Goal: Information Seeking & Learning: Learn about a topic

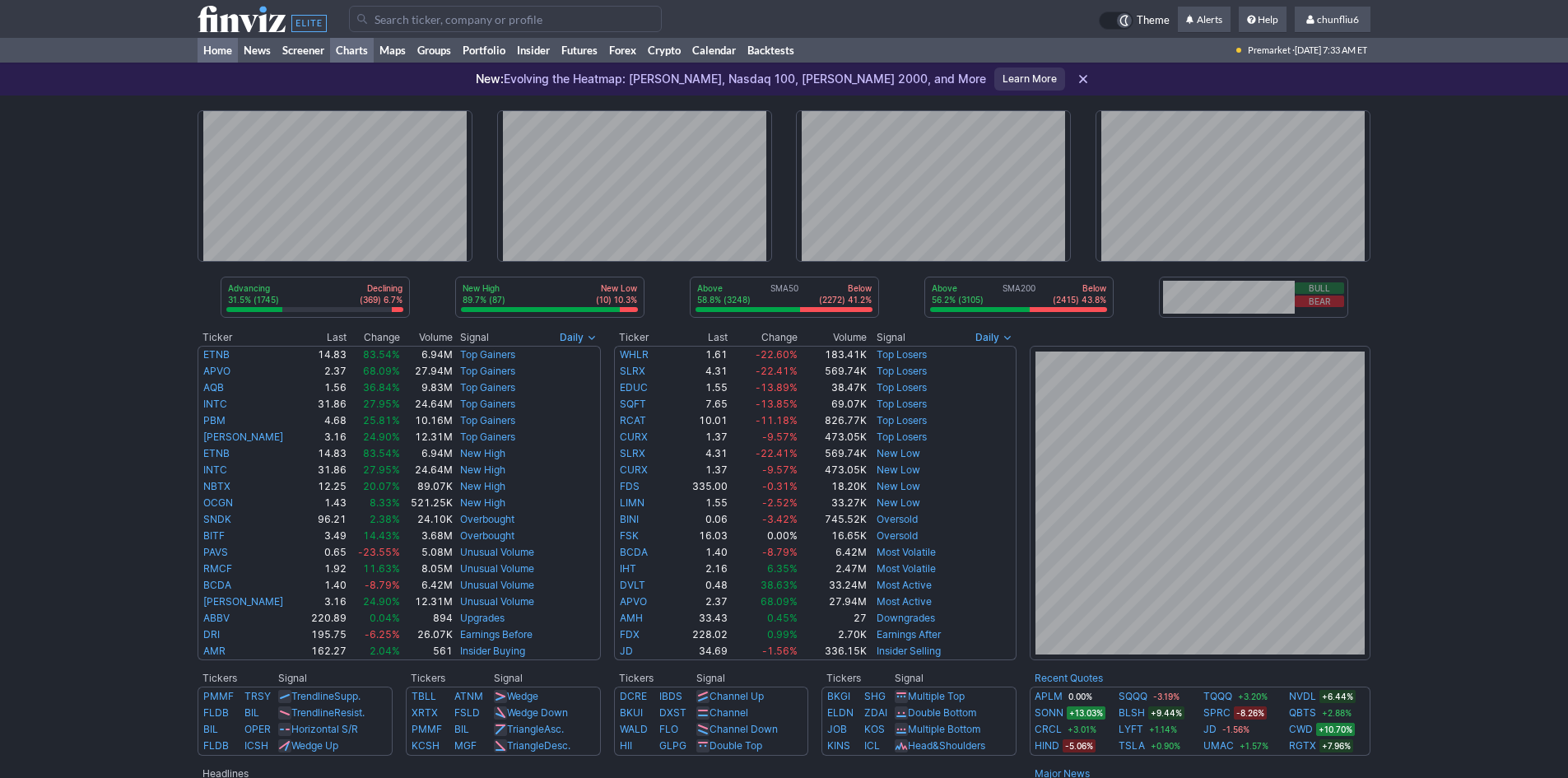
click at [351, 49] on link "Charts" at bounding box center [351, 50] width 43 height 25
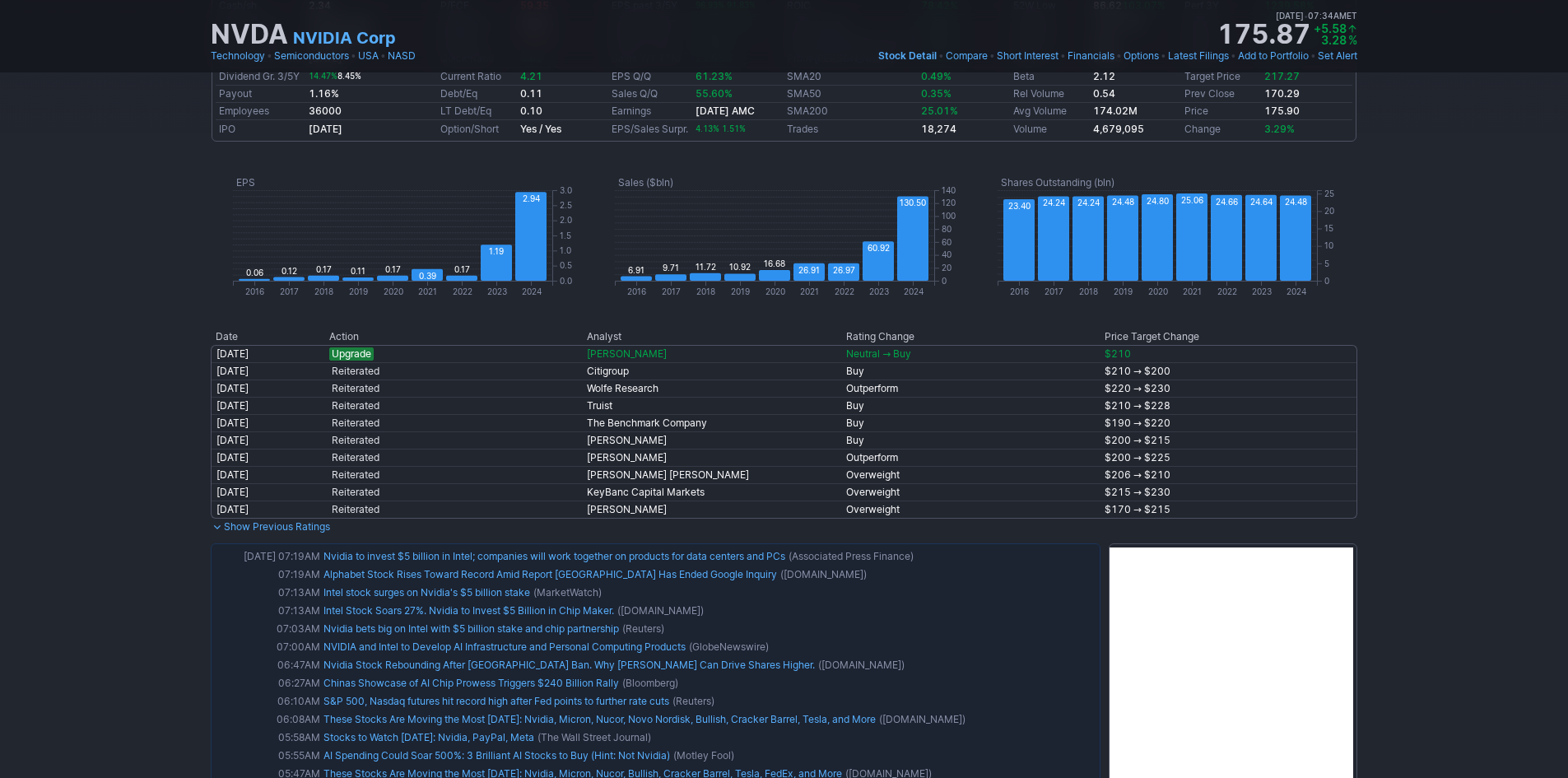
scroll to position [905, 0]
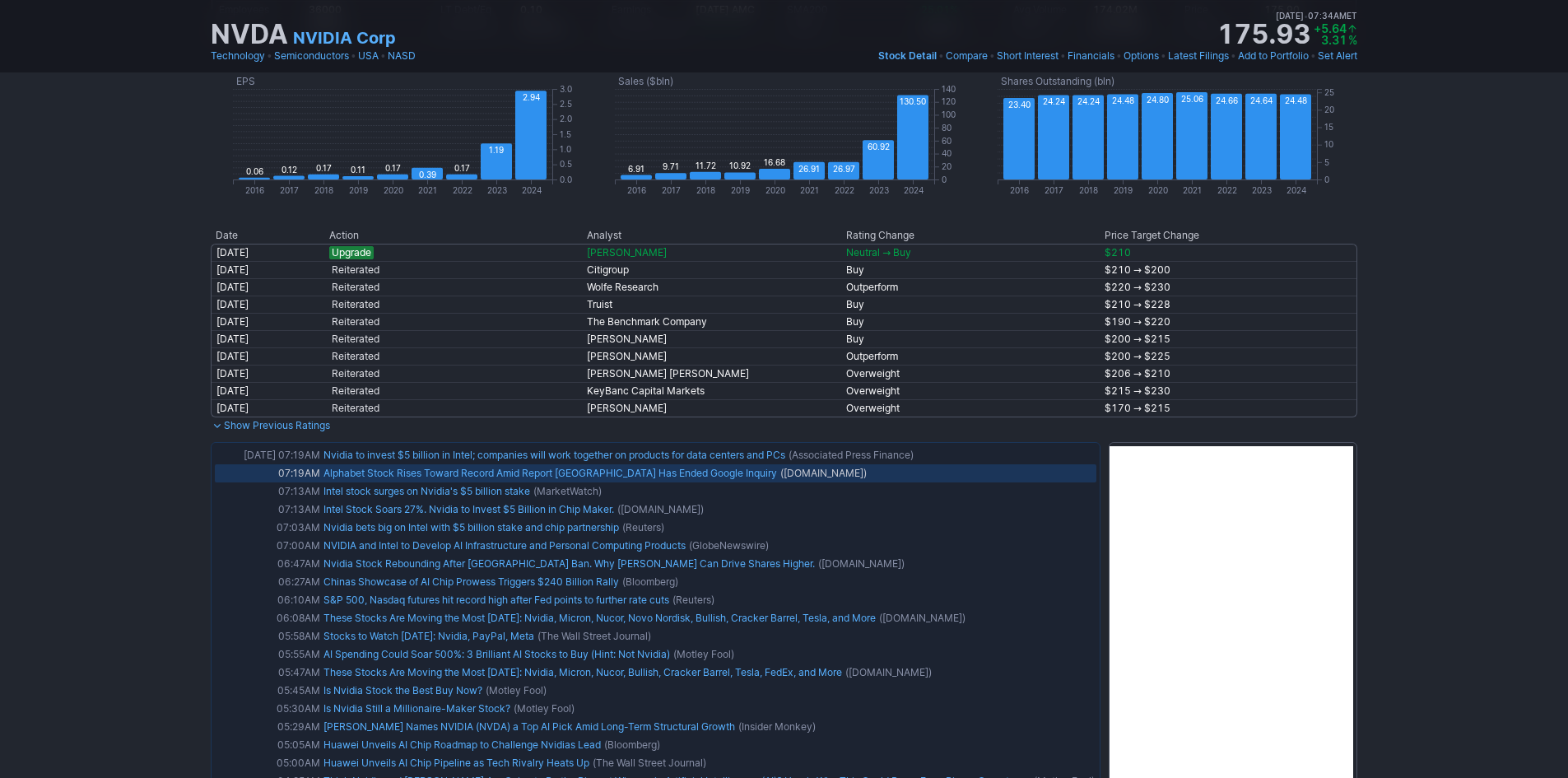
click at [434, 477] on link "Alphabet Stock Rises Toward Record Amid Report China Has Ended Google Inquiry" at bounding box center [551, 472] width 454 height 12
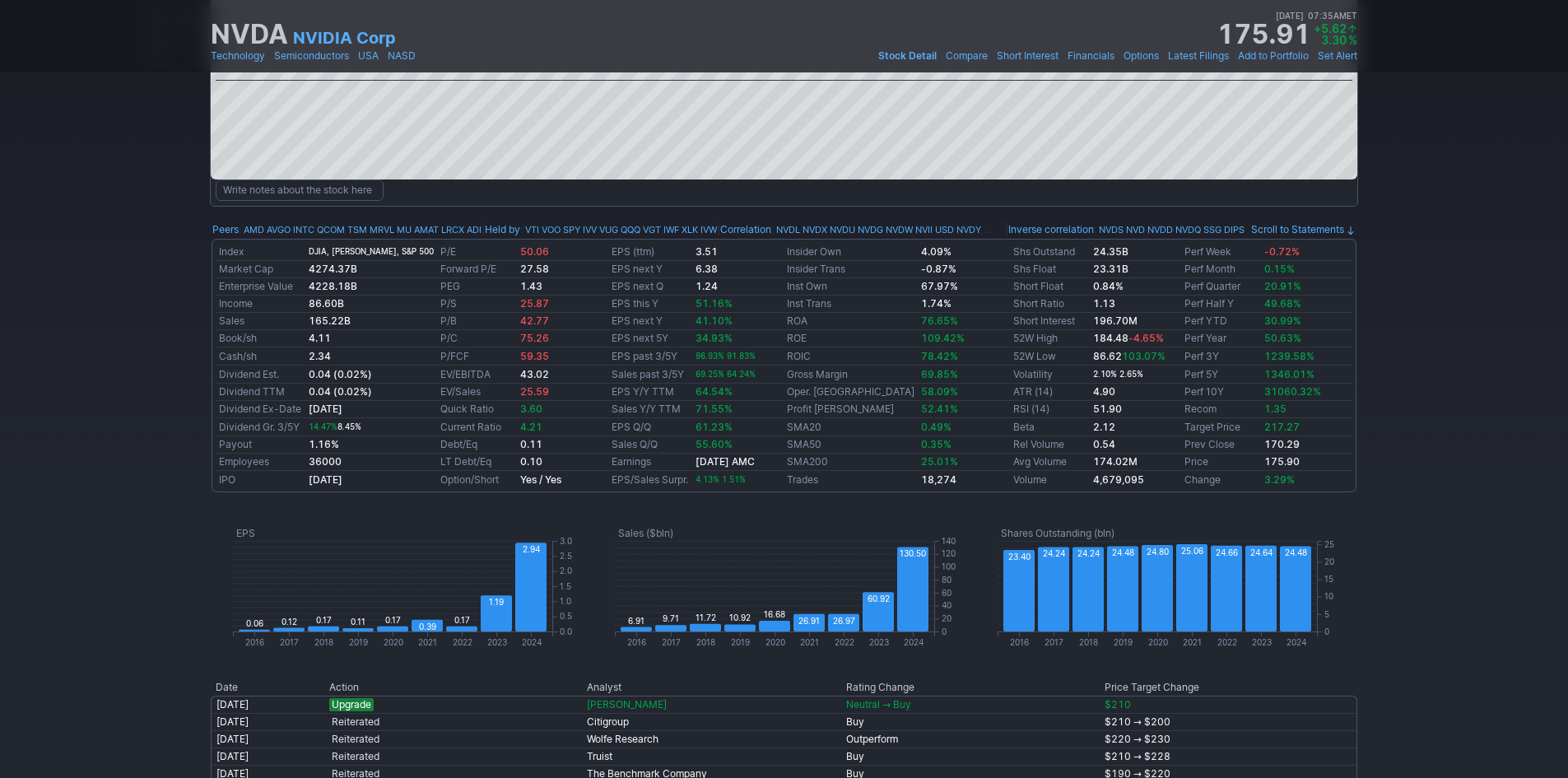
scroll to position [329, 0]
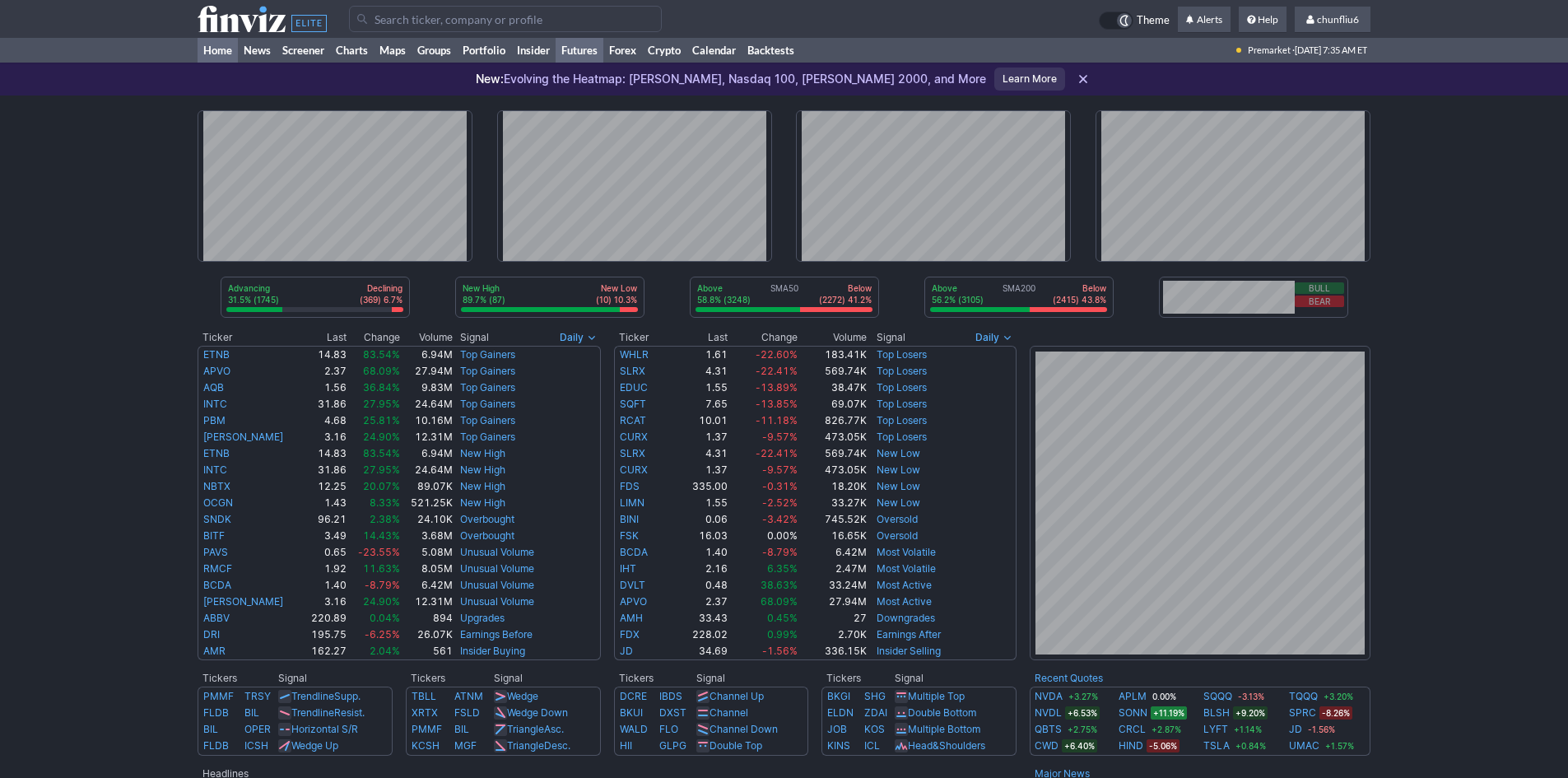
click at [587, 49] on link "Futures" at bounding box center [580, 50] width 48 height 25
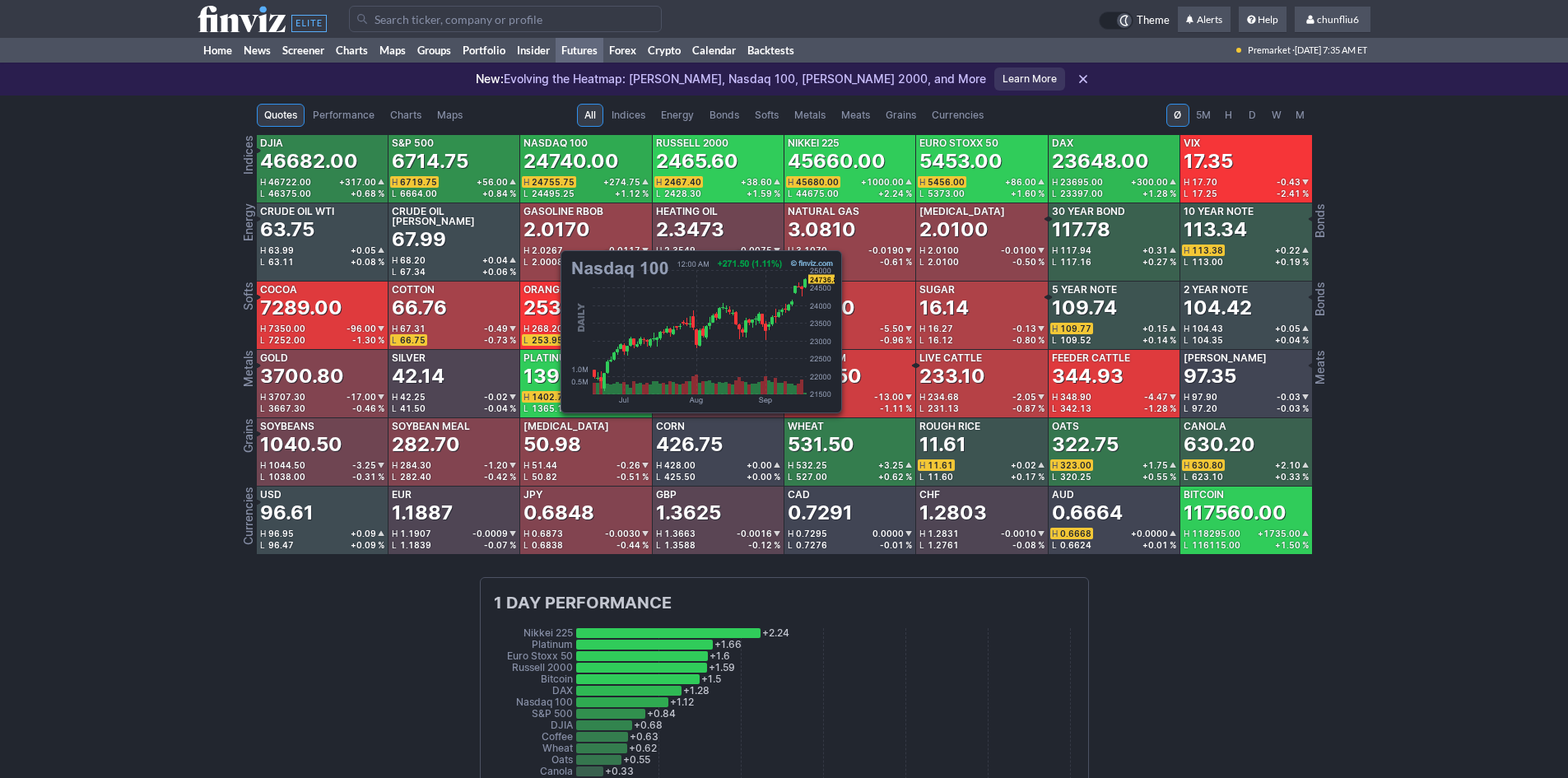
click at [552, 164] on div "24740.00" at bounding box center [572, 161] width 96 height 27
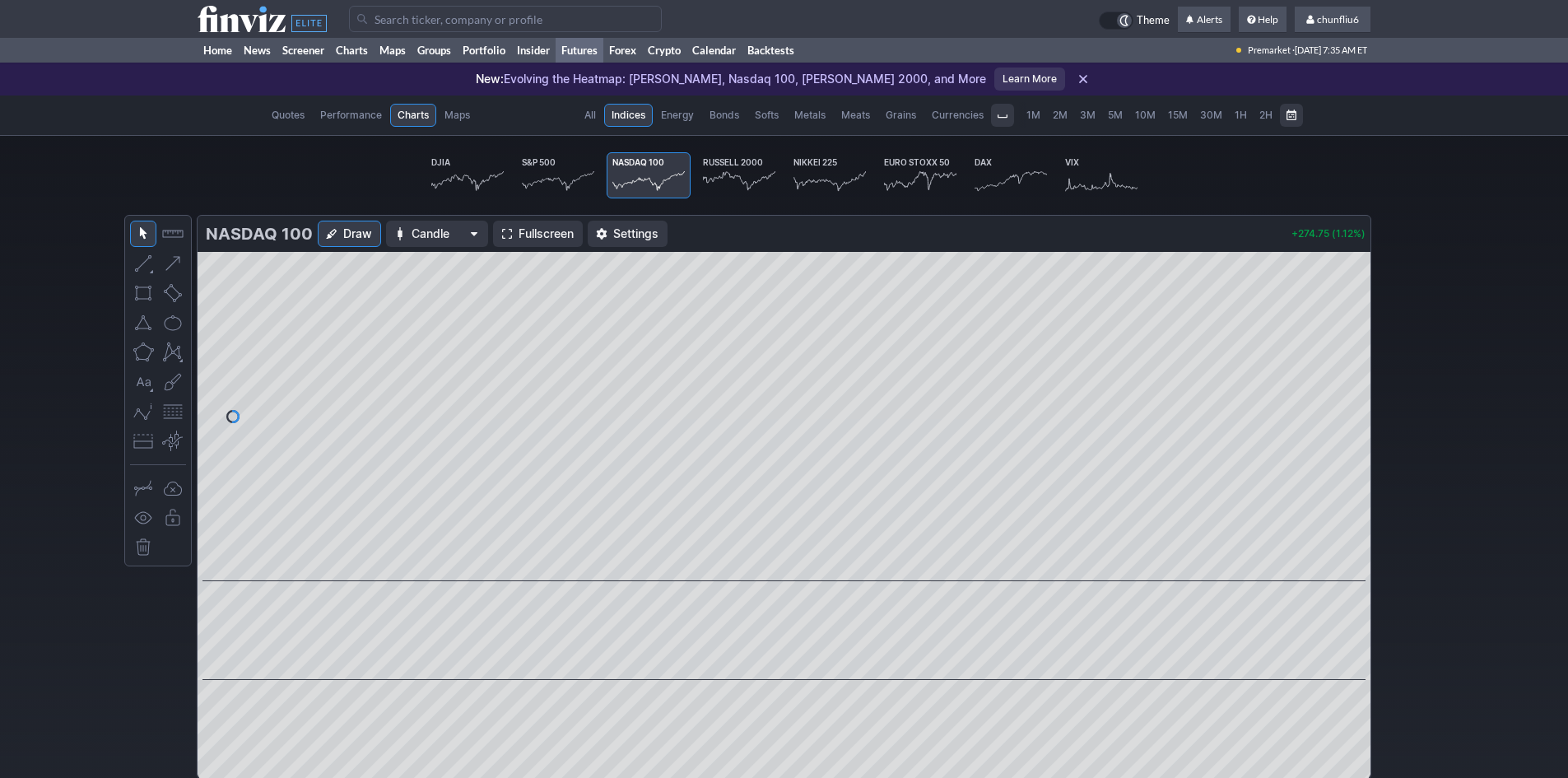
scroll to position [0, 102]
click at [518, 230] on span "Fullscreen" at bounding box center [546, 234] width 55 height 17
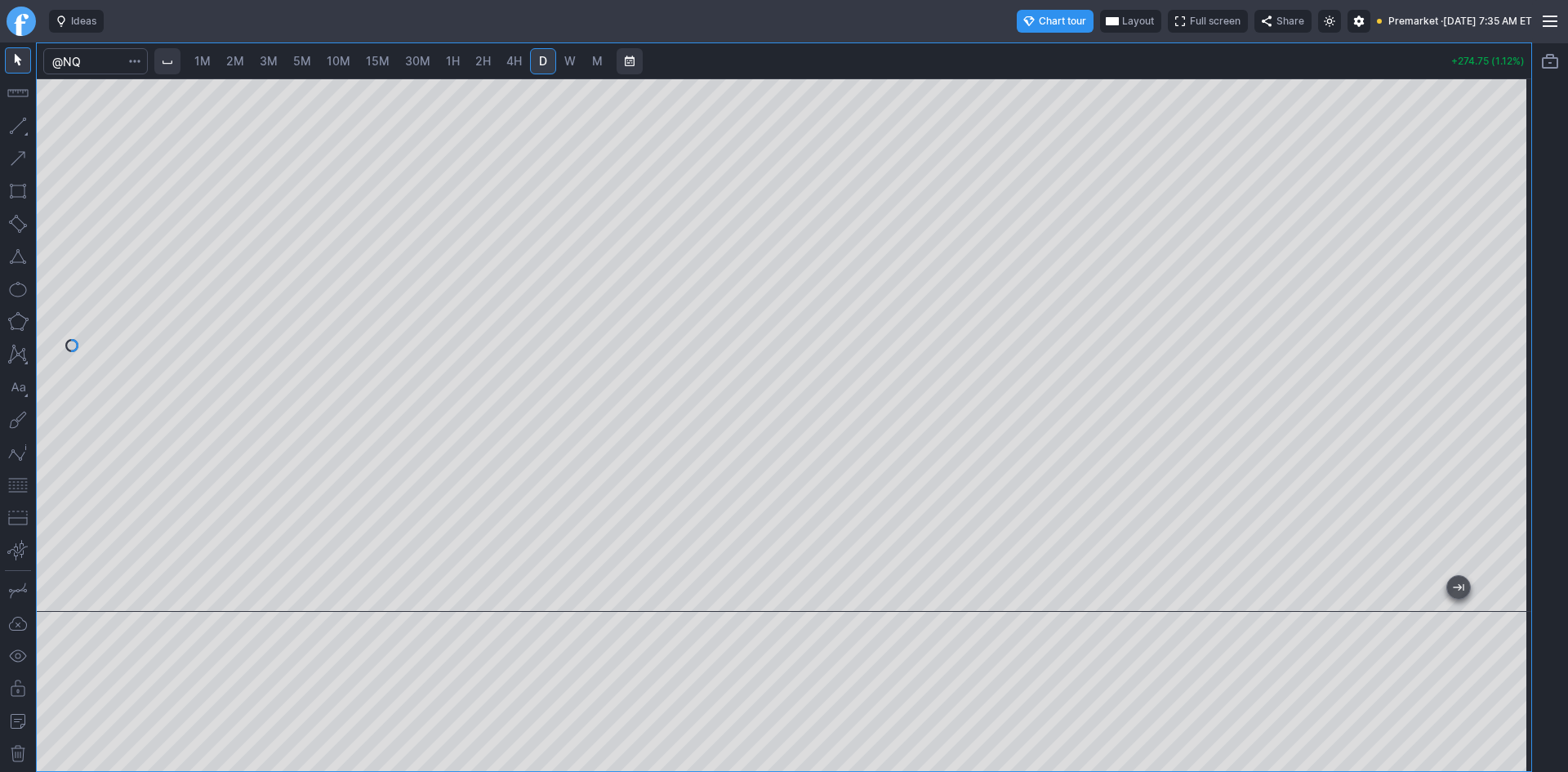
click at [334, 61] on span "10M" at bounding box center [338, 60] width 24 height 14
drag, startPoint x: 1502, startPoint y: 219, endPoint x: 1497, endPoint y: 327, distance: 108.1
click at [1497, 327] on div at bounding box center [1513, 341] width 34 height 492
click at [17, 483] on button "button" at bounding box center [17, 485] width 27 height 27
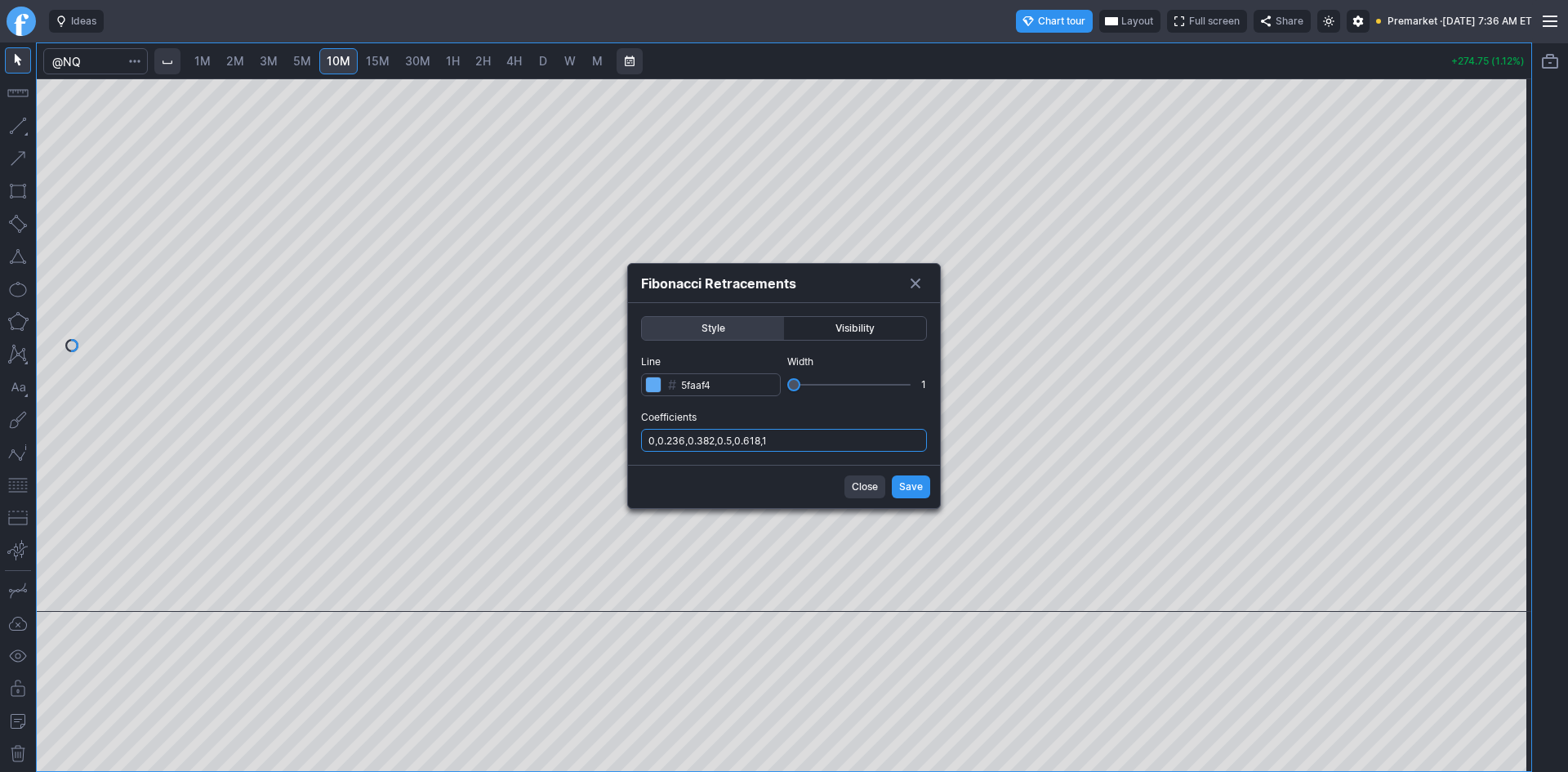
click at [851, 436] on input "0,0.236,0.382,0.5,0.618,1" at bounding box center [784, 440] width 285 height 23
type input "0,0.236,0.382,0.5,0.618,1,.786"
click at [913, 490] on span "Save" at bounding box center [911, 487] width 24 height 16
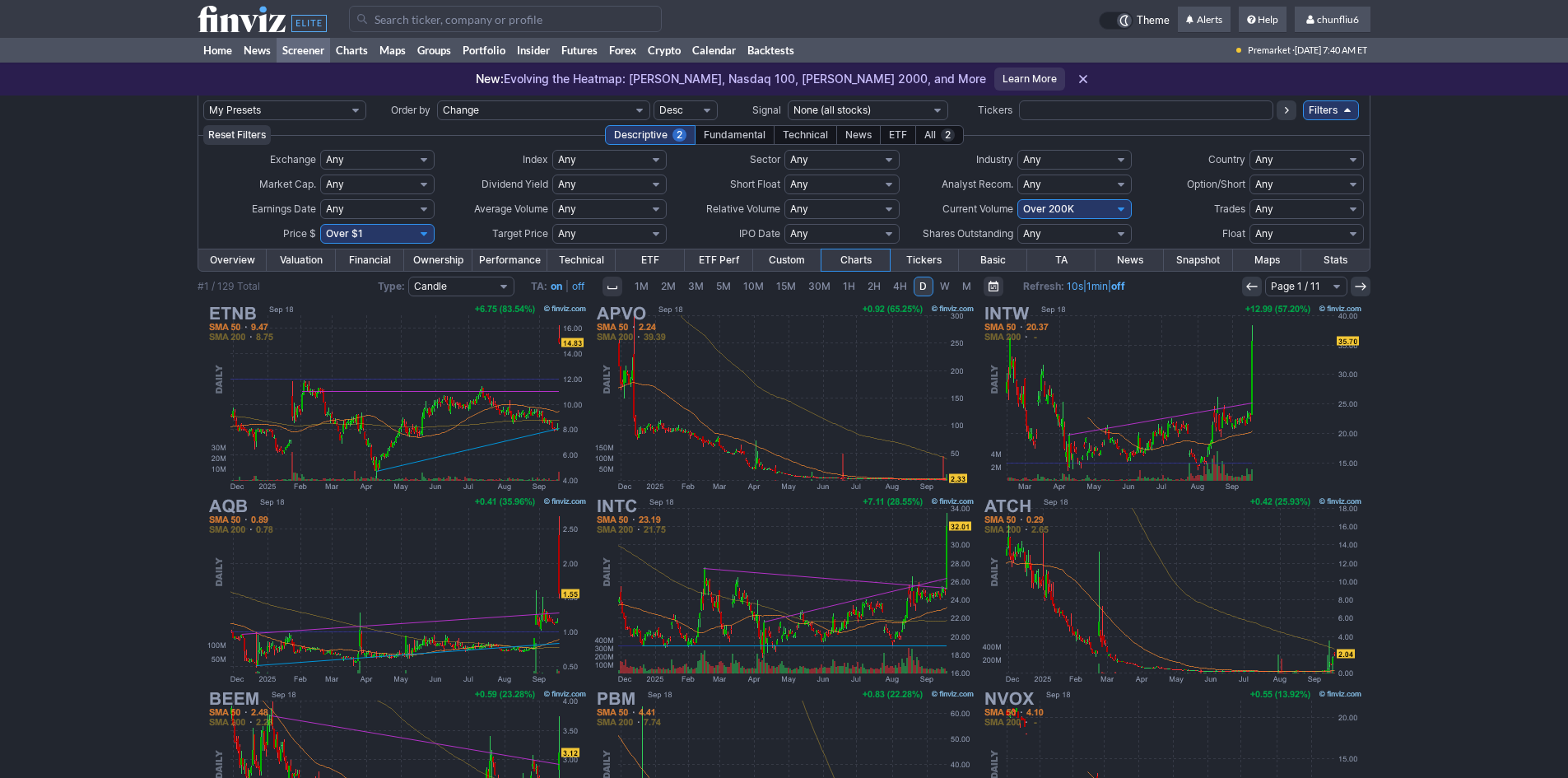
click at [410, 234] on select "Any Under $1 Under $2 Under $3 Under $4 Under $5 Under $7 Under $10 Under $15 U…" at bounding box center [377, 233] width 114 height 19
select select "o10"
click at [320, 224] on select "Any Under $1 Under $2 Under $3 Under $4 Under $5 Under $7 Under $10 Under $15 U…" at bounding box center [377, 233] width 114 height 19
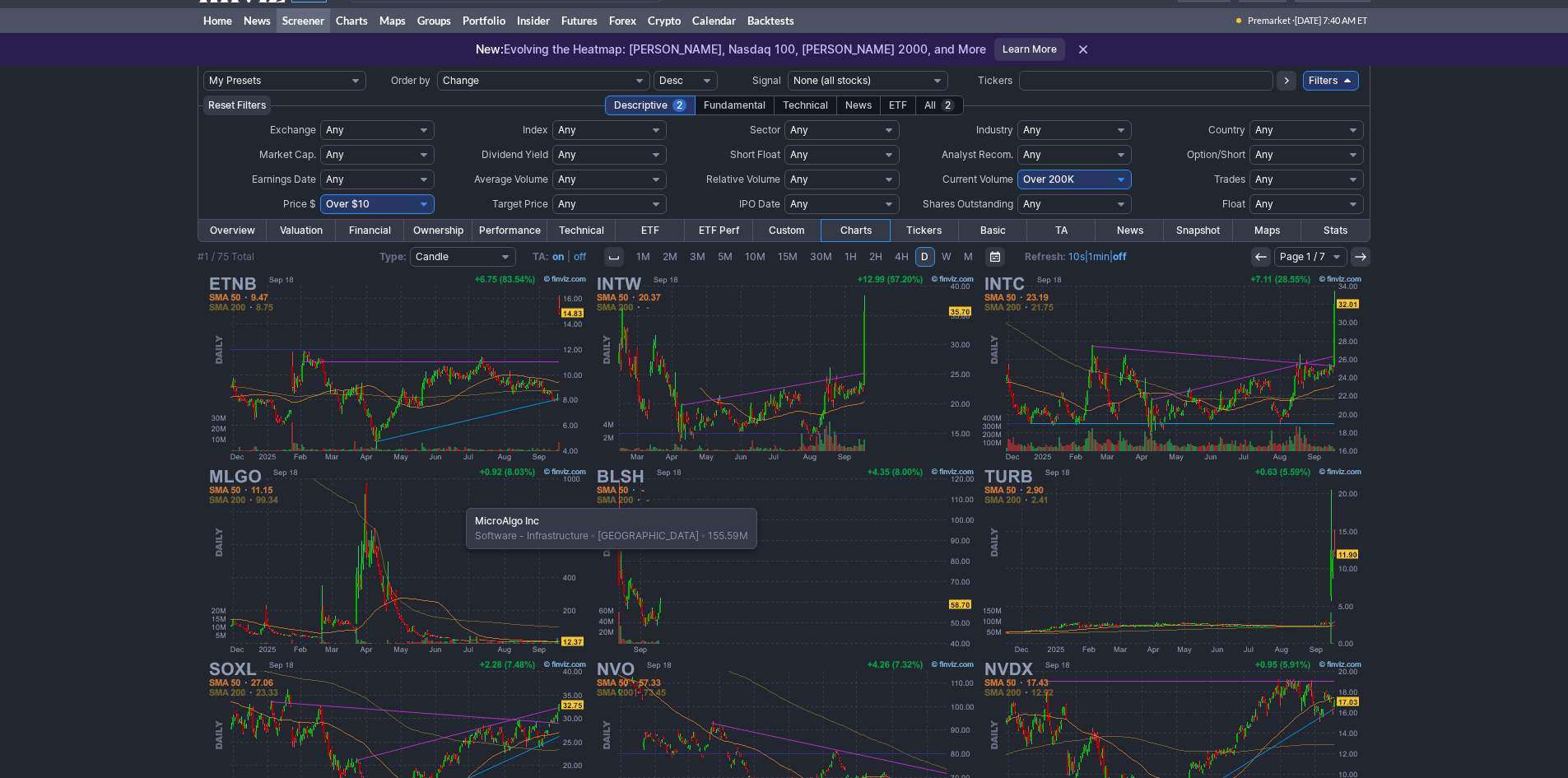
scroll to position [82, 0]
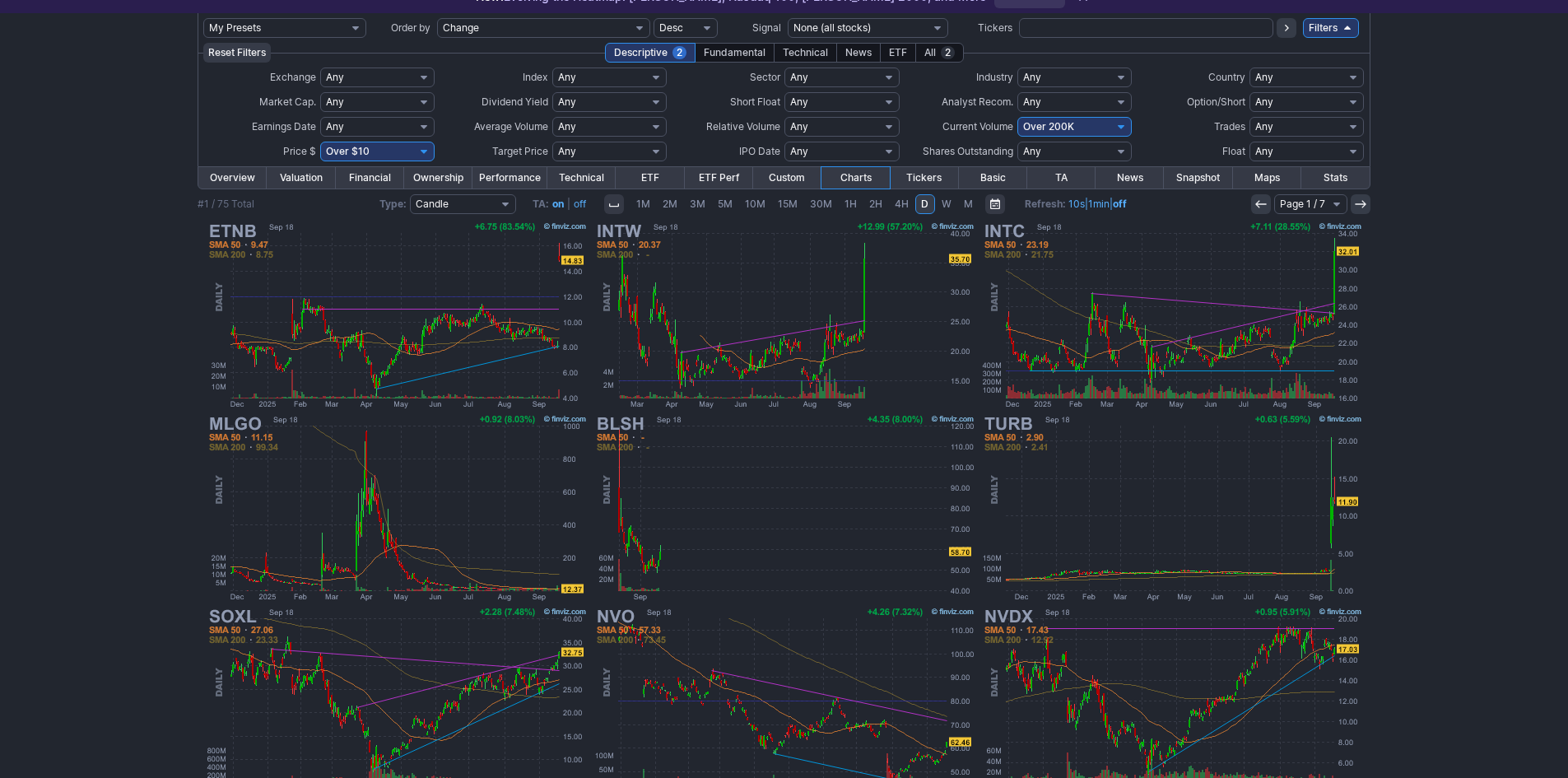
click at [1039, 124] on select "Any Under 50K Under 100K Under 500K Under 750K Under 1M Over 0 Over 50K Over 10…" at bounding box center [1075, 126] width 114 height 19
select select "o100"
click at [1017, 117] on select "Any Under 50K Under 100K Under 500K Under 750K Under 1M Over 0 Over 50K Over 10…" at bounding box center [1075, 126] width 114 height 19
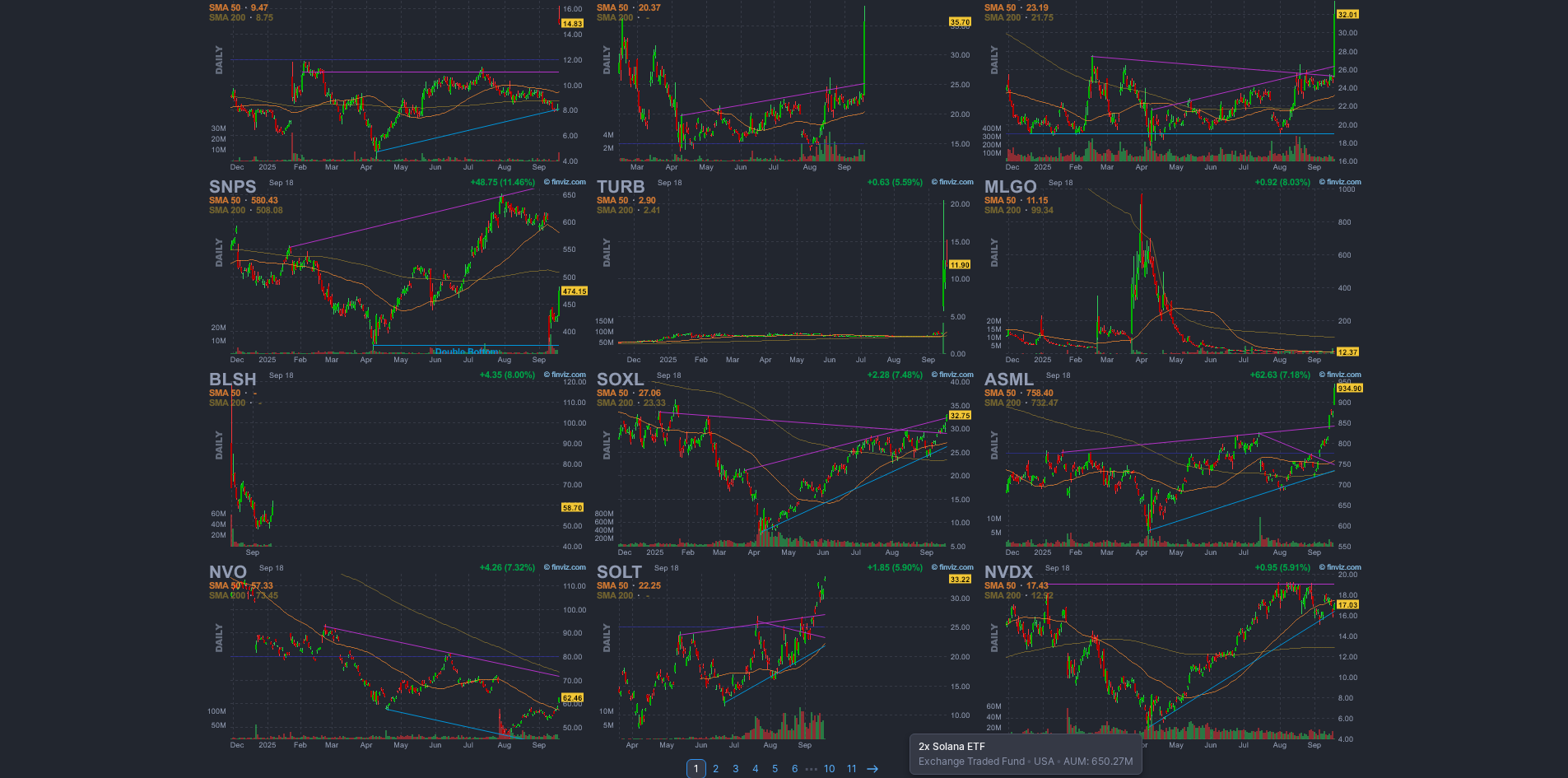
scroll to position [338, 0]
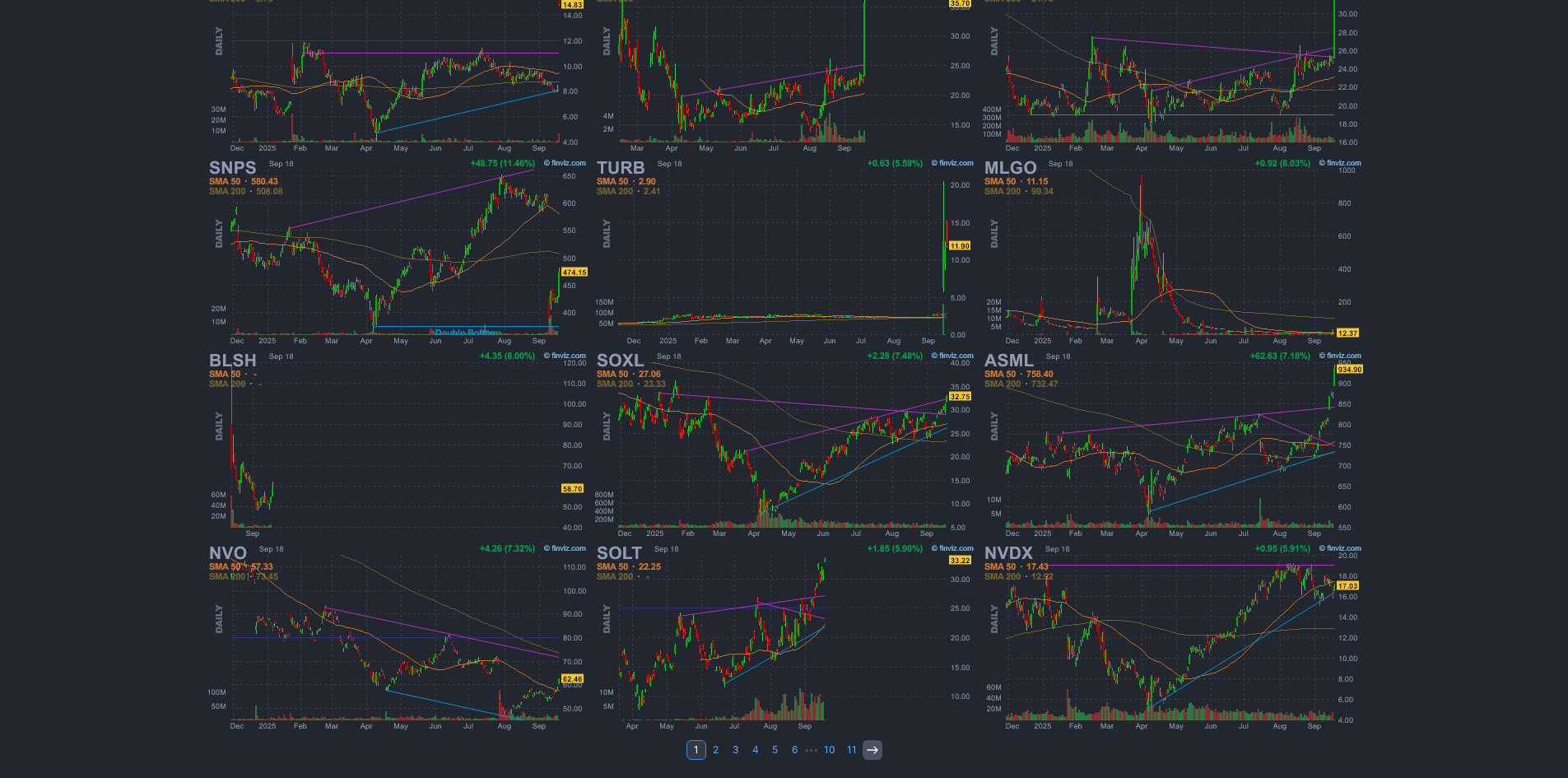
click at [871, 751] on icon at bounding box center [873, 749] width 13 height 13
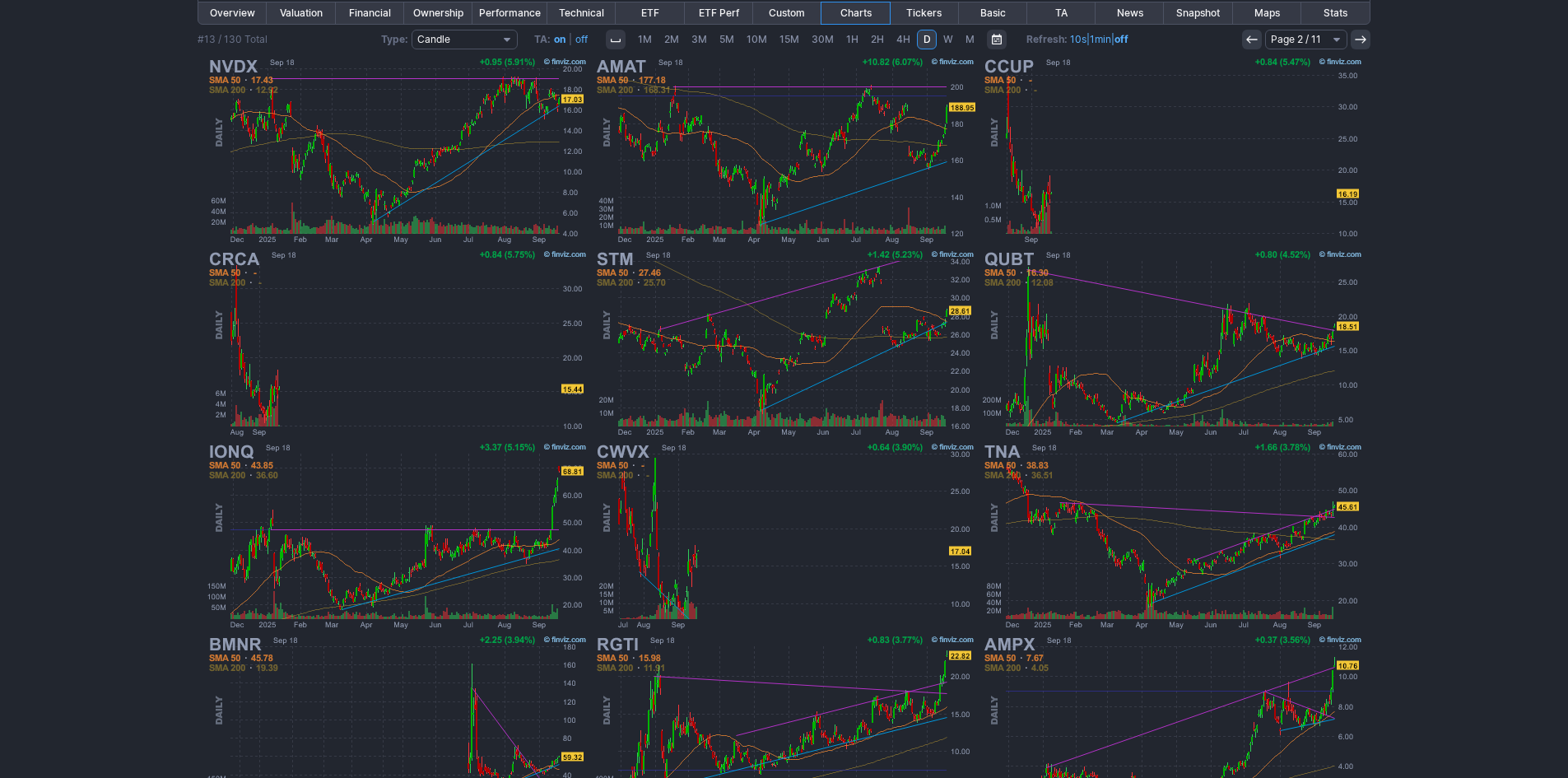
scroll to position [329, 0]
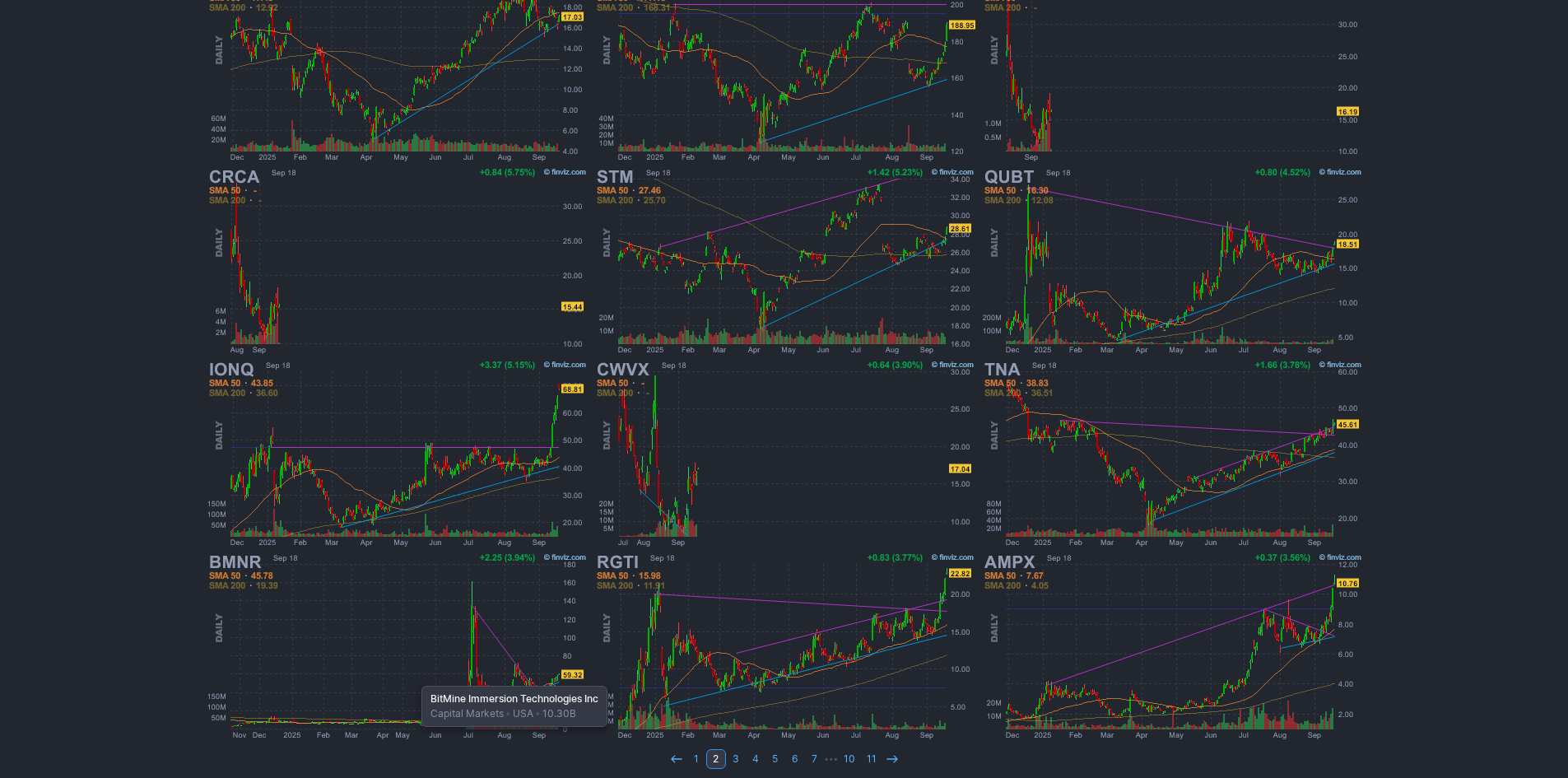
click at [413, 678] on img at bounding box center [397, 645] width 386 height 193
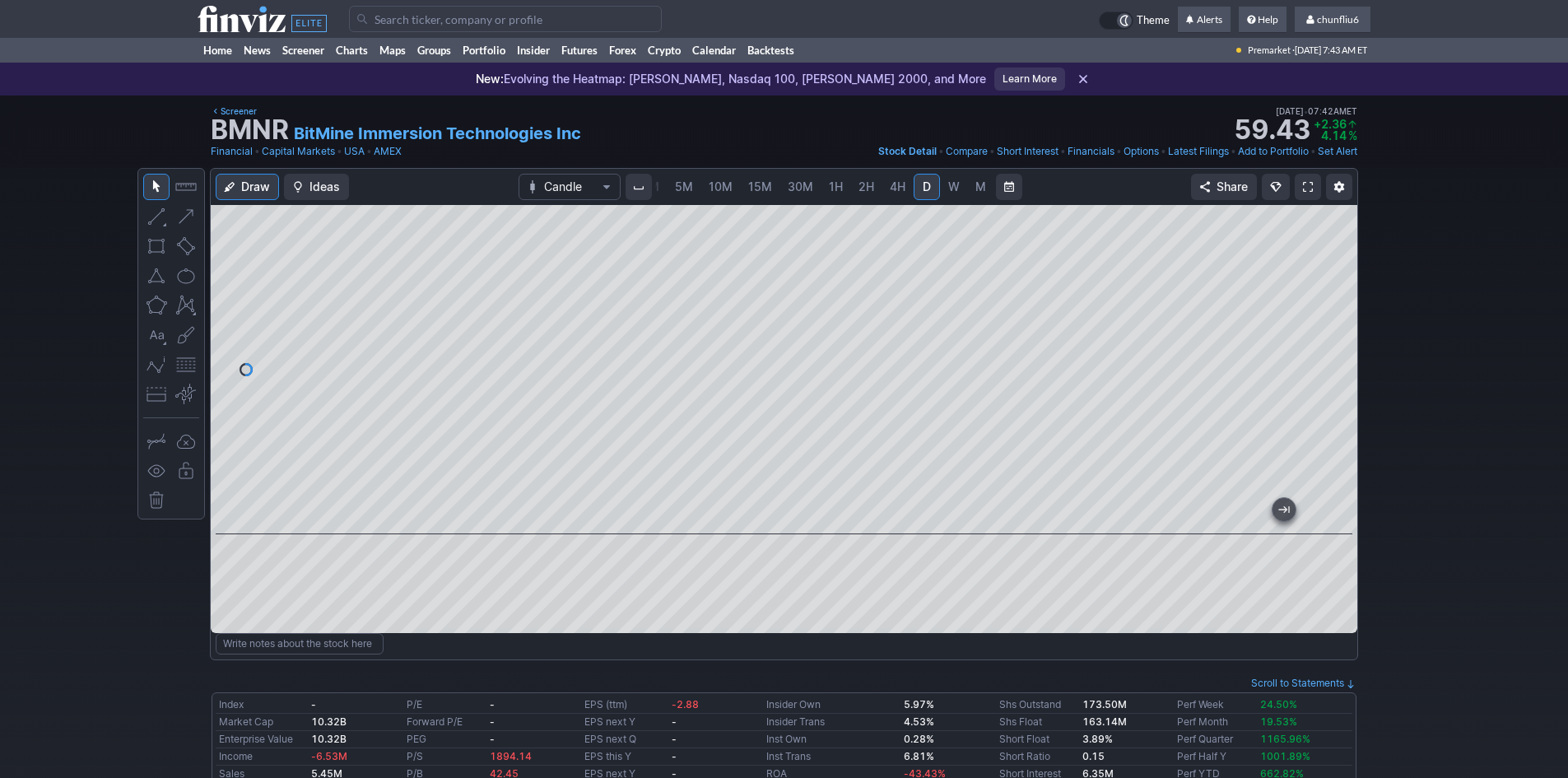
click at [1307, 181] on span at bounding box center [1308, 186] width 10 height 13
click at [1294, 278] on div at bounding box center [784, 369] width 1146 height 329
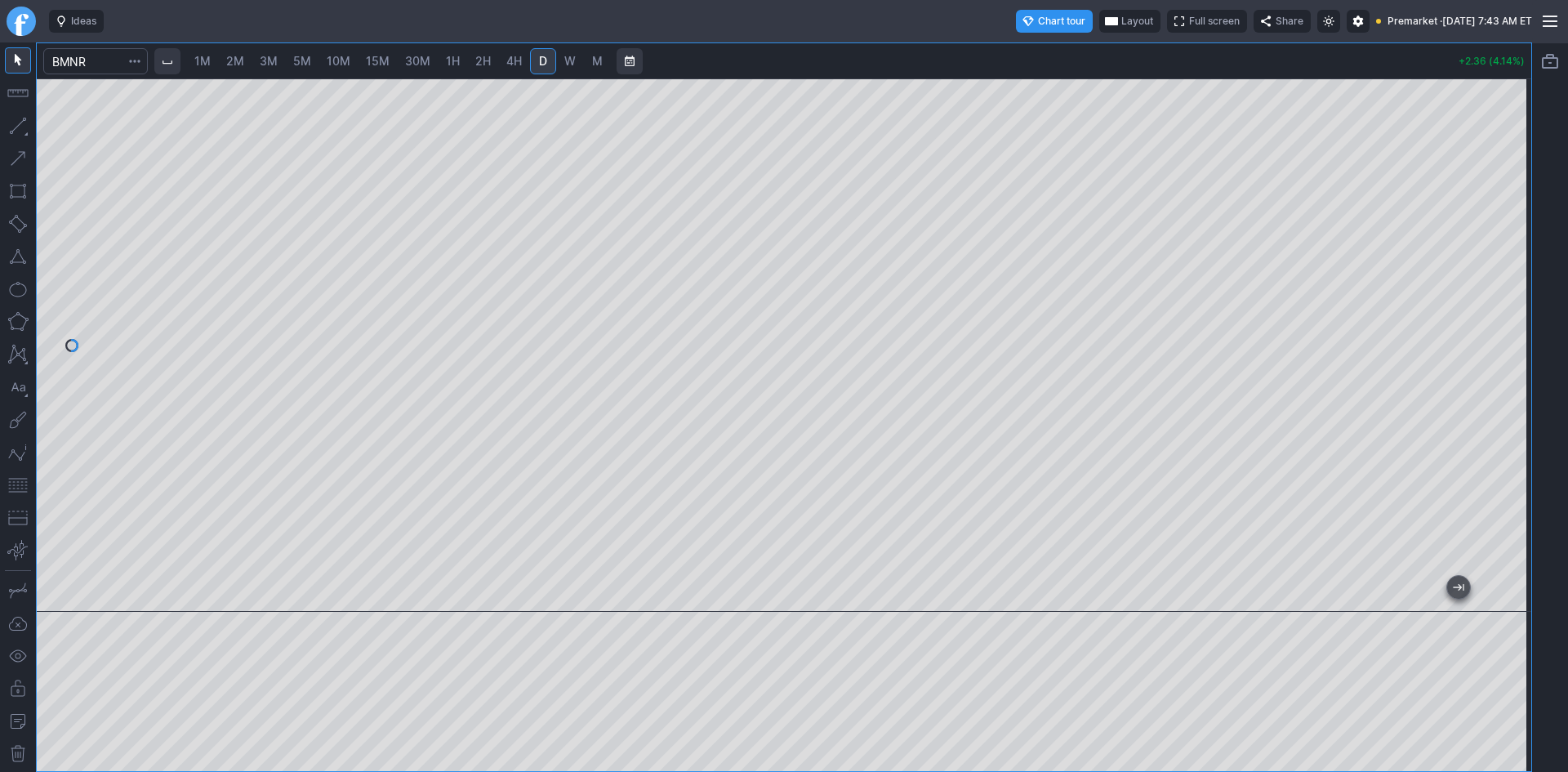
click at [1122, 15] on span "Layout" at bounding box center [1137, 21] width 32 height 16
click at [1058, 52] on button "Layout" at bounding box center [1058, 53] width 23 height 23
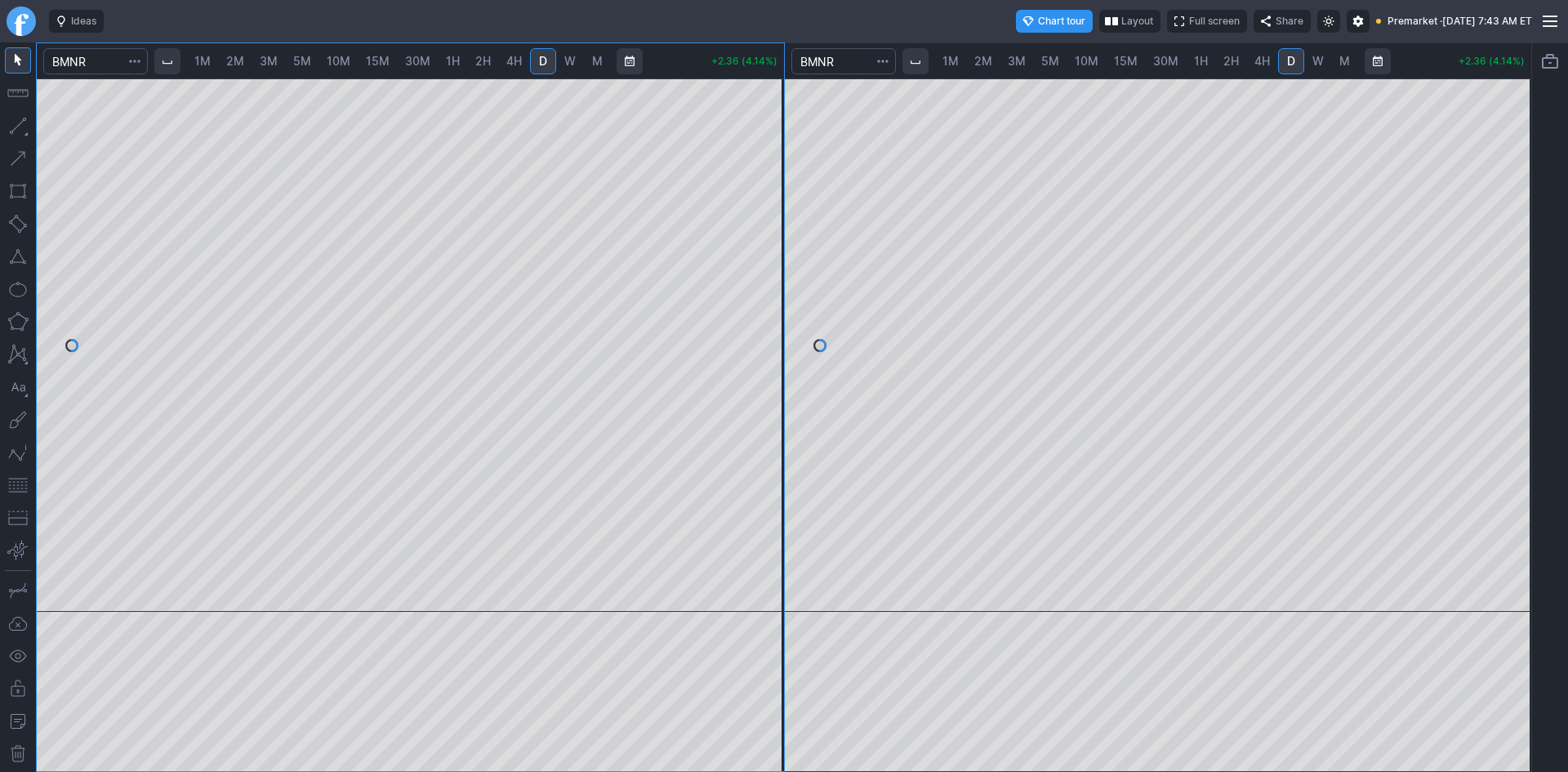
click at [200, 61] on span "1M" at bounding box center [202, 60] width 16 height 14
drag, startPoint x: 766, startPoint y: 278, endPoint x: 761, endPoint y: 324, distance: 46.3
click at [761, 324] on div at bounding box center [766, 341] width 34 height 492
click at [1094, 62] on span "10M" at bounding box center [1087, 60] width 24 height 14
click at [1485, 375] on div at bounding box center [1158, 345] width 747 height 533
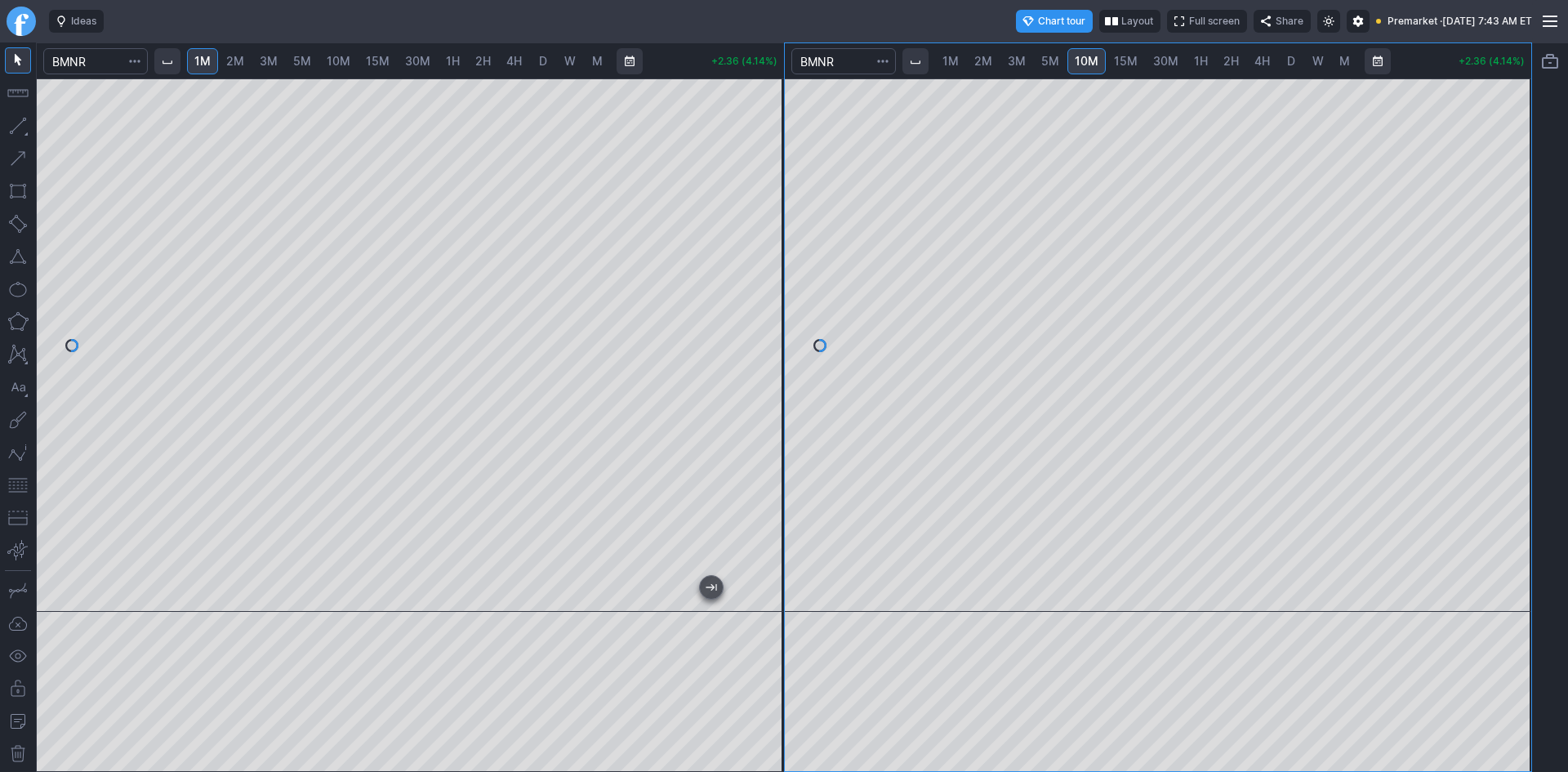
click at [1124, 68] on span "15M" at bounding box center [1126, 61] width 24 height 16
click at [1492, 334] on div at bounding box center [1158, 345] width 747 height 533
click at [1171, 57] on span "30M" at bounding box center [1165, 60] width 26 height 14
drag, startPoint x: 1516, startPoint y: 334, endPoint x: 1514, endPoint y: 380, distance: 46.0
click at [1514, 380] on div at bounding box center [1513, 341] width 34 height 492
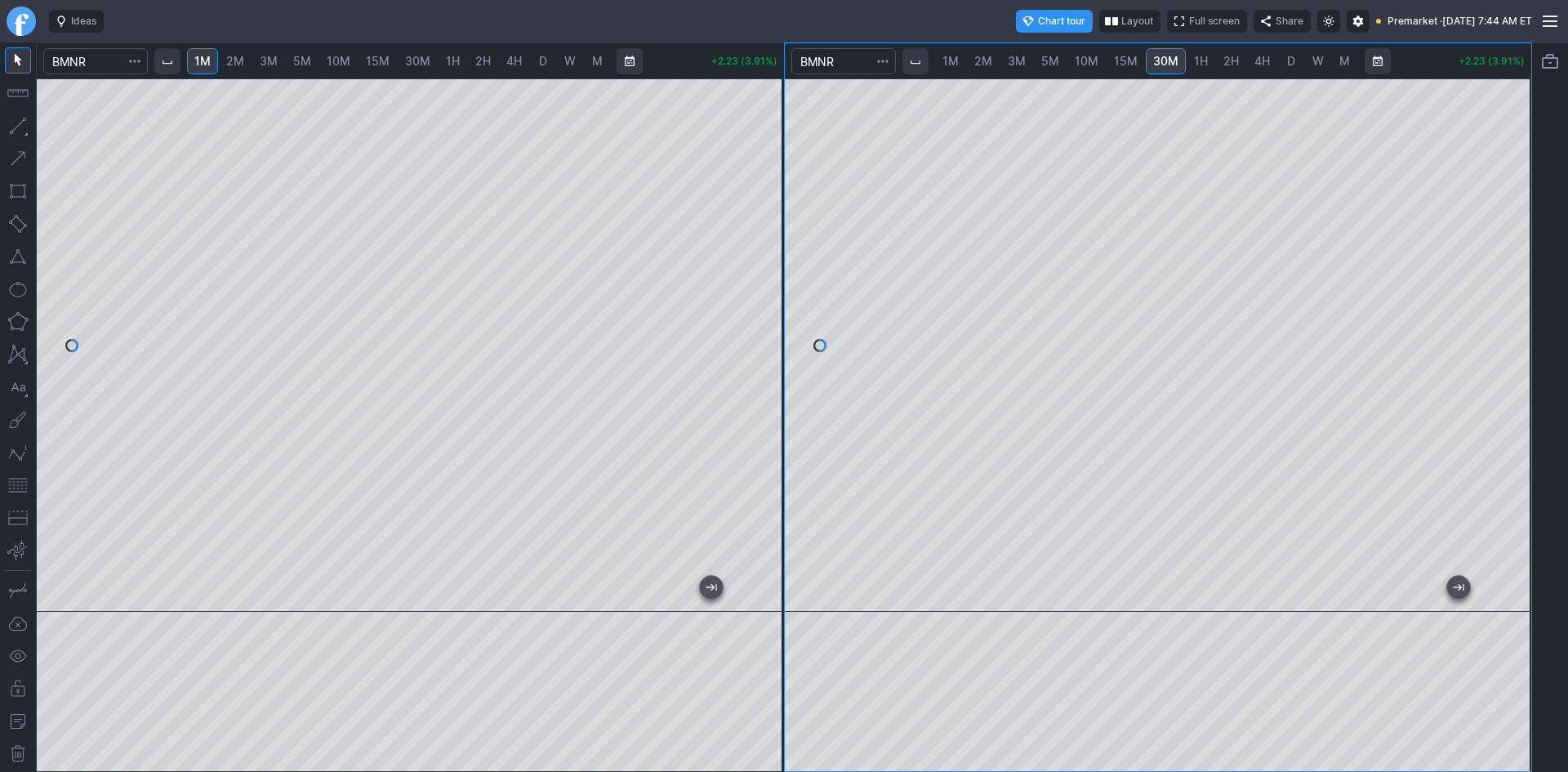
click at [18, 487] on button "button" at bounding box center [17, 485] width 27 height 27
drag, startPoint x: 1516, startPoint y: 297, endPoint x: 1511, endPoint y: 199, distance: 98.1
click at [1511, 199] on div at bounding box center [1513, 341] width 34 height 492
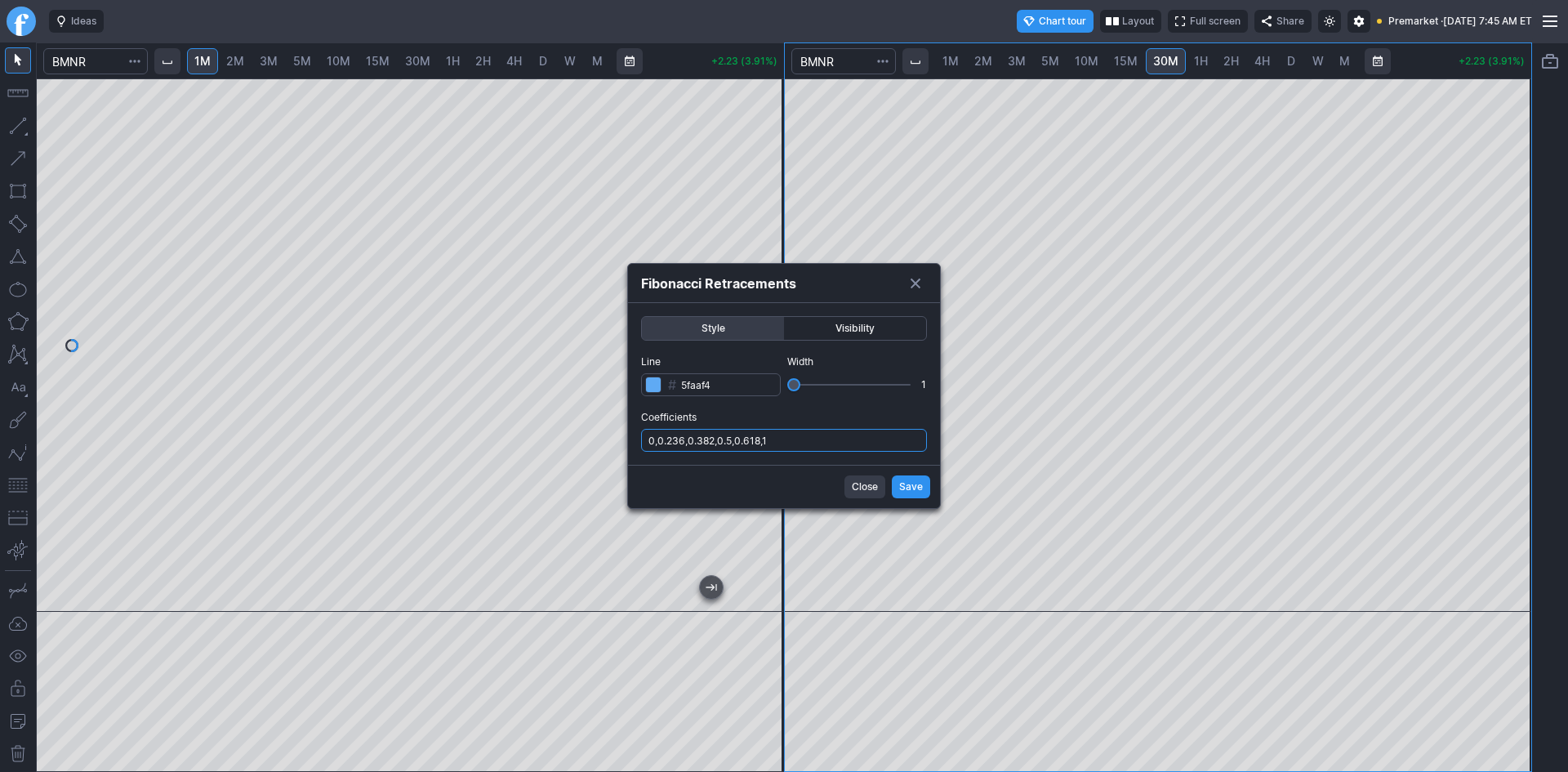
click at [855, 443] on input "0,0.236,0.382,0.5,0.618,1" at bounding box center [784, 440] width 285 height 23
type input "0,0.236,0.382,0.5,0.618,1,.786"
click at [905, 483] on span "Save" at bounding box center [911, 487] width 24 height 16
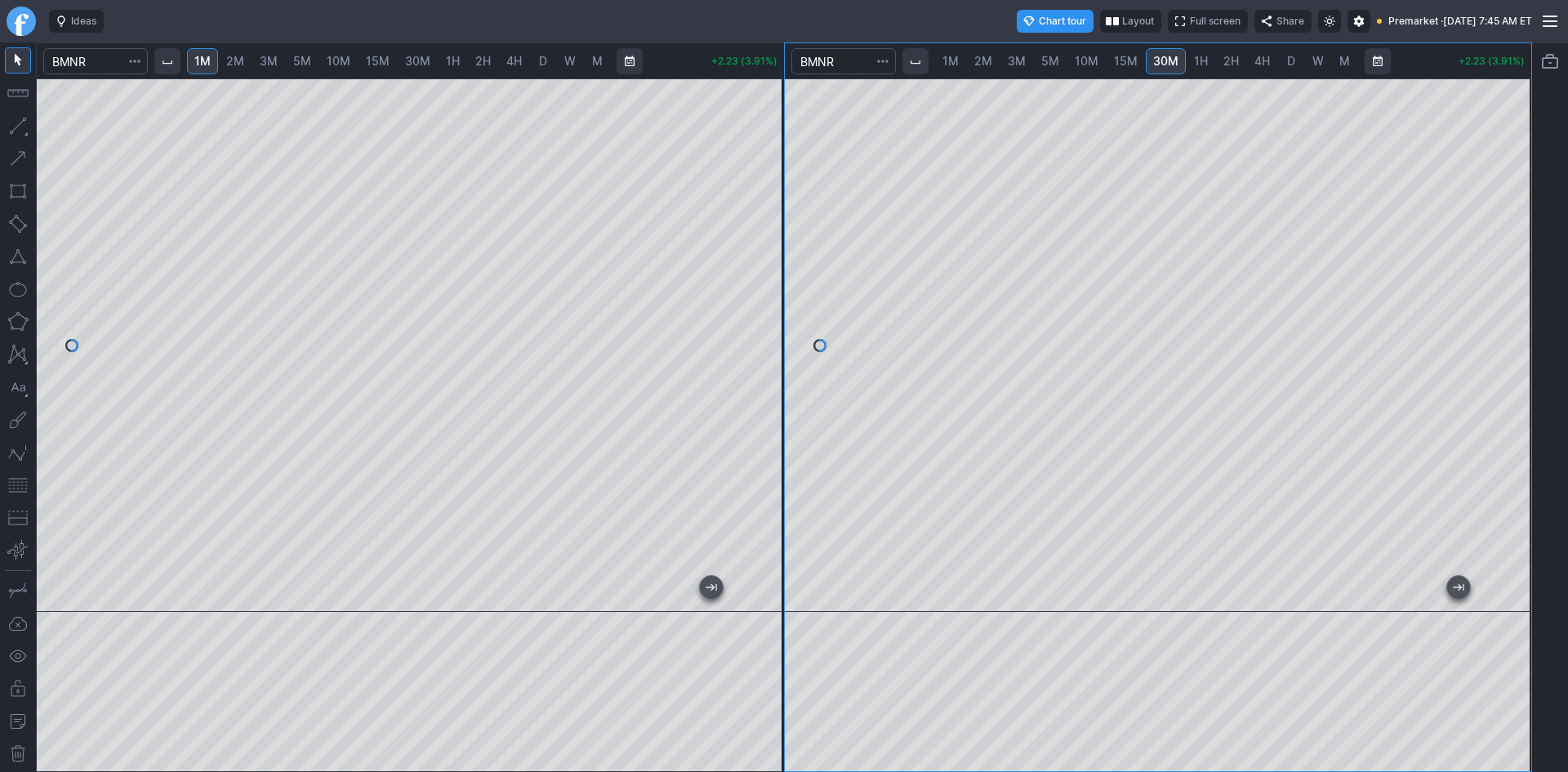
drag, startPoint x: 1517, startPoint y: 421, endPoint x: 1523, endPoint y: 406, distance: 16.2
click at [1523, 406] on div at bounding box center [1513, 341] width 34 height 492
click at [12, 483] on button "button" at bounding box center [17, 485] width 27 height 27
drag, startPoint x: 755, startPoint y: 226, endPoint x: 757, endPoint y: 243, distance: 17.1
click at [757, 243] on div at bounding box center [766, 341] width 34 height 492
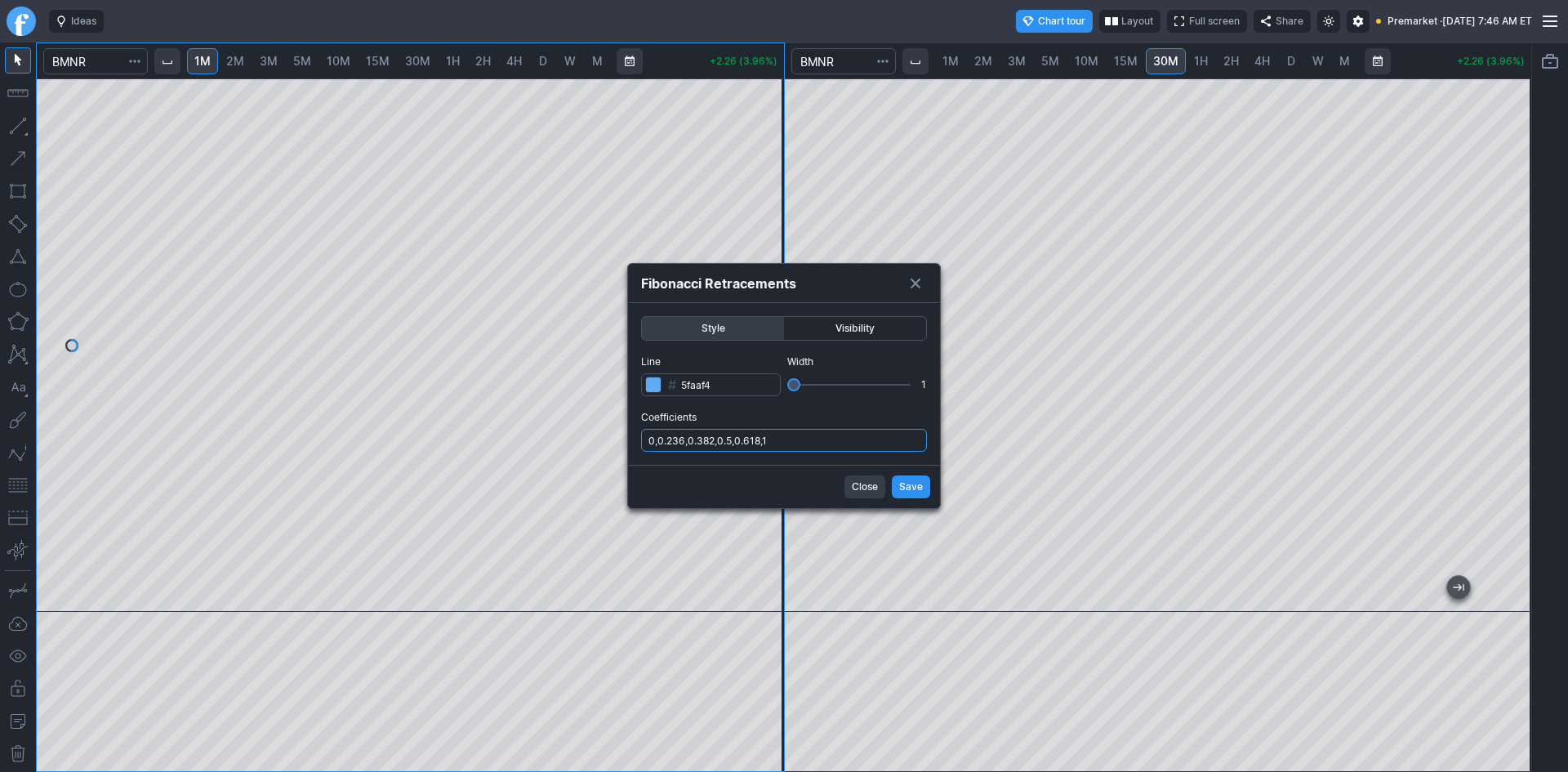
click at [790, 437] on input "0,0.236,0.382,0.5,0.618,1" at bounding box center [784, 440] width 285 height 23
type input "0,0.236,0.382,0.5,0.618,1,.786"
click at [916, 489] on span "Save" at bounding box center [911, 487] width 24 height 16
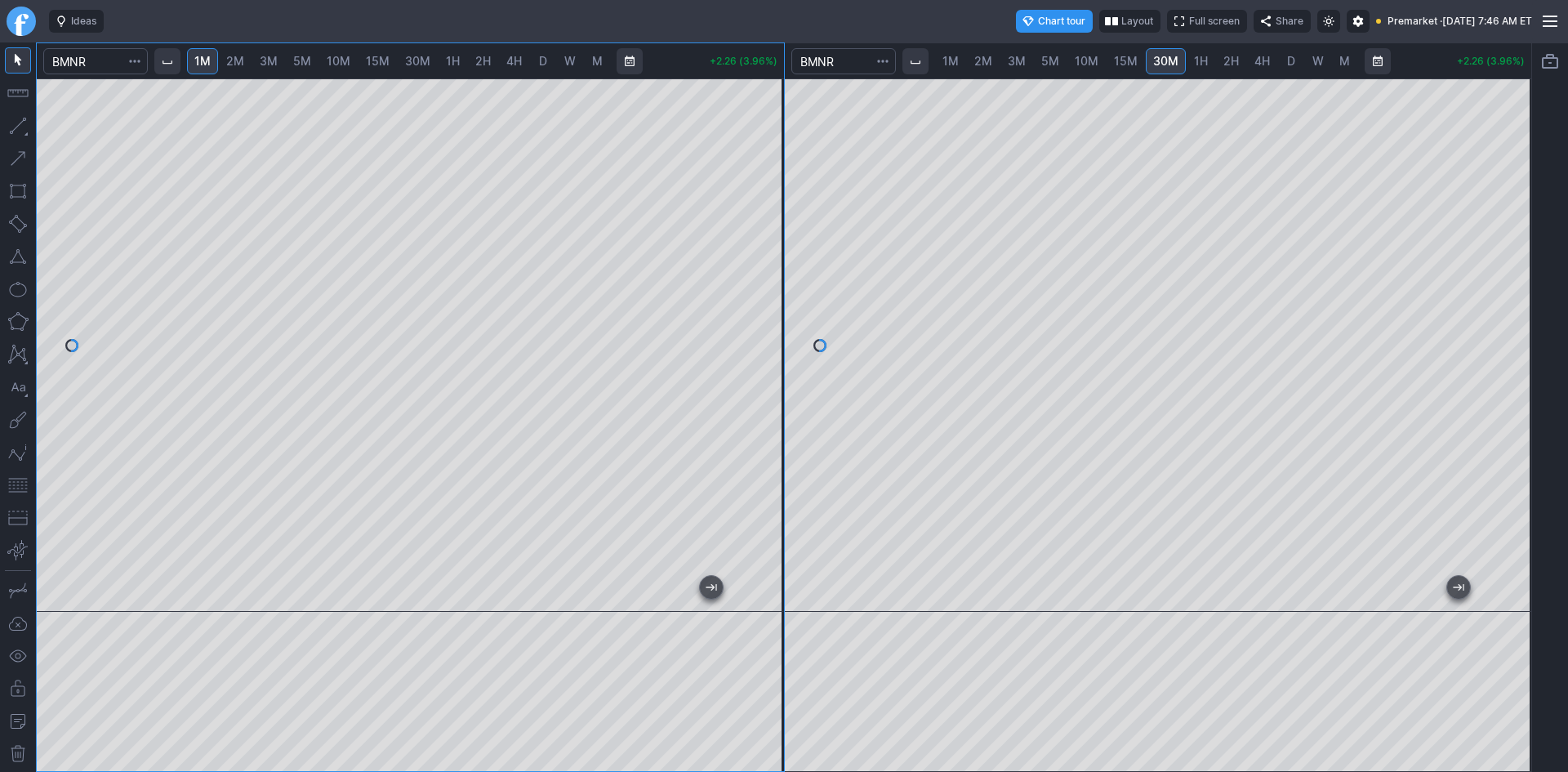
click at [757, 379] on div at bounding box center [410, 345] width 747 height 533
drag, startPoint x: 759, startPoint y: 362, endPoint x: 759, endPoint y: 351, distance: 11.0
click at [759, 351] on div at bounding box center [766, 341] width 34 height 492
drag, startPoint x: 1398, startPoint y: 597, endPoint x: 1567, endPoint y: 582, distance: 169.7
click at [1567, 582] on div "1M 2M 3M 5M 10M 15M 30M 1H 2H 4H D W M +2.14 (3.75%) 1M 2M 3M 5M 10M 15M 30M 1H…" at bounding box center [784, 406] width 1568 height 729
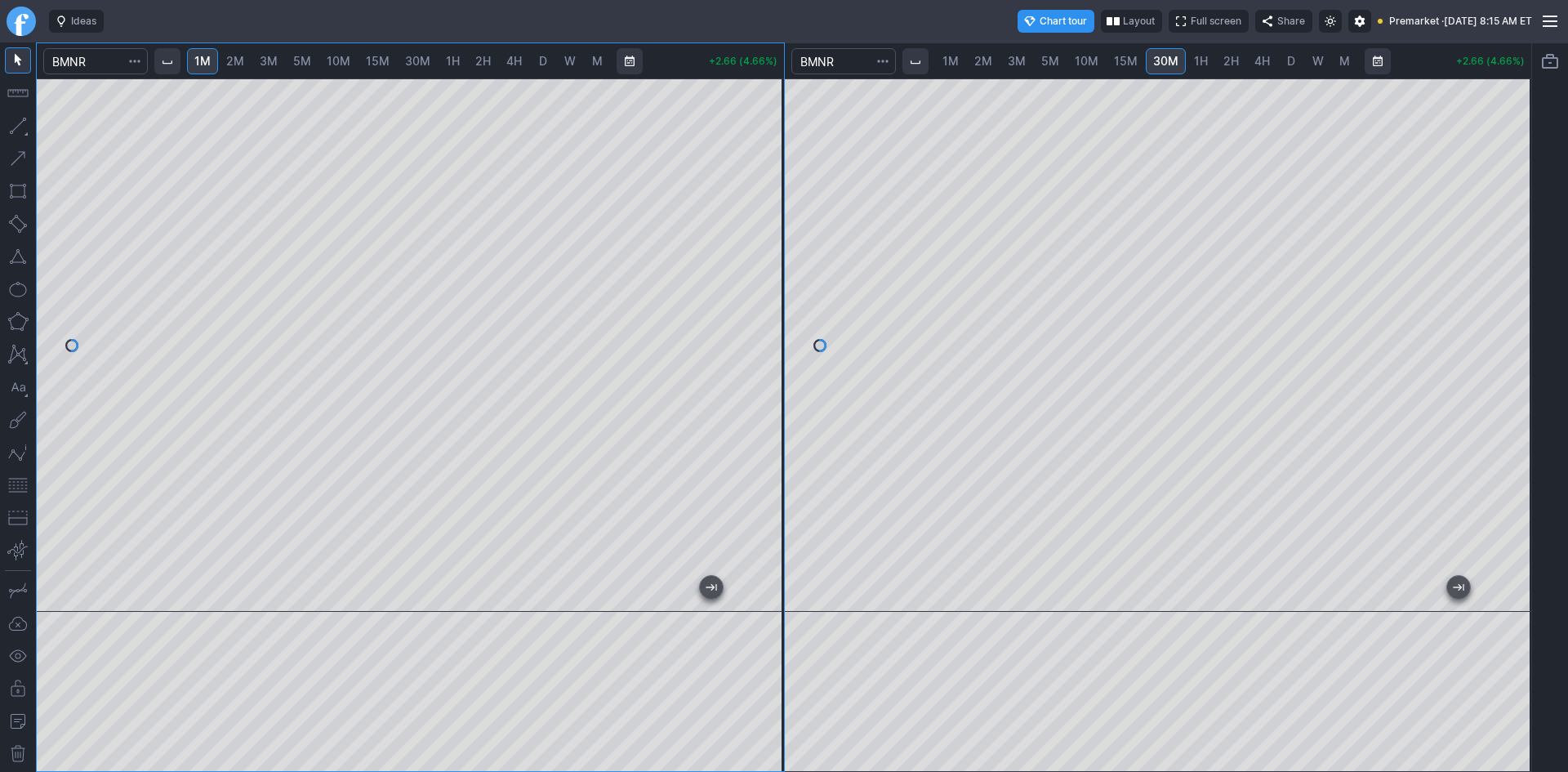
drag, startPoint x: 753, startPoint y: 323, endPoint x: 772, endPoint y: 284, distance: 43.4
click at [772, 284] on div at bounding box center [766, 341] width 34 height 492
drag, startPoint x: 767, startPoint y: 303, endPoint x: 761, endPoint y: 363, distance: 60.3
click at [761, 363] on div at bounding box center [766, 341] width 34 height 492
drag, startPoint x: 755, startPoint y: 443, endPoint x: 784, endPoint y: 368, distance: 80.4
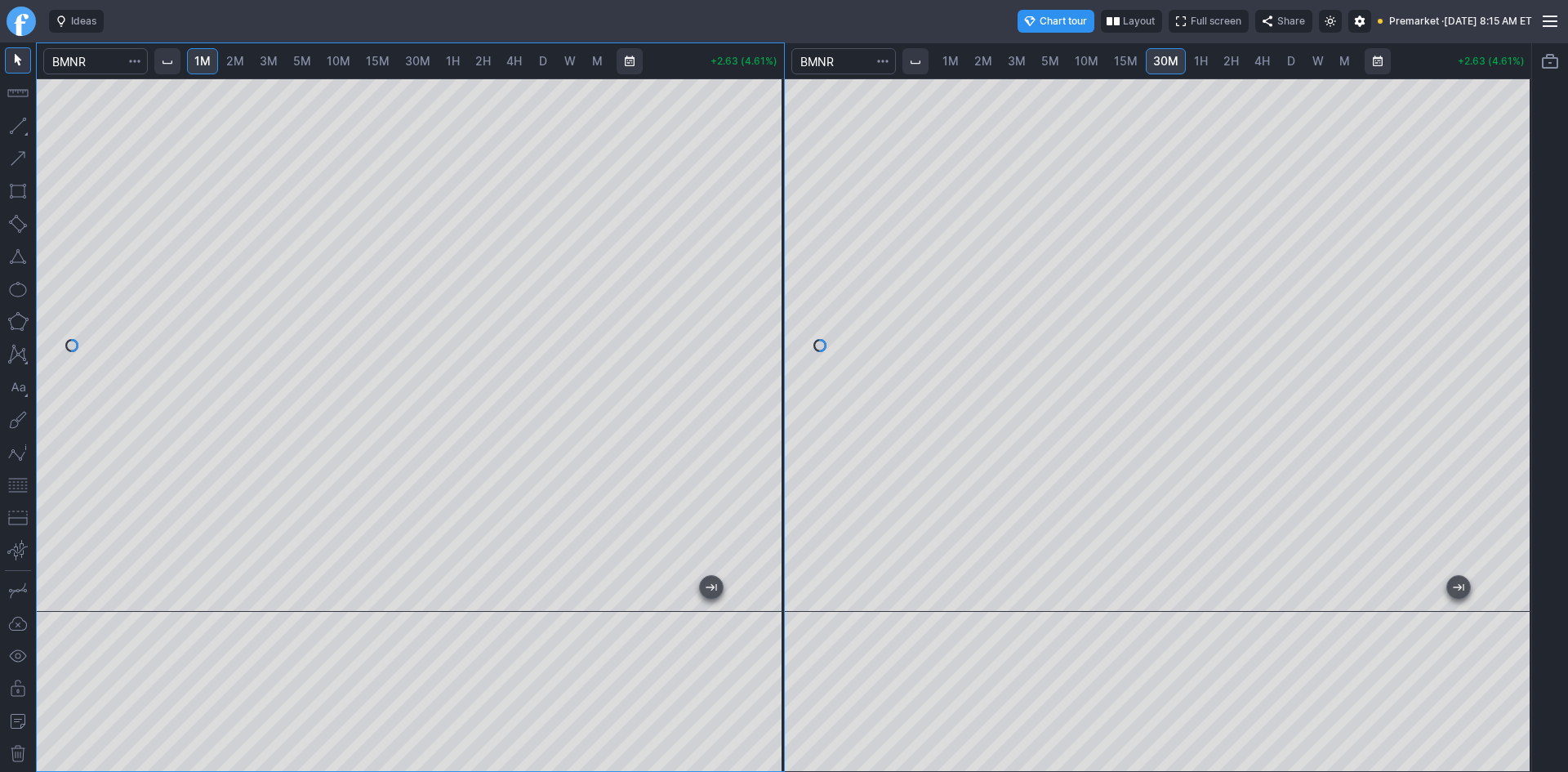
click at [784, 368] on div at bounding box center [766, 341] width 34 height 492
drag, startPoint x: 772, startPoint y: 420, endPoint x: 775, endPoint y: 391, distance: 29.2
click at [775, 391] on div at bounding box center [766, 341] width 34 height 492
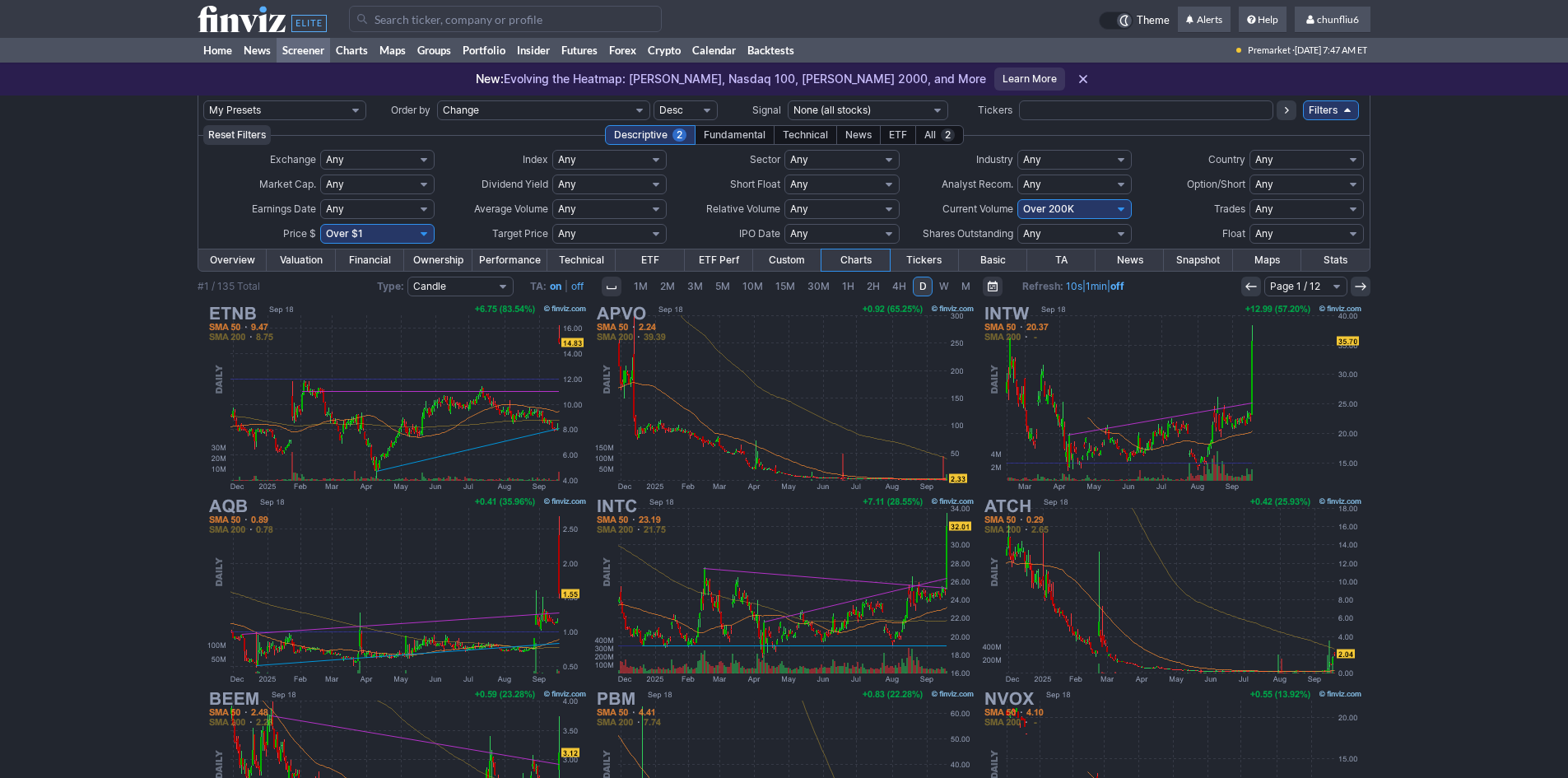
click at [405, 233] on select "Any Under $1 Under $2 Under $3 Under $4 Under $5 Under $7 Under $10 Under $15 U…" at bounding box center [377, 233] width 114 height 19
select select "o10"
click at [320, 224] on select "Any Under $1 Under $2 Under $3 Under $4 Under $5 Under $7 Under $10 Under $15 U…" at bounding box center [377, 233] width 114 height 19
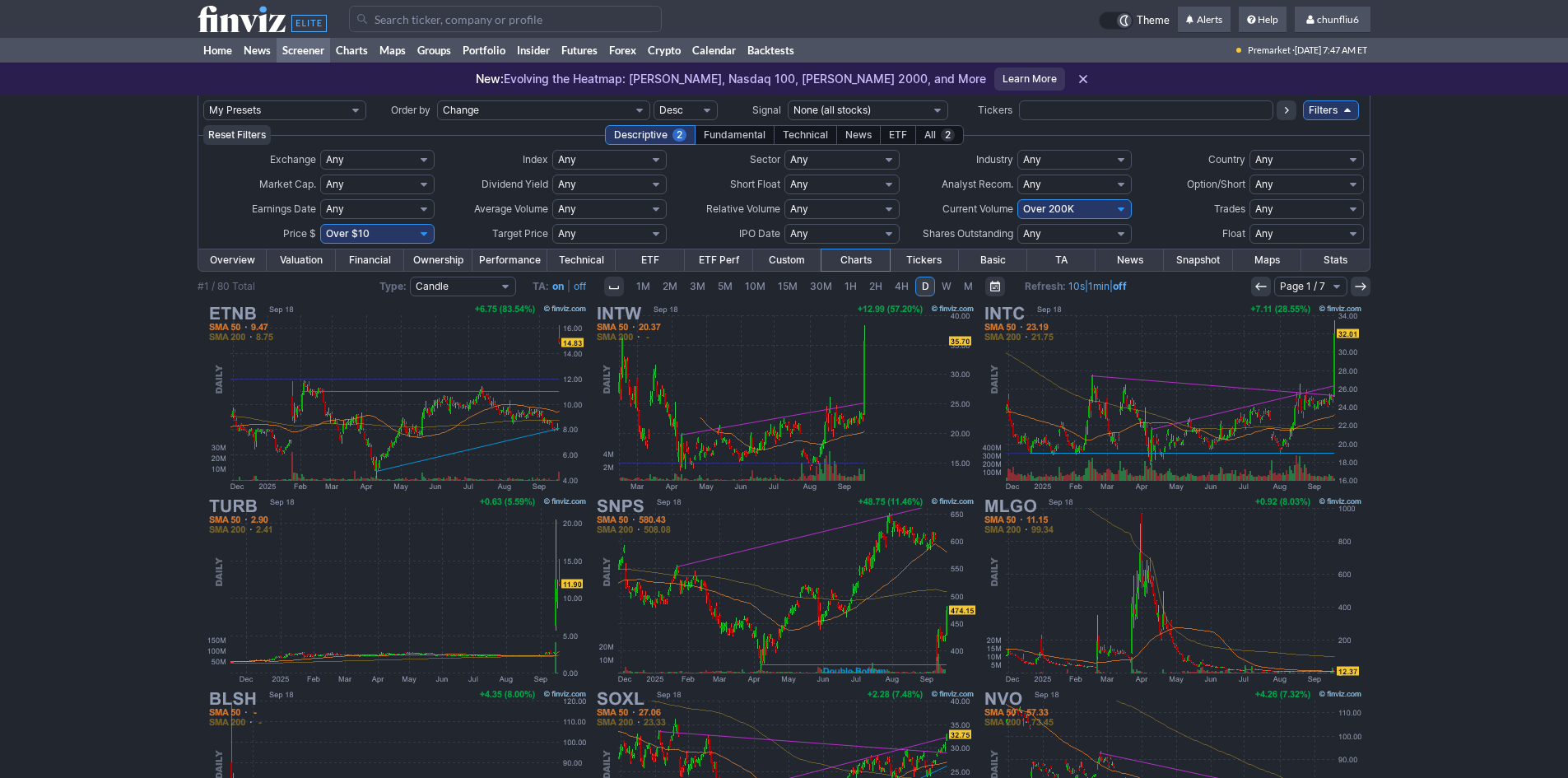
click at [1090, 201] on select "Any Under 50K Under 100K Under 500K Under 750K Under 1M Over 0 Over 50K Over 10…" at bounding box center [1075, 208] width 114 height 19
select select "o100"
click at [1017, 199] on select "Any Under 50K Under 100K Under 500K Under 750K Under 1M Over 0 Over 50K Over 10…" at bounding box center [1075, 208] width 114 height 19
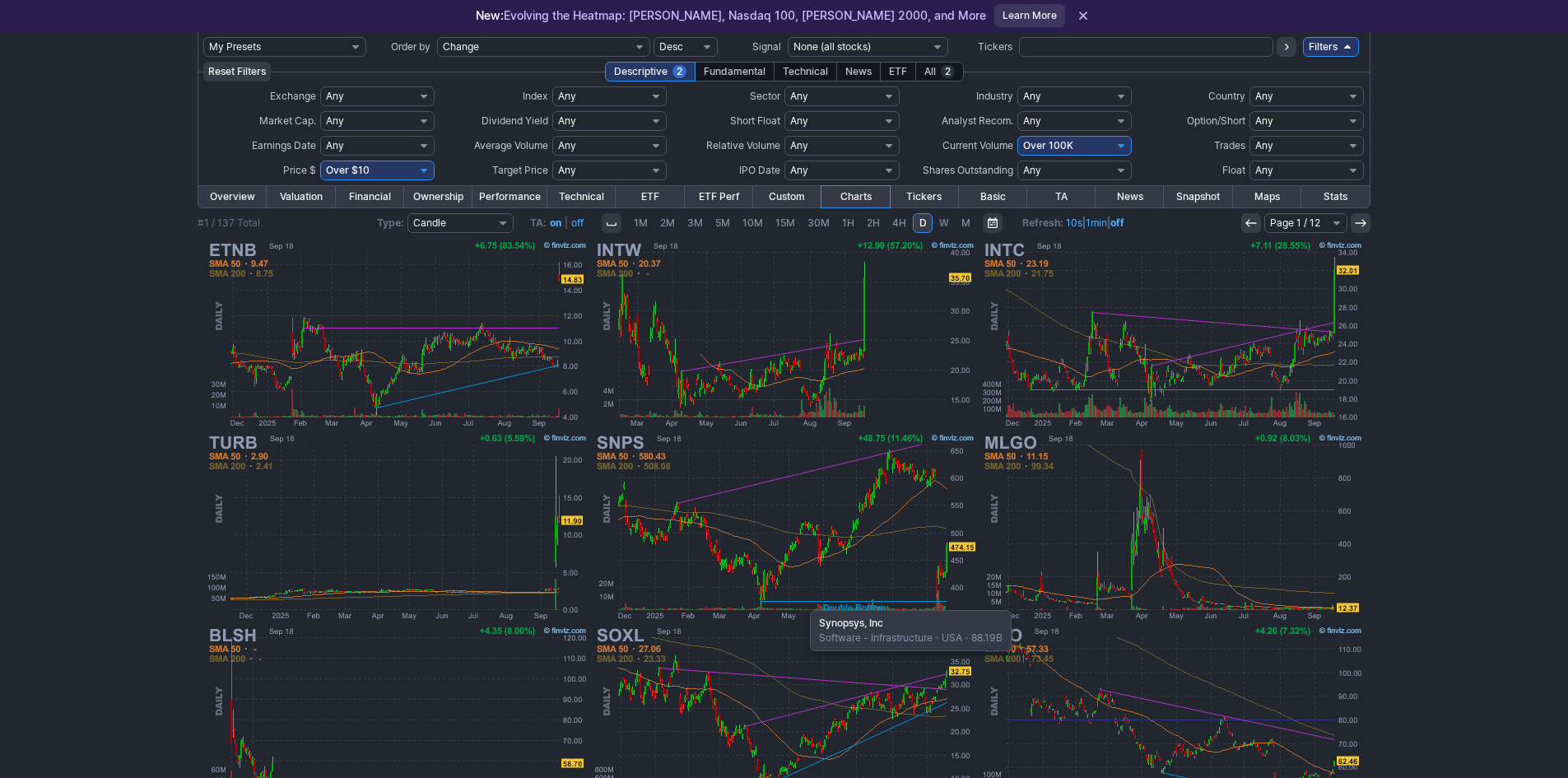
scroll to position [82, 0]
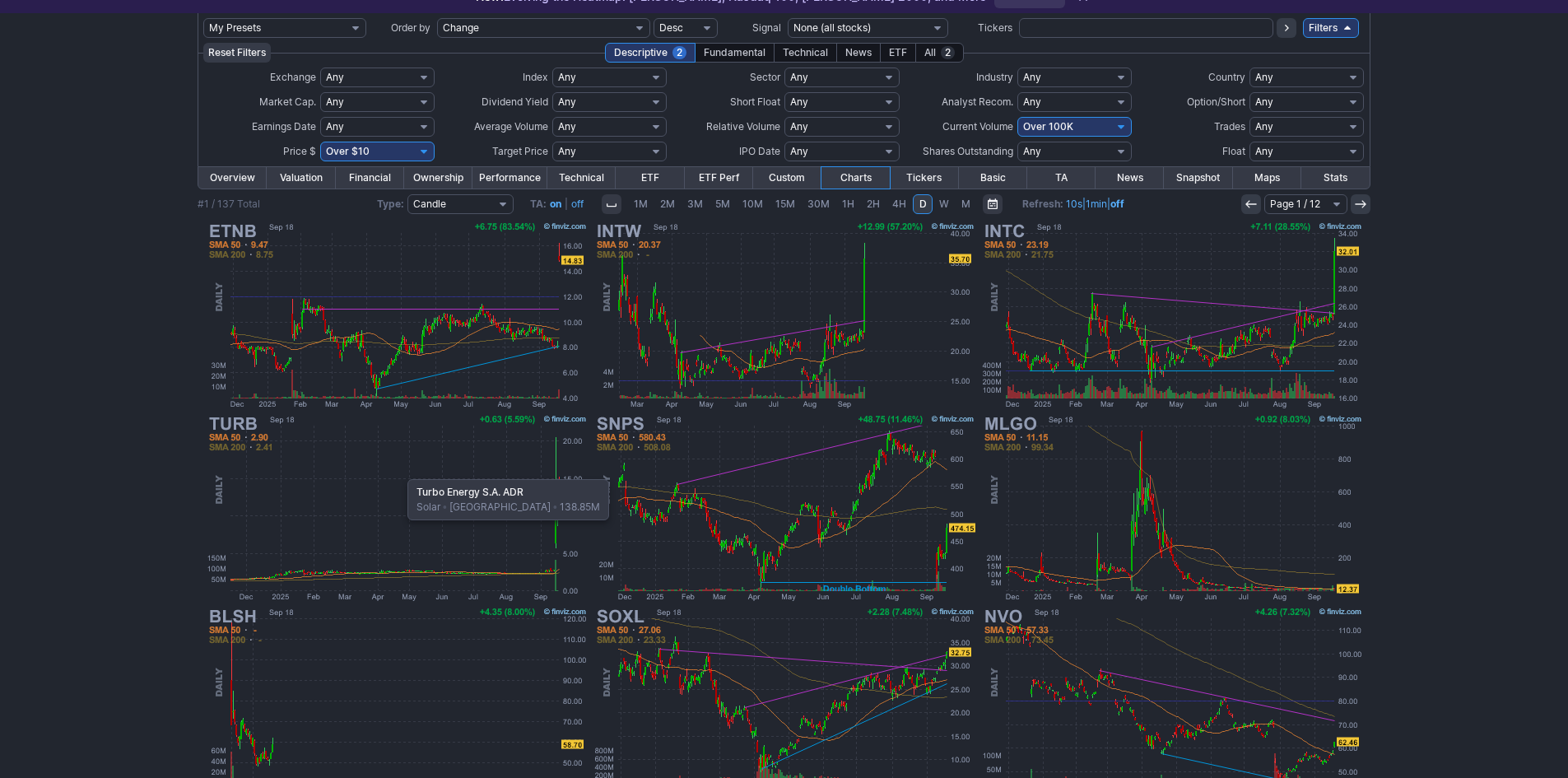
click at [399, 471] on img at bounding box center [397, 507] width 386 height 193
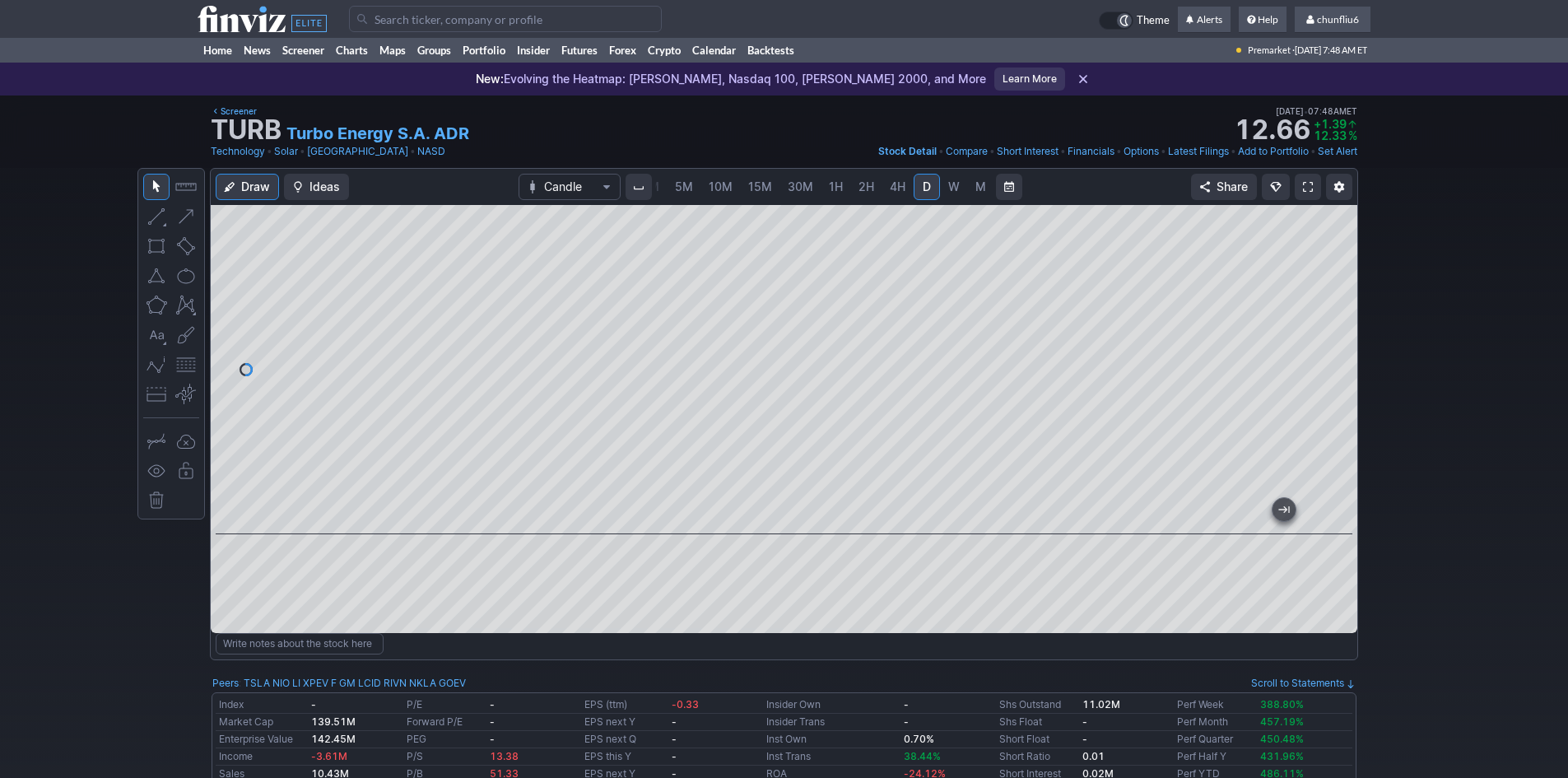
click at [1310, 185] on span at bounding box center [1308, 186] width 10 height 13
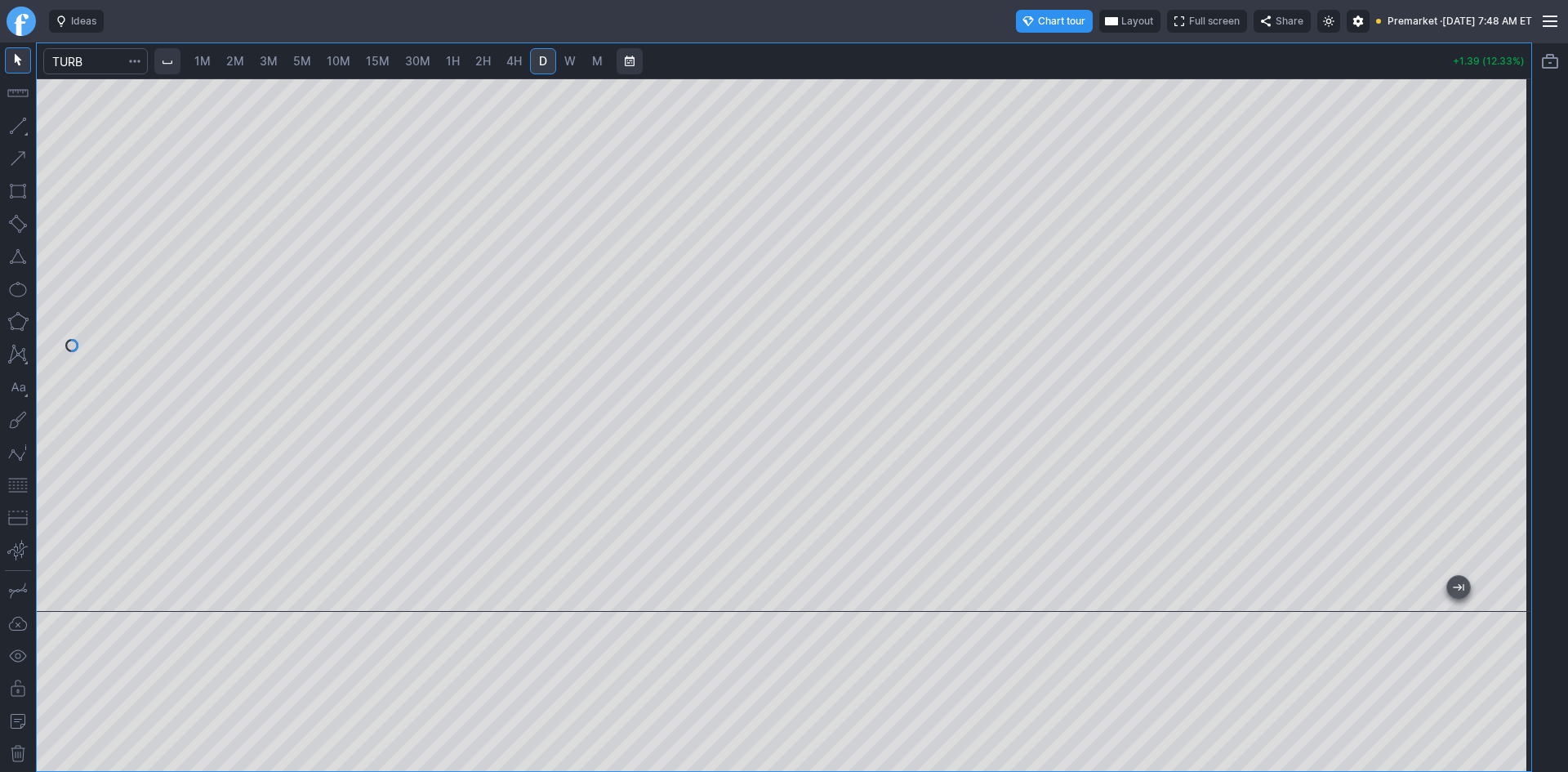
click at [1122, 15] on span "Layout" at bounding box center [1137, 21] width 32 height 16
click at [1058, 57] on button "Layout" at bounding box center [1058, 53] width 23 height 23
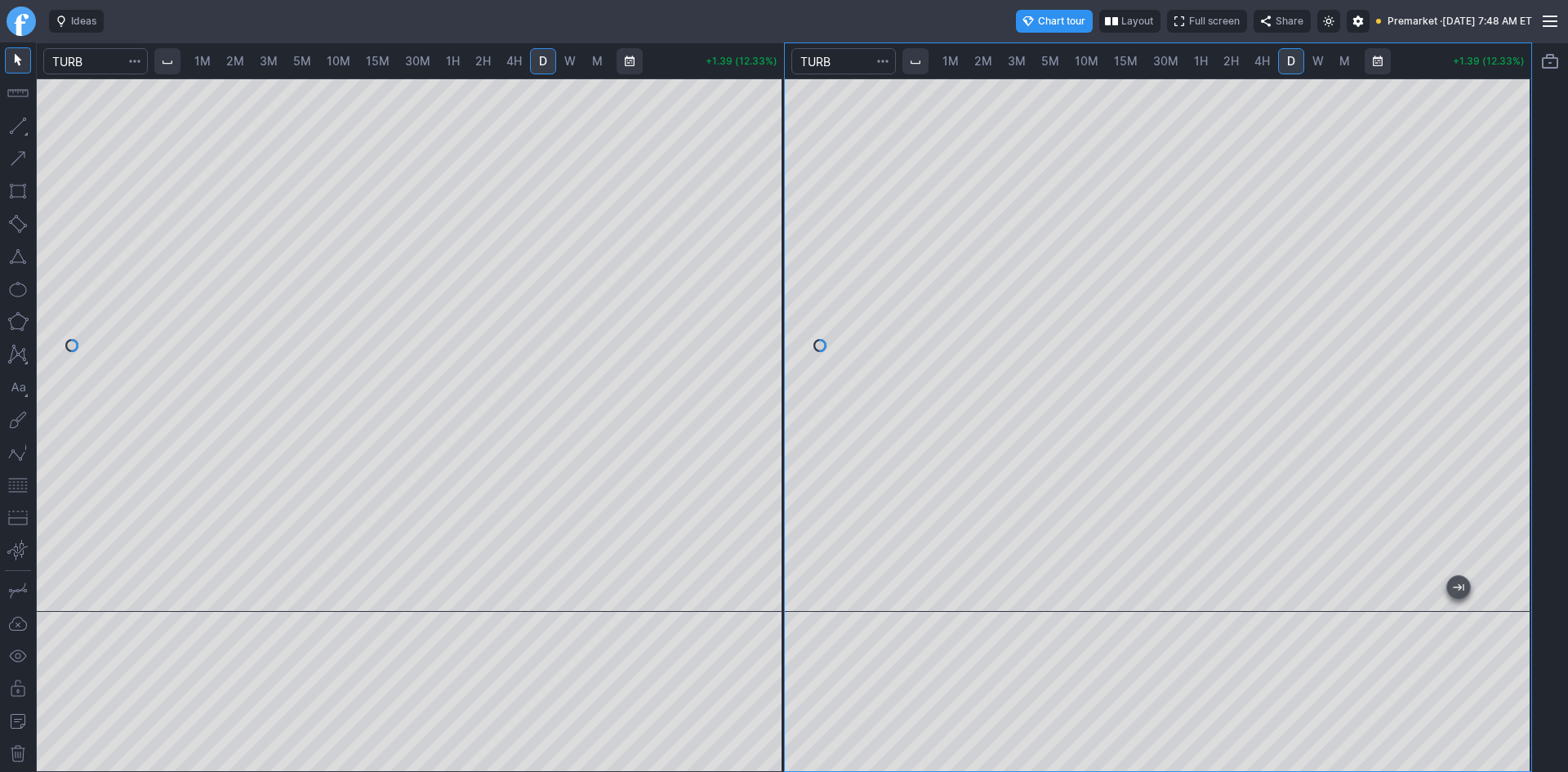
click at [1085, 59] on span "10M" at bounding box center [1087, 60] width 24 height 14
drag, startPoint x: 1509, startPoint y: 179, endPoint x: 1500, endPoint y: 232, distance: 53.8
click at [1507, 232] on div at bounding box center [1513, 341] width 34 height 492
click at [1053, 59] on span "5M" at bounding box center [1050, 60] width 18 height 14
click at [1083, 57] on span "10M" at bounding box center [1087, 60] width 24 height 14
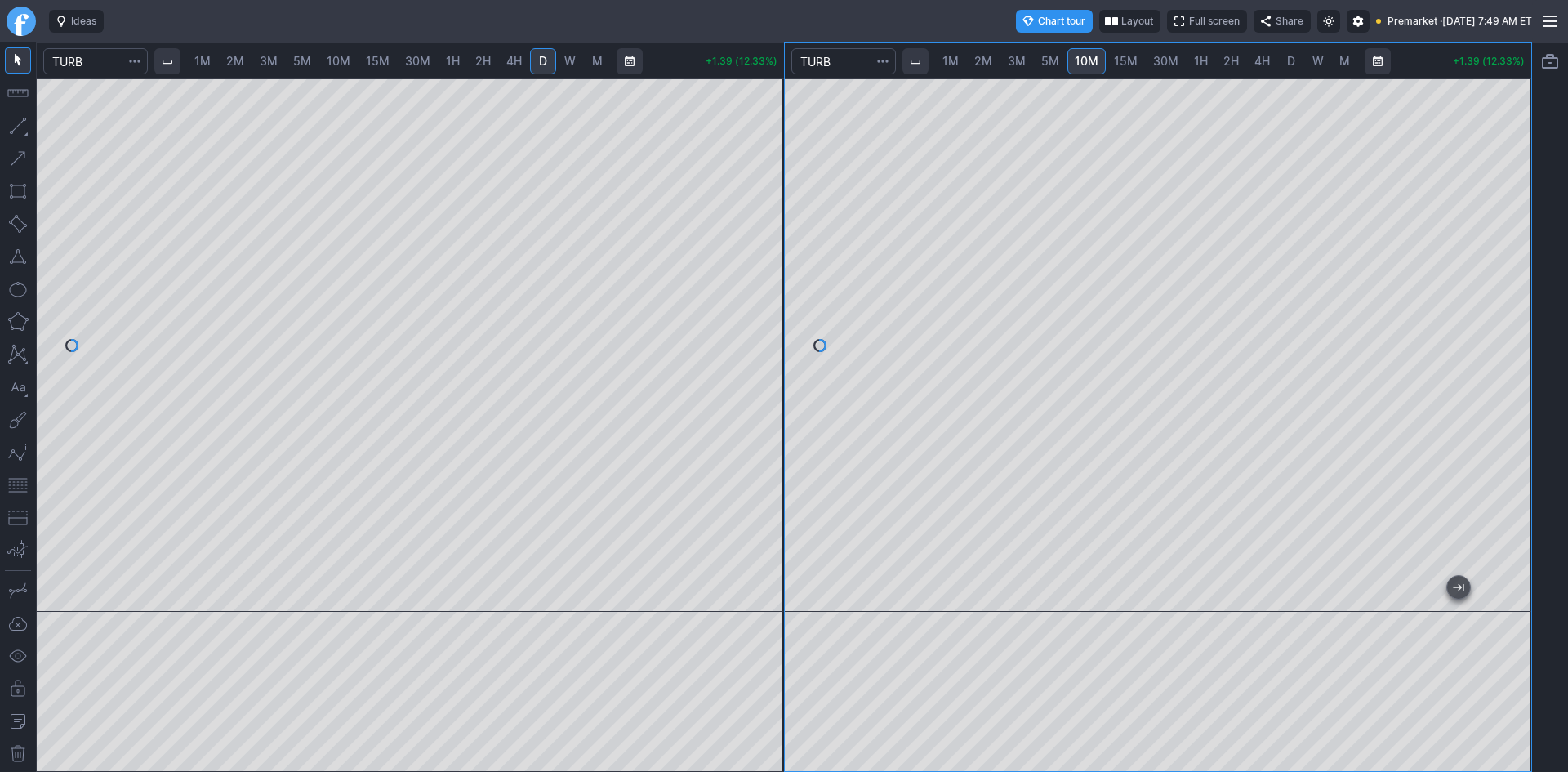
drag, startPoint x: 22, startPoint y: 487, endPoint x: 39, endPoint y: 480, distance: 18.4
click at [21, 486] on button "button" at bounding box center [17, 485] width 27 height 27
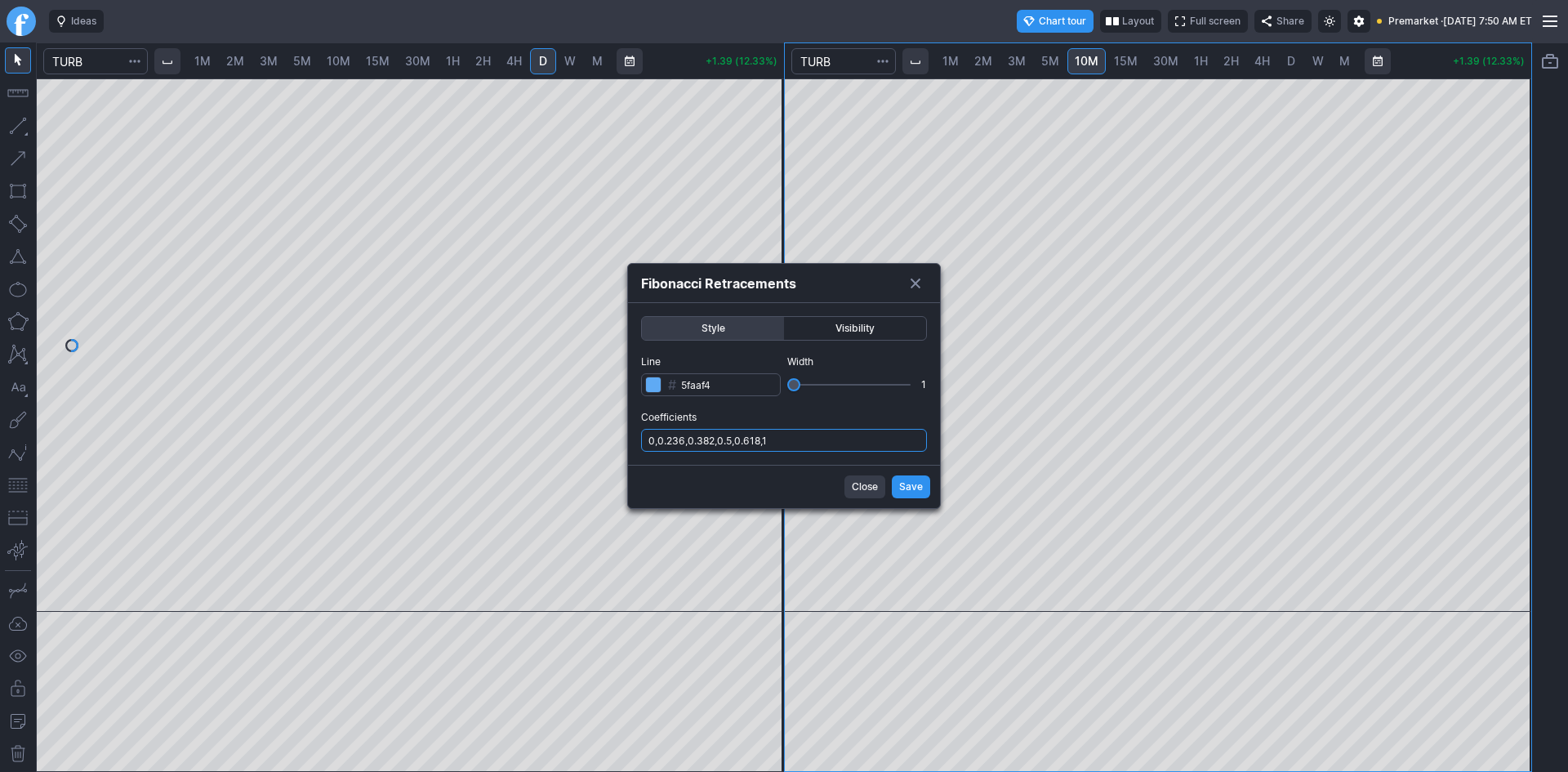
click at [806, 437] on input "0,0.236,0.382,0.5,0.618,1" at bounding box center [784, 440] width 285 height 23
type input "0,0.236,0.382,0.5,0.618,1,.786"
click at [909, 482] on span "Save" at bounding box center [911, 487] width 24 height 16
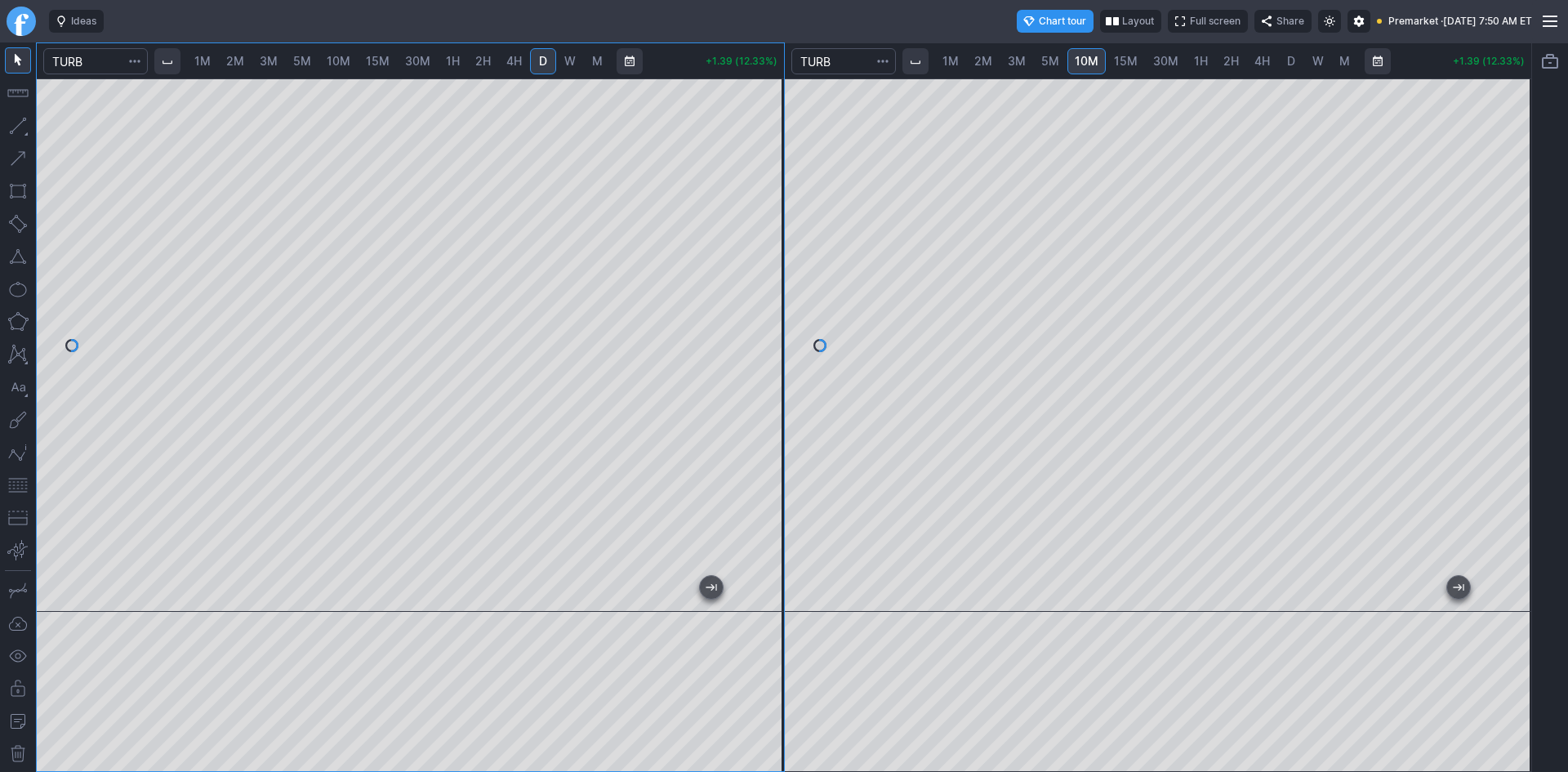
drag, startPoint x: 201, startPoint y: 61, endPoint x: 213, endPoint y: 62, distance: 12.0
click at [202, 61] on span "1M" at bounding box center [202, 60] width 16 height 14
click at [239, 59] on span "2M" at bounding box center [235, 60] width 18 height 14
click at [210, 59] on span "1M" at bounding box center [202, 60] width 16 height 14
drag, startPoint x: 775, startPoint y: 217, endPoint x: 763, endPoint y: 354, distance: 137.5
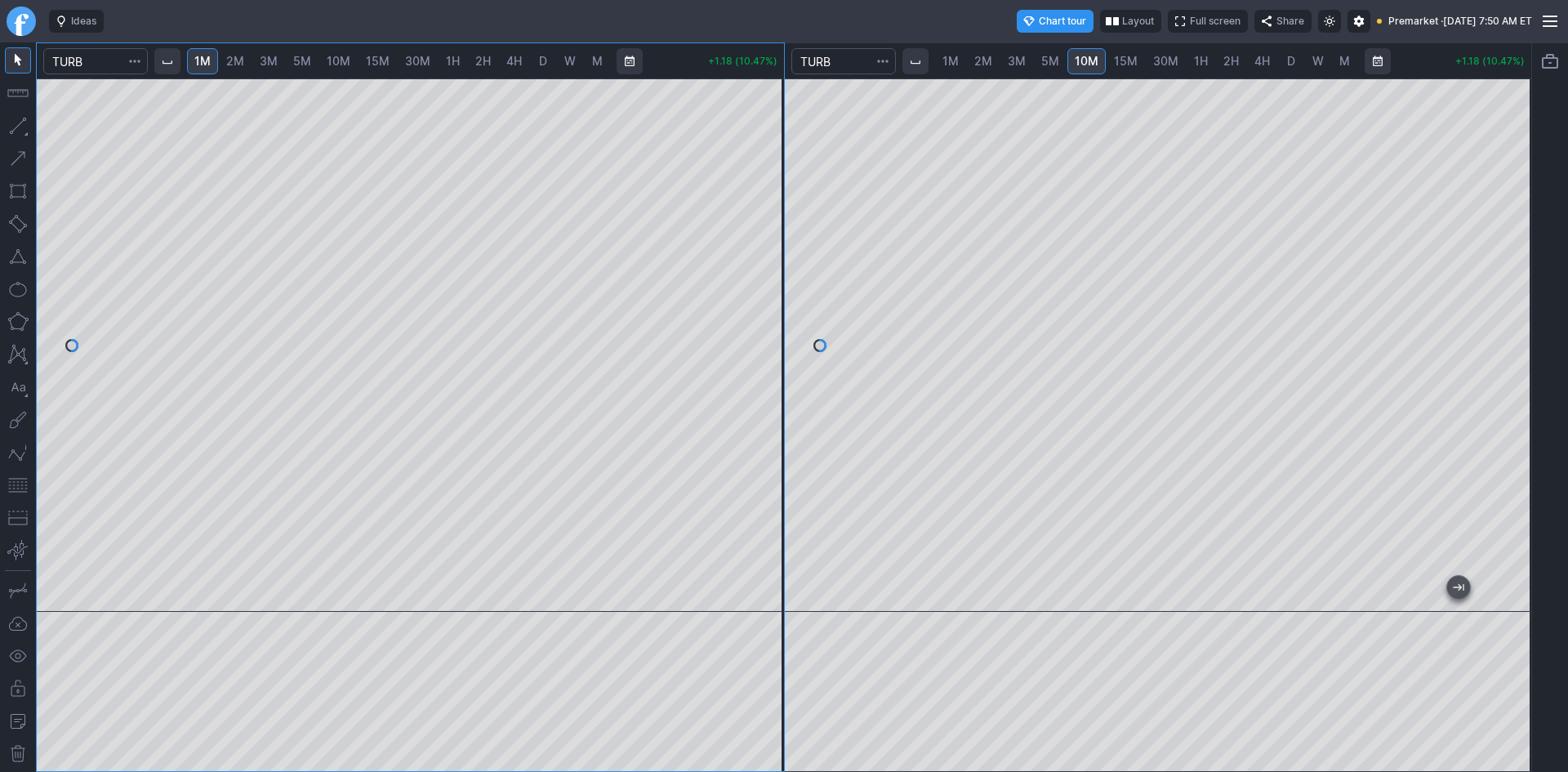
click at [767, 350] on div at bounding box center [766, 341] width 34 height 492
click at [22, 489] on button "button" at bounding box center [17, 485] width 27 height 27
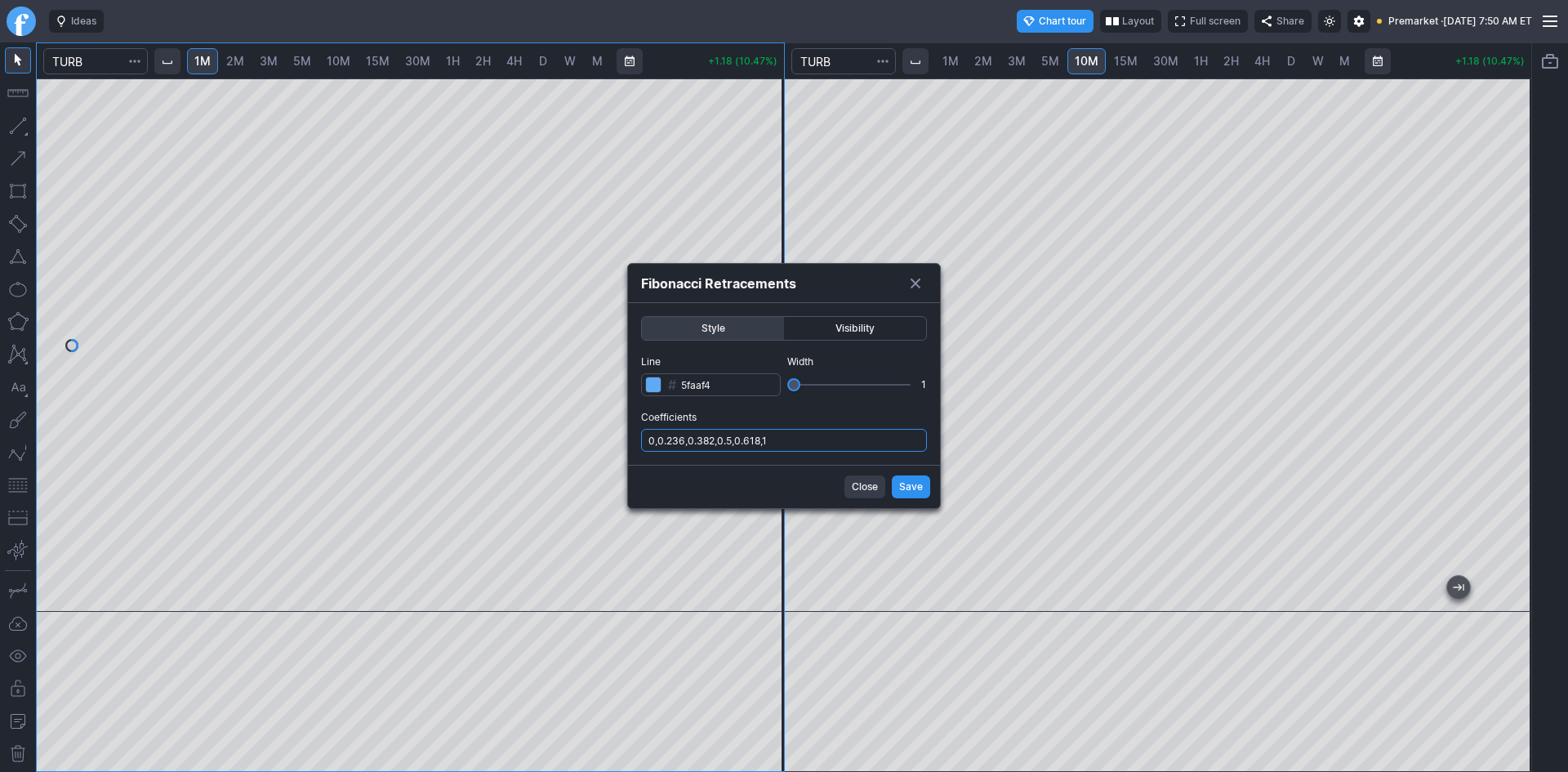
click at [786, 439] on input "0,0.236,0.382,0.5,0.618,1" at bounding box center [784, 440] width 285 height 23
type input "0,0.236,0.382,0.5,0.618,1,.786"
click at [903, 483] on span "Save" at bounding box center [911, 487] width 24 height 16
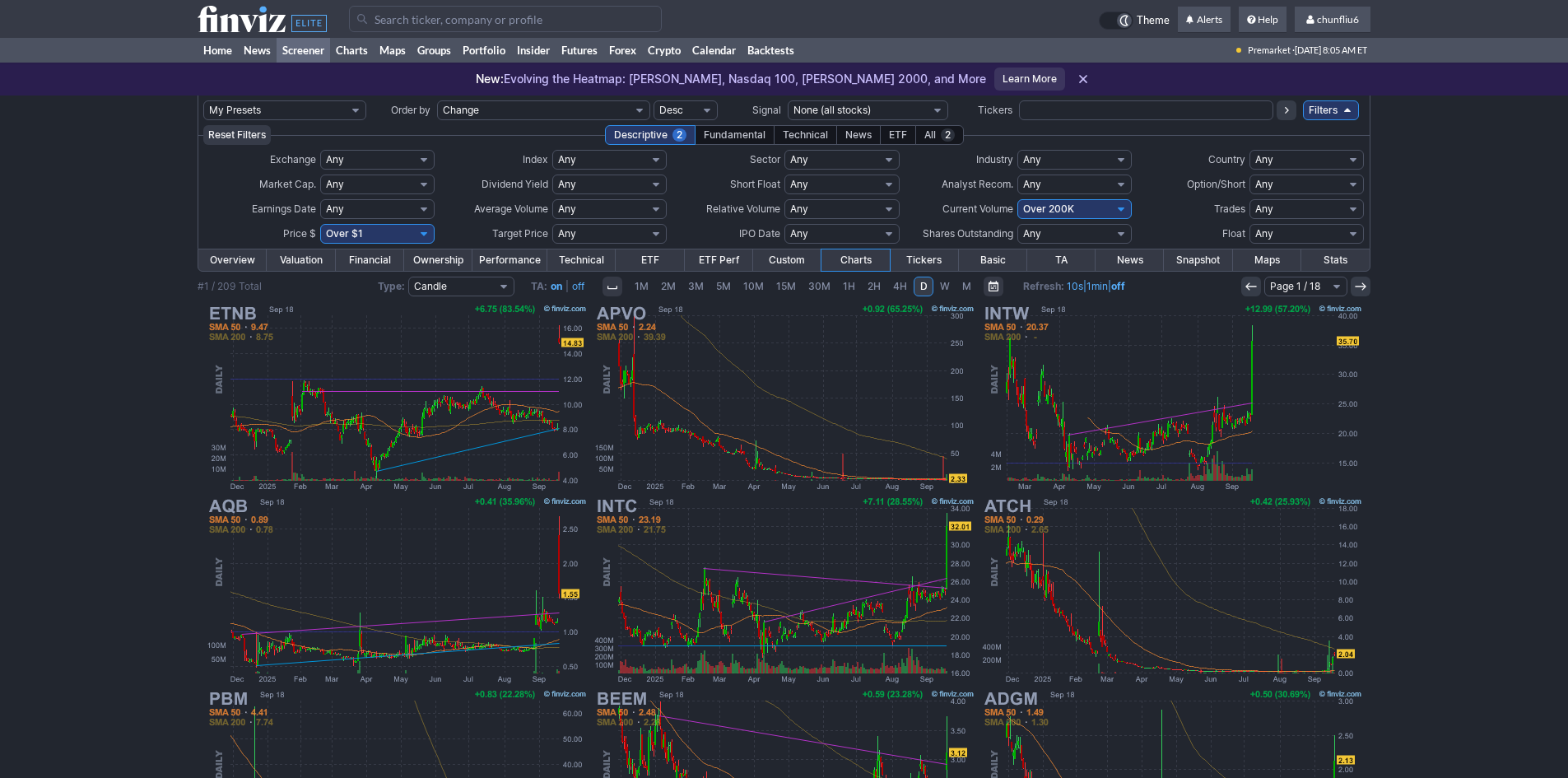
click at [457, 23] on input "Search" at bounding box center [505, 18] width 313 height 27
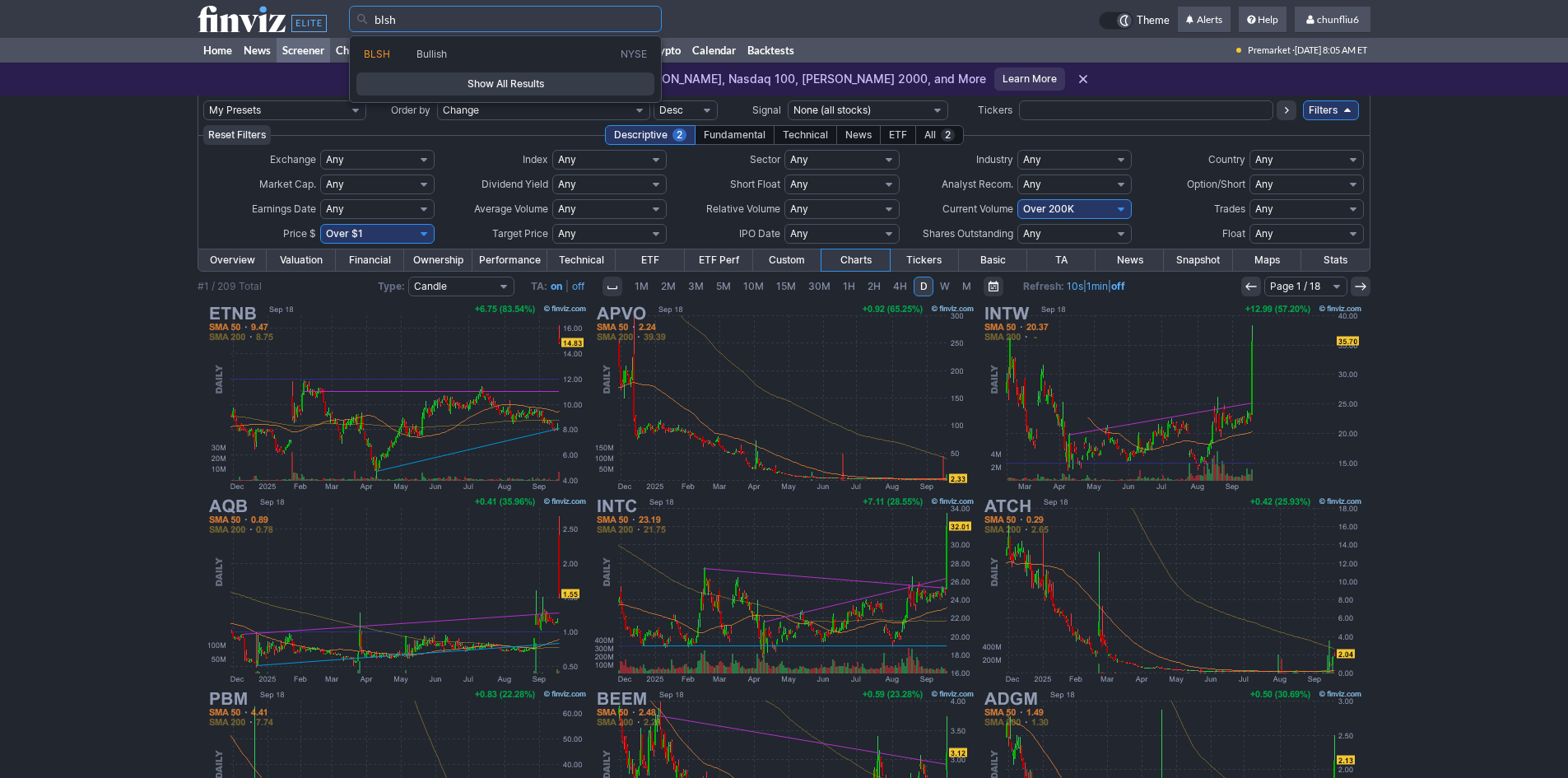
type input "blsh"
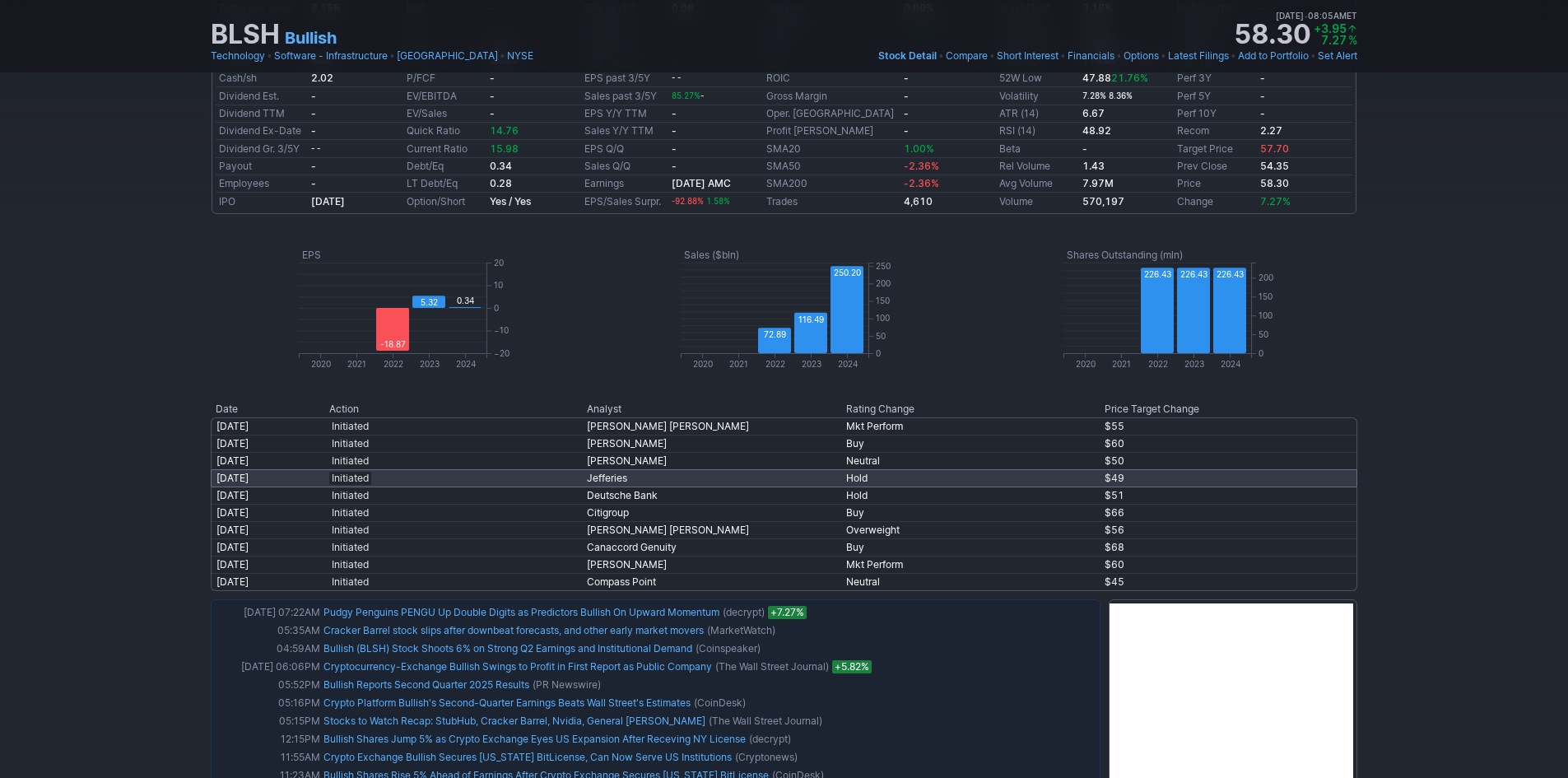
scroll to position [823, 0]
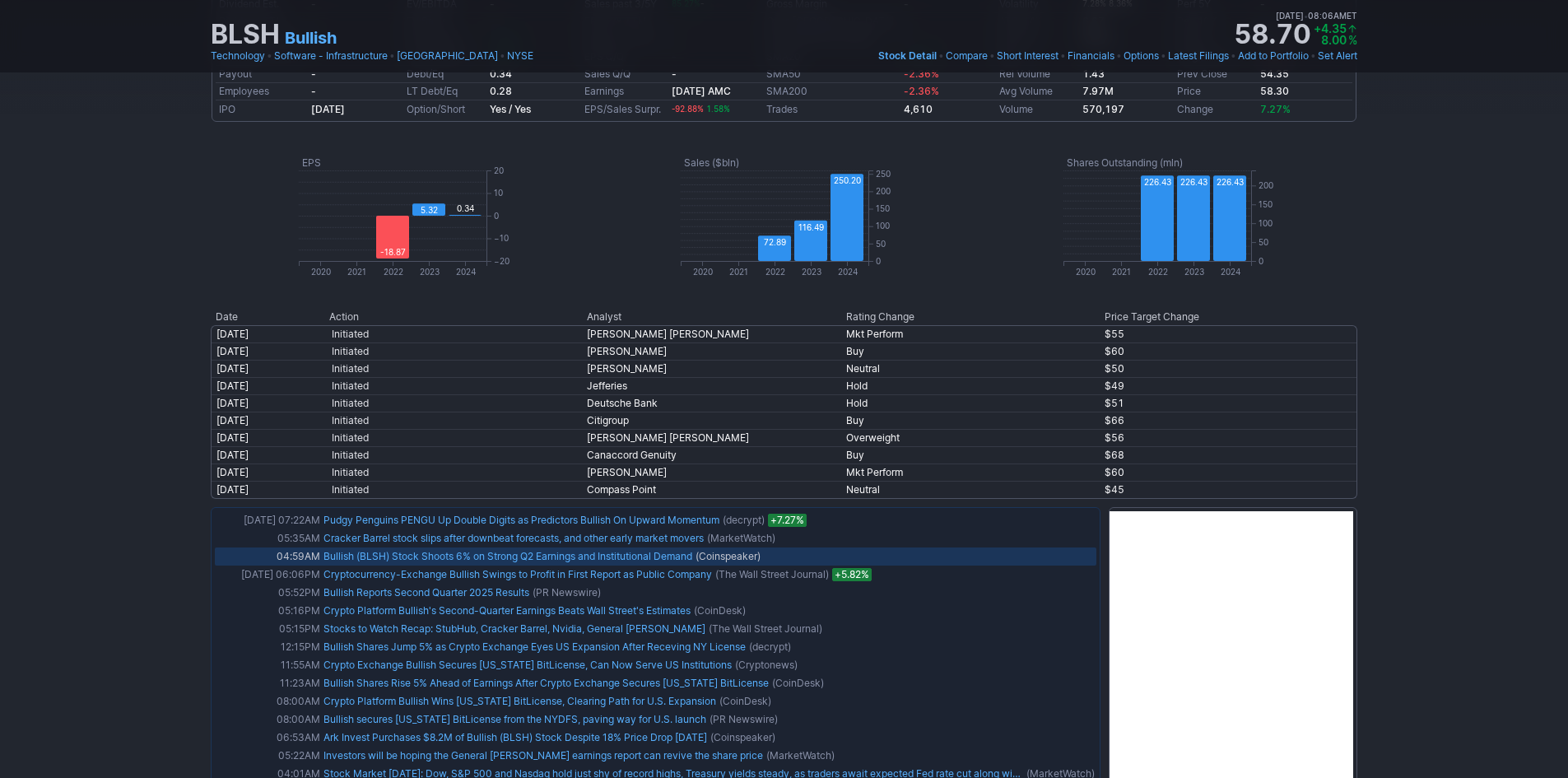
click at [590, 554] on link "Bullish (BLSH) Stock Shoots 6% on Strong Q2 Earnings and Institutional Demand" at bounding box center [508, 555] width 369 height 12
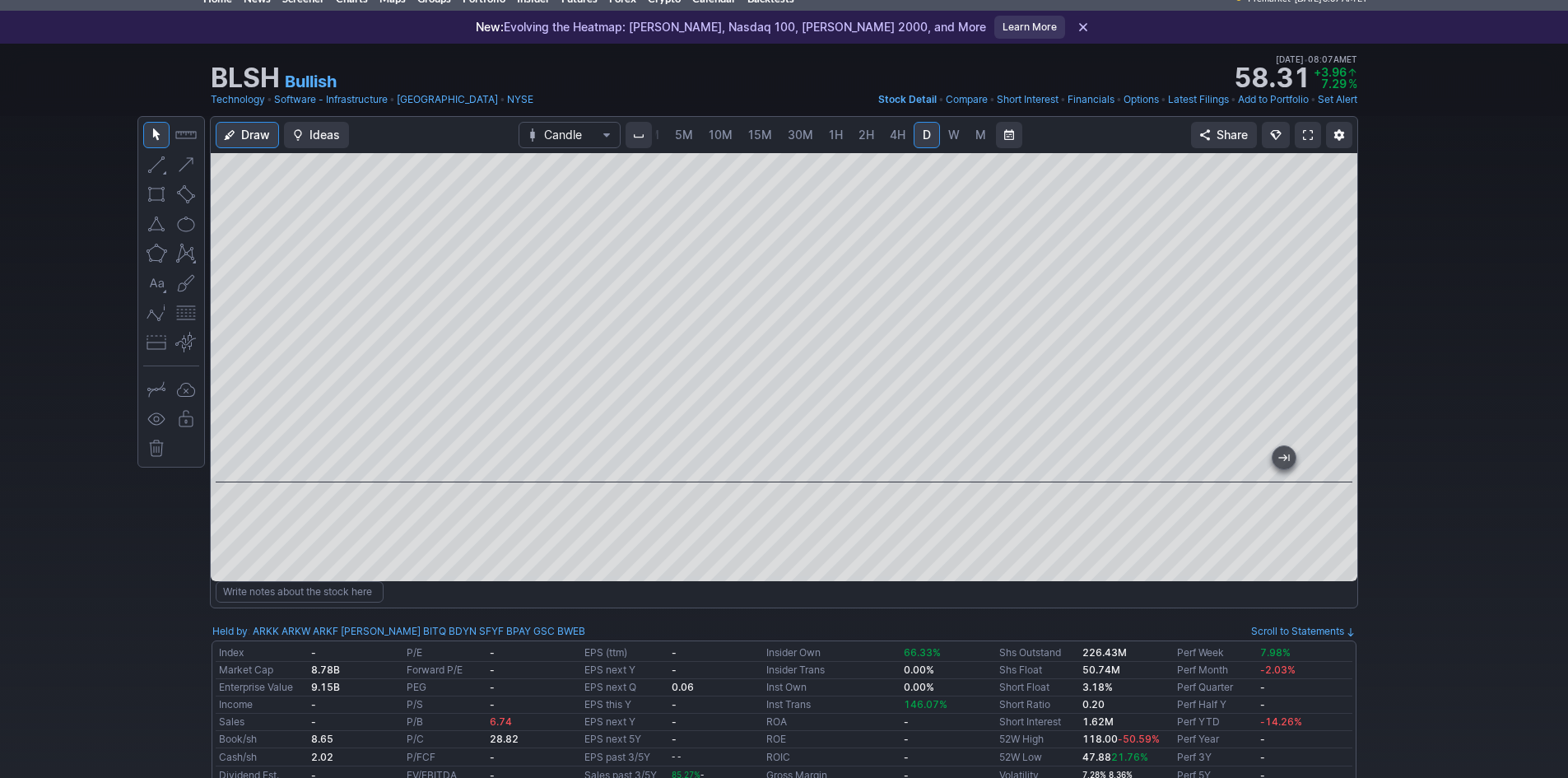
scroll to position [0, 0]
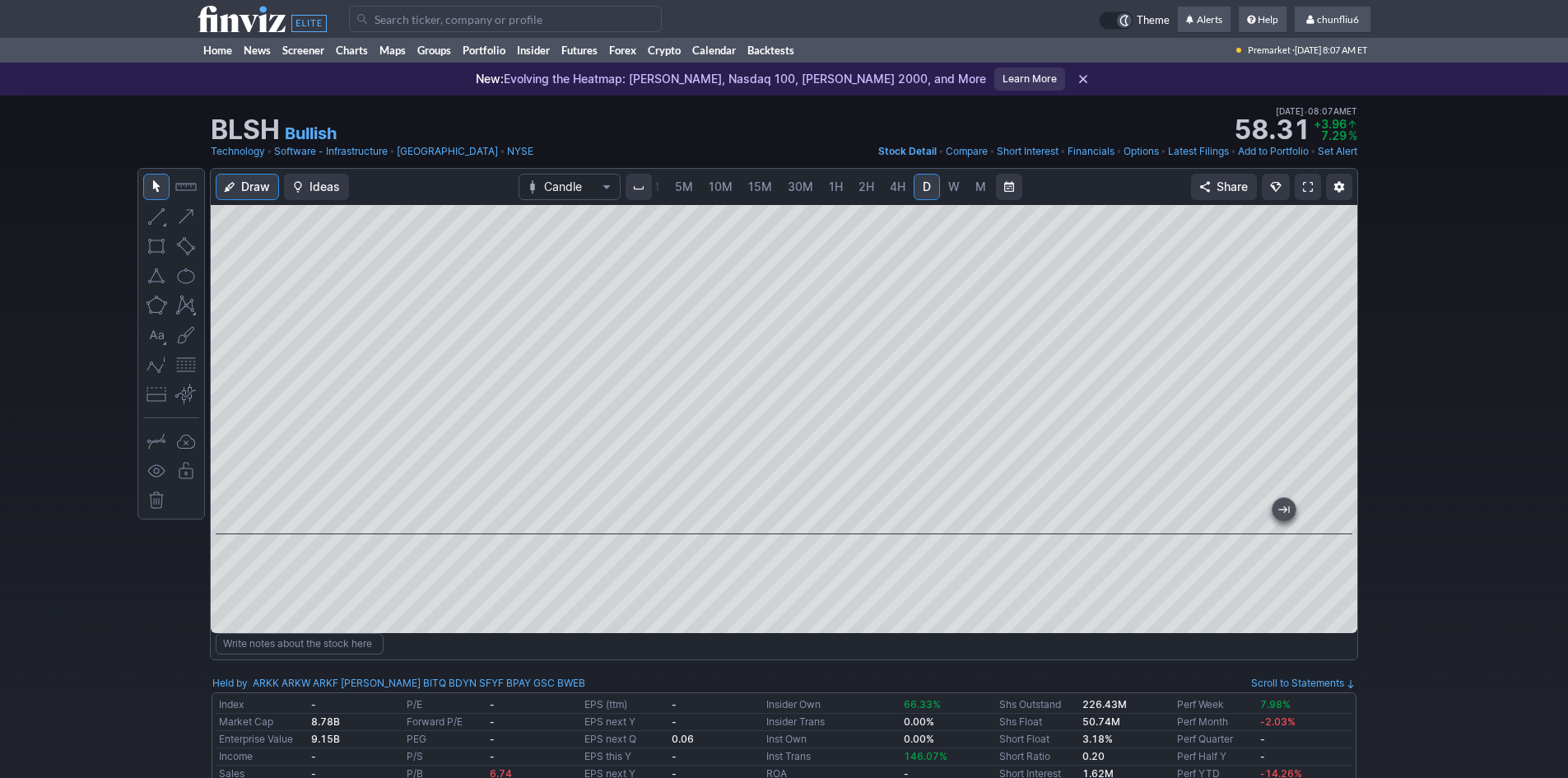
click at [1302, 183] on link at bounding box center [1308, 186] width 27 height 27
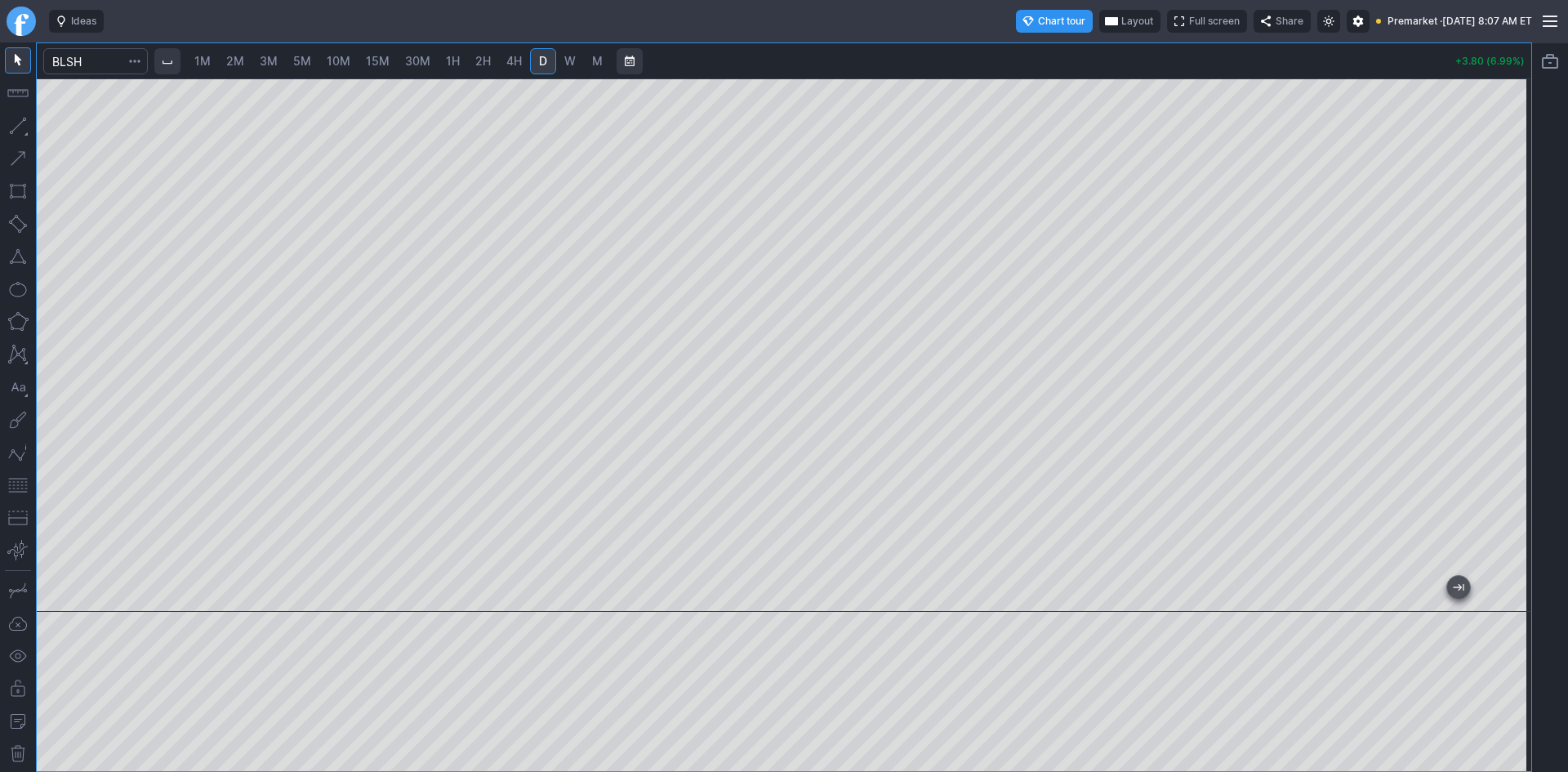
click at [1122, 22] on span "Layout" at bounding box center [1137, 21] width 32 height 16
click at [1055, 51] on button "Layout" at bounding box center [1058, 53] width 23 height 23
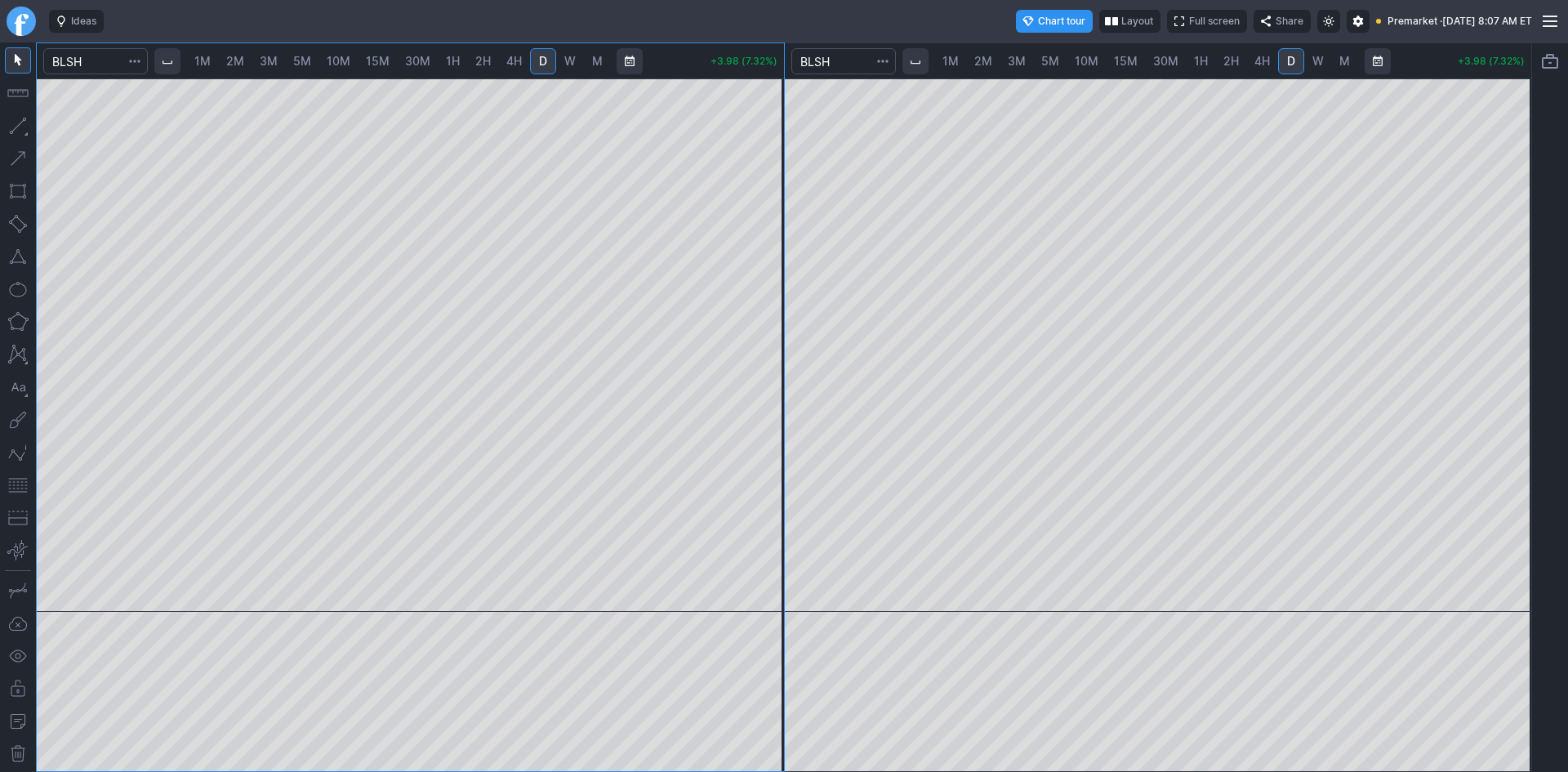
click at [1203, 57] on span "1H" at bounding box center [1200, 60] width 14 height 14
click at [1160, 64] on span "30M" at bounding box center [1165, 60] width 26 height 14
click at [1200, 66] on span "1H" at bounding box center [1200, 60] width 14 height 14
click at [16, 482] on button "button" at bounding box center [17, 485] width 27 height 27
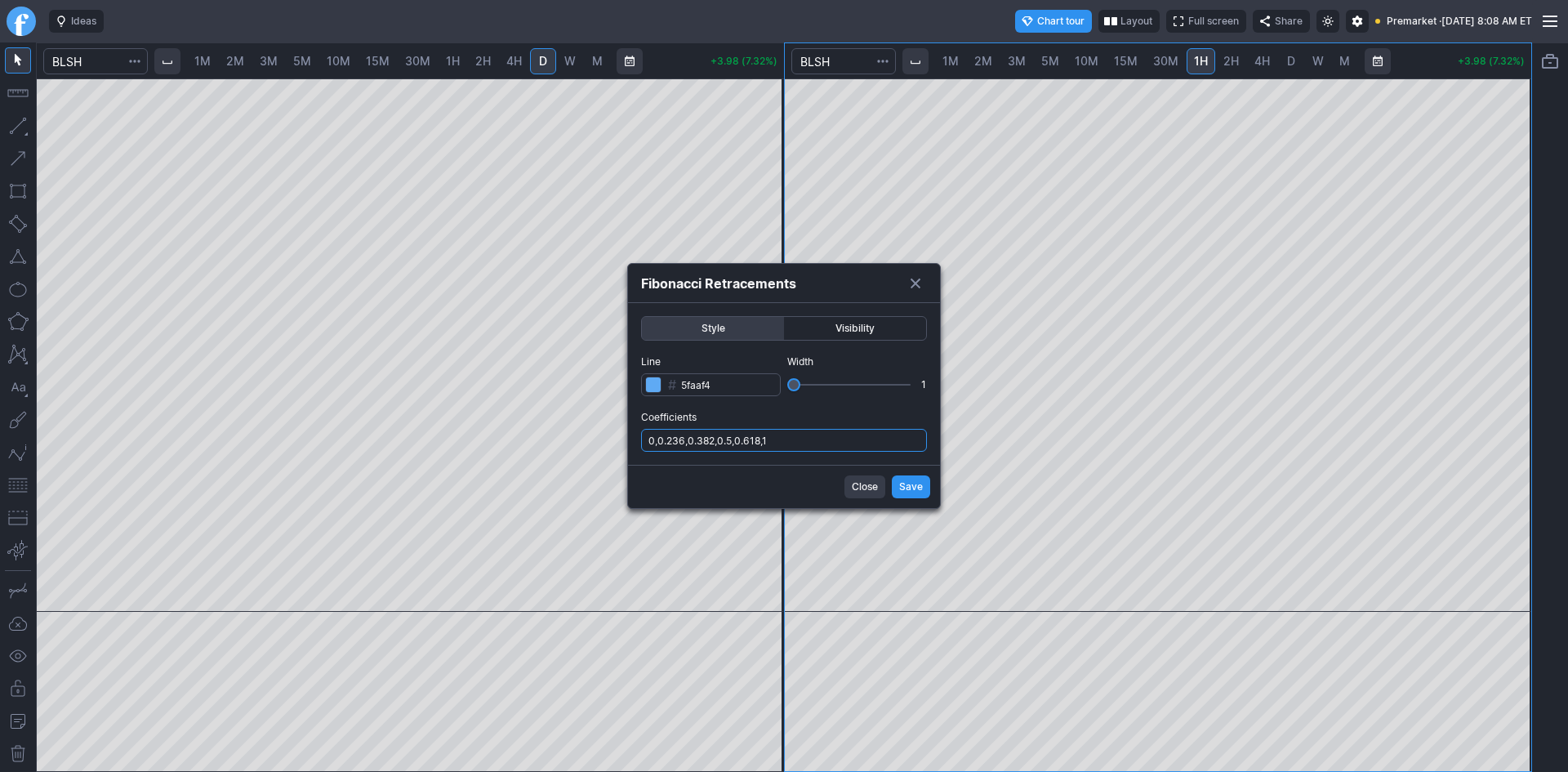
click at [800, 434] on input "0,0.236,0.382,0.5,0.618,1" at bounding box center [784, 440] width 285 height 23
type input "0,0.236,0.382,0.5,0.618,1,.786"
click at [911, 487] on span "Save" at bounding box center [911, 487] width 24 height 16
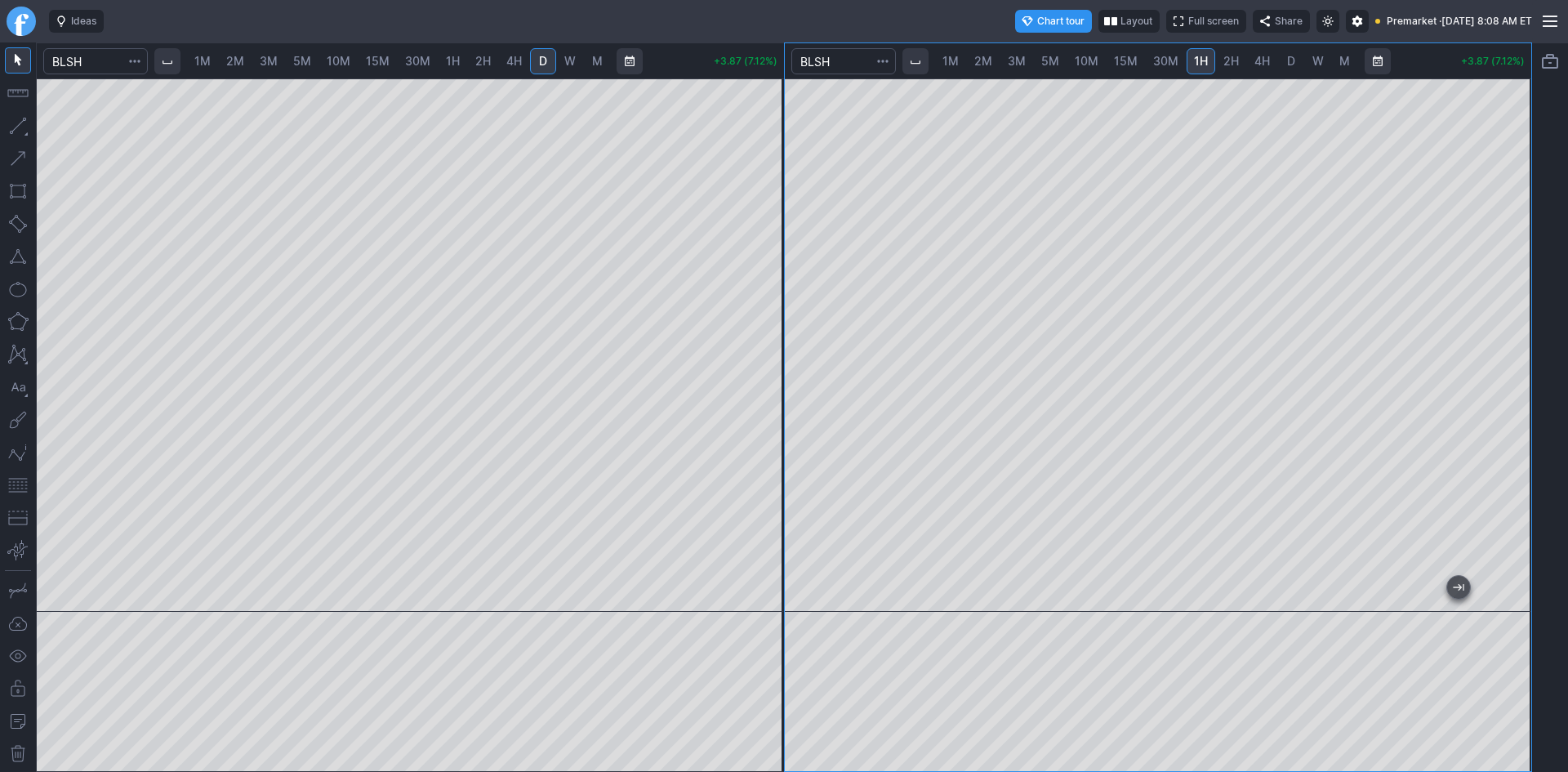
click at [200, 65] on span "1M" at bounding box center [202, 60] width 16 height 14
drag, startPoint x: 762, startPoint y: 175, endPoint x: 760, endPoint y: 209, distance: 34.1
click at [760, 209] on div at bounding box center [766, 341] width 34 height 492
click at [19, 491] on button "button" at bounding box center [17, 485] width 27 height 27
drag, startPoint x: 779, startPoint y: 222, endPoint x: 779, endPoint y: 257, distance: 35.0
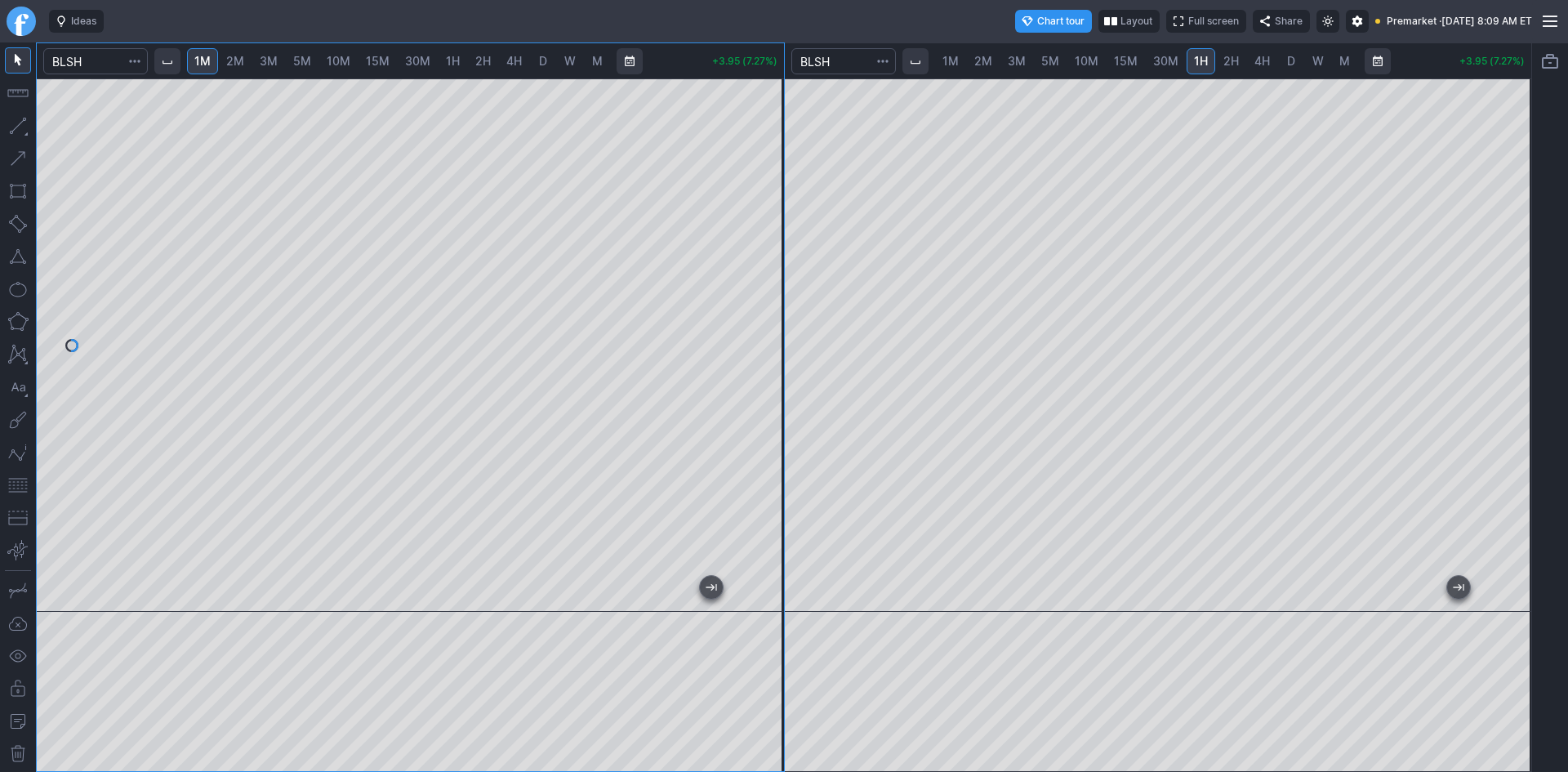
click at [779, 257] on div at bounding box center [766, 341] width 34 height 492
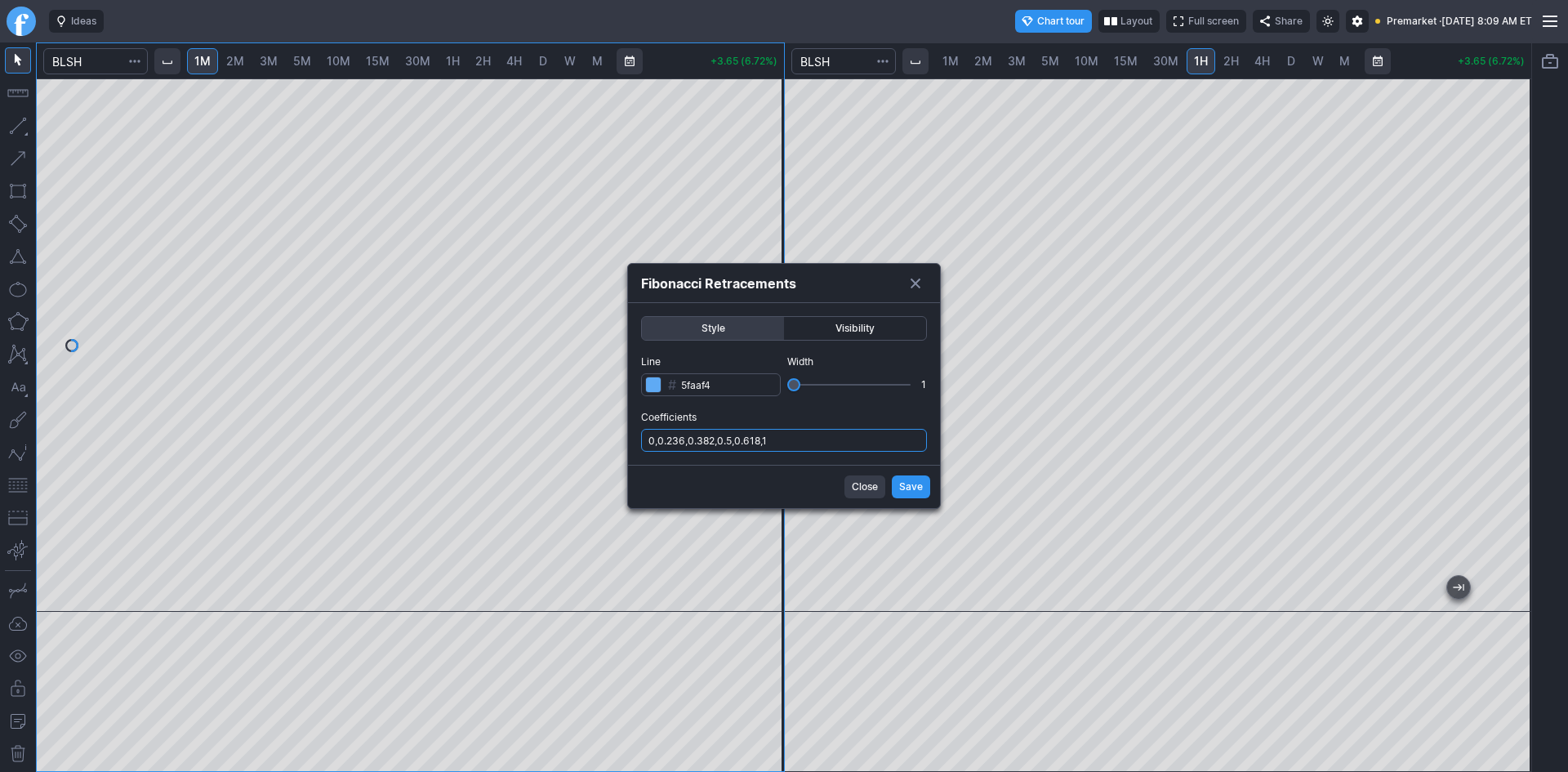
drag, startPoint x: 817, startPoint y: 442, endPoint x: 821, endPoint y: 452, distance: 10.8
click at [817, 444] on input "0,0.236,0.382,0.5,0.618,1" at bounding box center [784, 440] width 285 height 23
type input "0,0.236,0.382,0.5,0.618,1,.786"
click at [897, 486] on button "Save" at bounding box center [911, 487] width 38 height 23
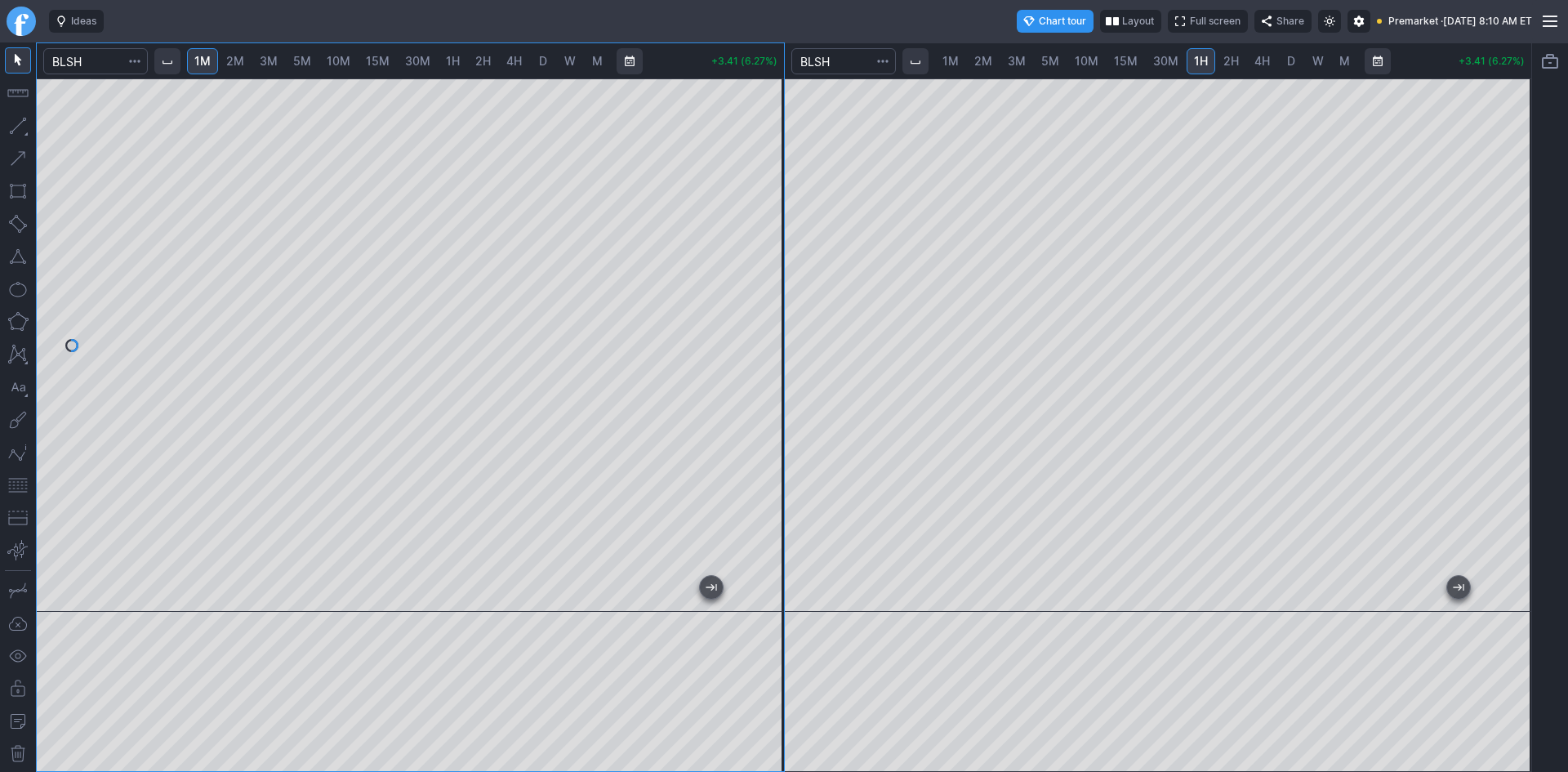
drag, startPoint x: 763, startPoint y: 407, endPoint x: 771, endPoint y: 443, distance: 36.9
click at [771, 443] on div at bounding box center [766, 341] width 34 height 492
click at [22, 257] on button "button" at bounding box center [17, 256] width 27 height 27
click at [757, 394] on div at bounding box center [410, 345] width 747 height 533
click at [757, 270] on div at bounding box center [410, 345] width 747 height 533
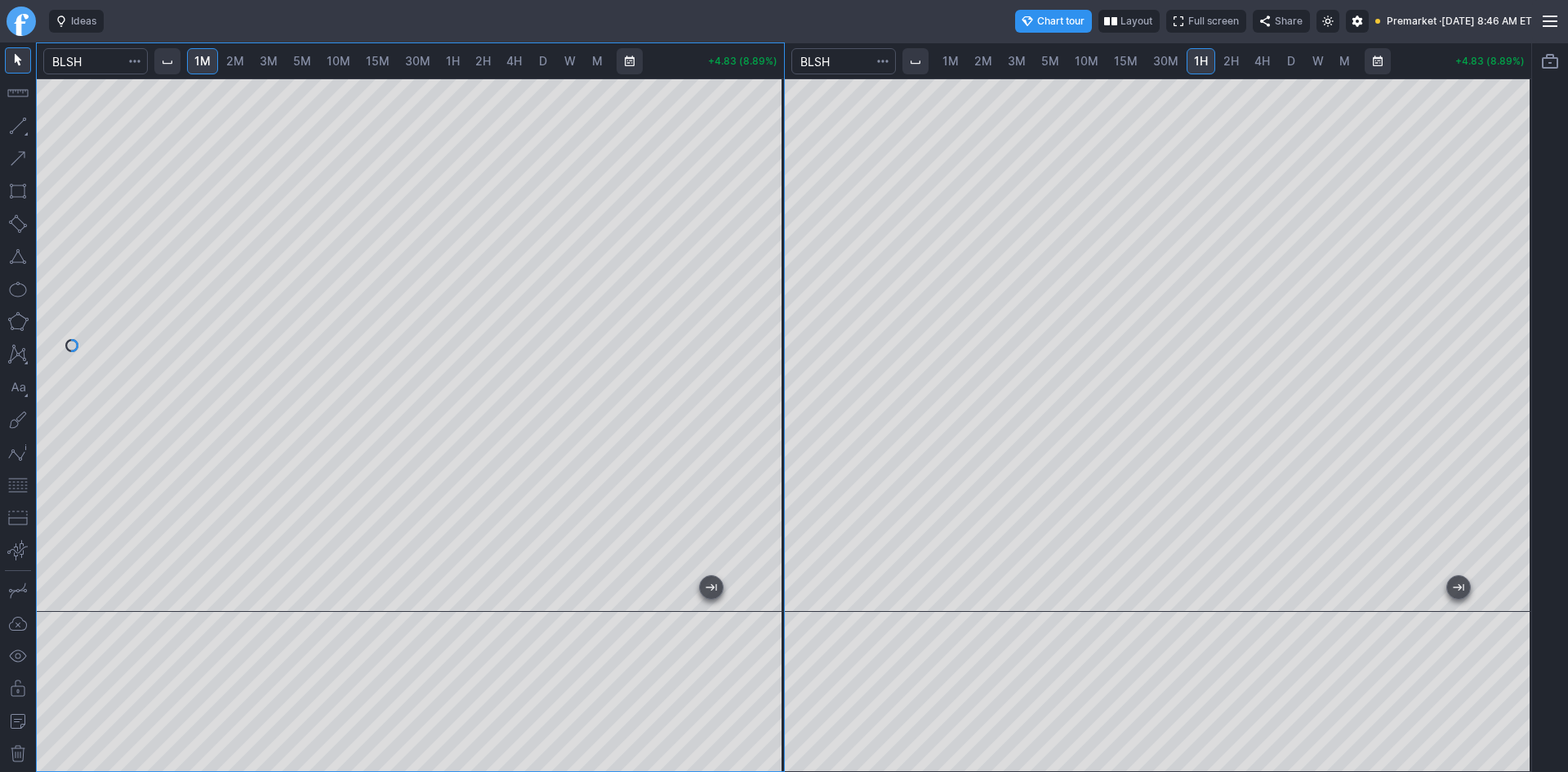
drag, startPoint x: 770, startPoint y: 285, endPoint x: 770, endPoint y: 252, distance: 33.0
click at [770, 252] on div at bounding box center [766, 341] width 34 height 492
click at [772, 323] on div at bounding box center [766, 341] width 34 height 492
drag, startPoint x: 768, startPoint y: 313, endPoint x: 768, endPoint y: 295, distance: 18.0
click at [768, 295] on div at bounding box center [766, 341] width 34 height 492
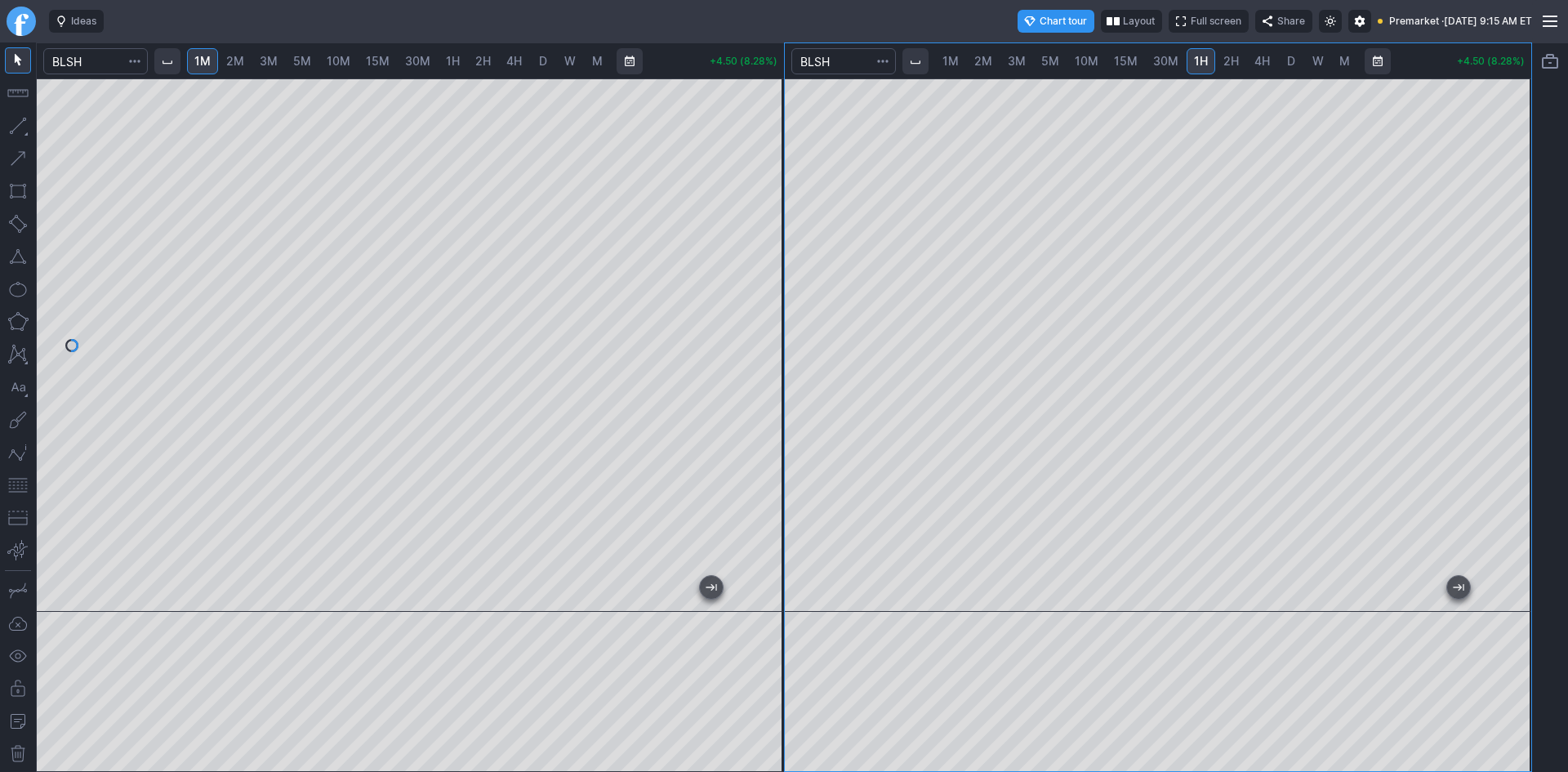
drag, startPoint x: 768, startPoint y: 343, endPoint x: 756, endPoint y: 344, distance: 12.0
click at [771, 321] on div at bounding box center [766, 341] width 34 height 492
click at [720, 338] on div at bounding box center [410, 345] width 747 height 533
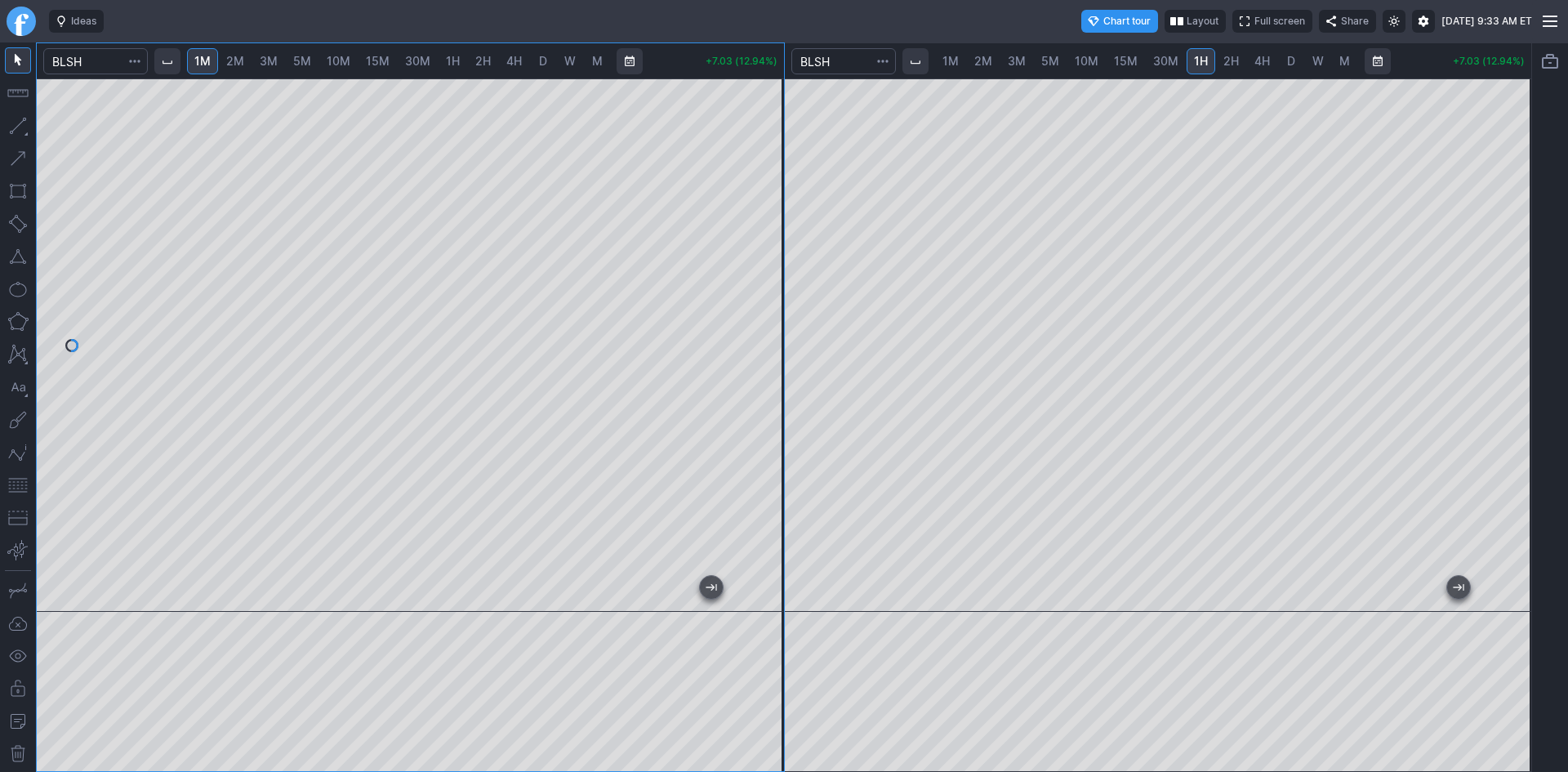
drag, startPoint x: 775, startPoint y: 188, endPoint x: 756, endPoint y: 271, distance: 85.1
click at [756, 271] on div at bounding box center [766, 341] width 34 height 492
drag, startPoint x: 768, startPoint y: 244, endPoint x: 764, endPoint y: 323, distance: 79.1
click at [764, 323] on div at bounding box center [766, 341] width 34 height 492
drag, startPoint x: 762, startPoint y: 220, endPoint x: 772, endPoint y: 176, distance: 45.1
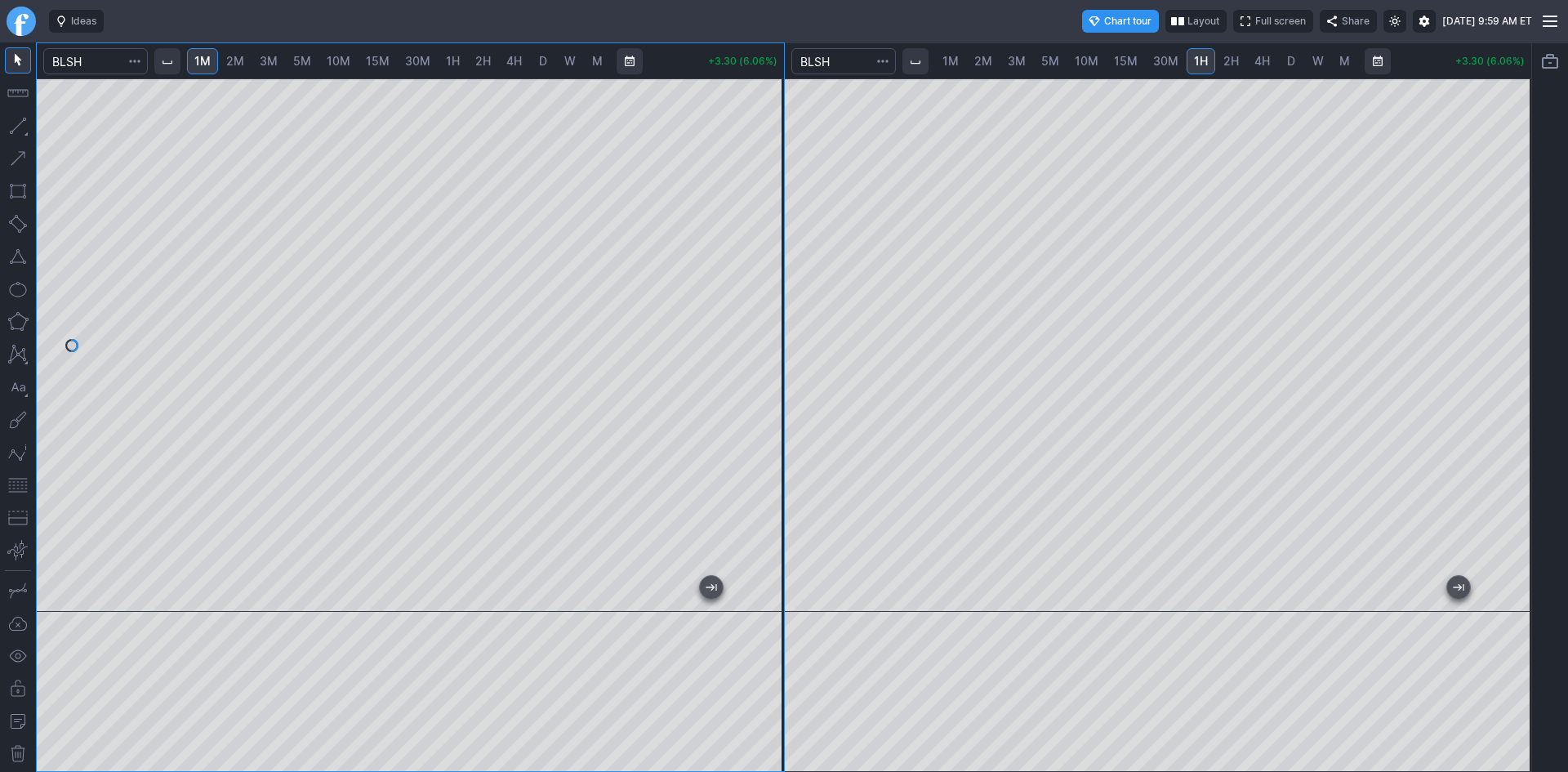
click at [772, 176] on div at bounding box center [766, 341] width 34 height 492
click at [19, 479] on button "button" at bounding box center [17, 485] width 27 height 27
drag, startPoint x: 767, startPoint y: 305, endPoint x: 779, endPoint y: 250, distance: 56.3
click at [779, 250] on div at bounding box center [766, 341] width 34 height 492
click at [751, 232] on div at bounding box center [410, 345] width 747 height 533
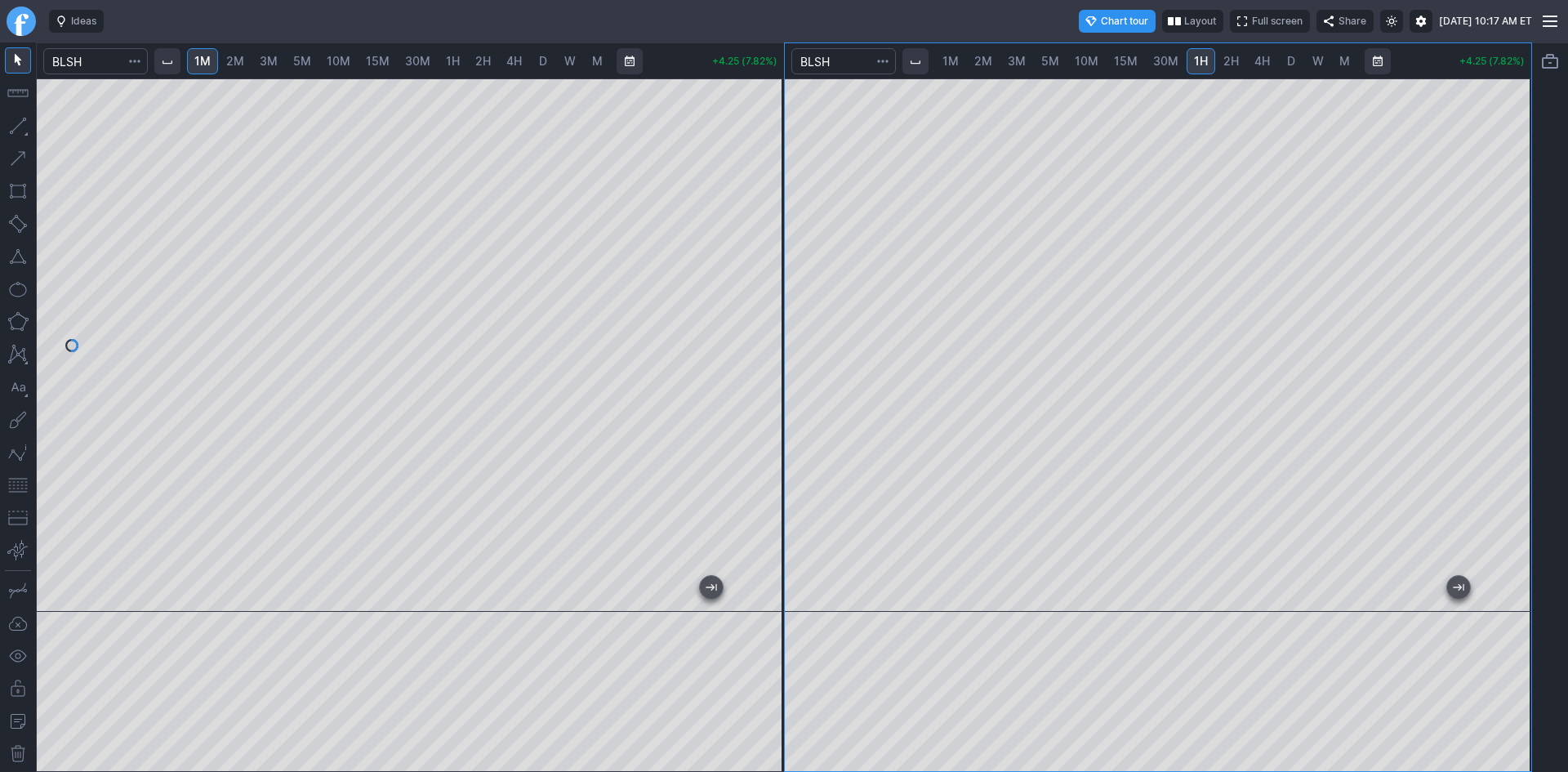
drag, startPoint x: 1509, startPoint y: 203, endPoint x: 1502, endPoint y: 254, distance: 51.5
click at [1502, 254] on div at bounding box center [1513, 341] width 34 height 492
click at [1294, 61] on span "D" at bounding box center [1291, 61] width 11 height 16
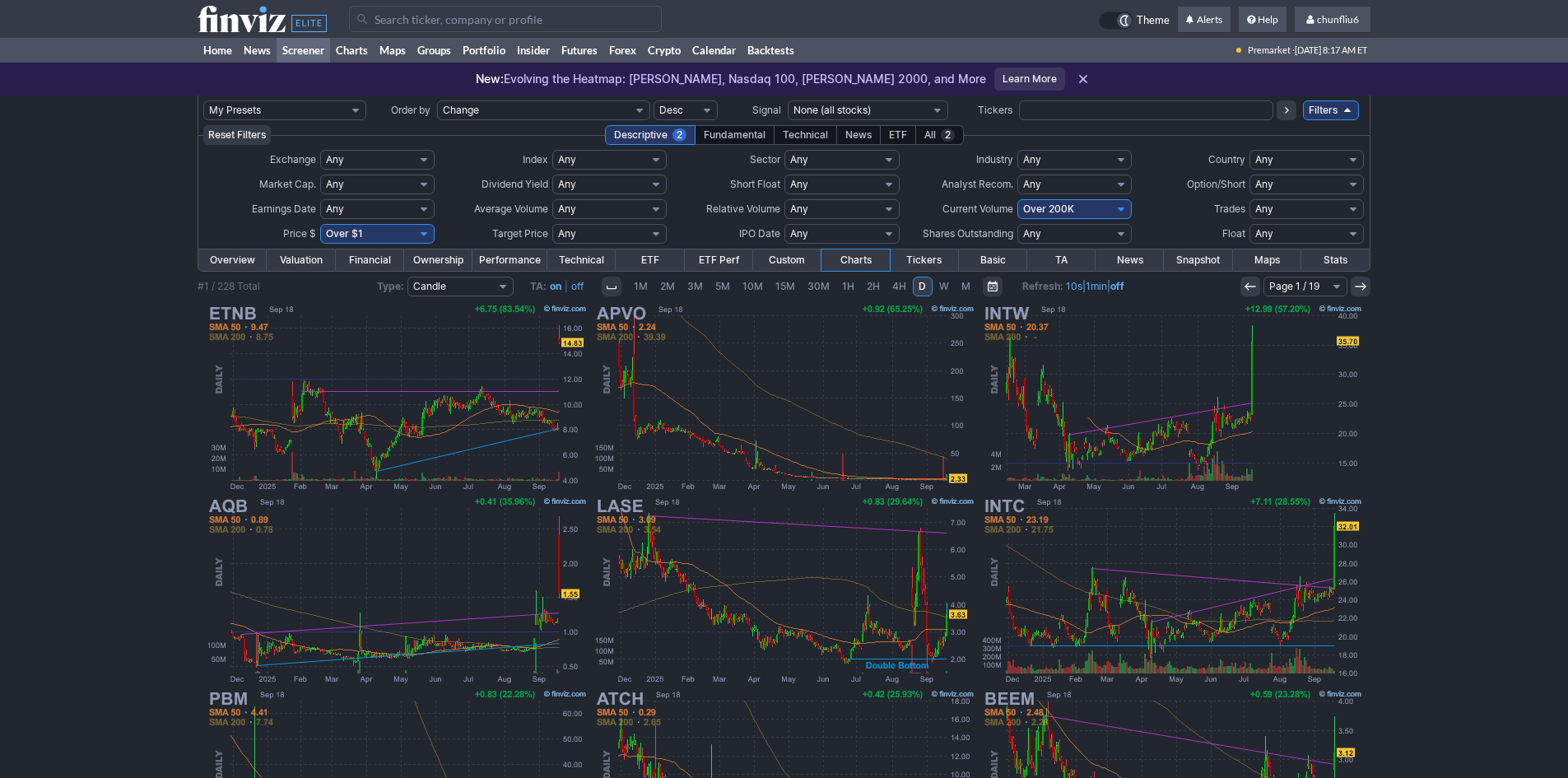
click at [418, 19] on input "Search" at bounding box center [505, 18] width 313 height 27
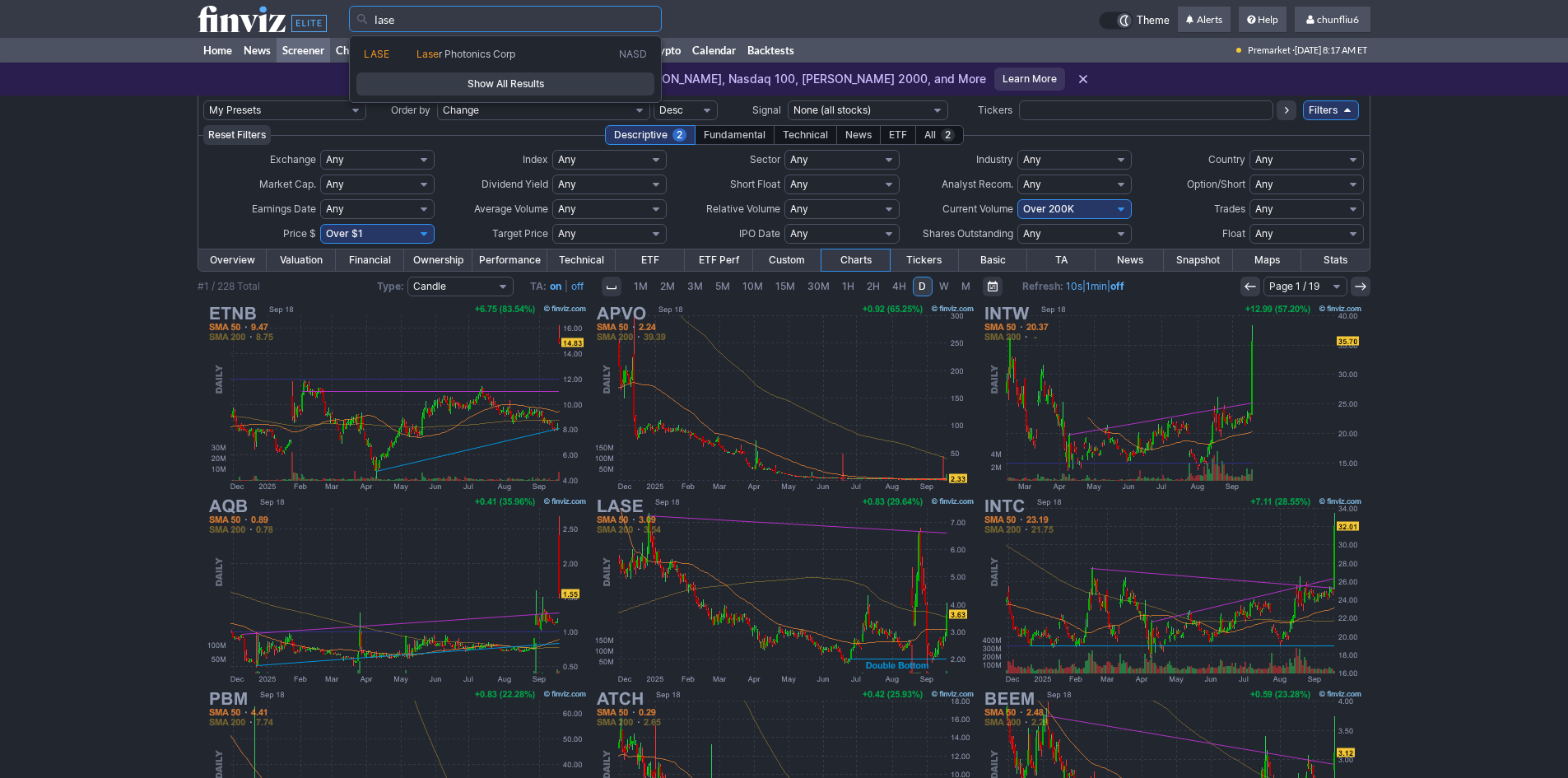
type input "lase"
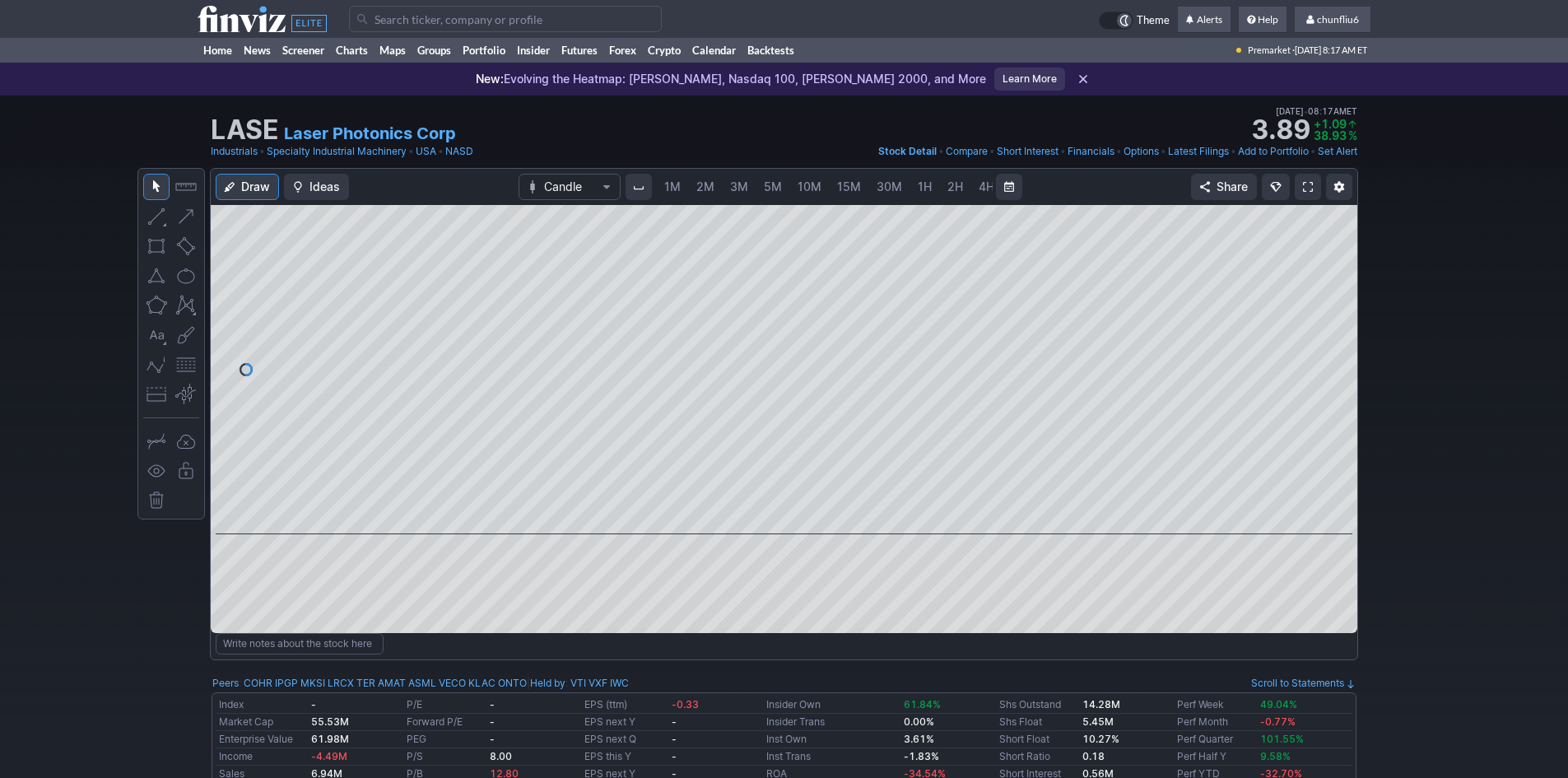
scroll to position [0, 89]
click at [1309, 180] on span at bounding box center [1308, 186] width 10 height 13
click at [395, 22] on input "Search" at bounding box center [505, 18] width 313 height 27
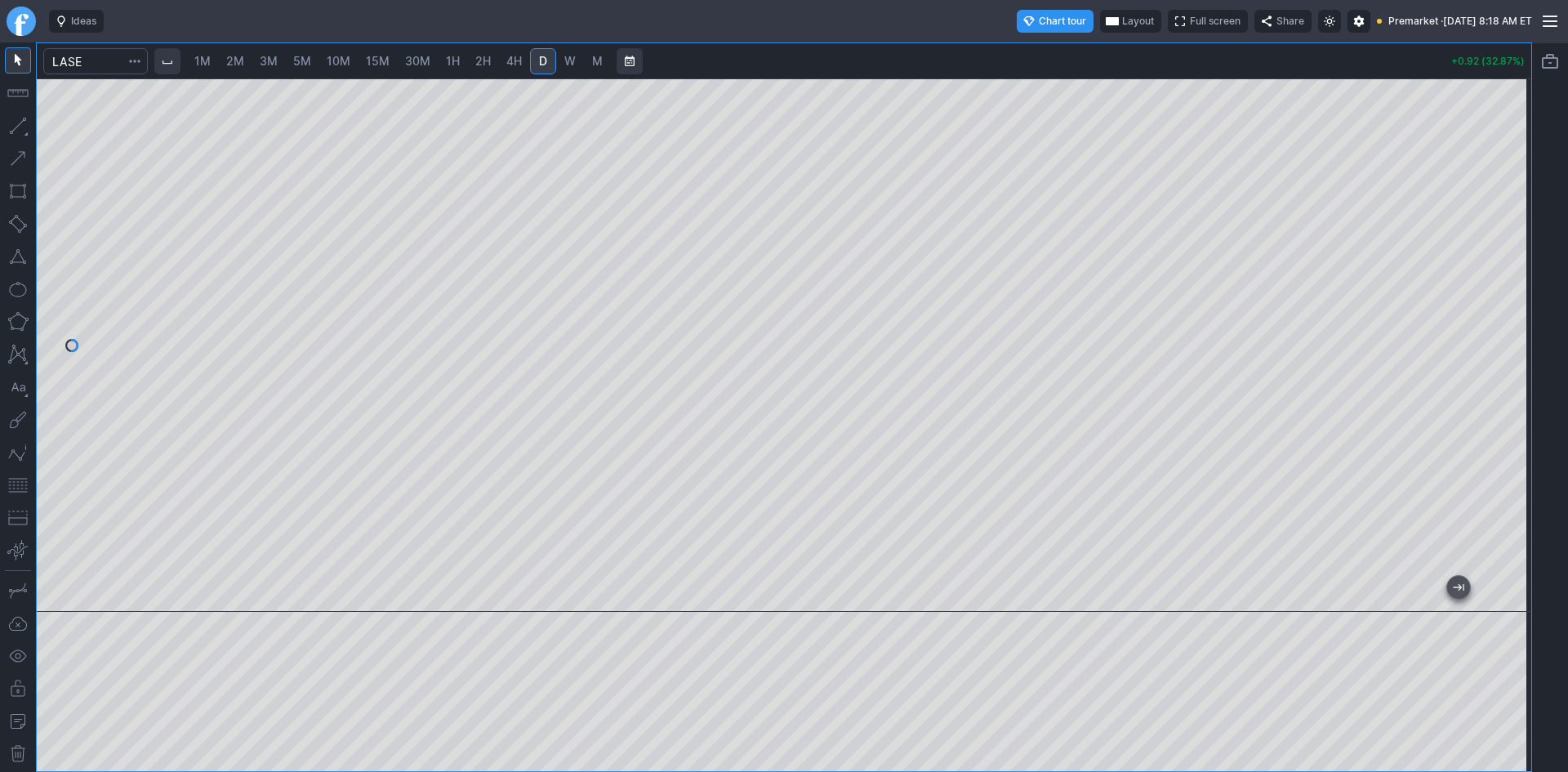
click at [241, 61] on span "2M" at bounding box center [235, 60] width 18 height 14
drag, startPoint x: 1513, startPoint y: 210, endPoint x: 1502, endPoint y: 363, distance: 153.4
click at [1502, 363] on div at bounding box center [1513, 341] width 34 height 492
drag, startPoint x: 1512, startPoint y: 271, endPoint x: 1509, endPoint y: 331, distance: 60.1
click at [1509, 331] on div at bounding box center [1513, 341] width 34 height 492
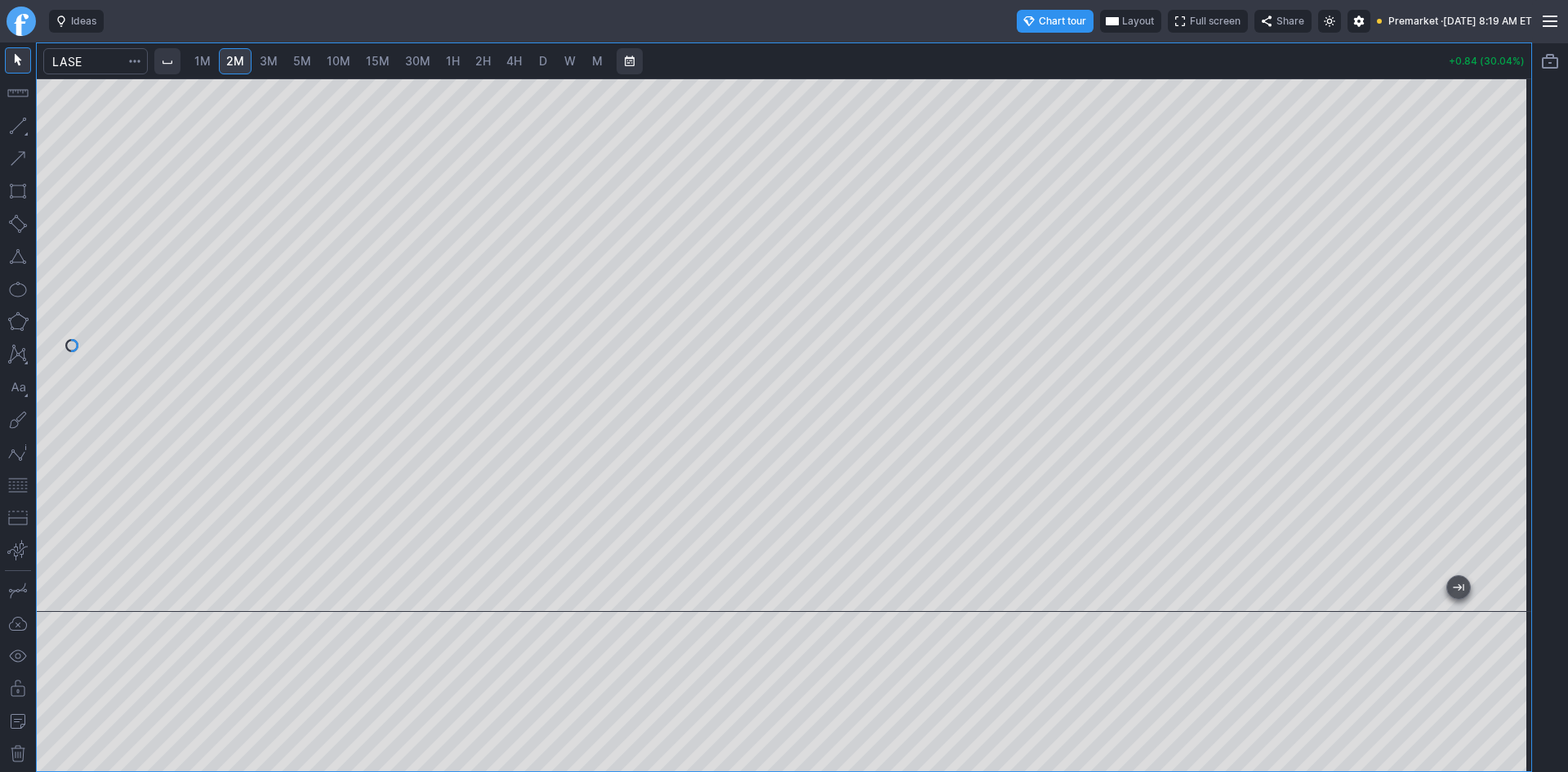
click at [1122, 18] on span "Layout" at bounding box center [1137, 21] width 32 height 16
click at [1058, 48] on button "Layout" at bounding box center [1059, 53] width 23 height 23
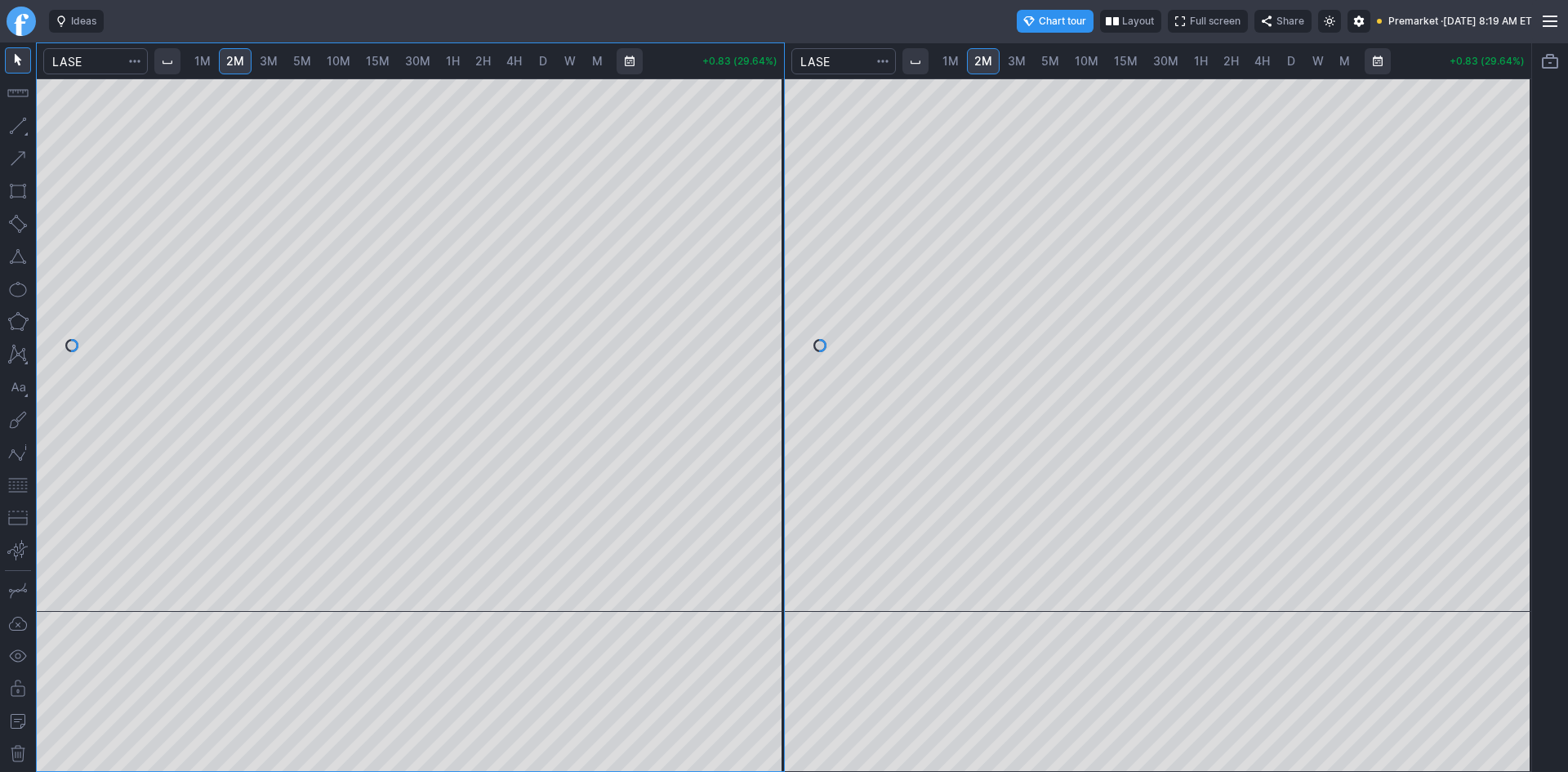
click at [1126, 60] on span "15M" at bounding box center [1126, 60] width 24 height 14
click at [1155, 63] on span "30M" at bounding box center [1165, 60] width 26 height 14
click at [1200, 65] on span "1H" at bounding box center [1200, 60] width 14 height 14
click at [25, 490] on button "button" at bounding box center [17, 485] width 27 height 27
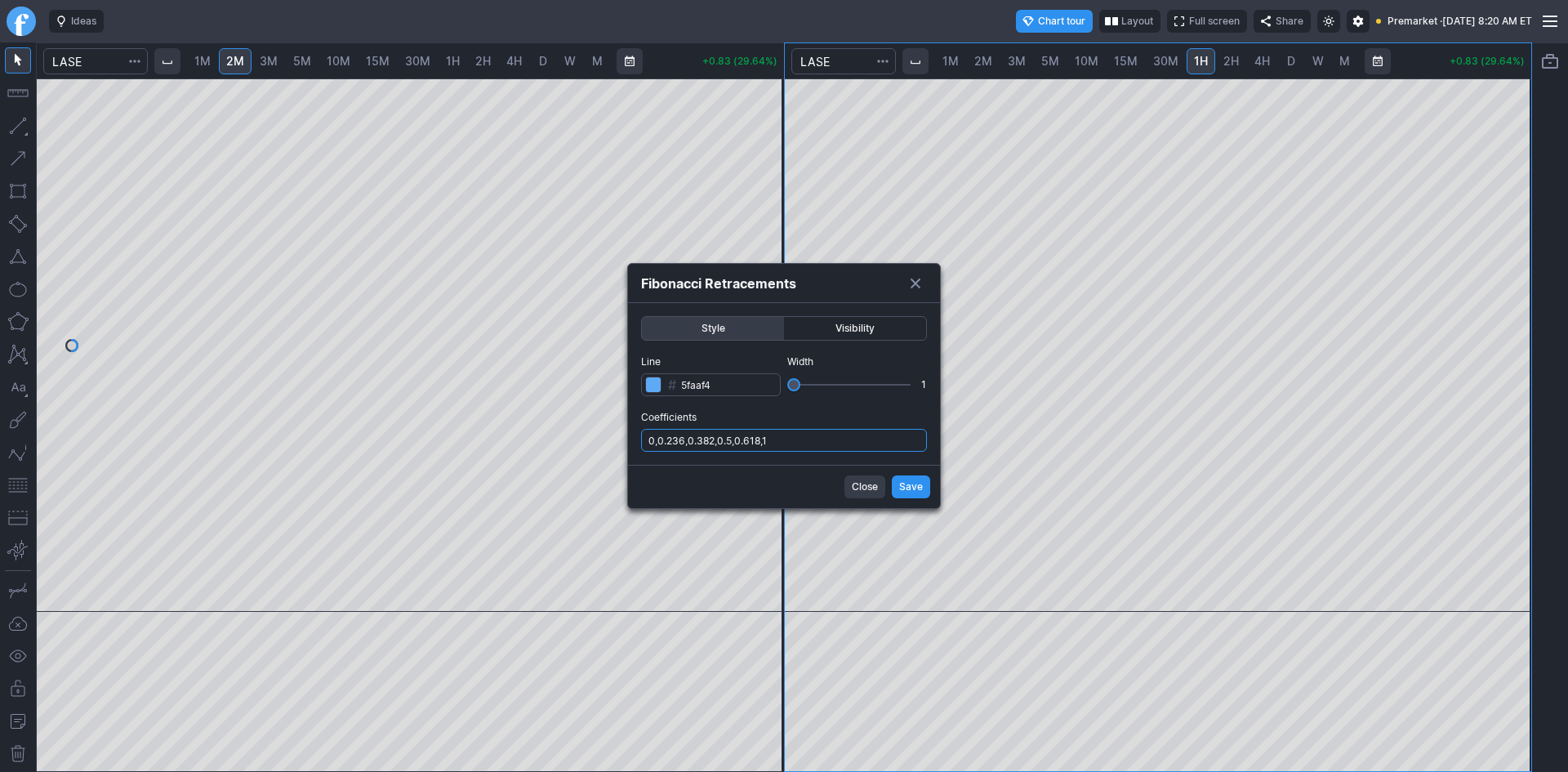
click at [792, 434] on input "0,0.236,0.382,0.5,0.618,1" at bounding box center [784, 440] width 285 height 23
type input "0,0.236,0.382,0.5,0.618,1,.786"
click at [912, 480] on span "Save" at bounding box center [911, 487] width 24 height 16
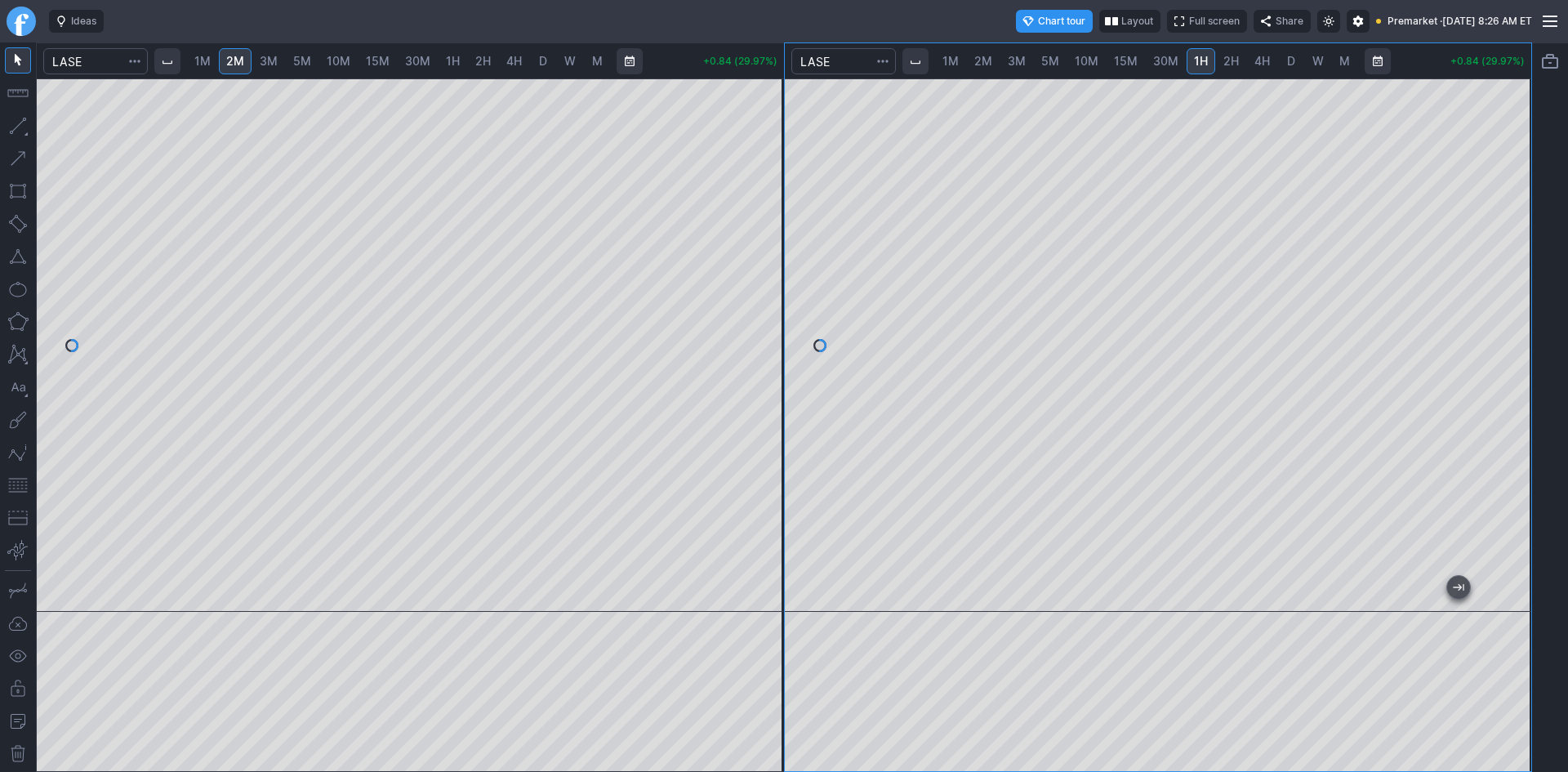
click at [210, 60] on span "1M" at bounding box center [202, 60] width 16 height 14
drag, startPoint x: 767, startPoint y: 164, endPoint x: 761, endPoint y: 234, distance: 70.3
click at [761, 234] on div at bounding box center [766, 341] width 34 height 492
drag, startPoint x: 767, startPoint y: 216, endPoint x: 762, endPoint y: 338, distance: 122.1
click at [762, 338] on div at bounding box center [766, 341] width 34 height 492
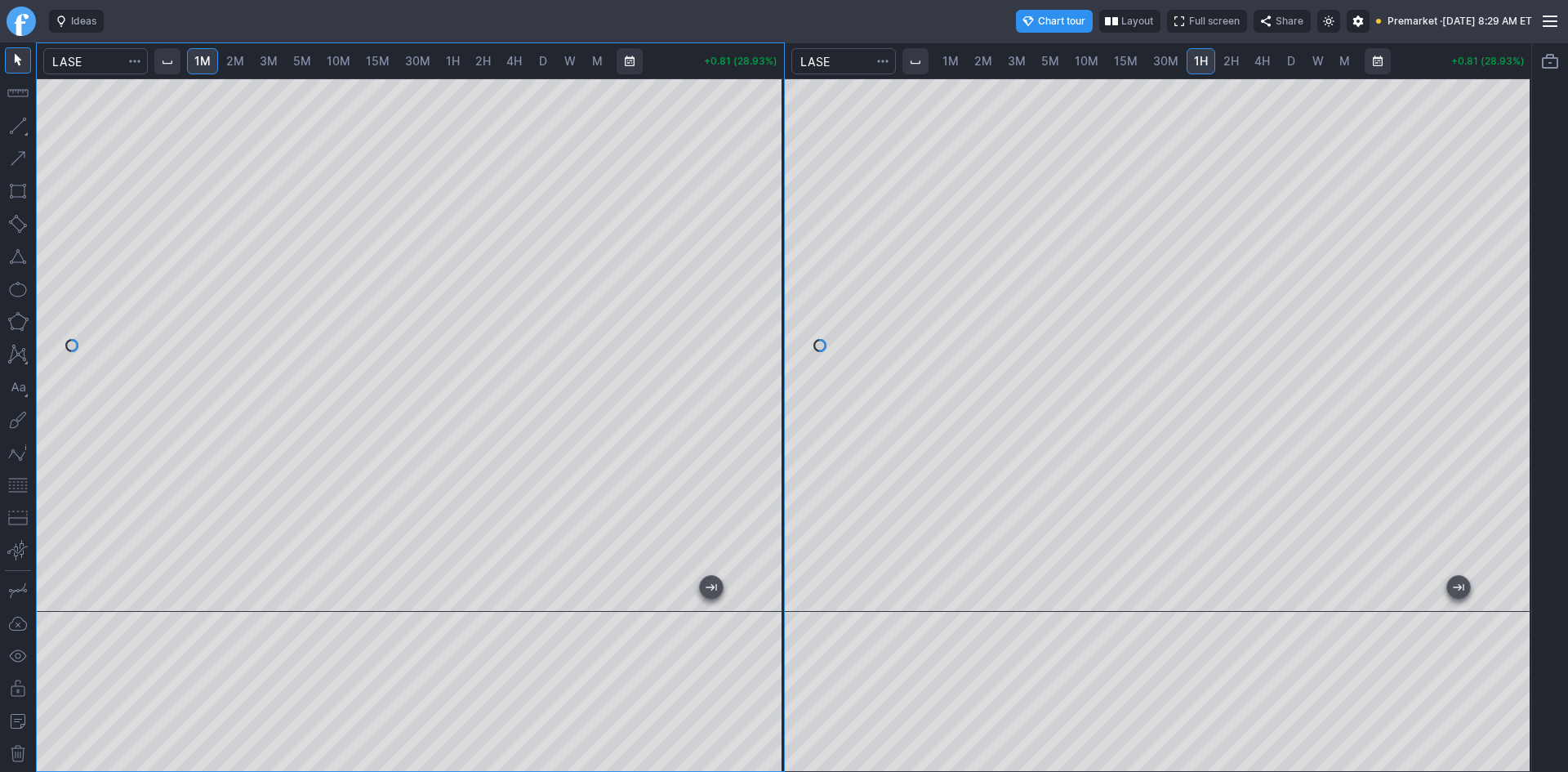
click at [13, 483] on button "button" at bounding box center [17, 485] width 27 height 27
click at [17, 259] on button "button" at bounding box center [17, 256] width 27 height 27
drag, startPoint x: 764, startPoint y: 352, endPoint x: 761, endPoint y: 376, distance: 24.2
click at [761, 376] on div at bounding box center [766, 341] width 34 height 492
drag, startPoint x: 761, startPoint y: 377, endPoint x: 765, endPoint y: 352, distance: 25.3
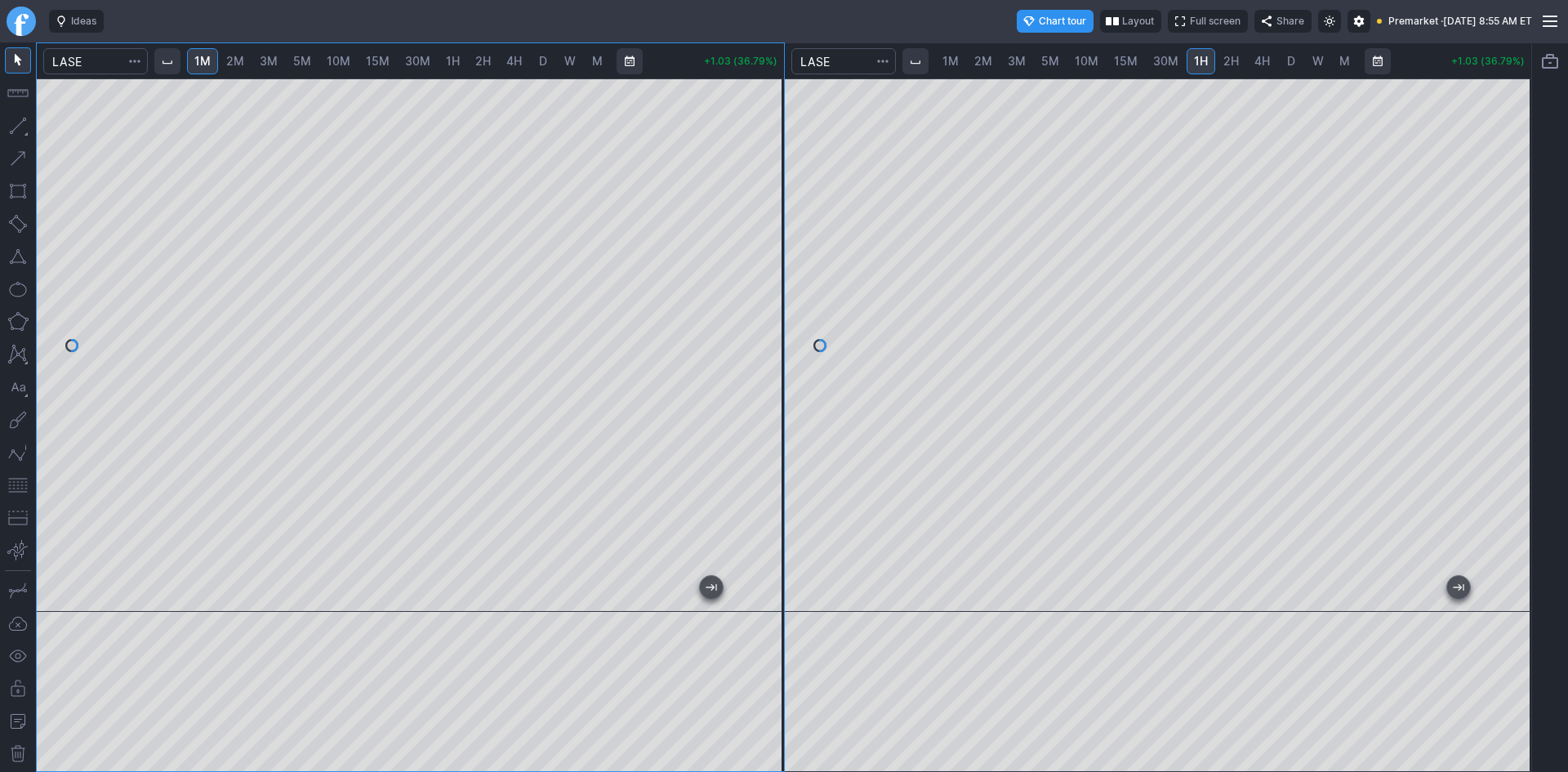
click at [765, 352] on div at bounding box center [766, 341] width 34 height 492
click at [21, 485] on button "button" at bounding box center [17, 485] width 27 height 27
click at [755, 301] on div at bounding box center [410, 345] width 747 height 533
drag, startPoint x: 764, startPoint y: 312, endPoint x: 767, endPoint y: 299, distance: 13.3
click at [767, 299] on div at bounding box center [766, 341] width 34 height 492
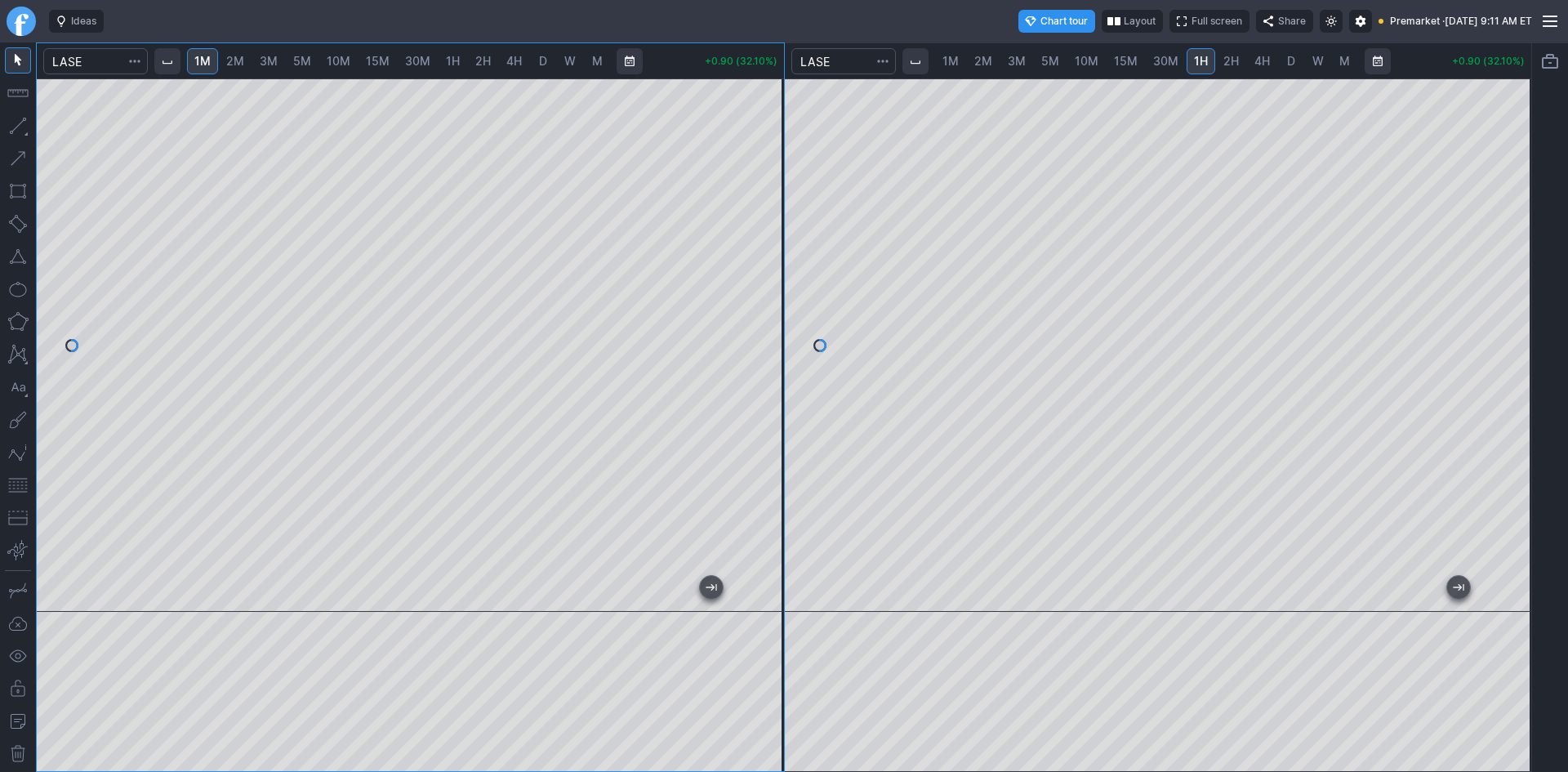
drag, startPoint x: 764, startPoint y: 335, endPoint x: 757, endPoint y: 346, distance: 13.0
click at [757, 346] on div at bounding box center [766, 341] width 34 height 492
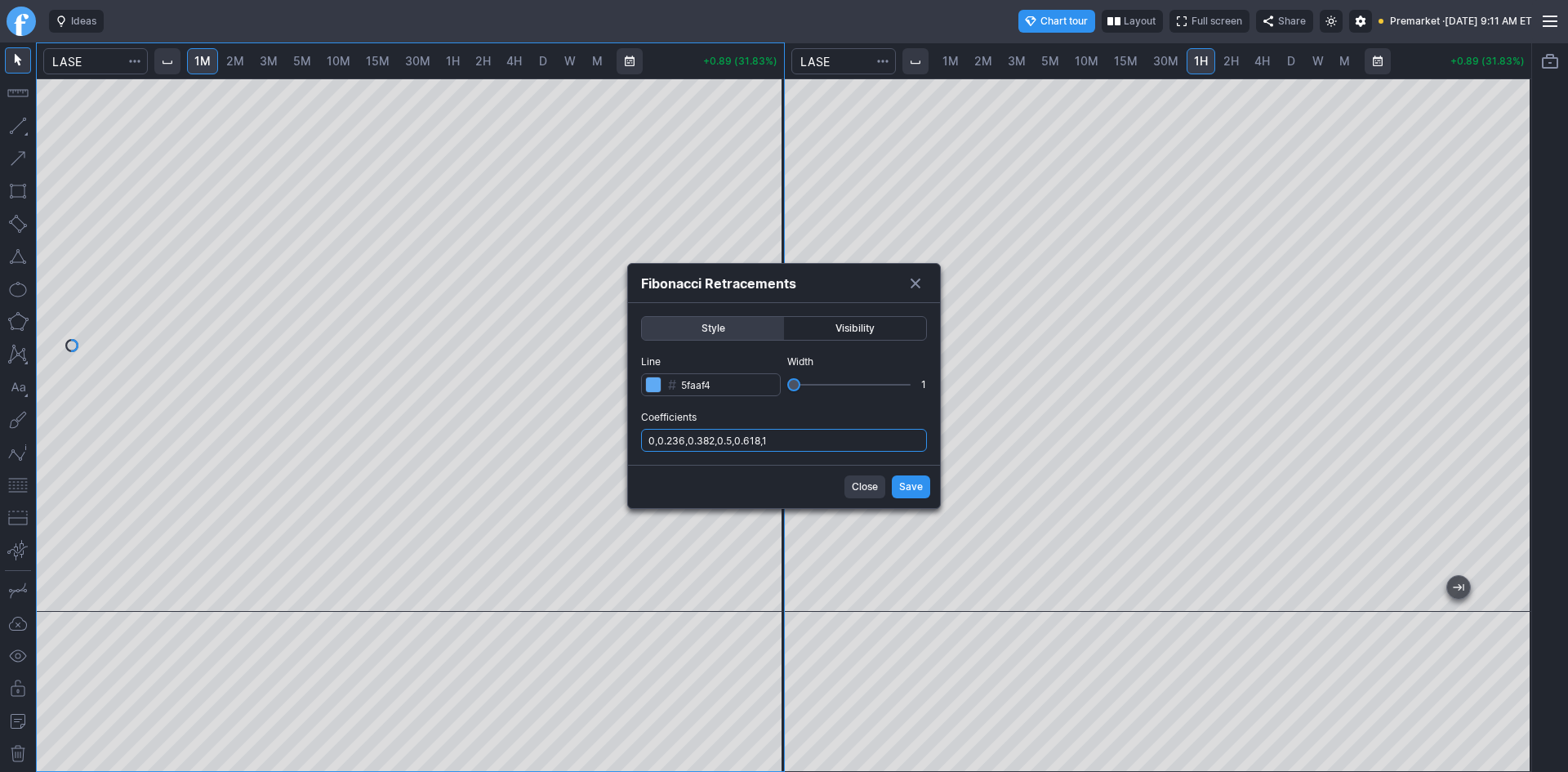
click at [829, 438] on input "0,0.236,0.382,0.5,0.618,1" at bounding box center [784, 440] width 285 height 23
type input "0,0.236,0.382,0.5,0.618,1,.786"
click at [913, 489] on span "Save" at bounding box center [911, 487] width 24 height 16
click at [790, 435] on input "0,0.236,0.382,0.5,0.618,1" at bounding box center [784, 440] width 285 height 23
type input "0,0.236,0.382,0.5,0.618,1,.786"
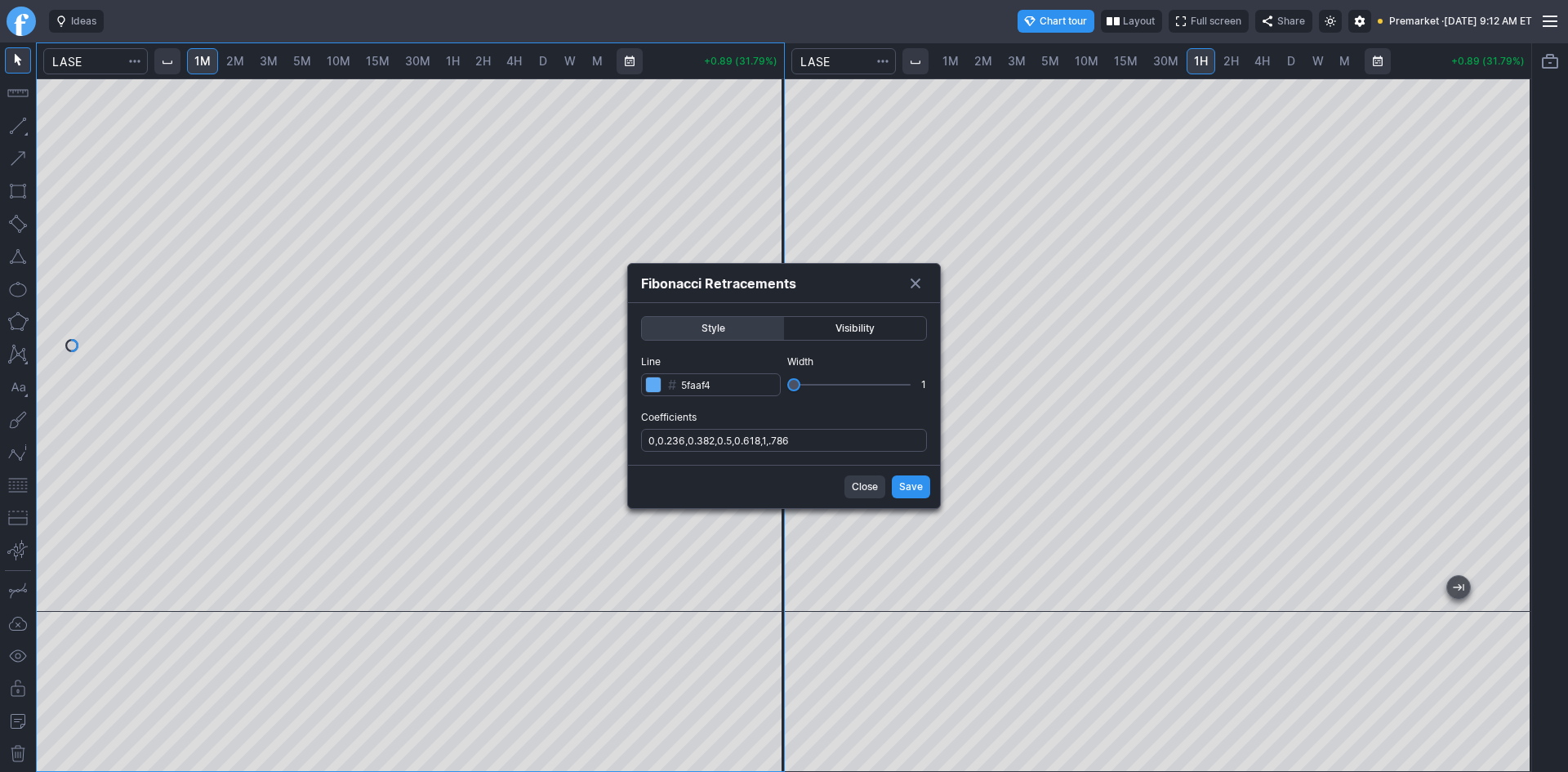
click at [905, 488] on span "Save" at bounding box center [911, 487] width 24 height 16
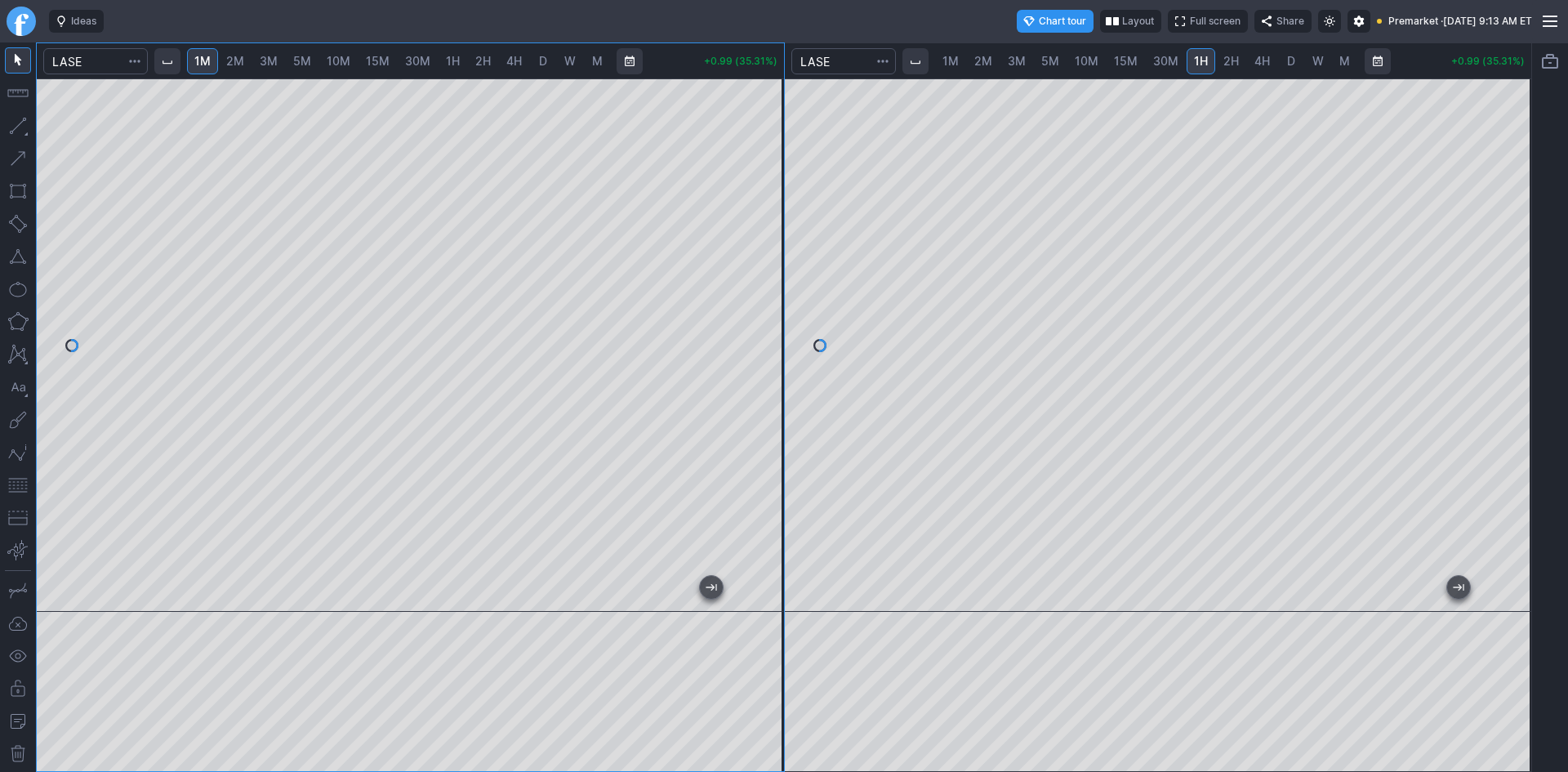
drag, startPoint x: 758, startPoint y: 378, endPoint x: 767, endPoint y: 344, distance: 35.2
click at [767, 344] on div at bounding box center [766, 341] width 34 height 492
drag, startPoint x: 757, startPoint y: 338, endPoint x: 757, endPoint y: 354, distance: 16.0
click at [757, 354] on div at bounding box center [766, 341] width 34 height 492
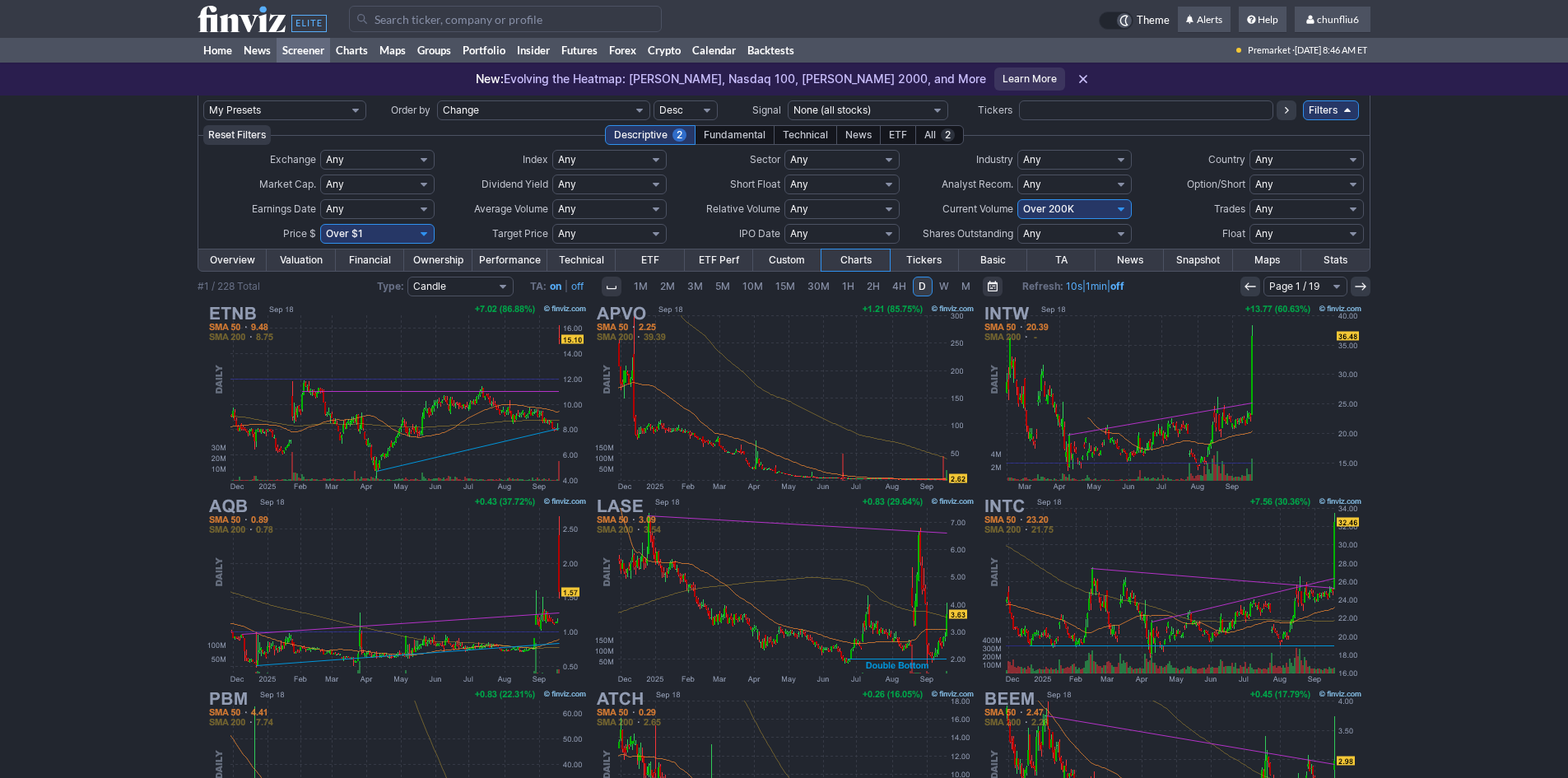
click at [395, 19] on input "Search" at bounding box center [505, 18] width 313 height 27
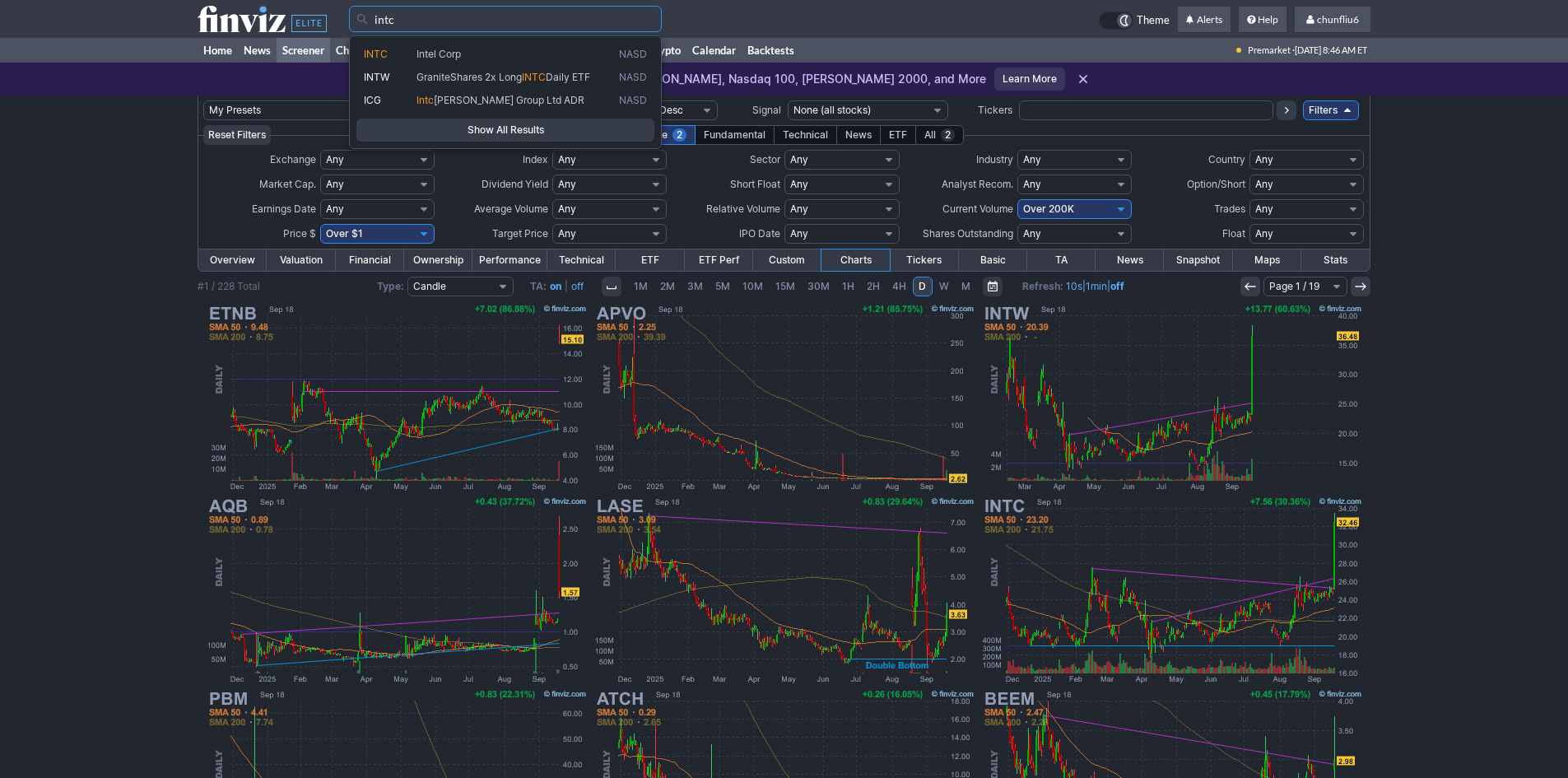
click at [384, 53] on span "INTC" at bounding box center [376, 53] width 24 height 12
type input "INTC"
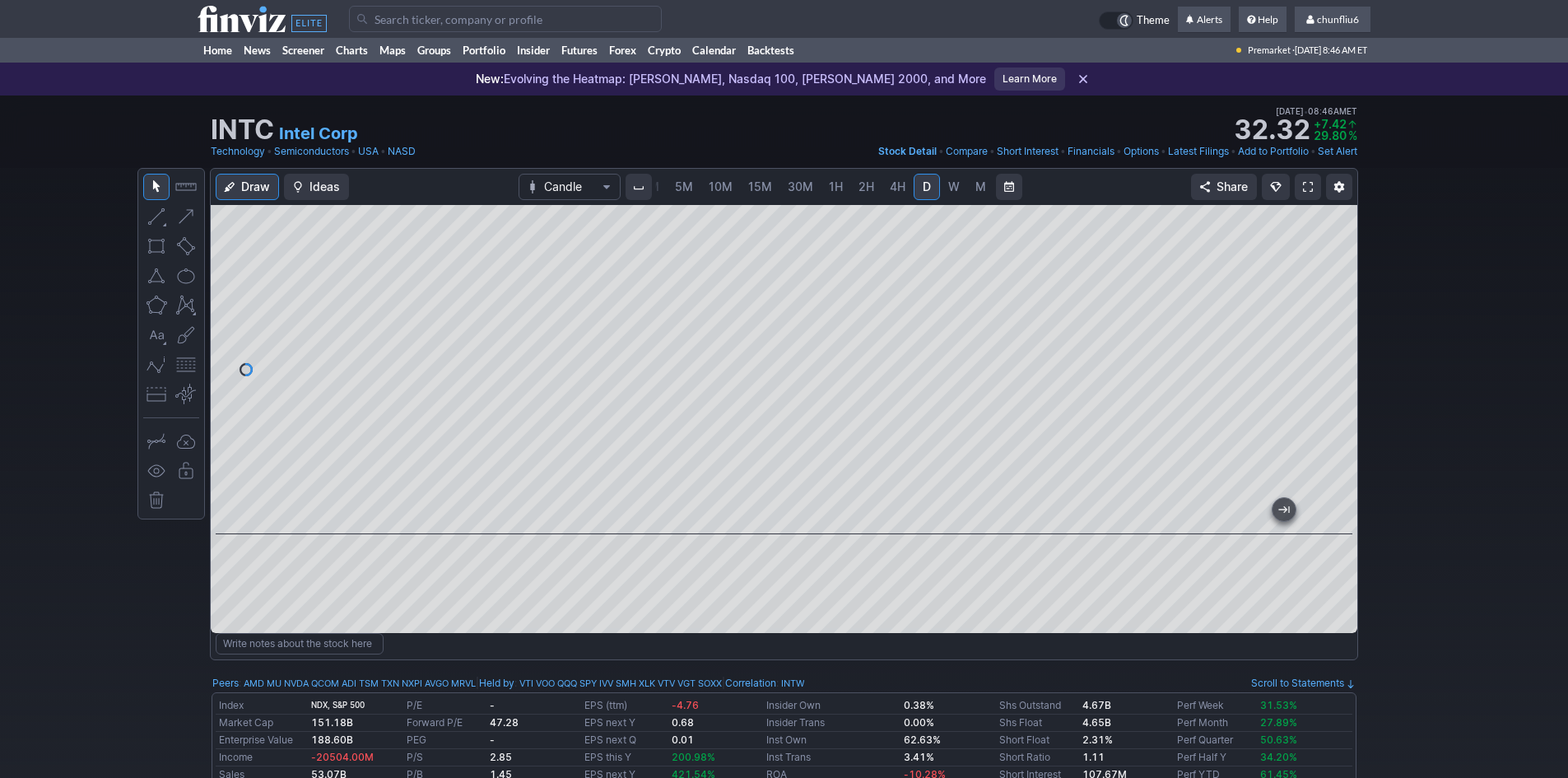
drag, startPoint x: 1342, startPoint y: 281, endPoint x: 1343, endPoint y: 311, distance: 30.0
click at [1343, 311] on div at bounding box center [1339, 365] width 34 height 288
click at [1308, 185] on span at bounding box center [1308, 186] width 10 height 13
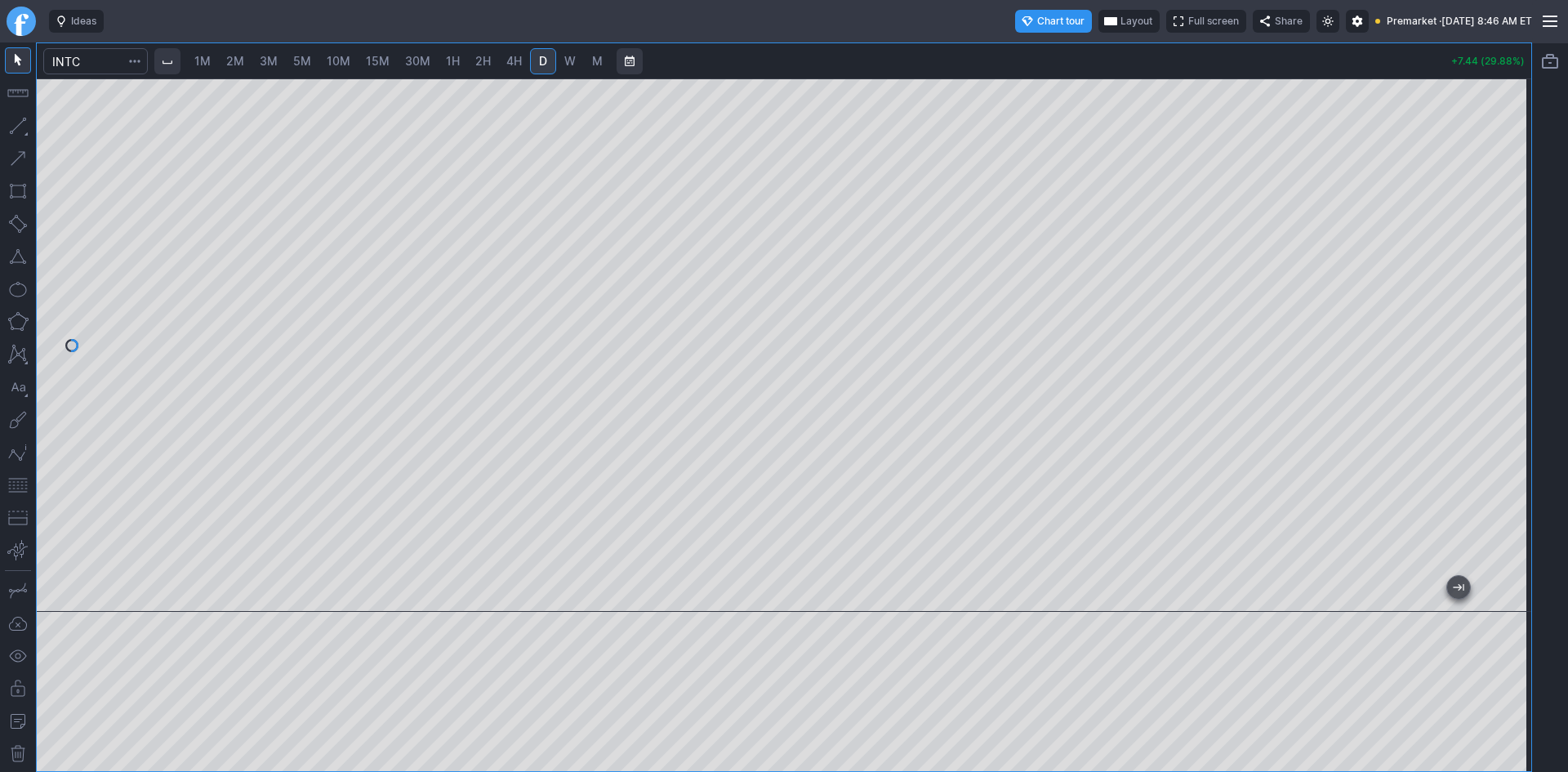
click at [1495, 307] on div at bounding box center [783, 345] width 1494 height 533
click at [22, 477] on button "button" at bounding box center [17, 485] width 27 height 27
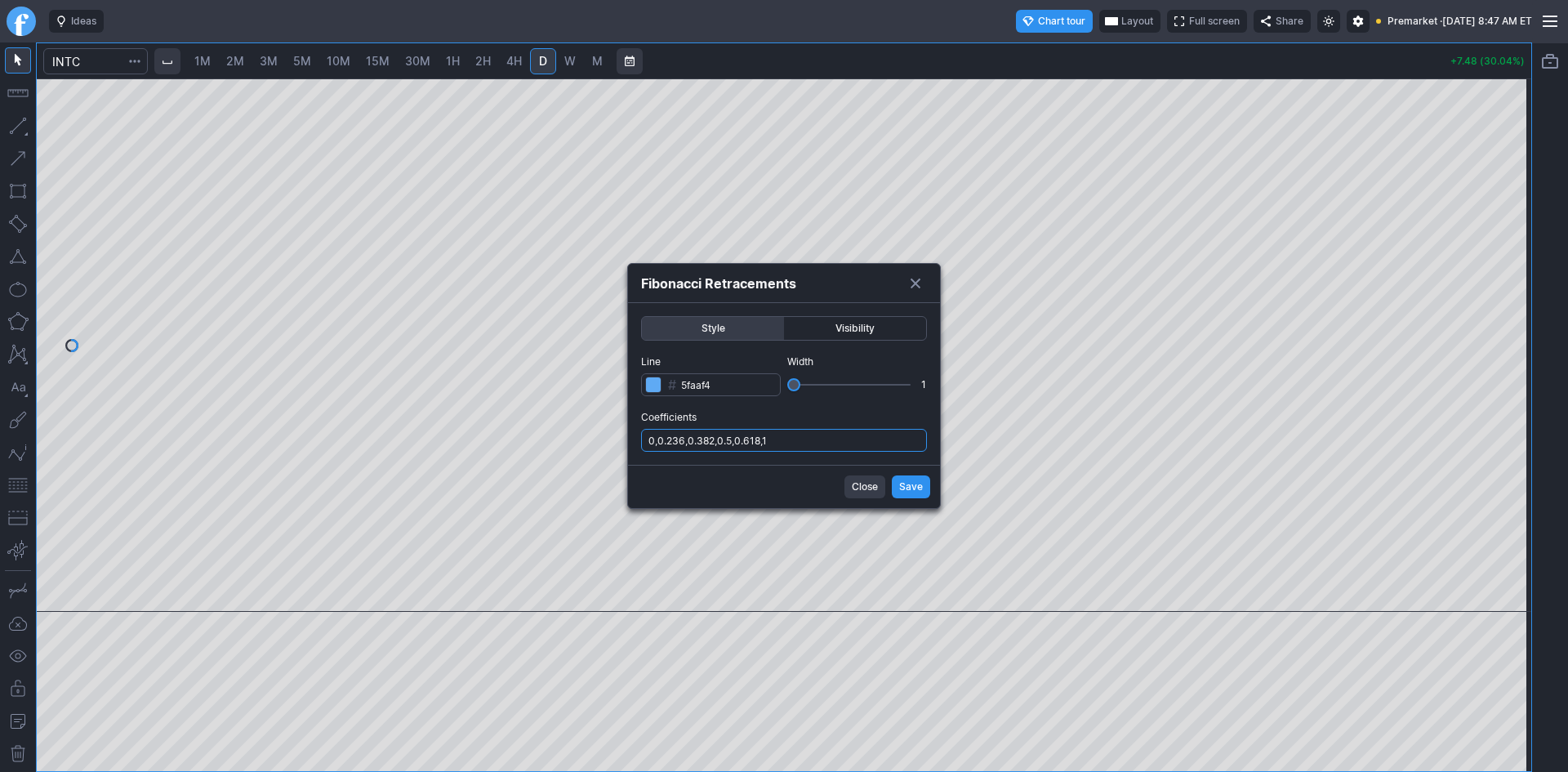
click at [789, 441] on input "0,0.236,0.382,0.5,0.618,1" at bounding box center [784, 440] width 285 height 23
type input "0,0.236,0.382,0.5,0.618,1,.786"
click at [908, 488] on span "Save" at bounding box center [911, 487] width 24 height 16
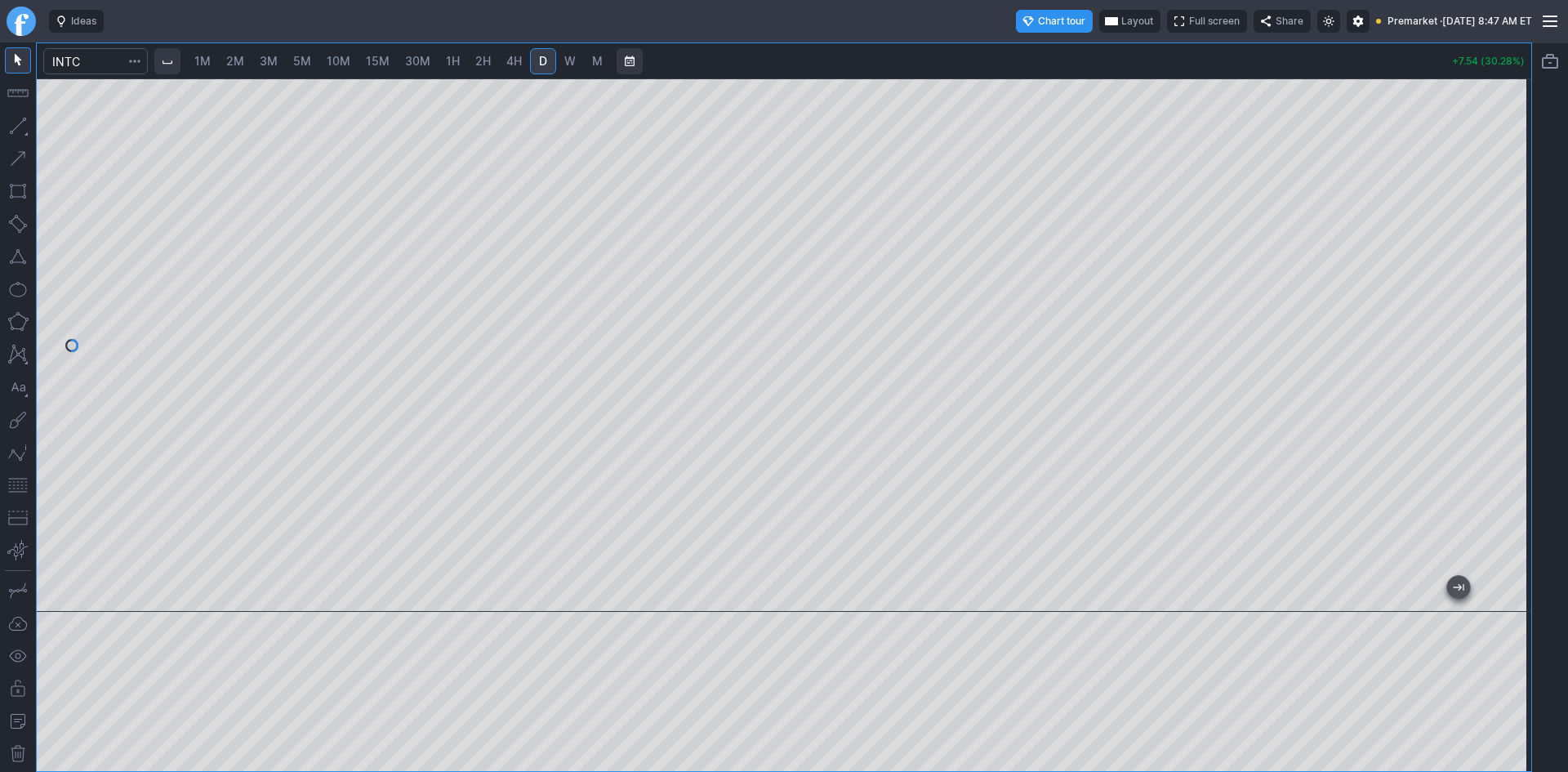
click at [1122, 20] on span "Layout" at bounding box center [1137, 21] width 32 height 16
click at [1066, 56] on button "Layout" at bounding box center [1058, 53] width 23 height 23
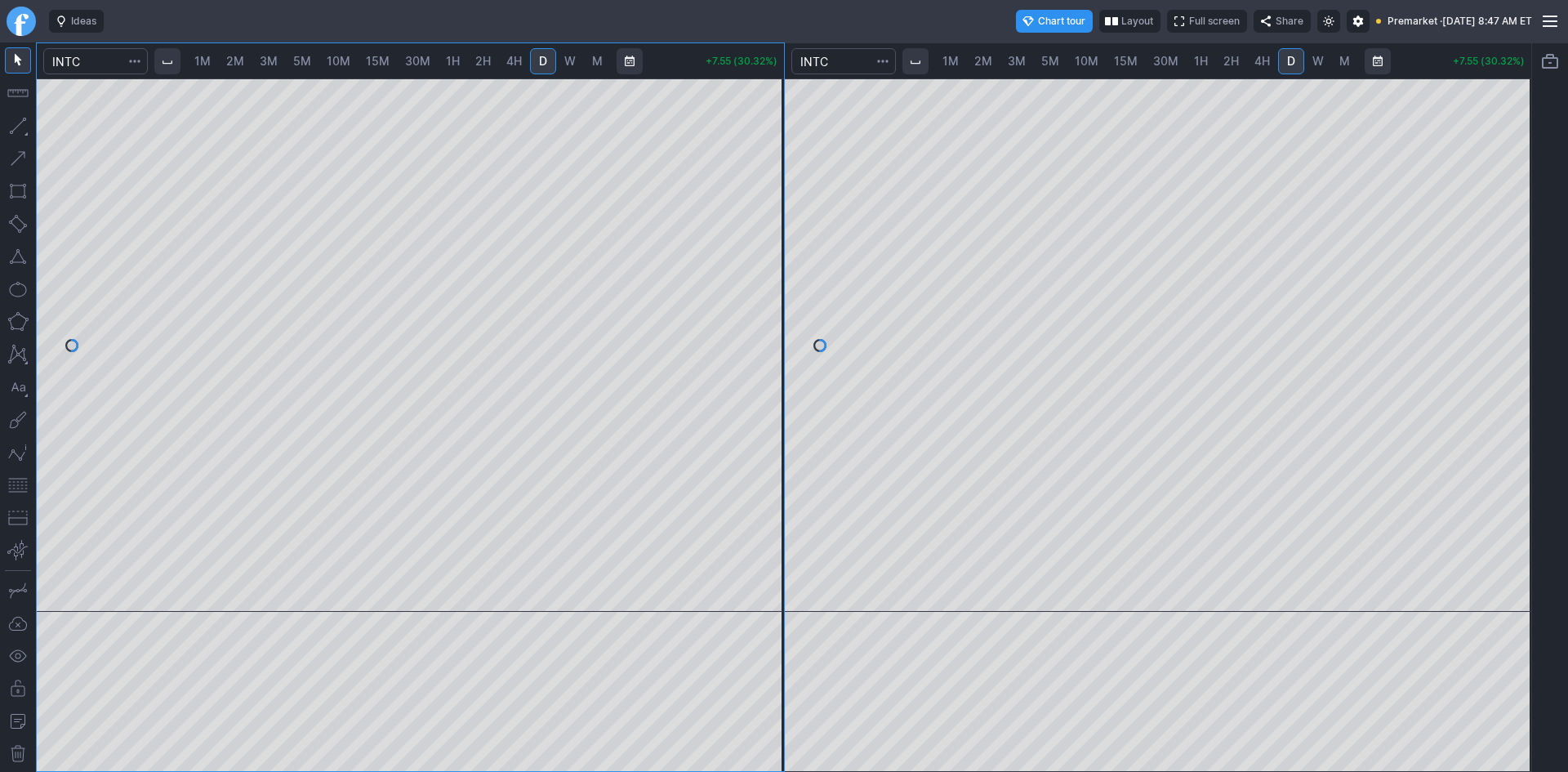
drag, startPoint x: 1518, startPoint y: 212, endPoint x: 1518, endPoint y: 284, distance: 72.0
click at [1518, 284] on div at bounding box center [1513, 341] width 34 height 492
click at [209, 54] on span "1M" at bounding box center [202, 60] width 16 height 14
click at [750, 404] on div at bounding box center [410, 345] width 747 height 533
drag, startPoint x: 775, startPoint y: 358, endPoint x: 773, endPoint y: 304, distance: 54.0
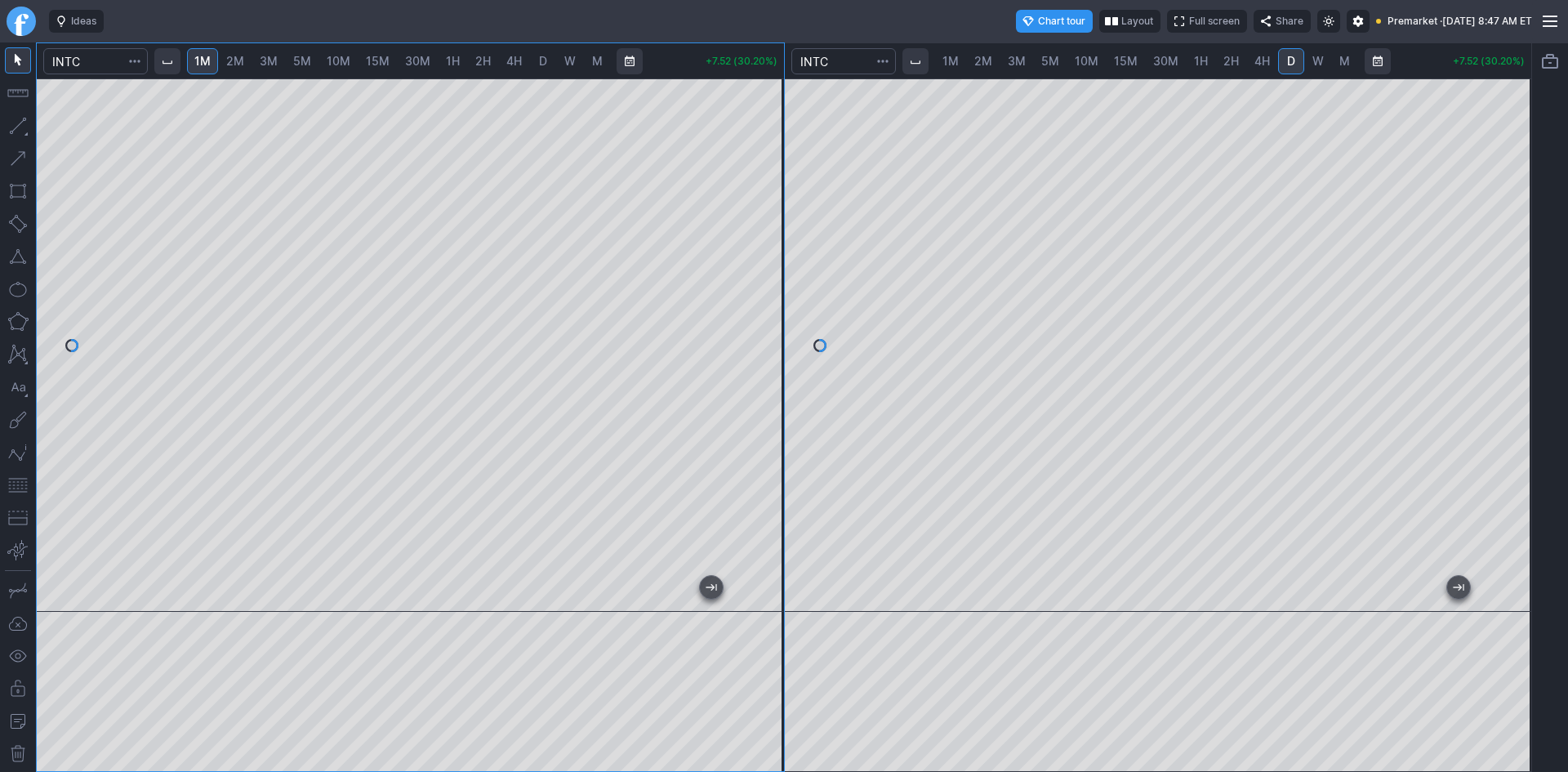
click at [773, 304] on div at bounding box center [766, 341] width 34 height 492
click at [19, 481] on button "button" at bounding box center [17, 485] width 27 height 27
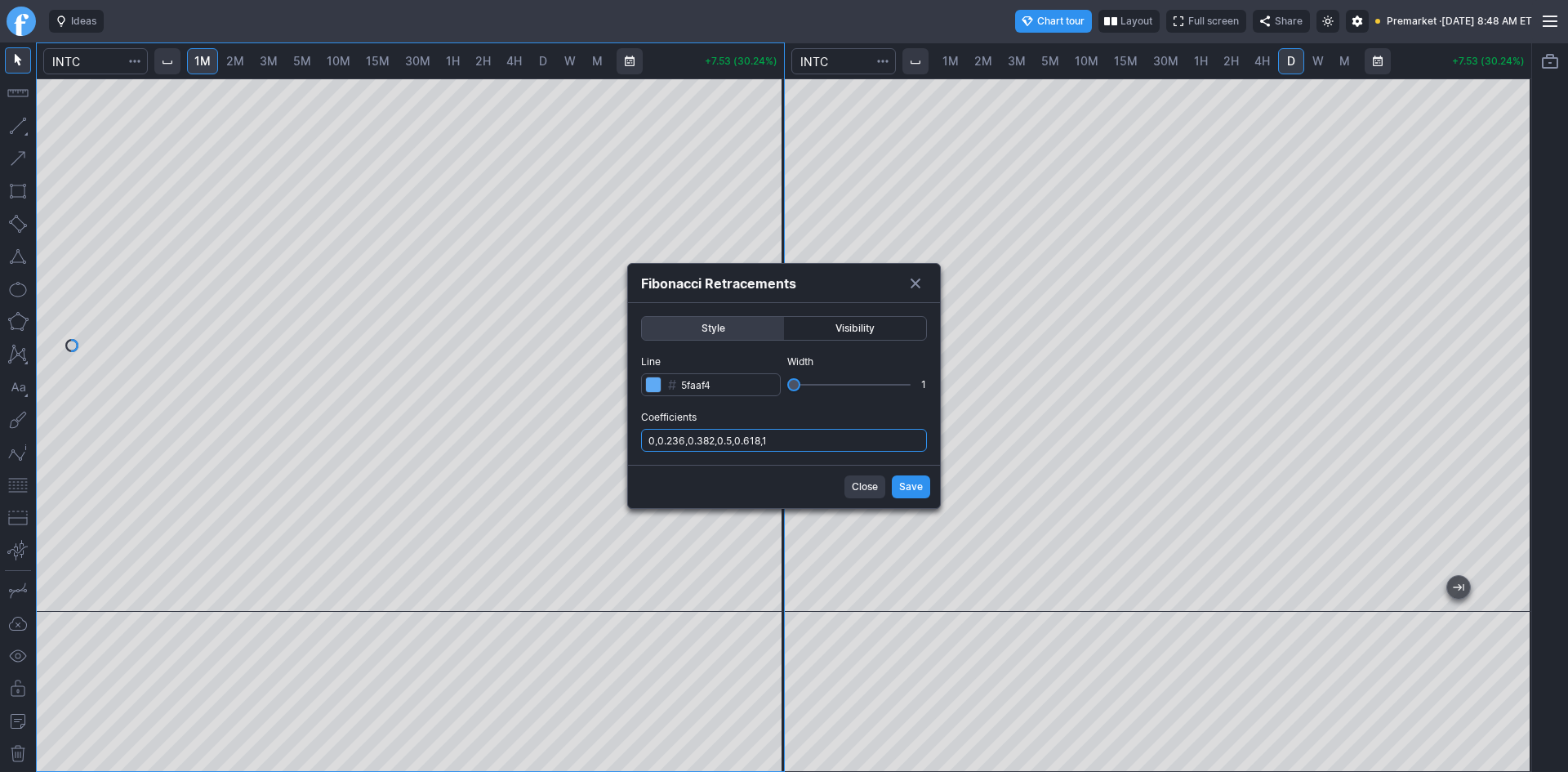
click at [804, 439] on input "0,0.236,0.382,0.5,0.618,1" at bounding box center [784, 440] width 285 height 23
type input "0,0.236,0.382,0.5,0.618,1,.786"
click at [885, 484] on button "Close" at bounding box center [865, 487] width 41 height 23
click at [820, 438] on input "0,0.236,0.382,0.5,0.618,1" at bounding box center [784, 440] width 285 height 23
type input "0,0.236,0.382,0.5,0.618,1,.786"
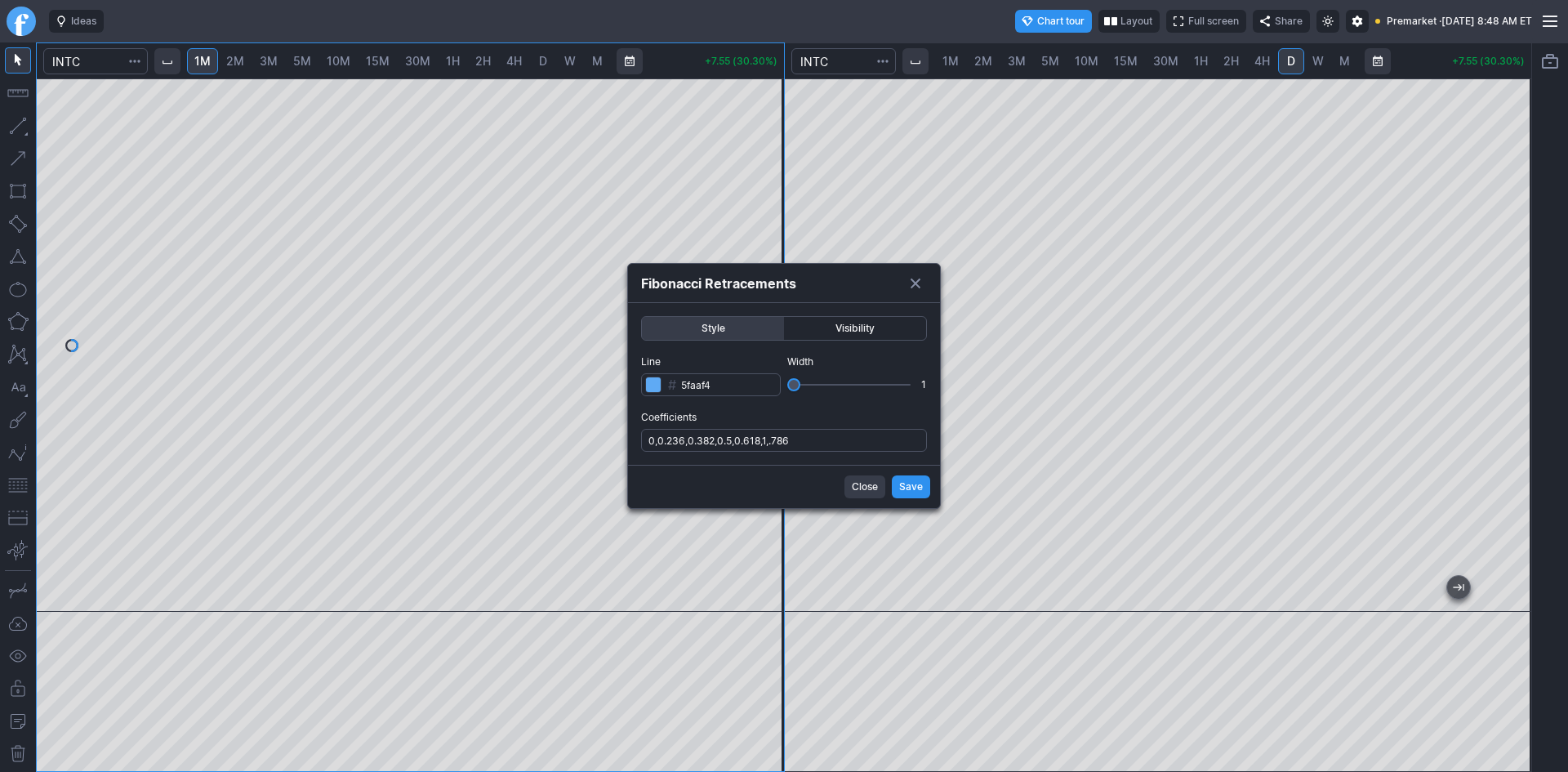
click at [907, 488] on span "Save" at bounding box center [911, 487] width 24 height 16
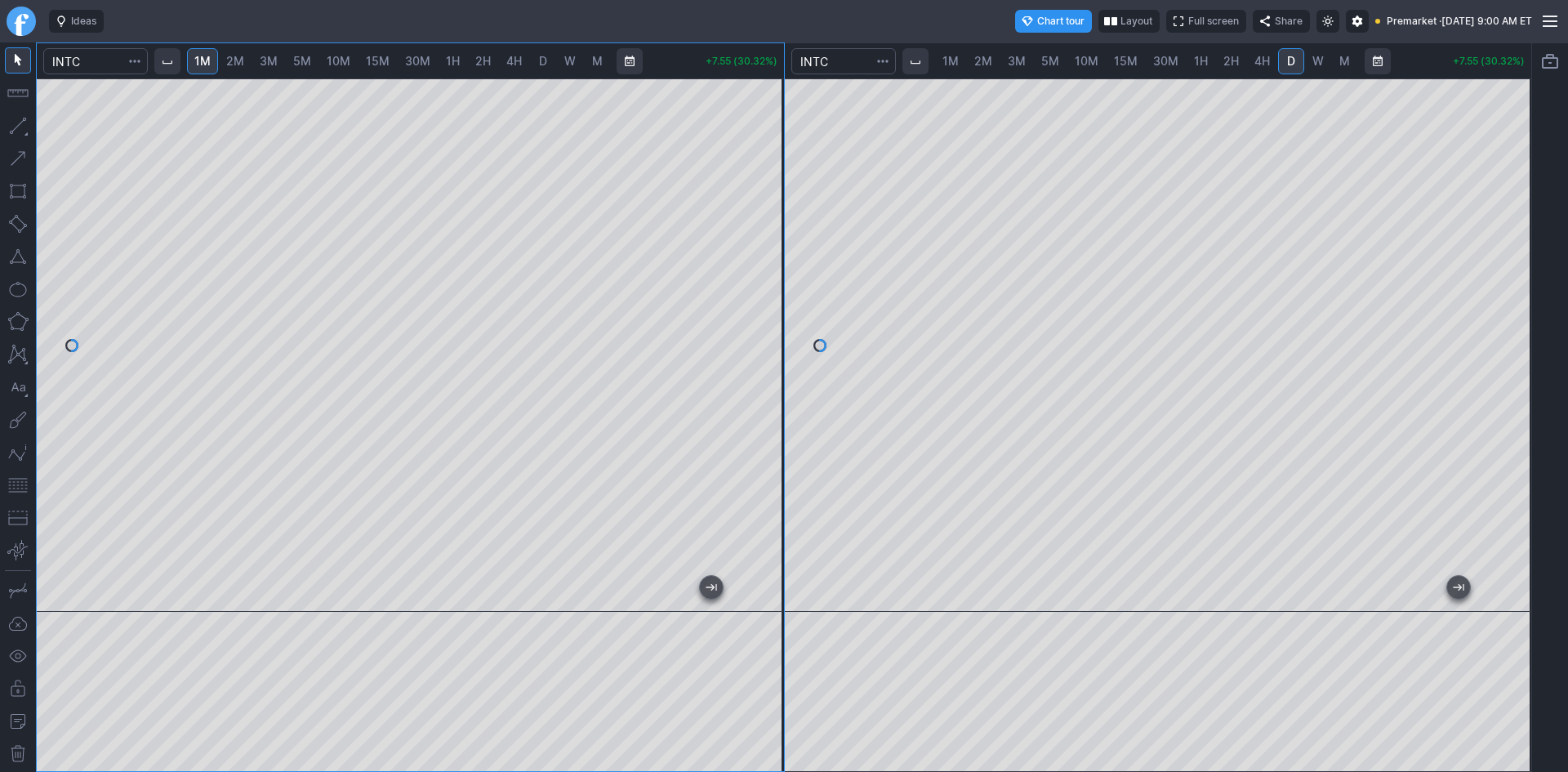
drag, startPoint x: 763, startPoint y: 302, endPoint x: 764, endPoint y: 263, distance: 39.0
click at [764, 263] on div at bounding box center [766, 341] width 34 height 492
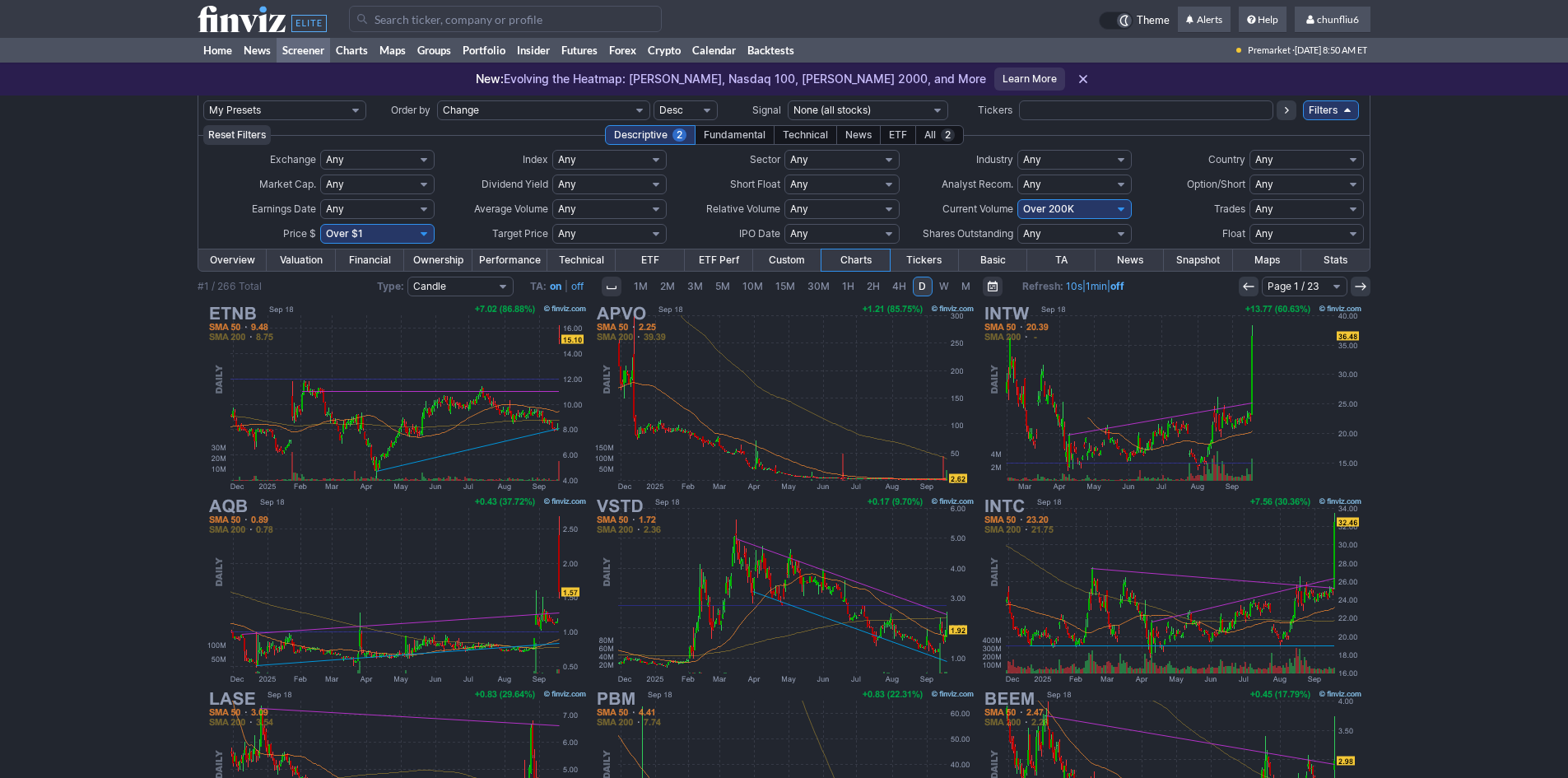
click at [406, 16] on input "Search" at bounding box center [505, 18] width 313 height 27
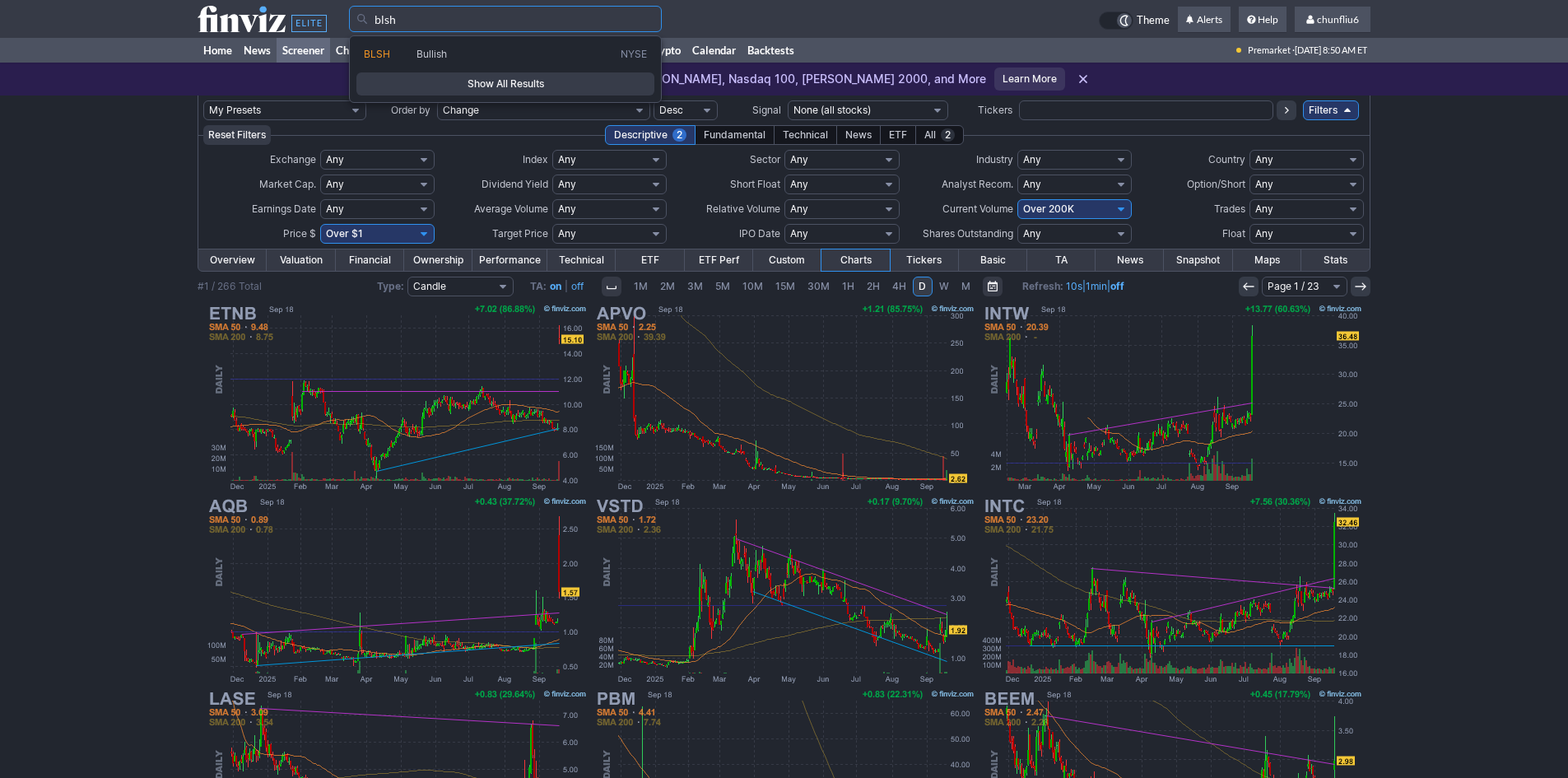
type input "blsh"
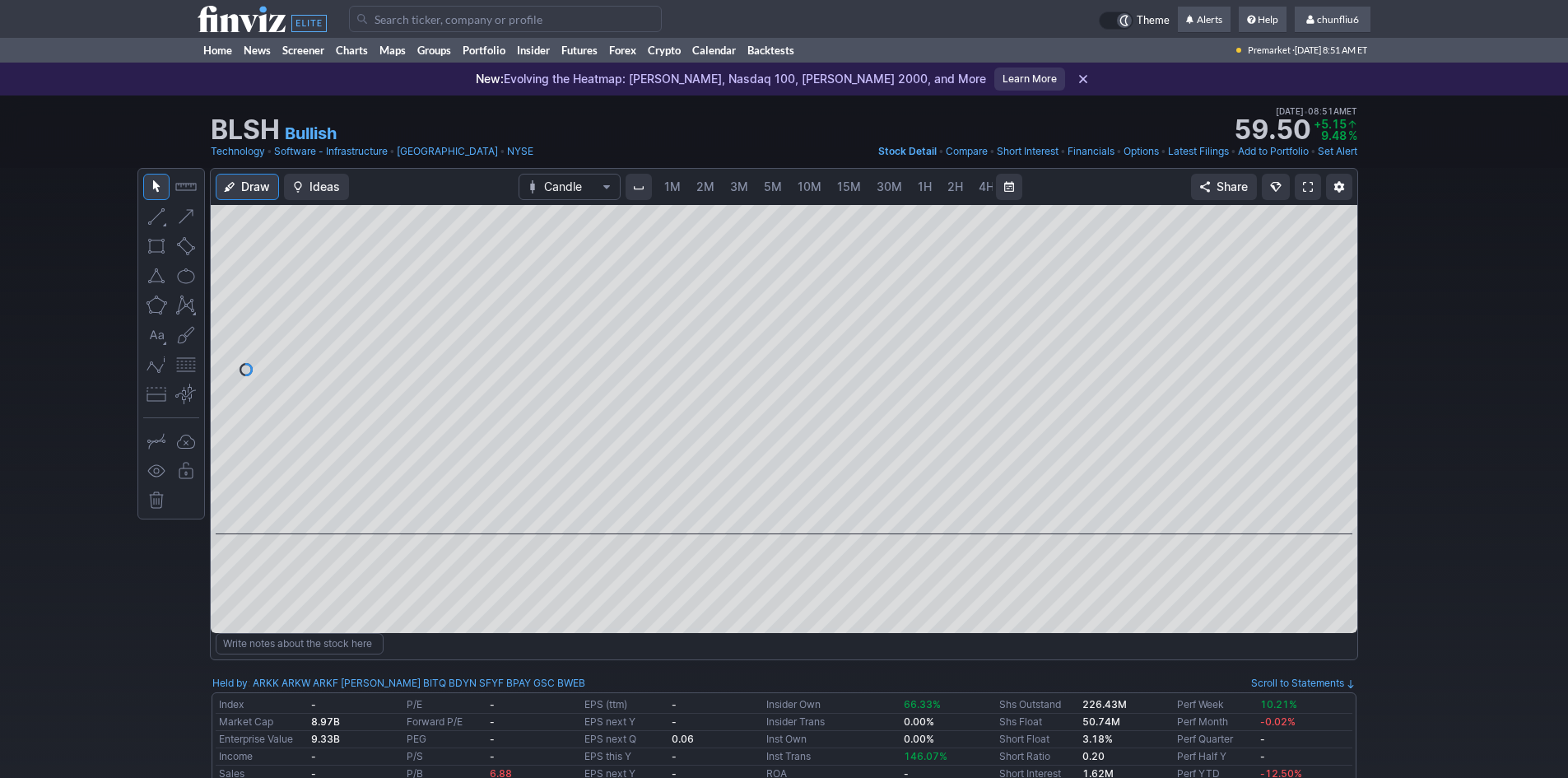
scroll to position [0, 89]
click at [1306, 181] on span at bounding box center [1308, 186] width 10 height 13
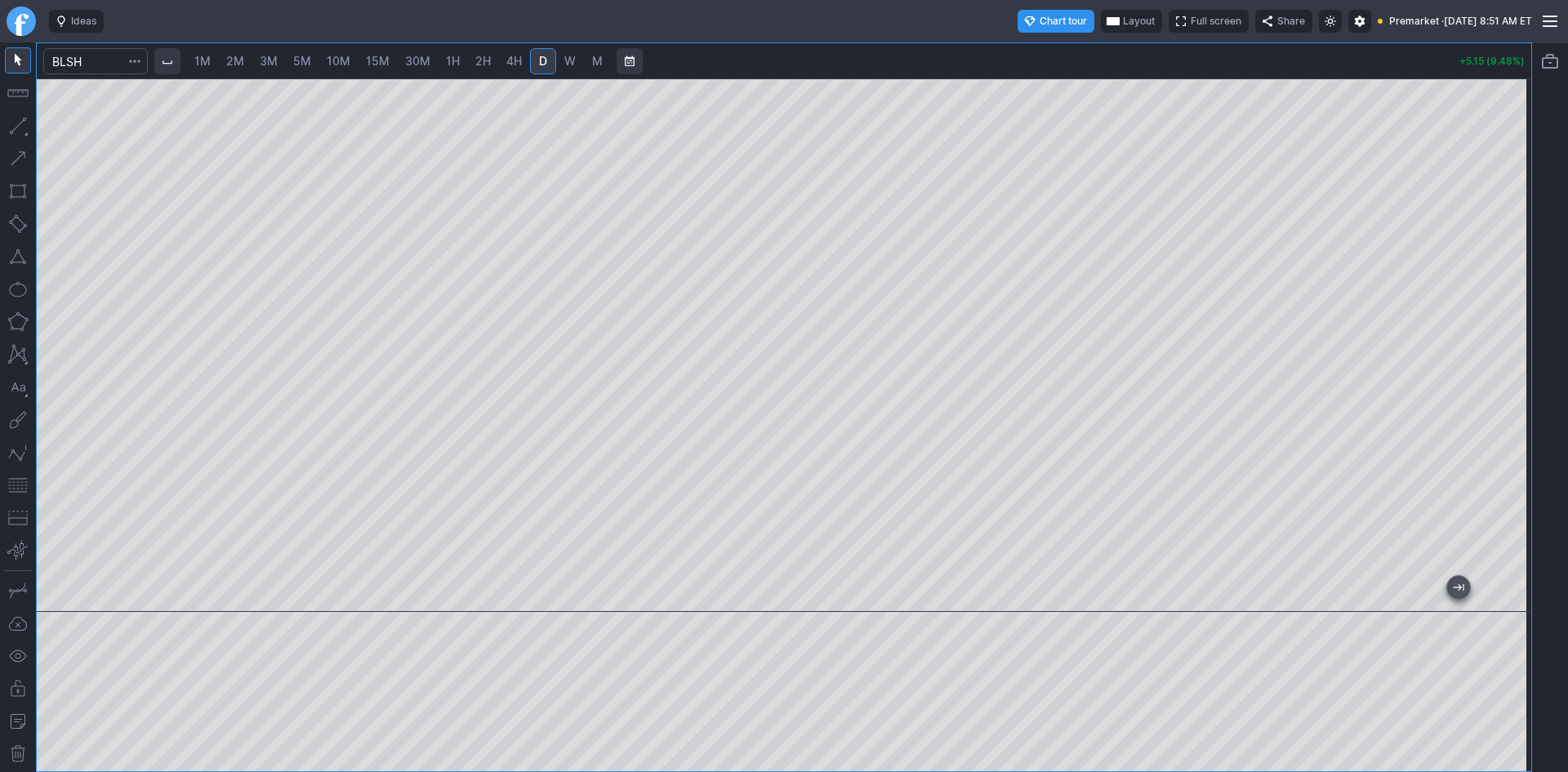
click at [1122, 21] on span "Layout" at bounding box center [1138, 21] width 32 height 16
click at [1063, 52] on button "Layout" at bounding box center [1059, 53] width 23 height 23
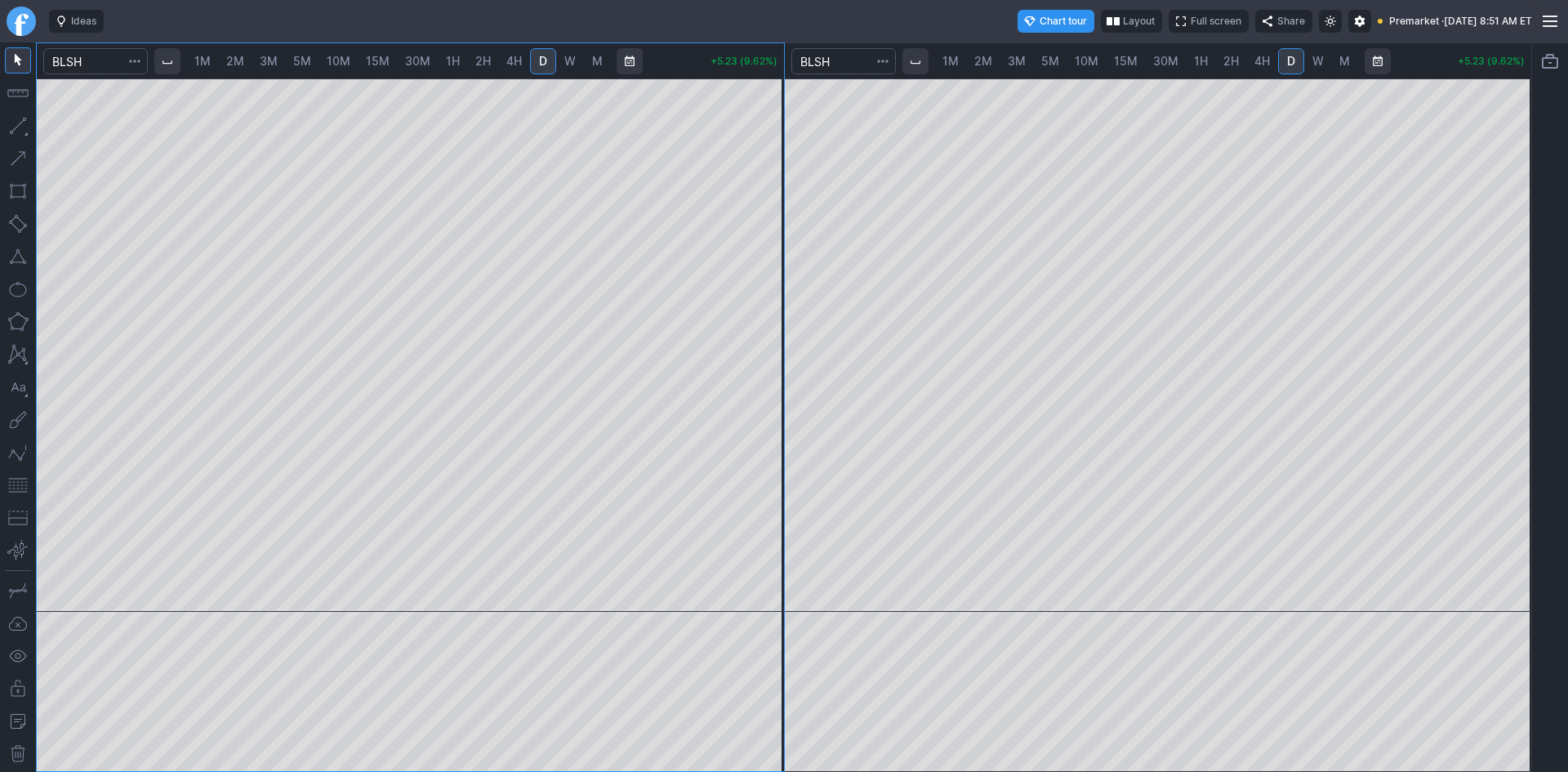
click at [1090, 58] on span "10M" at bounding box center [1087, 60] width 24 height 14
click at [1128, 58] on span "15M" at bounding box center [1126, 60] width 24 height 14
click at [1166, 58] on span "30M" at bounding box center [1165, 60] width 26 height 14
click at [1491, 316] on div at bounding box center [1158, 345] width 747 height 533
drag, startPoint x: 1516, startPoint y: 226, endPoint x: 1501, endPoint y: 327, distance: 102.1
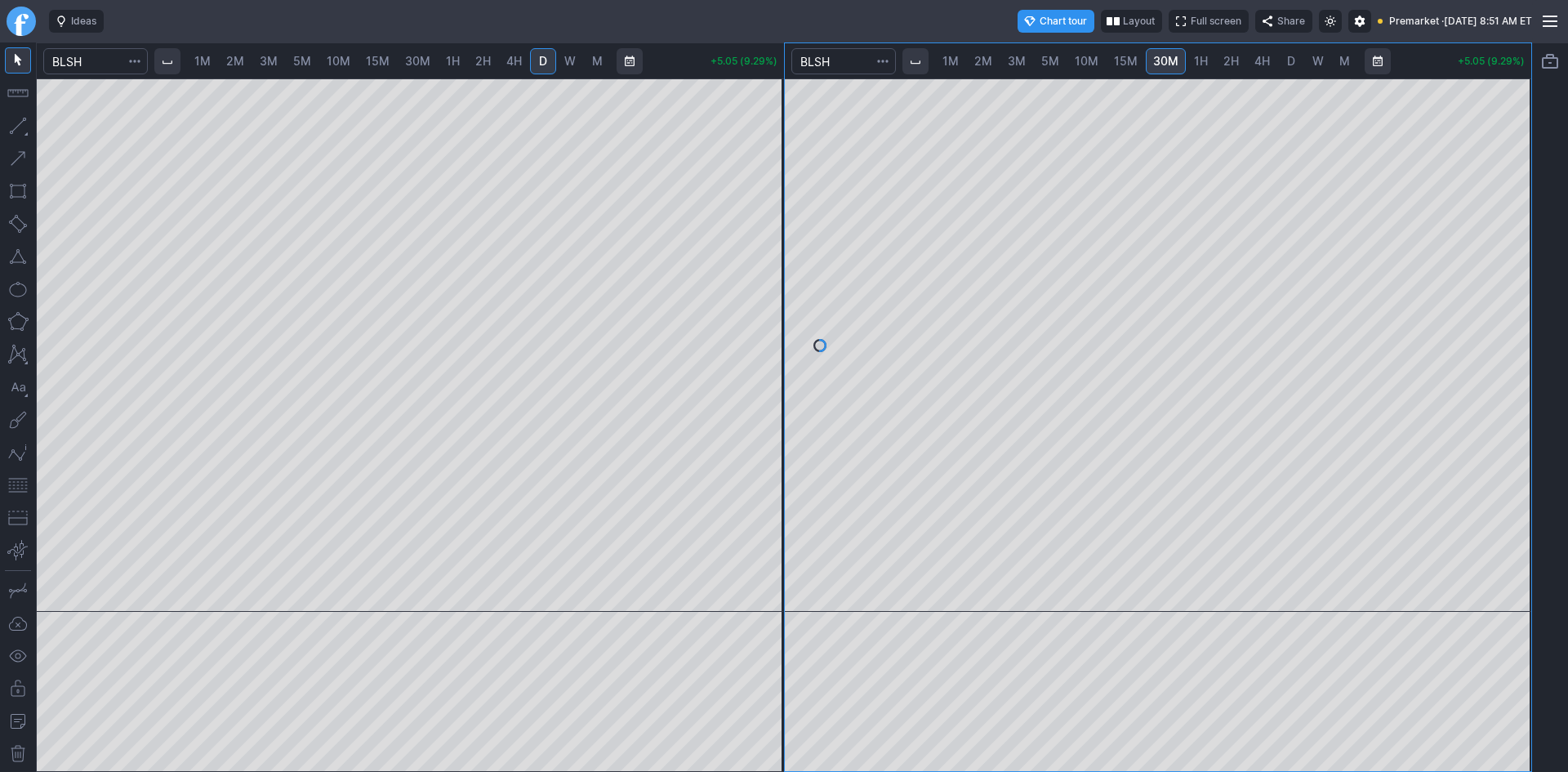
click at [1511, 301] on div at bounding box center [1513, 341] width 34 height 492
click at [1201, 62] on span "1H" at bounding box center [1200, 60] width 14 height 14
click at [18, 483] on button "button" at bounding box center [17, 485] width 27 height 27
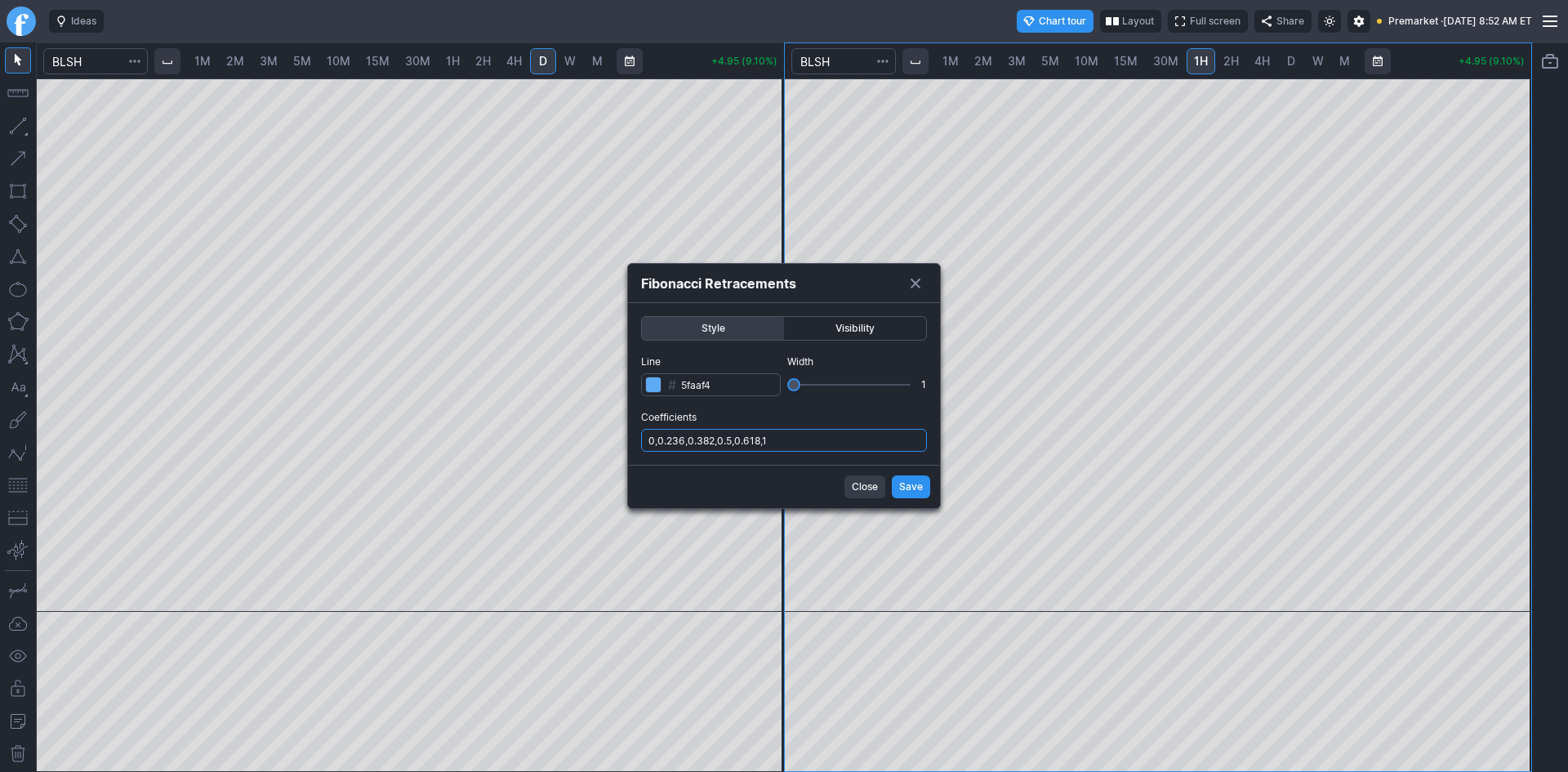
click at [857, 430] on input "0,0.236,0.382,0.5,0.618,1" at bounding box center [784, 440] width 285 height 23
type input "0,0.236,0.382,0.5,0.618,1,.786"
click at [904, 482] on span "Save" at bounding box center [911, 487] width 24 height 16
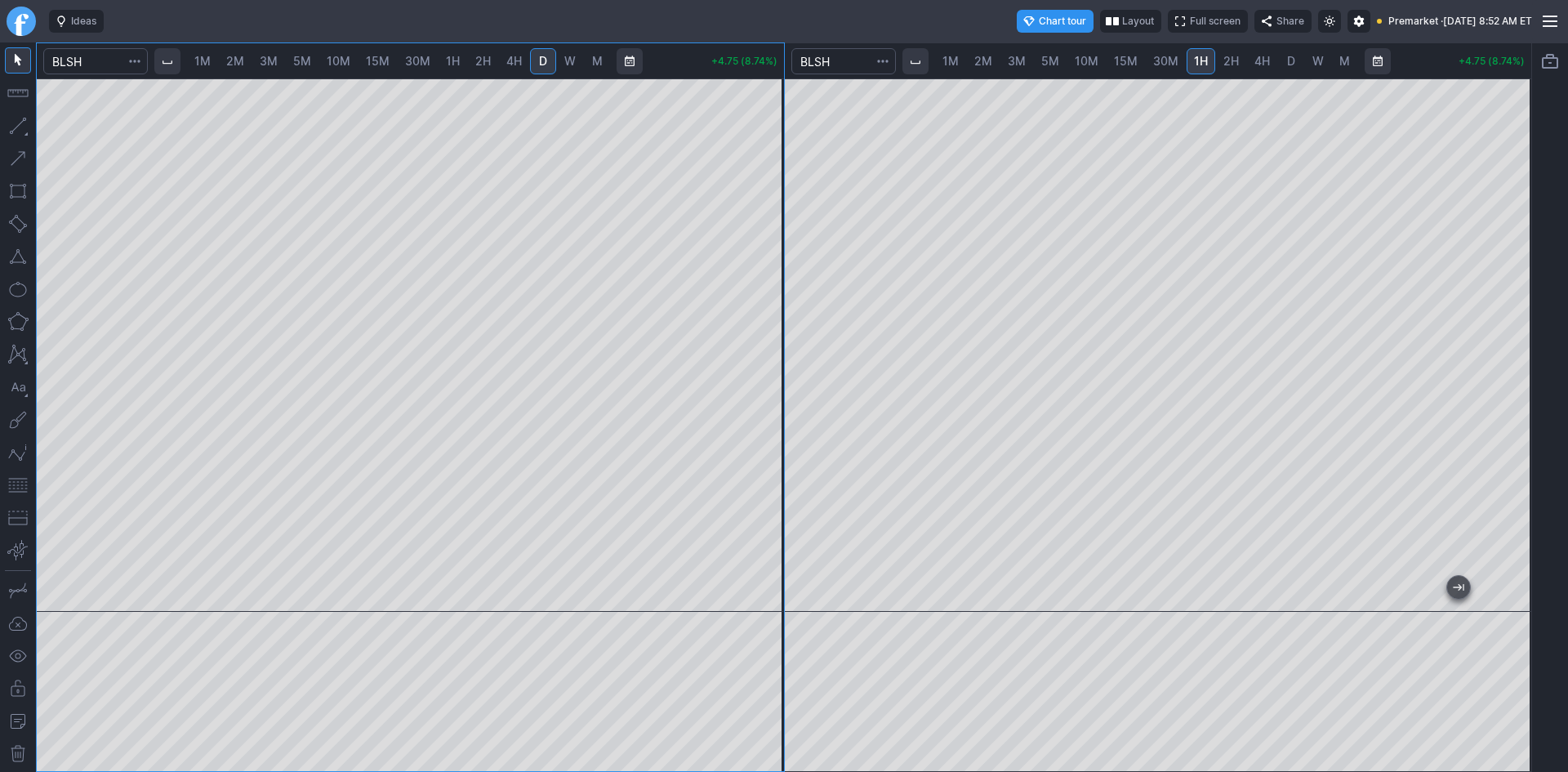
click at [1122, 19] on span "Layout" at bounding box center [1137, 21] width 32 height 16
click at [990, 48] on button "Layout" at bounding box center [990, 53] width 23 height 23
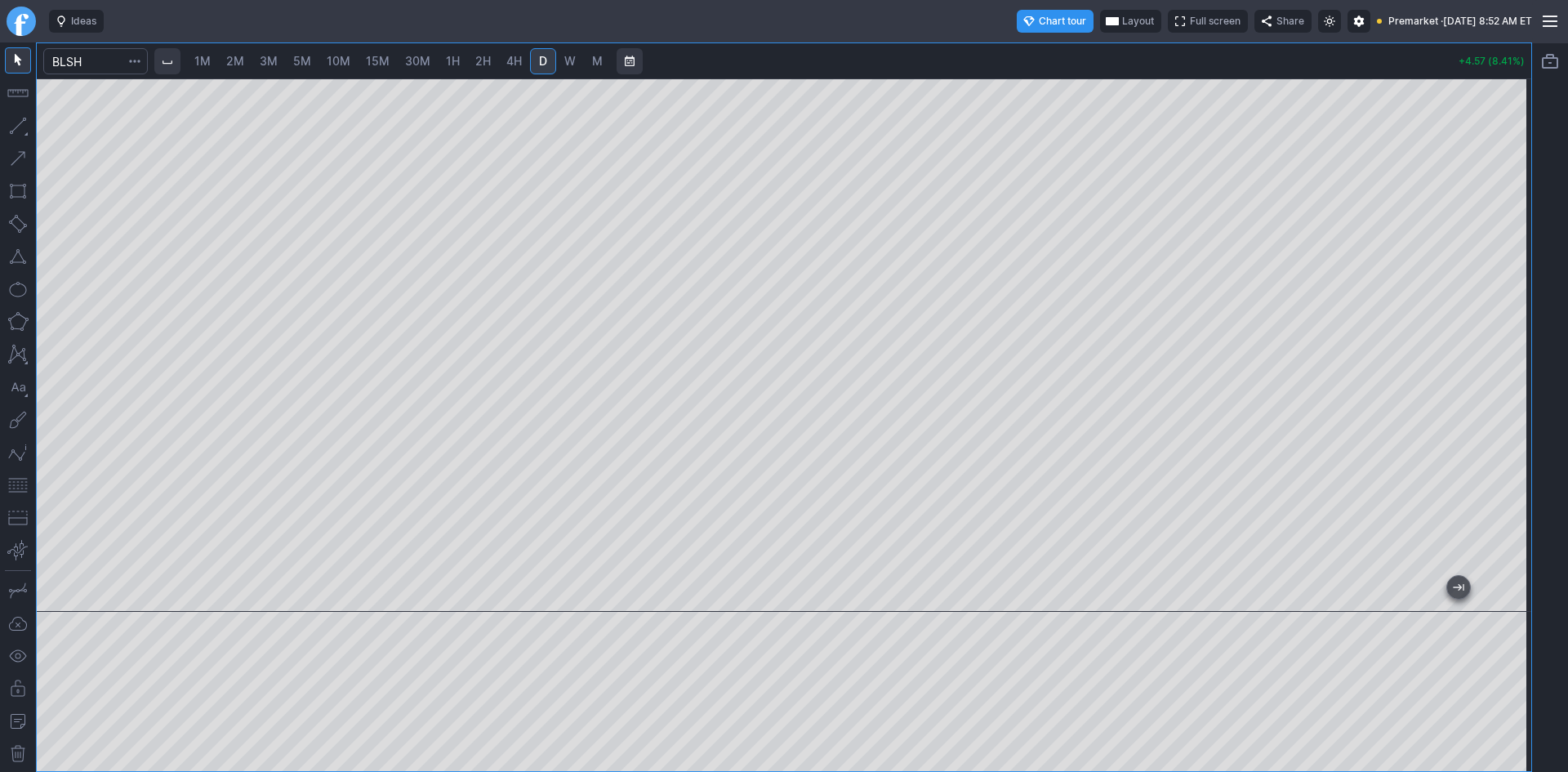
click at [208, 57] on span "1M" at bounding box center [202, 60] width 16 height 14
drag, startPoint x: 1509, startPoint y: 133, endPoint x: 1519, endPoint y: 217, distance: 84.6
click at [1519, 217] on div at bounding box center [1513, 341] width 34 height 492
click at [25, 483] on button "button" at bounding box center [17, 485] width 27 height 27
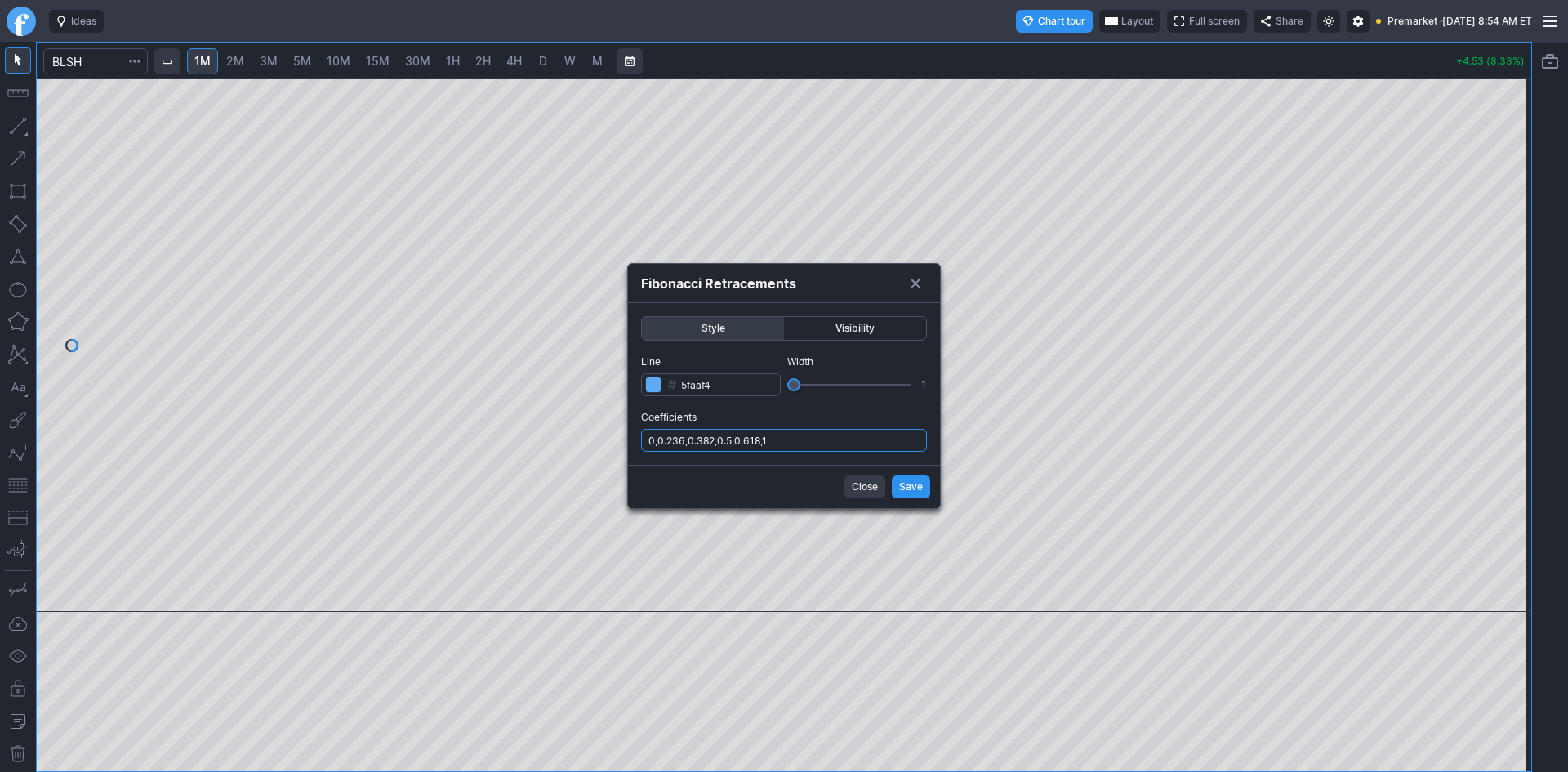
click at [796, 445] on input "0,0.236,0.382,0.5,0.618,1" at bounding box center [784, 440] width 285 height 23
type input "0,0.236,0.382,0.5,0.618,1,.786"
click at [902, 486] on span "Save" at bounding box center [911, 487] width 24 height 16
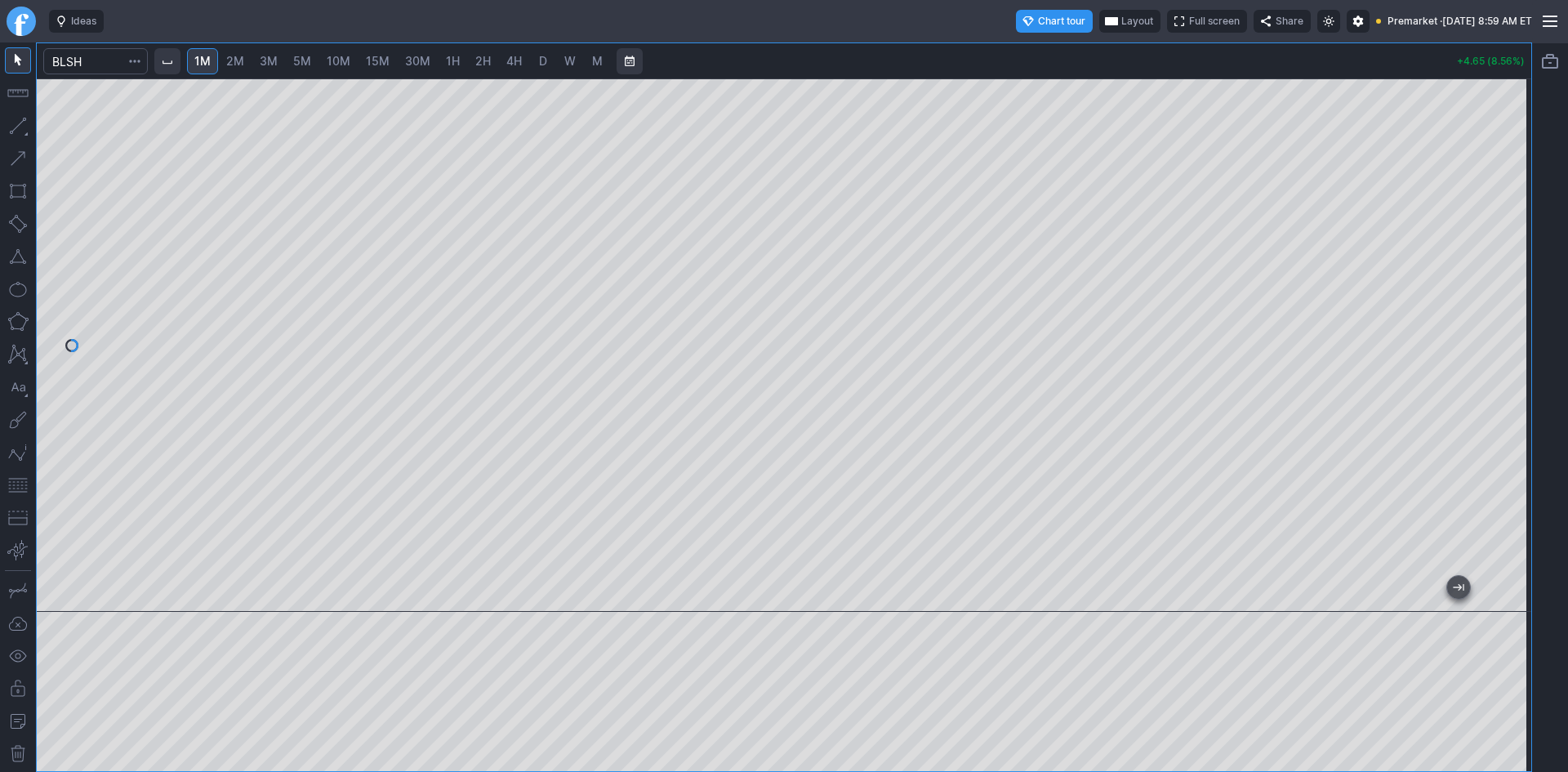
drag, startPoint x: 1509, startPoint y: 365, endPoint x: 1509, endPoint y: 338, distance: 27.0
click at [1509, 338] on div at bounding box center [1513, 341] width 34 height 492
click at [1494, 296] on div at bounding box center [783, 345] width 1494 height 533
drag, startPoint x: 1512, startPoint y: 328, endPoint x: 1510, endPoint y: 318, distance: 10.2
click at [1510, 318] on div at bounding box center [1513, 341] width 34 height 492
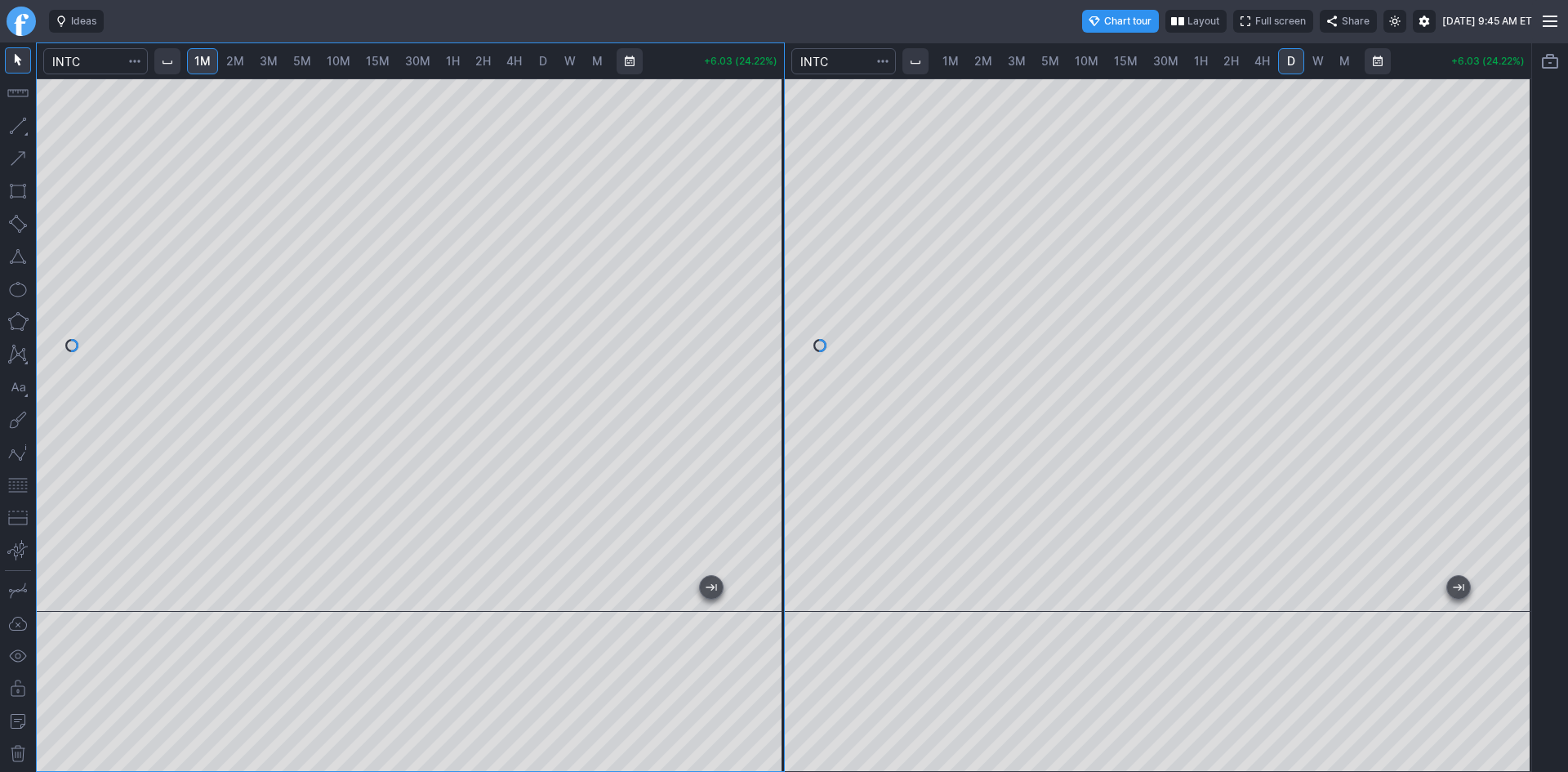
drag, startPoint x: 1509, startPoint y: 314, endPoint x: 1497, endPoint y: 289, distance: 27.7
click at [1520, 277] on div at bounding box center [1513, 341] width 34 height 492
click at [772, 369] on div at bounding box center [766, 341] width 34 height 492
drag, startPoint x: 1503, startPoint y: 263, endPoint x: 1502, endPoint y: 340, distance: 77.0
click at [1502, 340] on div at bounding box center [1513, 341] width 34 height 492
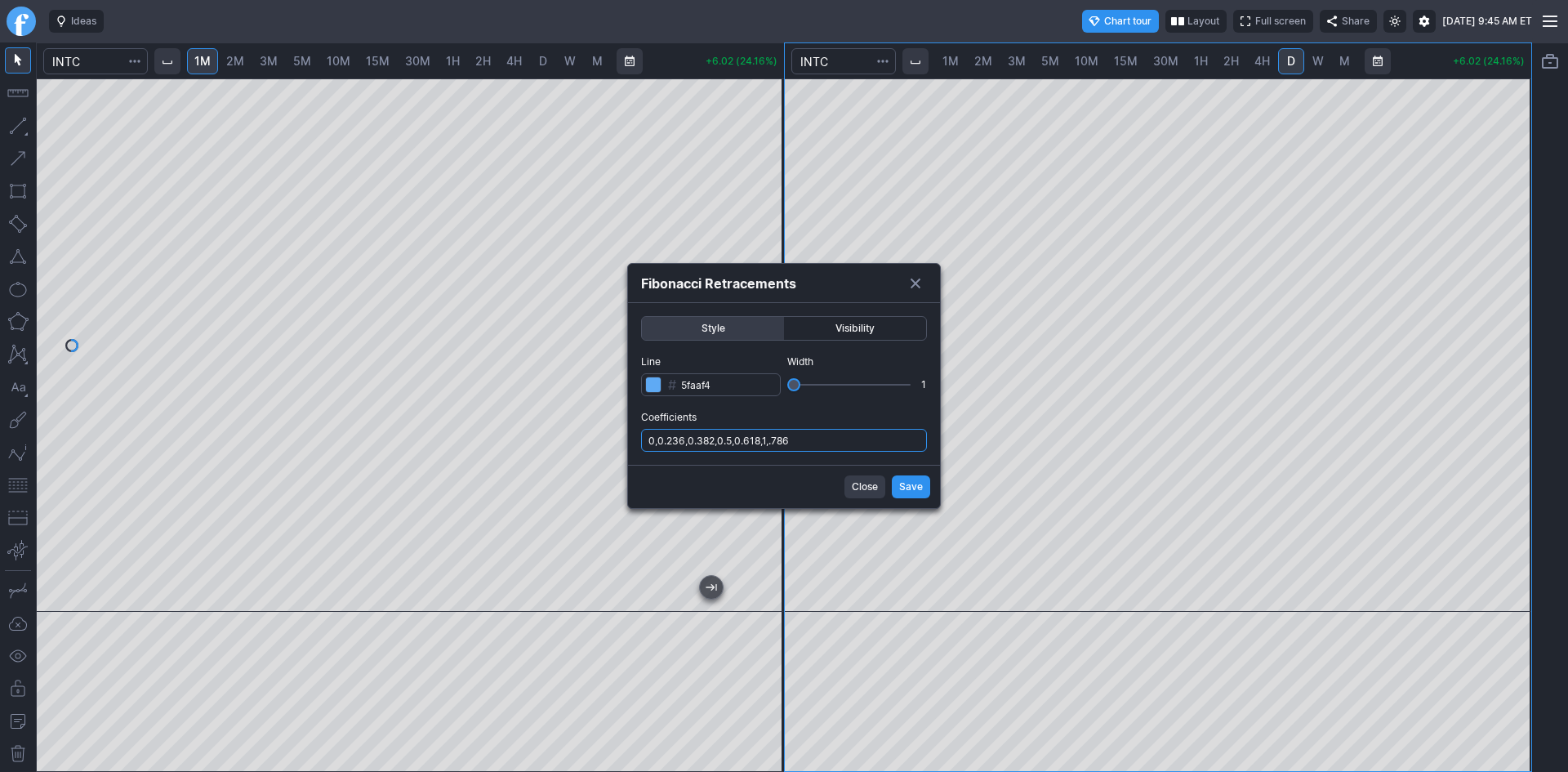
click at [867, 435] on input "0,0.236,0.382,0.5,0.618,1,.786" at bounding box center [784, 440] width 285 height 23
click at [910, 481] on span "Save" at bounding box center [911, 487] width 24 height 16
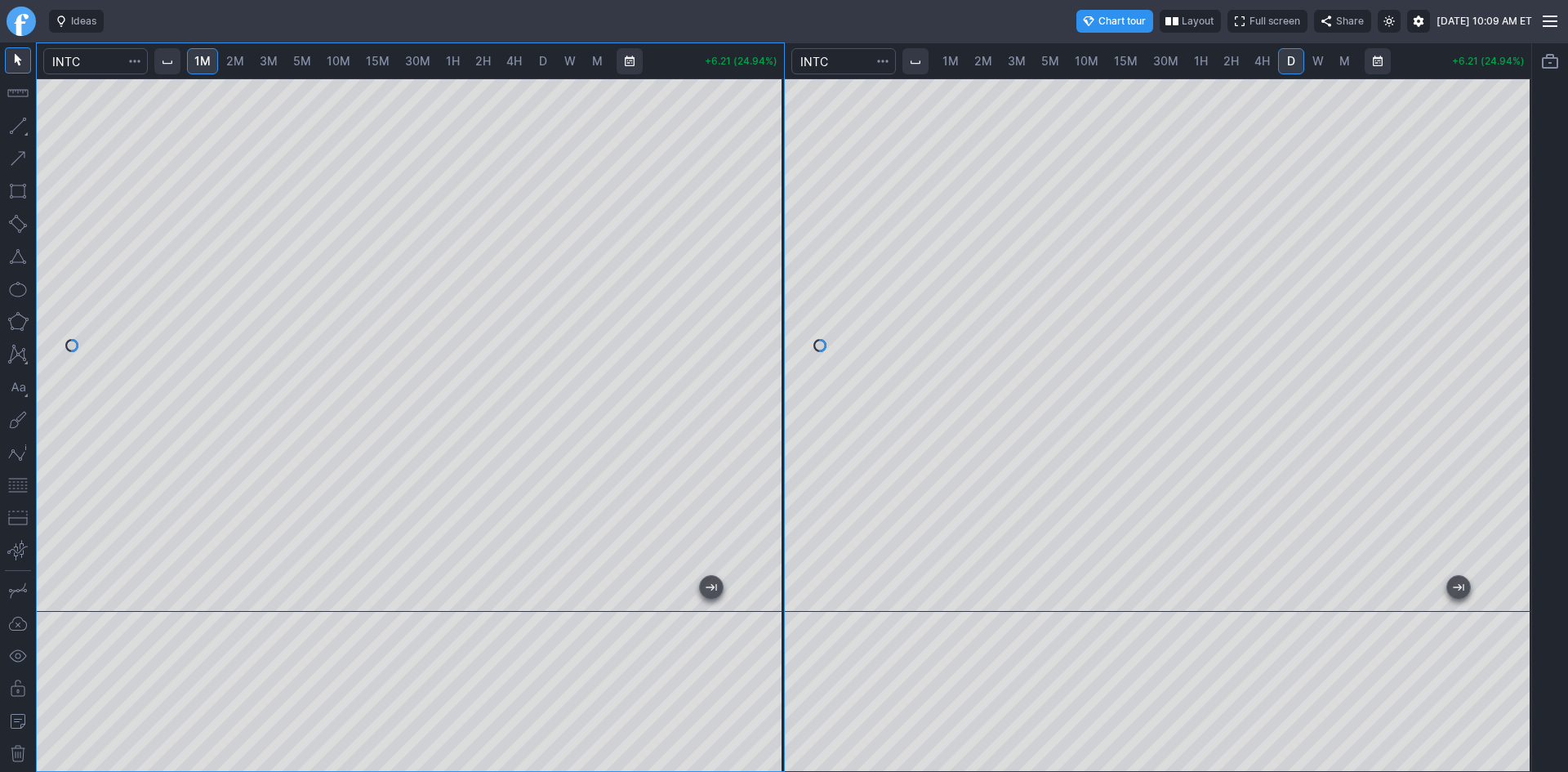
drag, startPoint x: 757, startPoint y: 391, endPoint x: 767, endPoint y: 329, distance: 62.8
click at [767, 329] on div at bounding box center [766, 341] width 34 height 492
drag, startPoint x: 767, startPoint y: 361, endPoint x: 760, endPoint y: 422, distance: 61.4
click at [760, 422] on div at bounding box center [766, 341] width 34 height 492
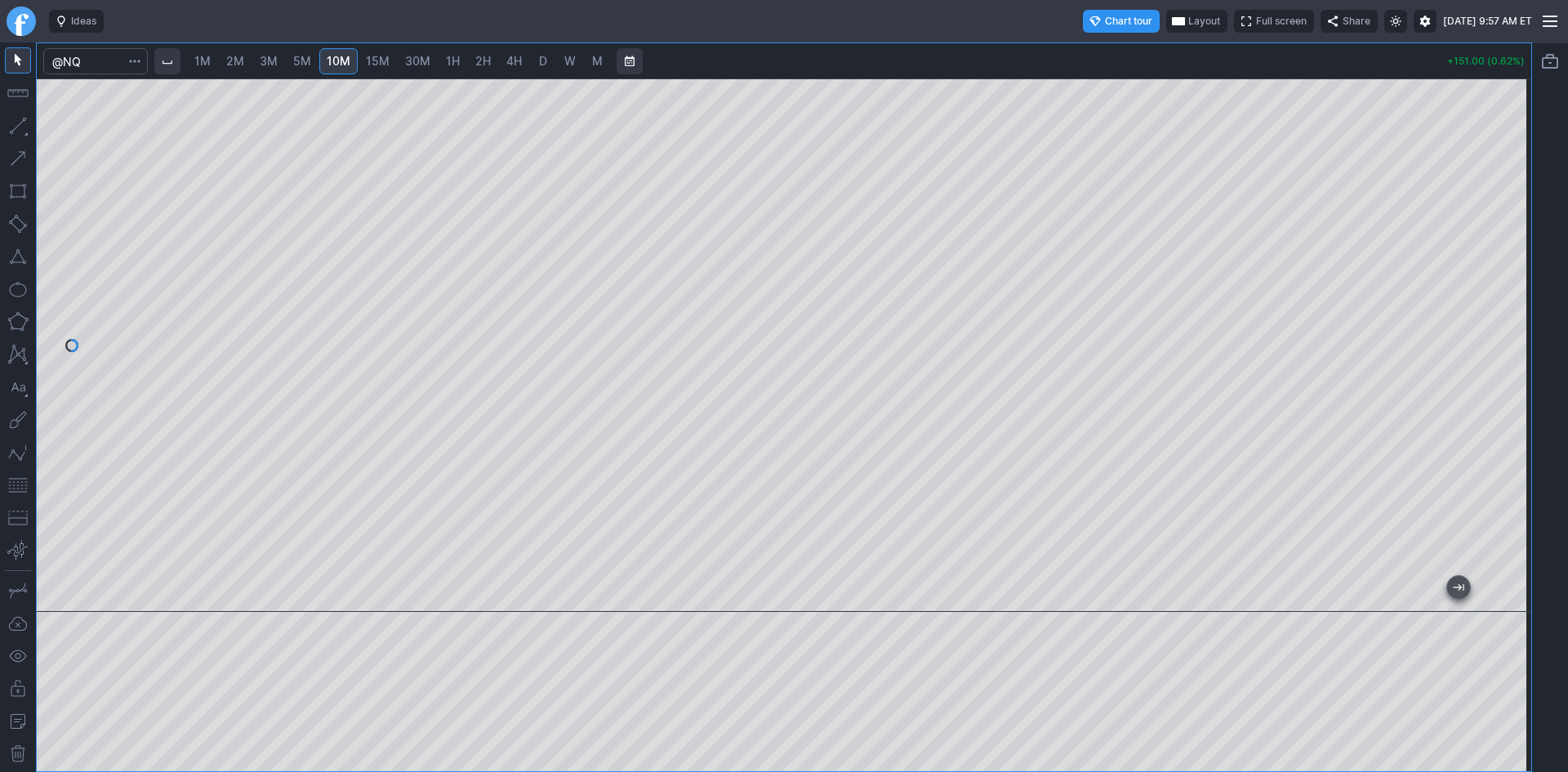
drag, startPoint x: 1517, startPoint y: 242, endPoint x: 1499, endPoint y: 316, distance: 76.2
click at [1501, 316] on div at bounding box center [1513, 341] width 34 height 492
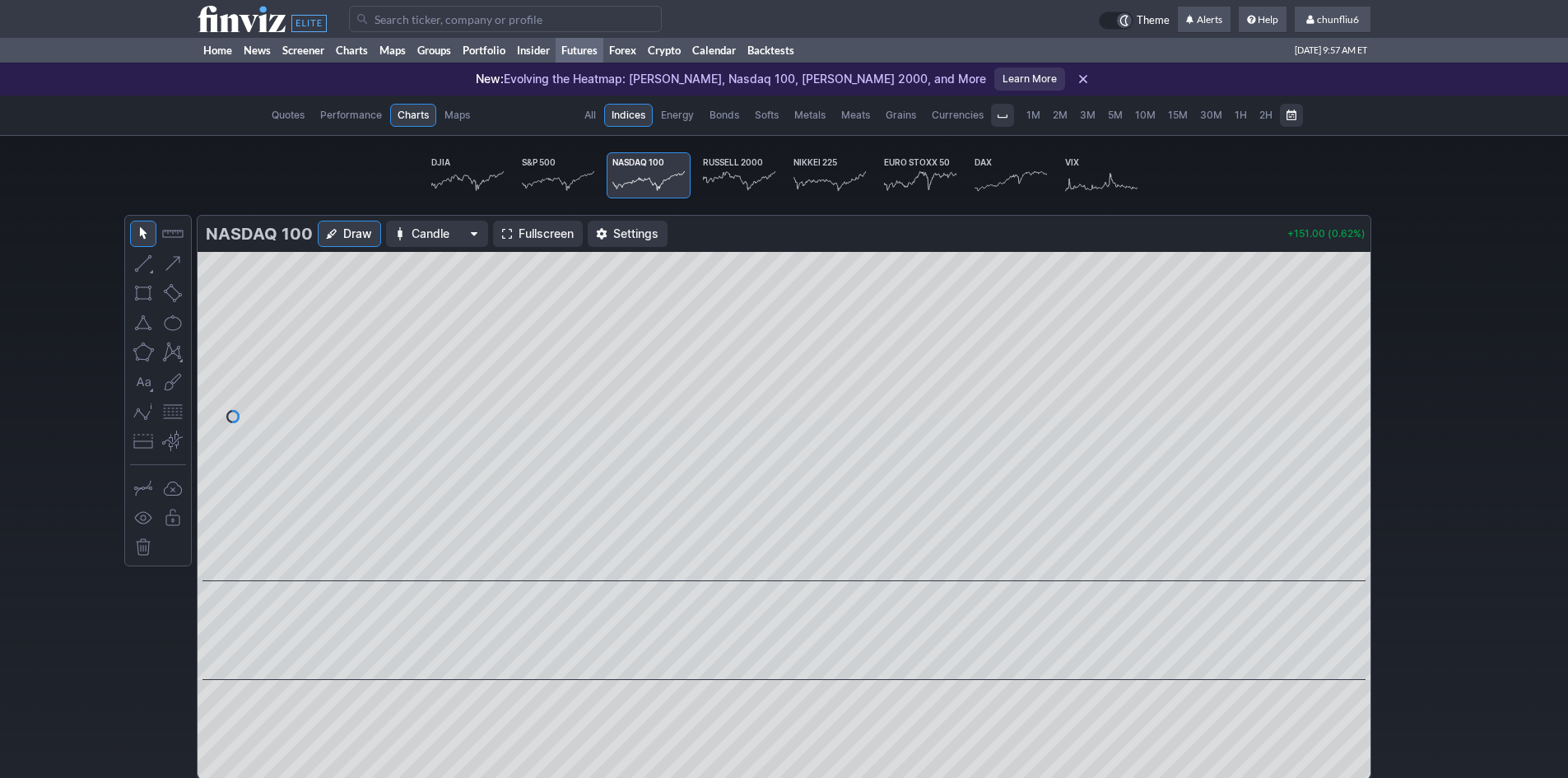
scroll to position [0, 102]
click at [220, 49] on link "Home" at bounding box center [218, 50] width 41 height 25
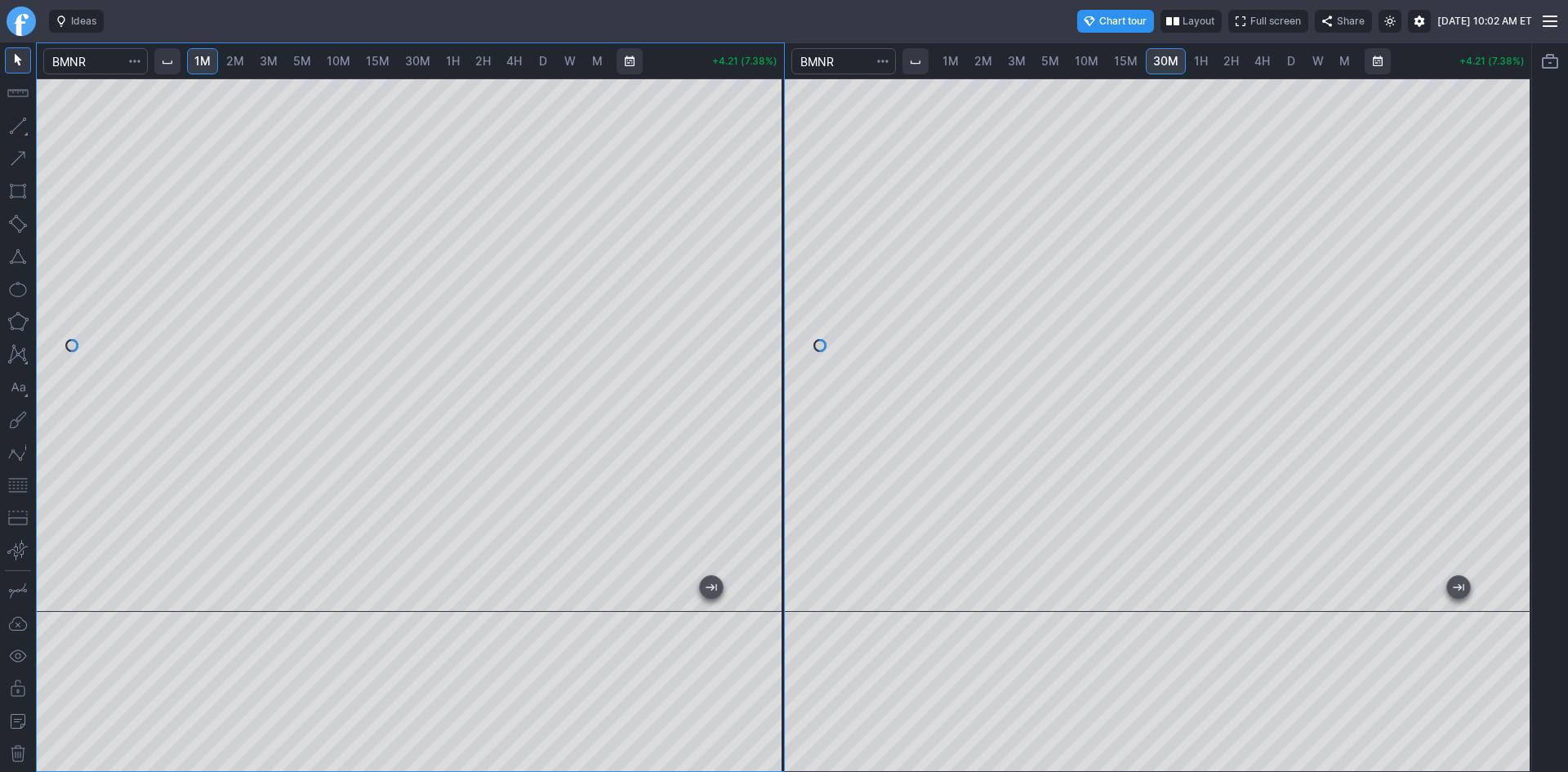
drag, startPoint x: 775, startPoint y: 254, endPoint x: 771, endPoint y: 241, distance: 13.6
click at [771, 241] on div at bounding box center [766, 341] width 34 height 492
click at [748, 306] on div at bounding box center [410, 345] width 747 height 533
drag, startPoint x: 771, startPoint y: 277, endPoint x: 767, endPoint y: 361, distance: 84.1
click at [768, 359] on div at bounding box center [766, 341] width 34 height 492
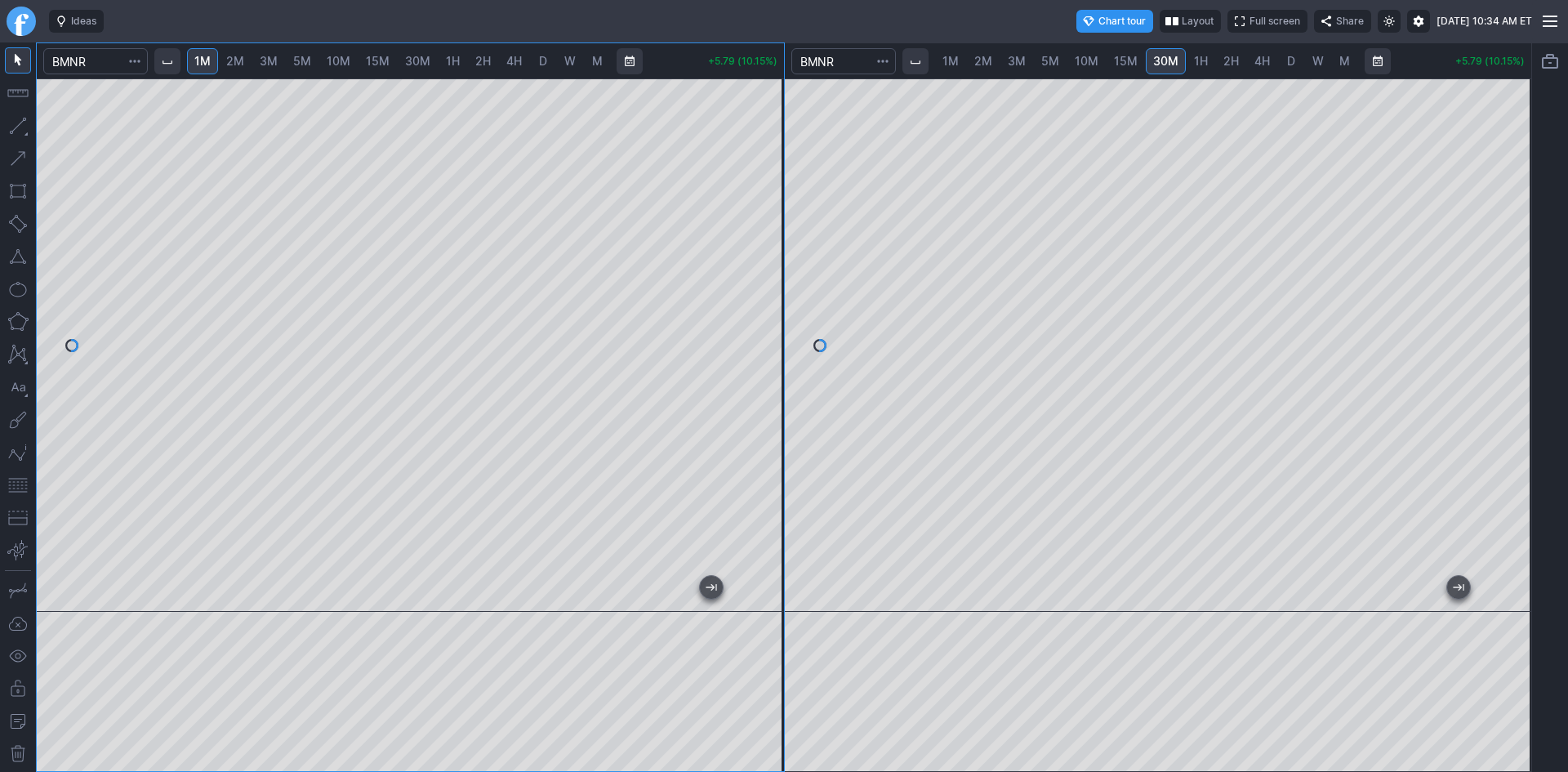
click at [242, 58] on span "2M" at bounding box center [235, 60] width 18 height 14
click at [728, 234] on div at bounding box center [410, 345] width 747 height 533
click at [20, 480] on button "button" at bounding box center [17, 485] width 27 height 27
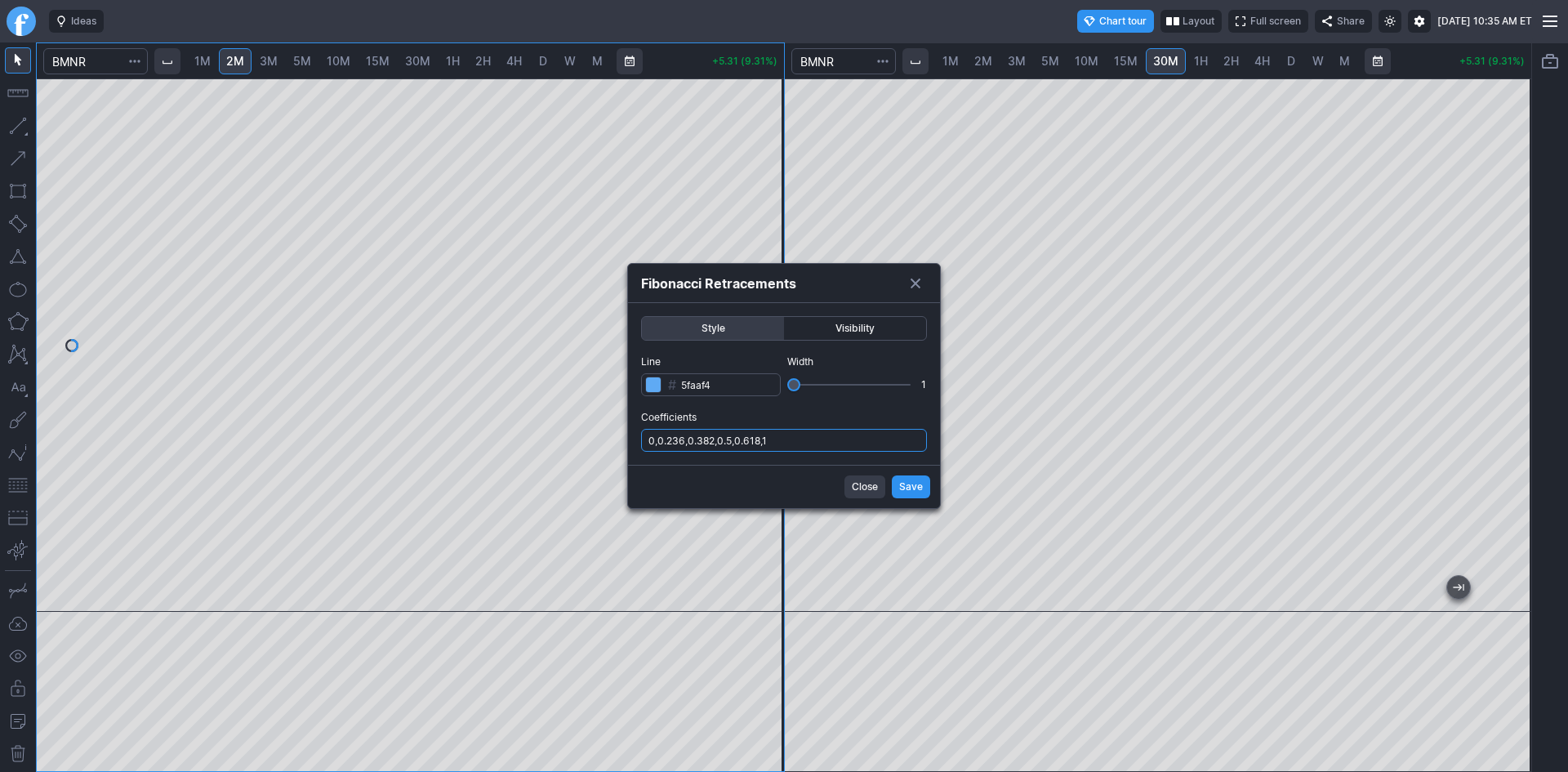
click at [789, 435] on input "0,0.236,0.382,0.5,0.618,1" at bounding box center [784, 440] width 285 height 23
type input "0,0.236,0.382,0.5,0.618,1,.786"
click at [892, 486] on div "Close Save" at bounding box center [783, 486] width 312 height 43
click at [904, 486] on span "Save" at bounding box center [911, 487] width 24 height 16
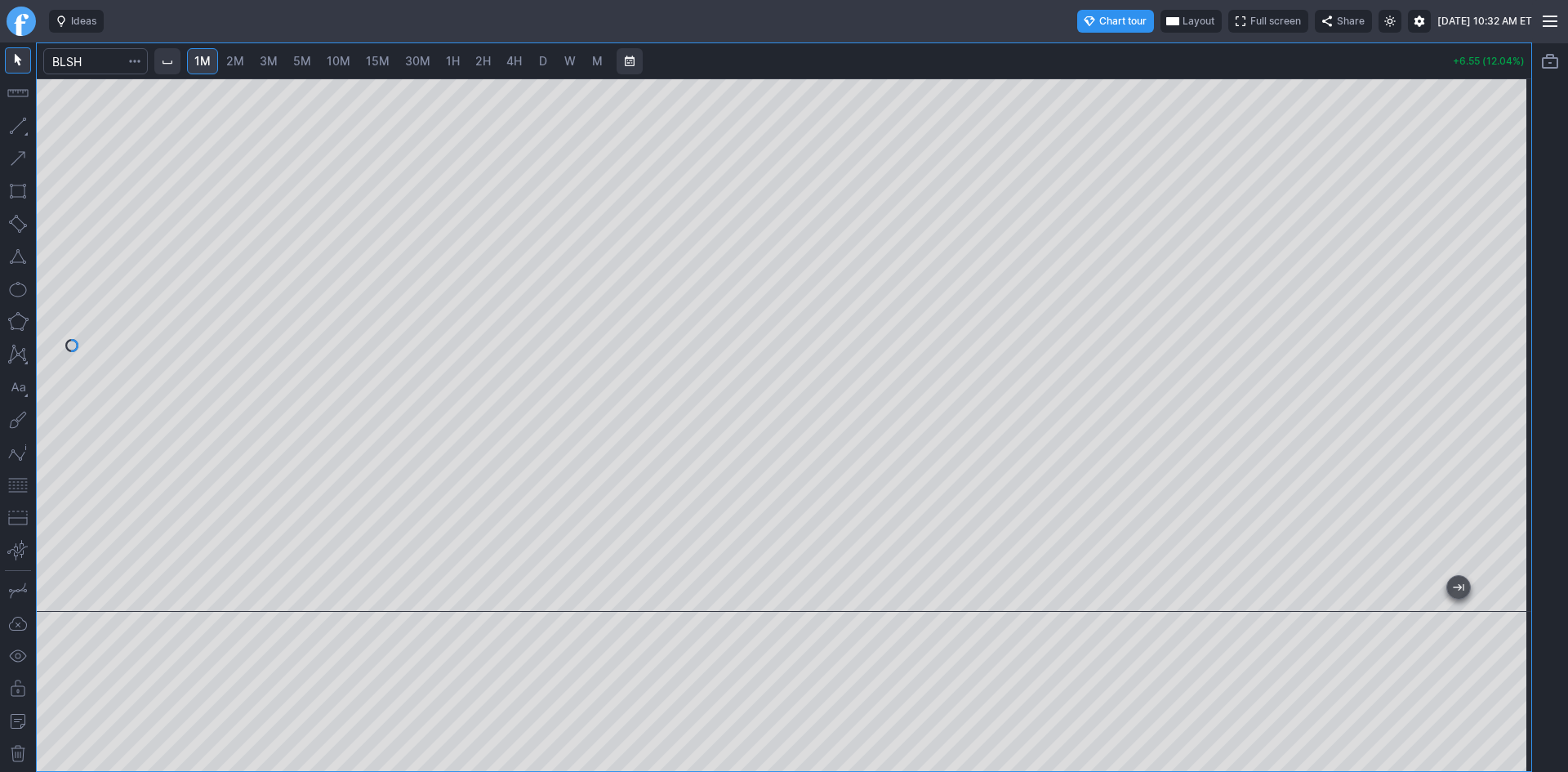
drag, startPoint x: 1509, startPoint y: 270, endPoint x: 1509, endPoint y: 281, distance: 11.0
click at [1509, 281] on div at bounding box center [1513, 341] width 34 height 492
drag, startPoint x: 1510, startPoint y: 342, endPoint x: 1514, endPoint y: 317, distance: 25.3
click at [1514, 317] on div at bounding box center [1513, 341] width 34 height 492
click at [24, 482] on button "button" at bounding box center [17, 485] width 27 height 27
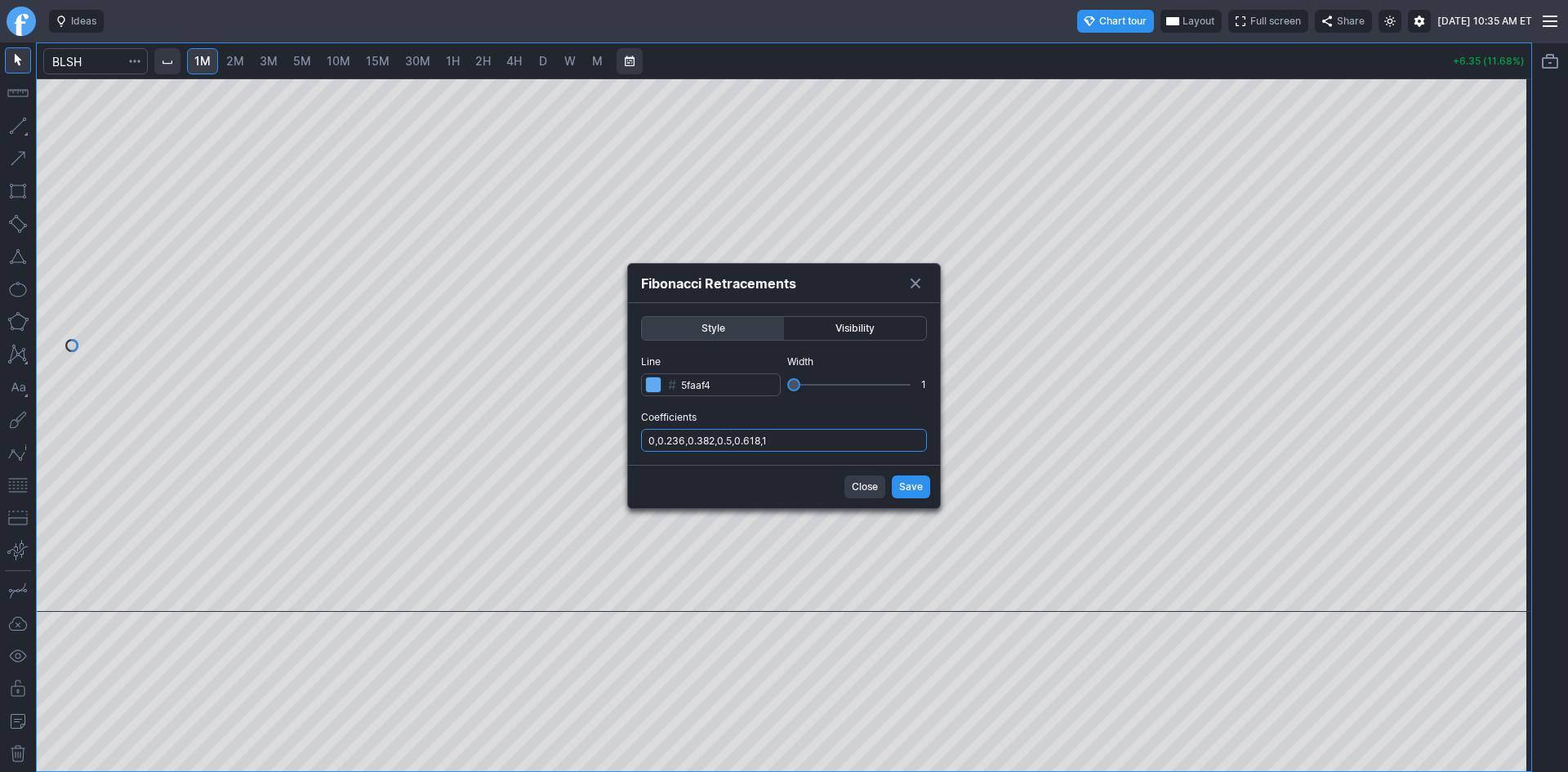
click at [843, 439] on input "0,0.236,0.382,0.5,0.618,1" at bounding box center [784, 440] width 285 height 23
type input "0,0.236,0.382,0.5,0.618,1,.786"
click at [918, 481] on span "Save" at bounding box center [911, 487] width 24 height 16
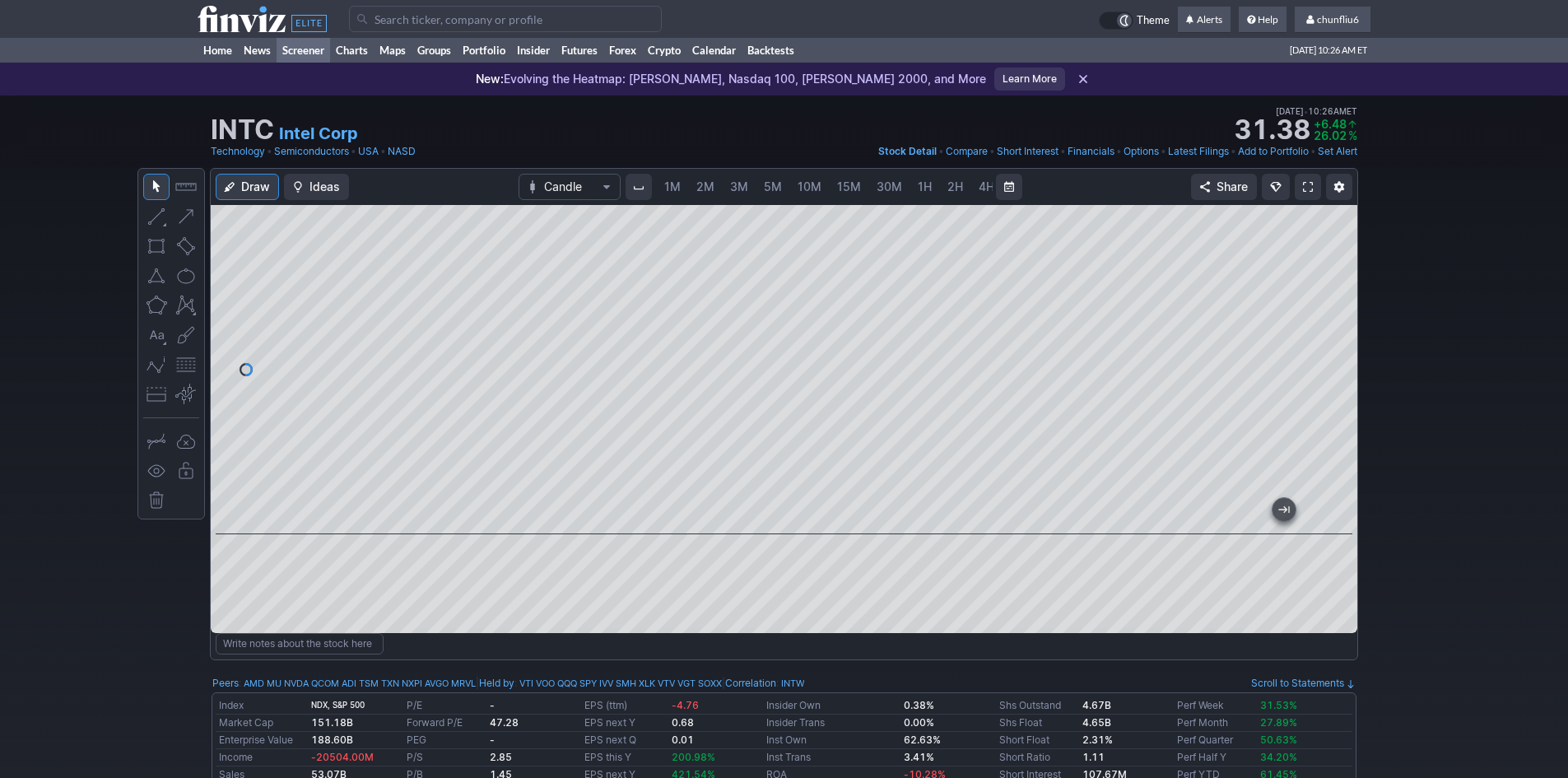
scroll to position [0, 89]
click at [406, 18] on input "Search" at bounding box center [505, 18] width 313 height 27
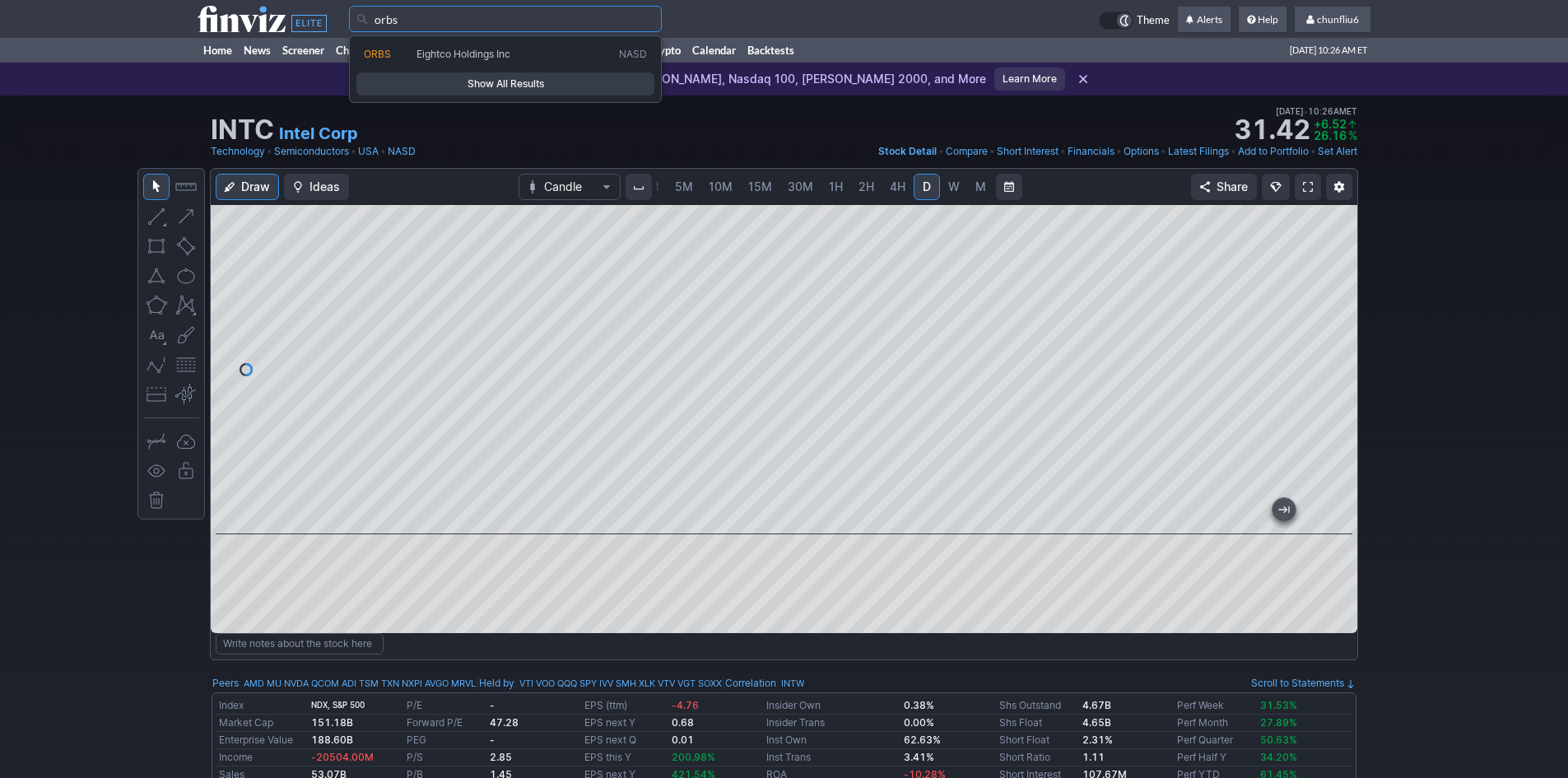
type input "orbs"
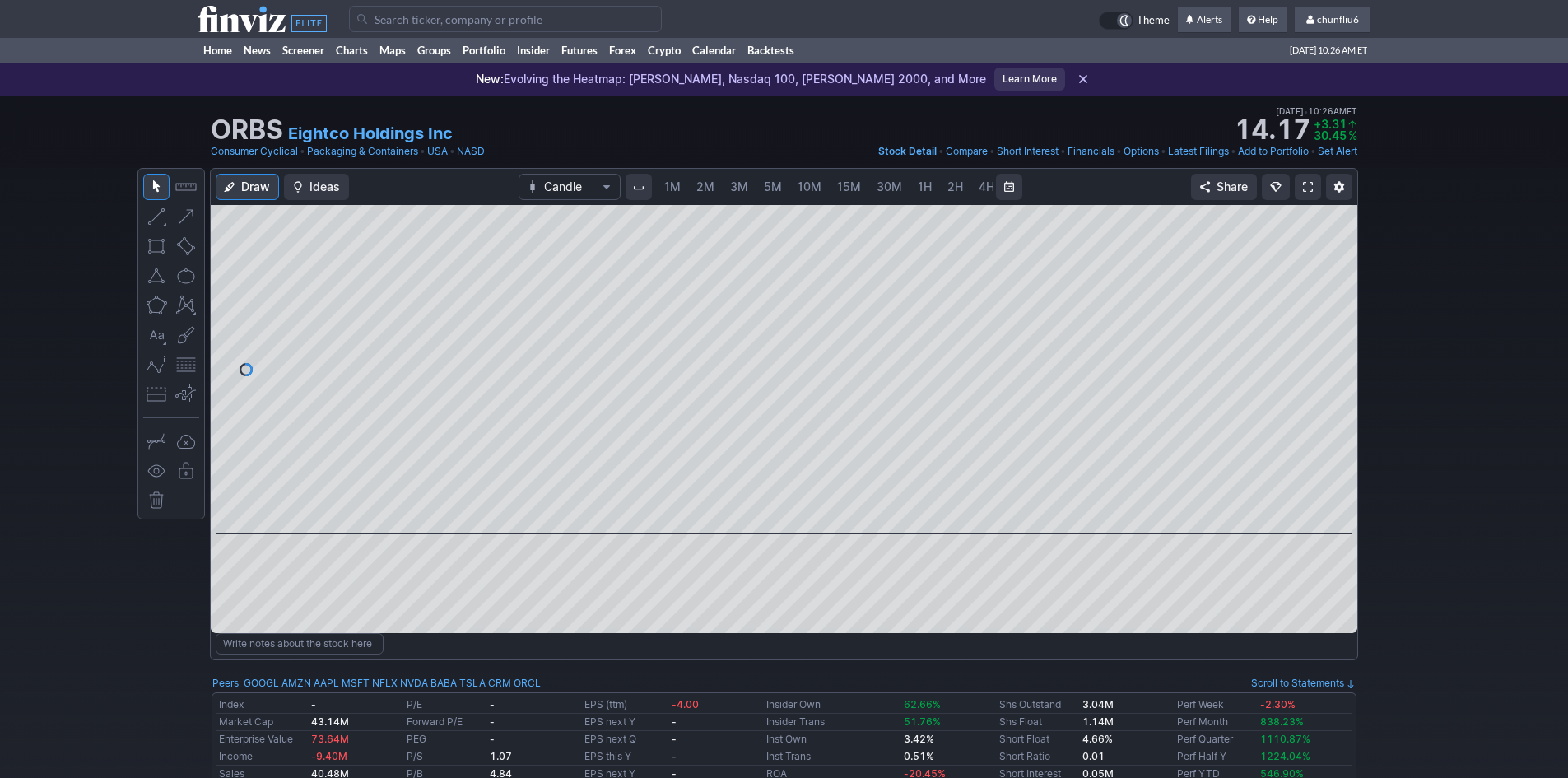
scroll to position [0, 89]
click at [1307, 185] on span at bounding box center [1308, 186] width 10 height 13
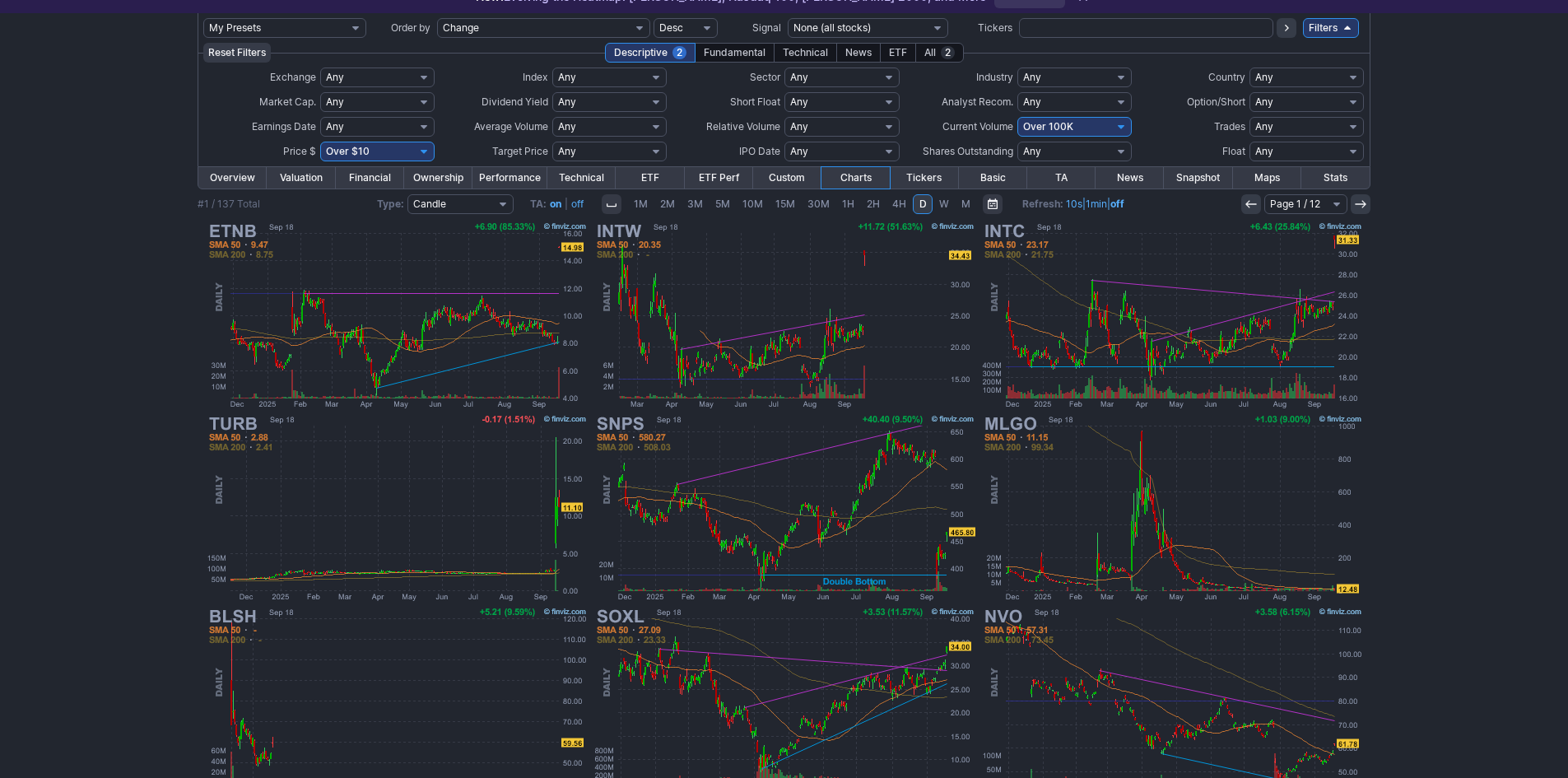
click at [1078, 126] on select "Any Under 50K Under 100K Under 500K Under 750K Under 1M Over 0 Over 50K Over 10…" at bounding box center [1075, 126] width 114 height 19
select select "o400"
click at [1017, 117] on select "Any Under 50K Under 100K Under 500K Under 750K Under 1M Over 0 Over 50K Over 10…" at bounding box center [1075, 126] width 114 height 19
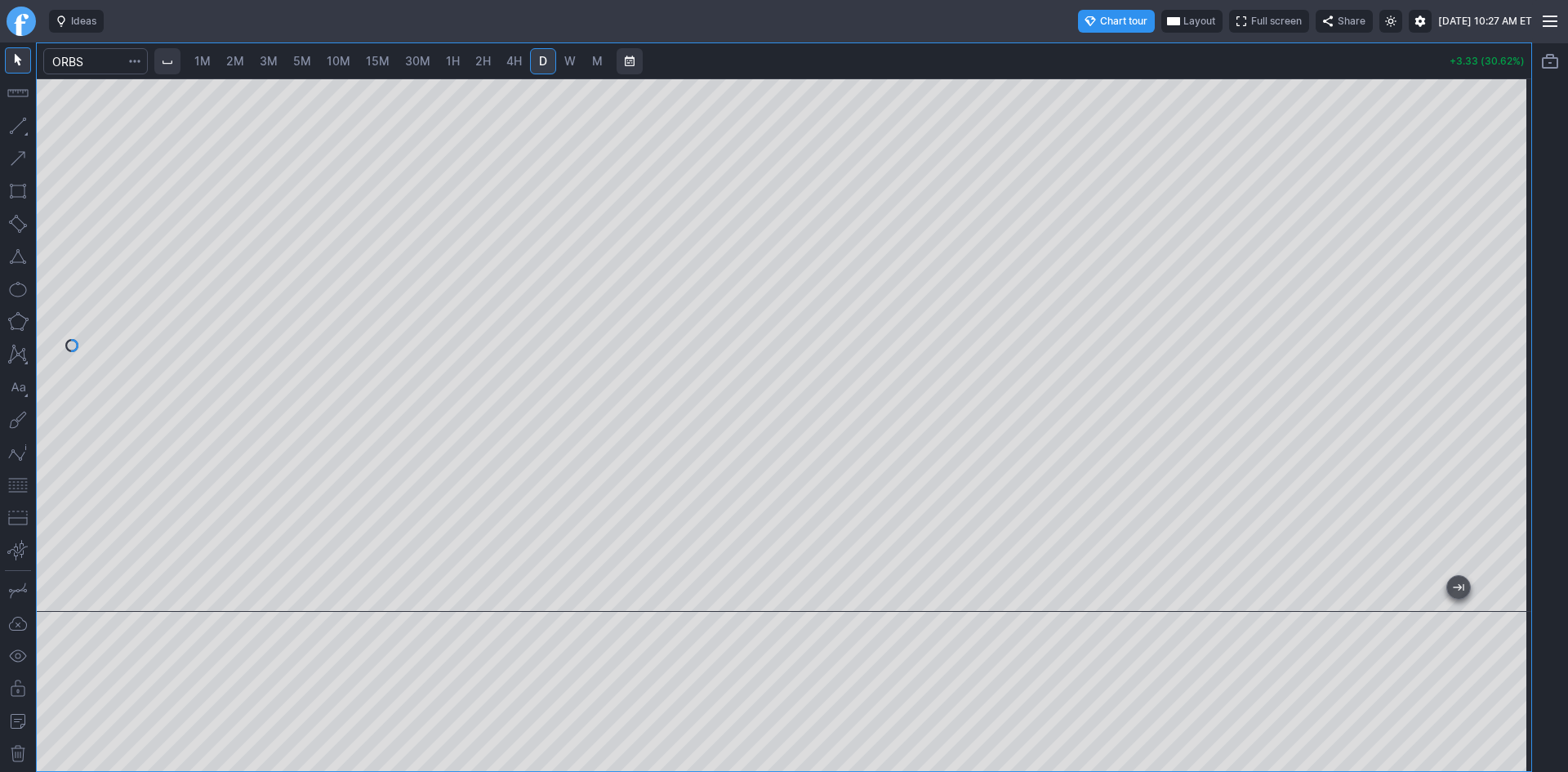
click at [1183, 16] on span "Layout" at bounding box center [1198, 21] width 32 height 16
click at [1122, 57] on button "Layout" at bounding box center [1122, 53] width 23 height 23
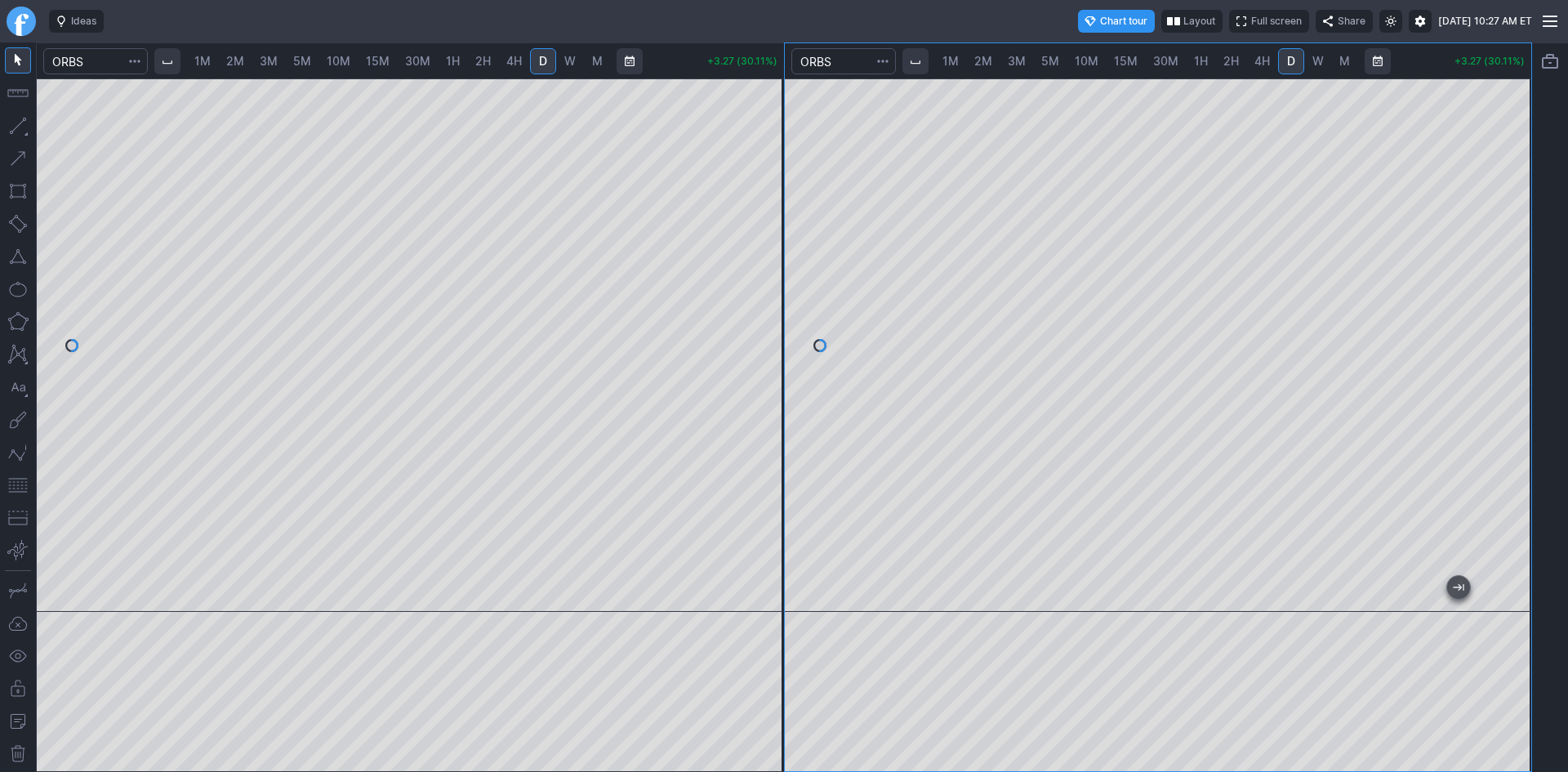
drag, startPoint x: 1521, startPoint y: 373, endPoint x: 1520, endPoint y: 316, distance: 57.0
click at [1520, 316] on div at bounding box center [1513, 341] width 34 height 492
drag, startPoint x: 1516, startPoint y: 405, endPoint x: 1525, endPoint y: 382, distance: 24.7
click at [1525, 382] on div at bounding box center [1513, 341] width 34 height 492
click at [210, 59] on span "1M" at bounding box center [202, 60] width 16 height 14
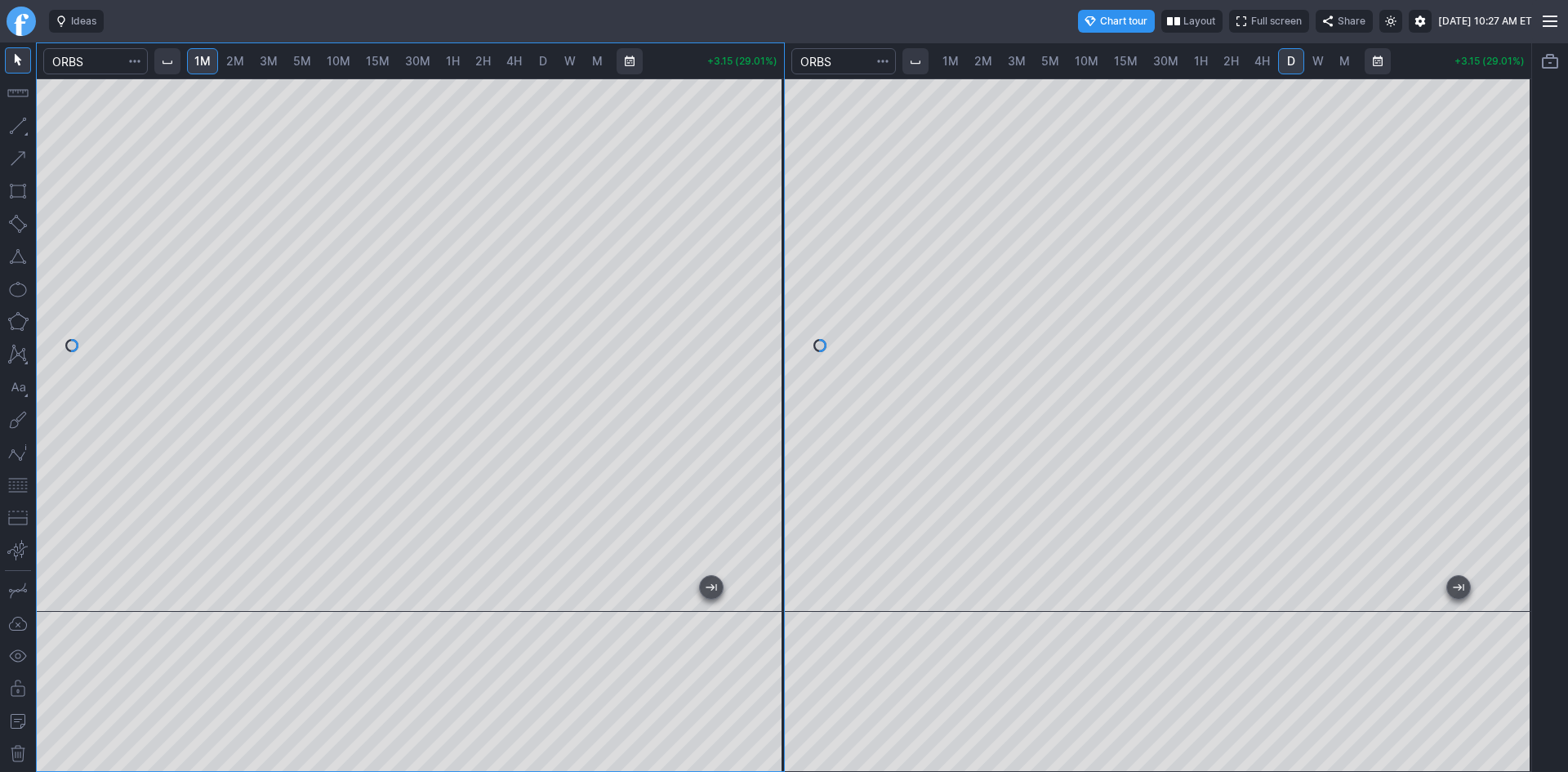
drag, startPoint x: 775, startPoint y: 201, endPoint x: 758, endPoint y: 338, distance: 138.1
click at [766, 338] on div at bounding box center [766, 341] width 34 height 492
click at [22, 486] on button "button" at bounding box center [17, 485] width 27 height 27
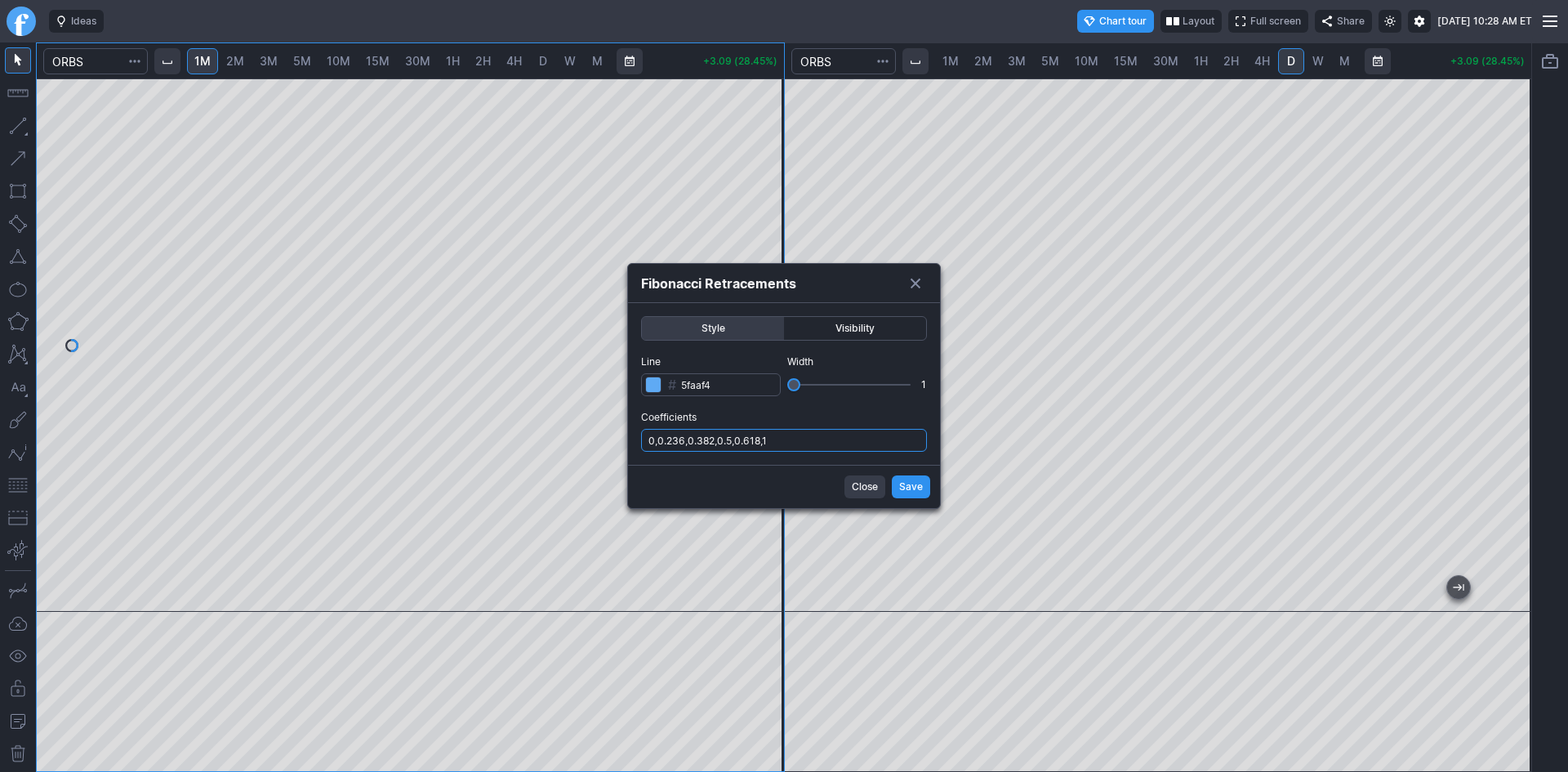
click at [790, 443] on input "0,0.236,0.382,0.5,0.618,1" at bounding box center [784, 440] width 285 height 23
type input "0,0.236,0.382,0.5,0.618,1,.786"
click at [900, 488] on span "Save" at bounding box center [911, 487] width 24 height 16
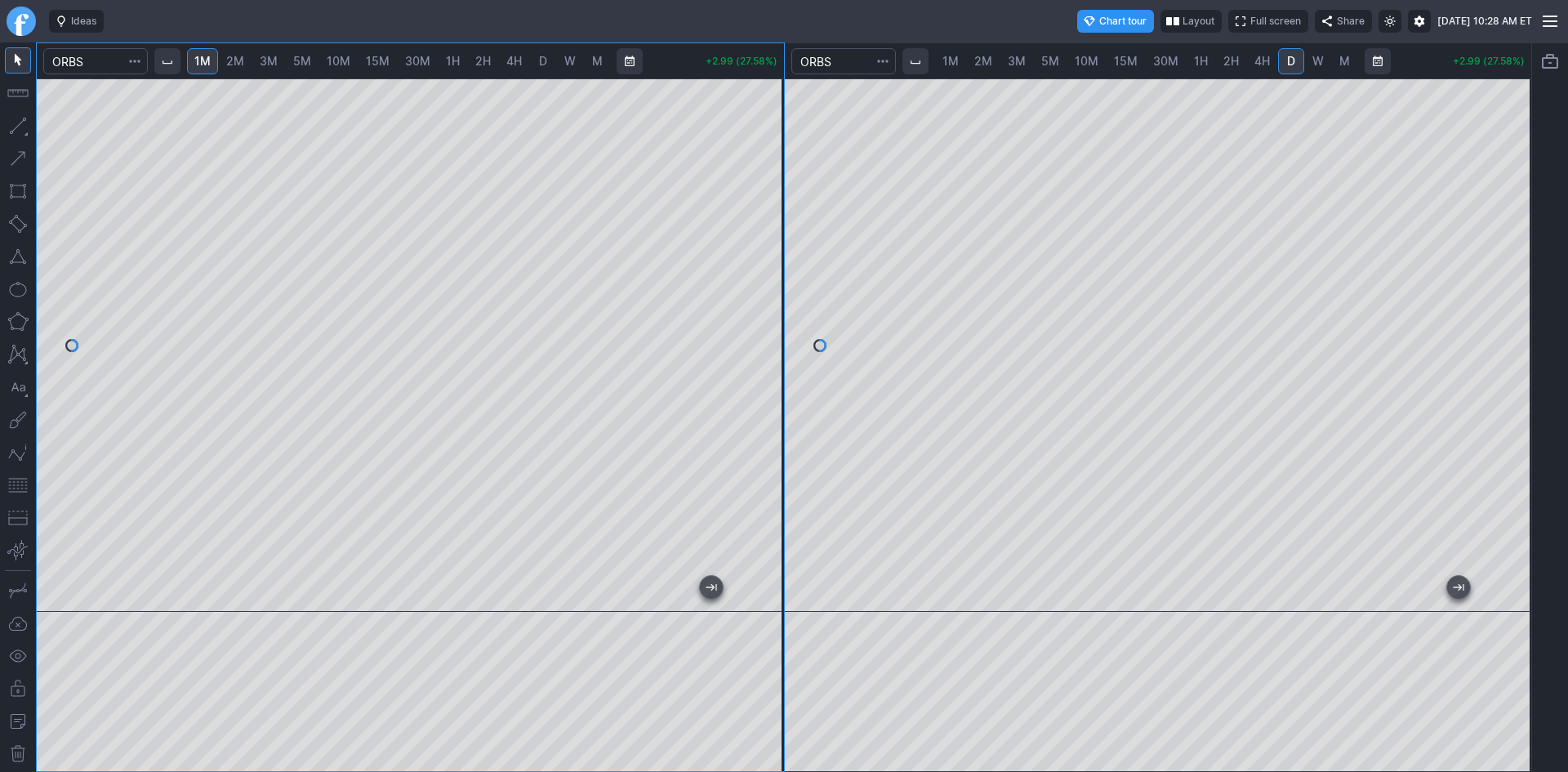
click at [1080, 62] on span "10M" at bounding box center [1087, 60] width 24 height 14
drag, startPoint x: 1513, startPoint y: 178, endPoint x: 1509, endPoint y: 264, distance: 86.1
click at [1509, 264] on div at bounding box center [1513, 341] width 34 height 492
drag, startPoint x: 1523, startPoint y: 251, endPoint x: 1508, endPoint y: 323, distance: 73.5
click at [1508, 323] on div at bounding box center [1513, 341] width 34 height 492
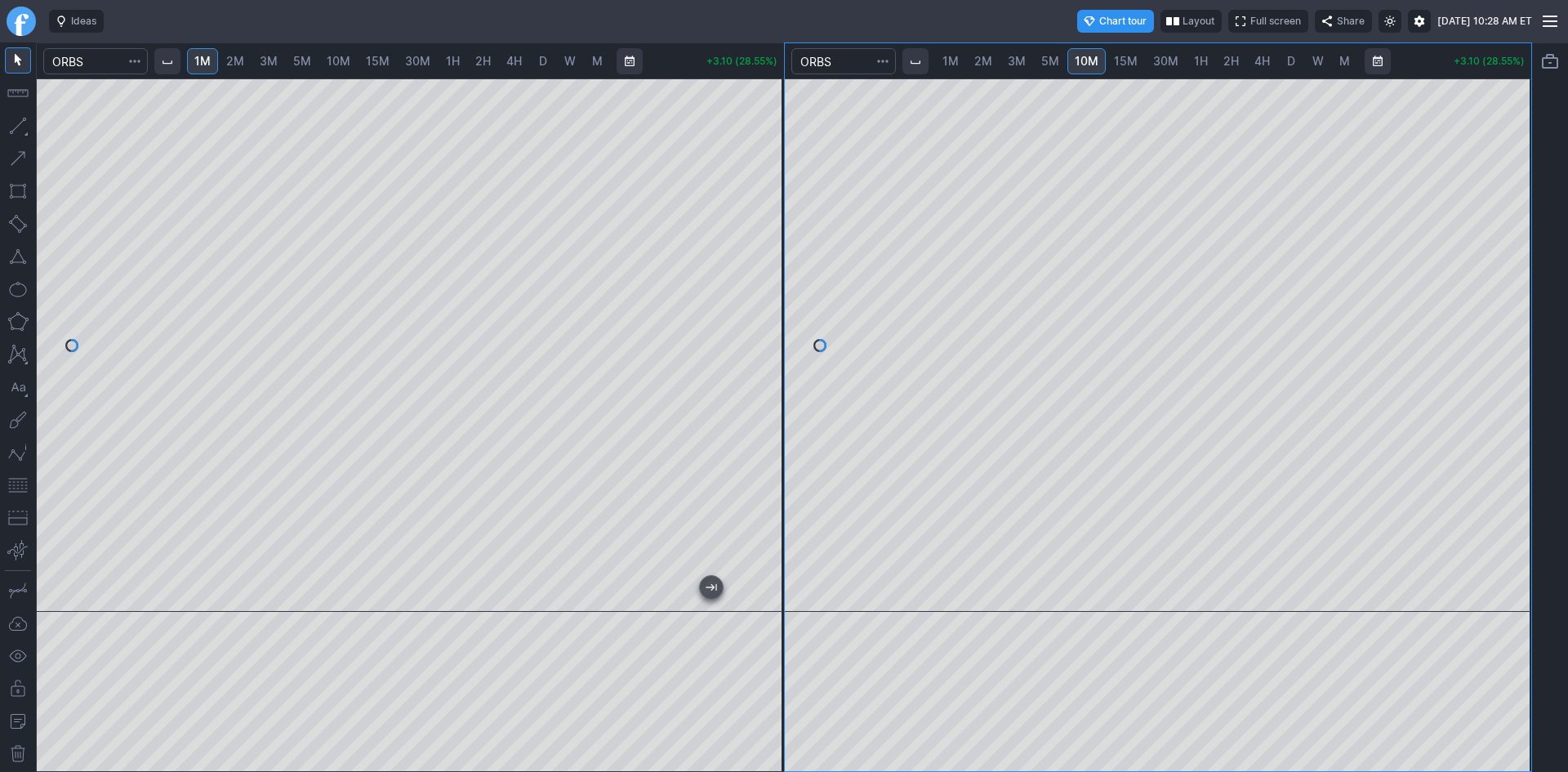
click at [1129, 64] on span "15M" at bounding box center [1126, 60] width 24 height 14
drag, startPoint x: 16, startPoint y: 485, endPoint x: 40, endPoint y: 469, distance: 28.8
click at [17, 484] on button "button" at bounding box center [17, 485] width 27 height 27
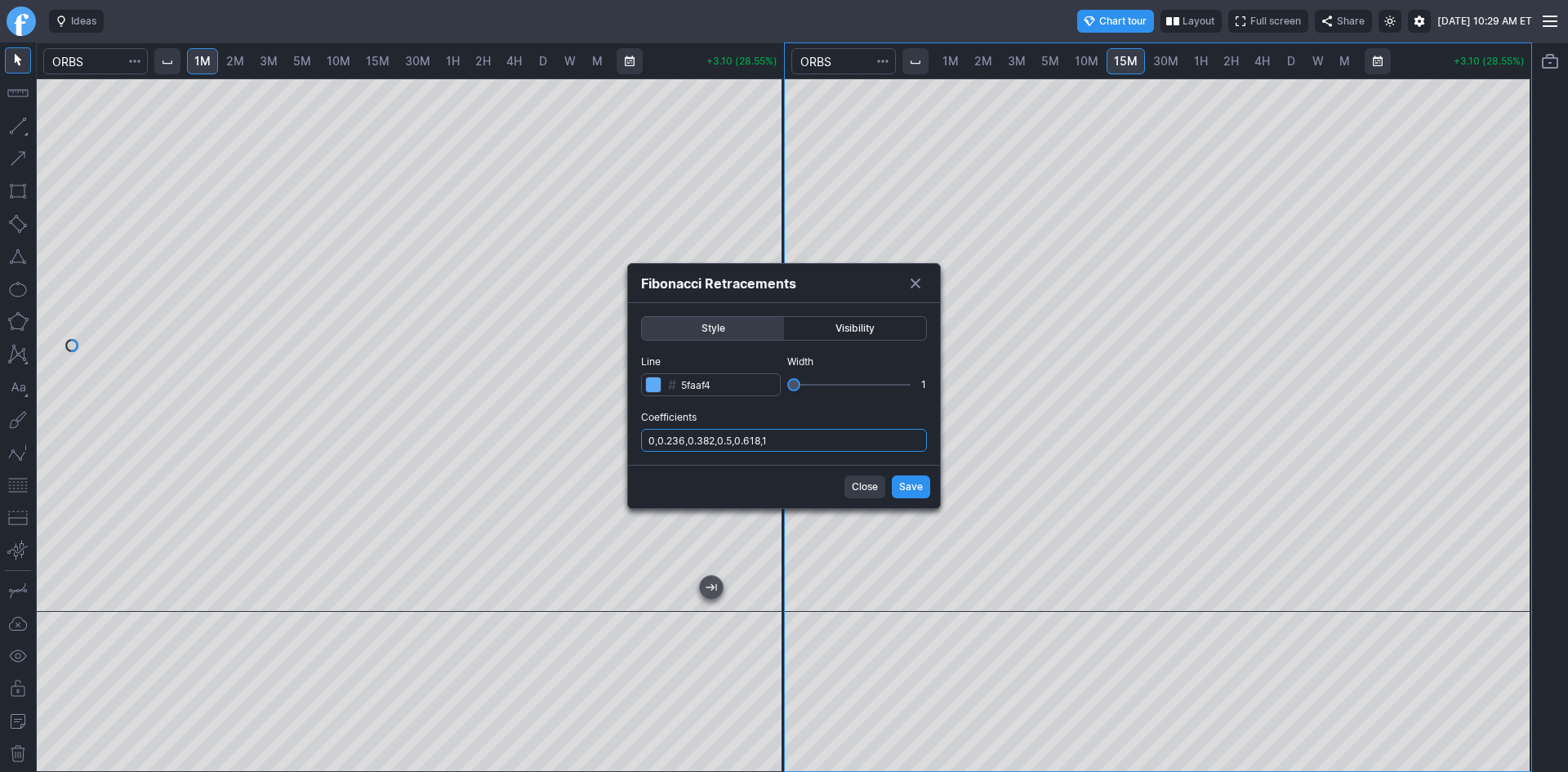
drag, startPoint x: 823, startPoint y: 436, endPoint x: 824, endPoint y: 446, distance: 10.0
click at [823, 437] on input "0,0.236,0.382,0.5,0.618,1" at bounding box center [784, 440] width 285 height 23
type input "0,0.236,0.382,0.5,0.618,1,.786"
click at [891, 488] on div "Close Save" at bounding box center [783, 486] width 312 height 43
click at [901, 485] on span "Save" at bounding box center [911, 487] width 24 height 16
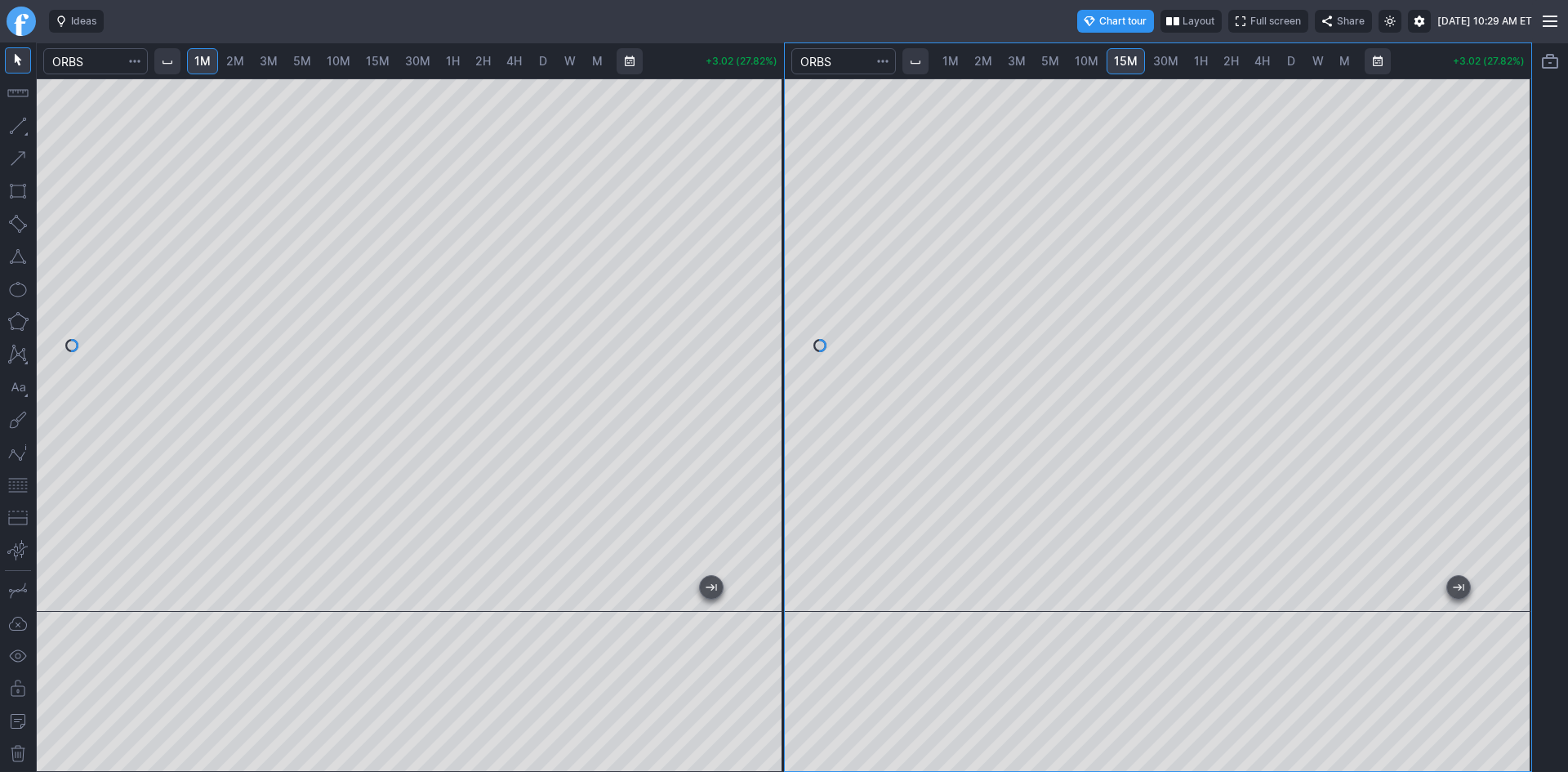
click at [1522, 311] on div at bounding box center [1513, 341] width 34 height 492
drag, startPoint x: 779, startPoint y: 254, endPoint x: 764, endPoint y: 317, distance: 64.8
click at [764, 317] on div at bounding box center [766, 341] width 34 height 492
drag, startPoint x: 768, startPoint y: 267, endPoint x: 772, endPoint y: 308, distance: 41.2
click at [772, 308] on div at bounding box center [766, 341] width 34 height 492
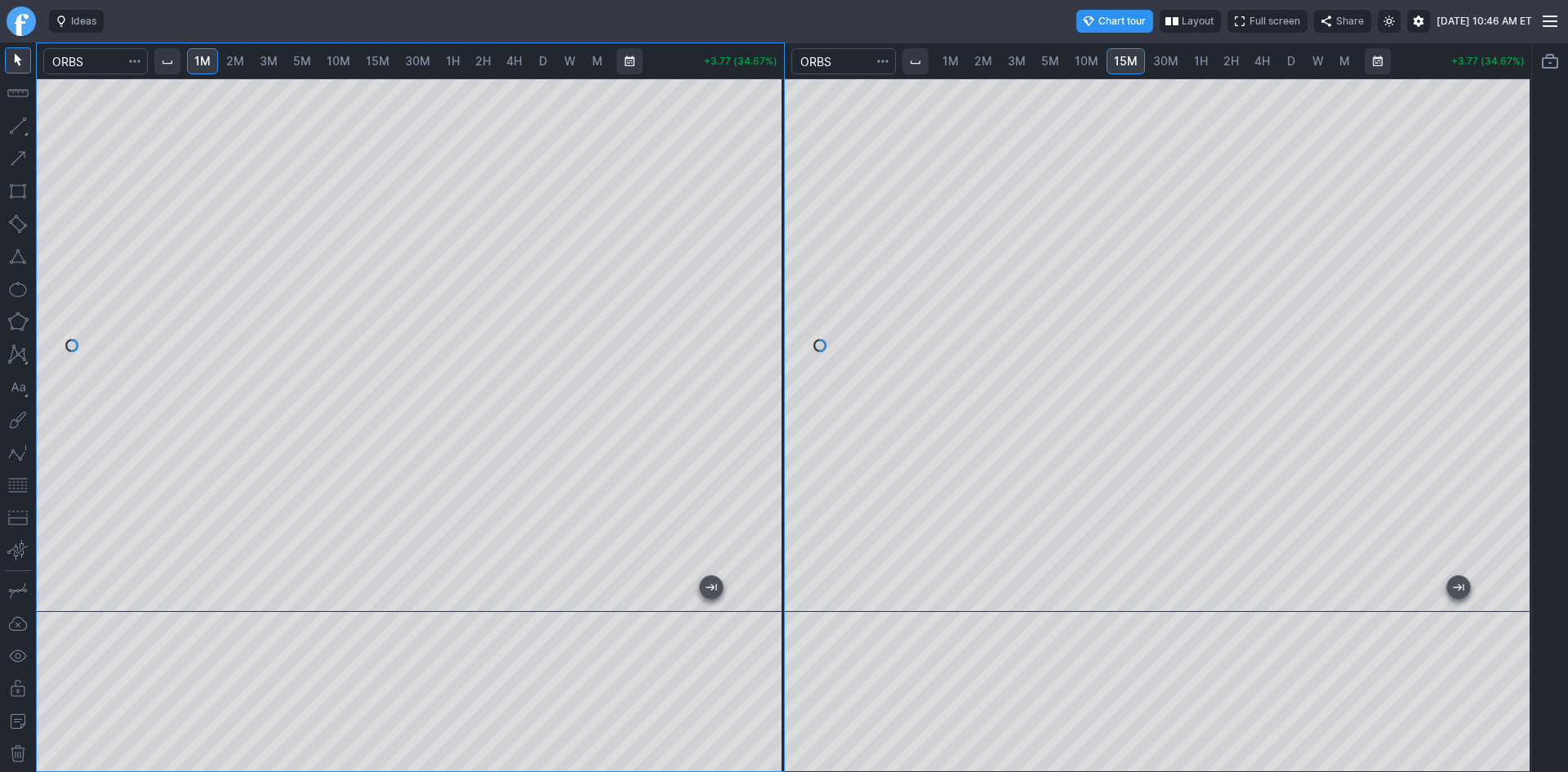
drag, startPoint x: 758, startPoint y: 347, endPoint x: 767, endPoint y: 320, distance: 28.5
click at [767, 320] on div at bounding box center [766, 341] width 34 height 492
click at [779, 390] on div at bounding box center [766, 341] width 34 height 492
click at [760, 338] on div at bounding box center [410, 345] width 747 height 533
drag, startPoint x: 764, startPoint y: 198, endPoint x: 764, endPoint y: 210, distance: 12.0
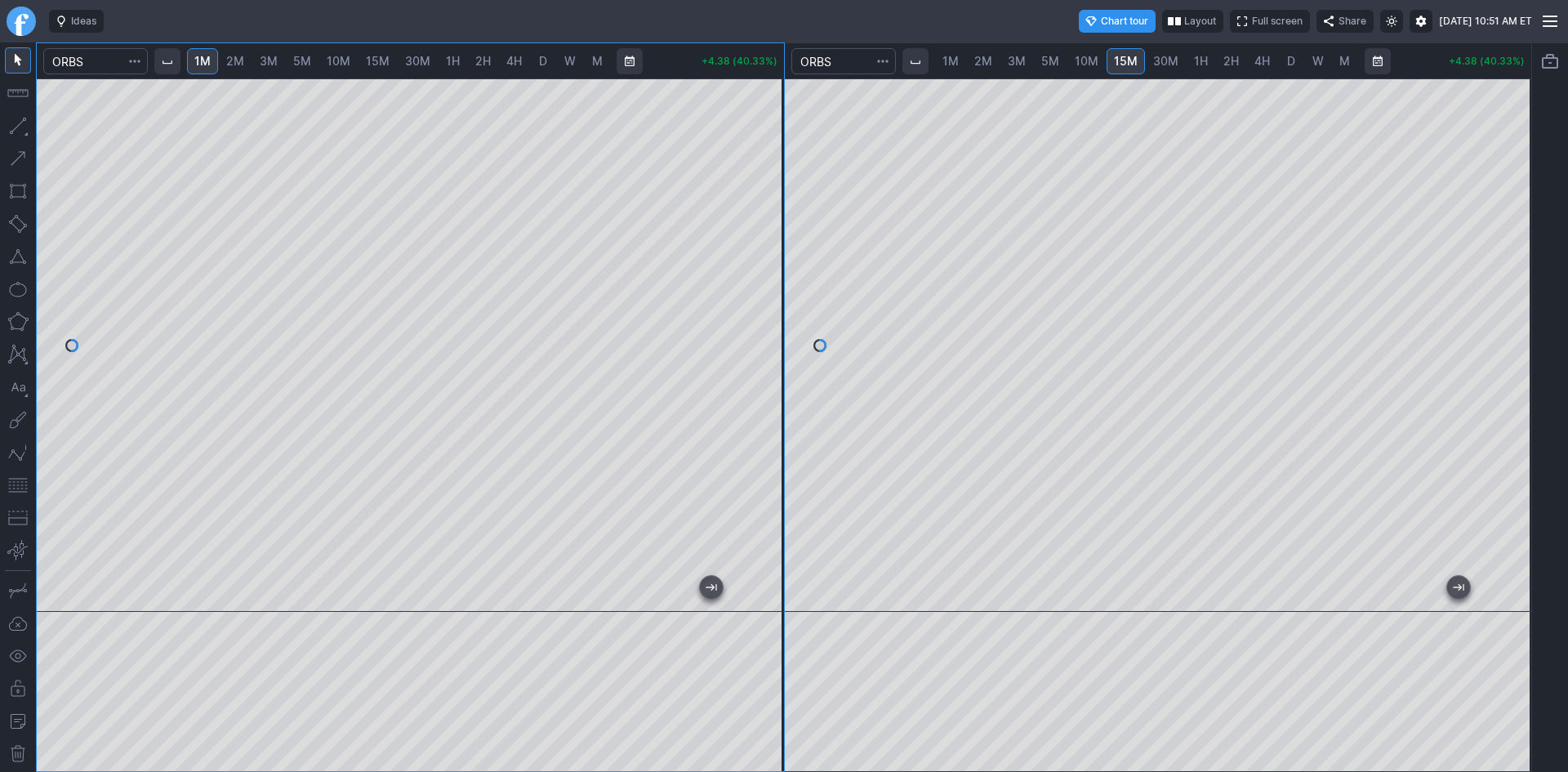
click at [764, 210] on div at bounding box center [766, 341] width 34 height 492
drag, startPoint x: 772, startPoint y: 226, endPoint x: 768, endPoint y: 194, distance: 32.2
click at [768, 194] on div at bounding box center [766, 341] width 34 height 492
drag, startPoint x: 768, startPoint y: 276, endPoint x: 772, endPoint y: 265, distance: 11.7
click at [772, 265] on div at bounding box center [766, 341] width 34 height 492
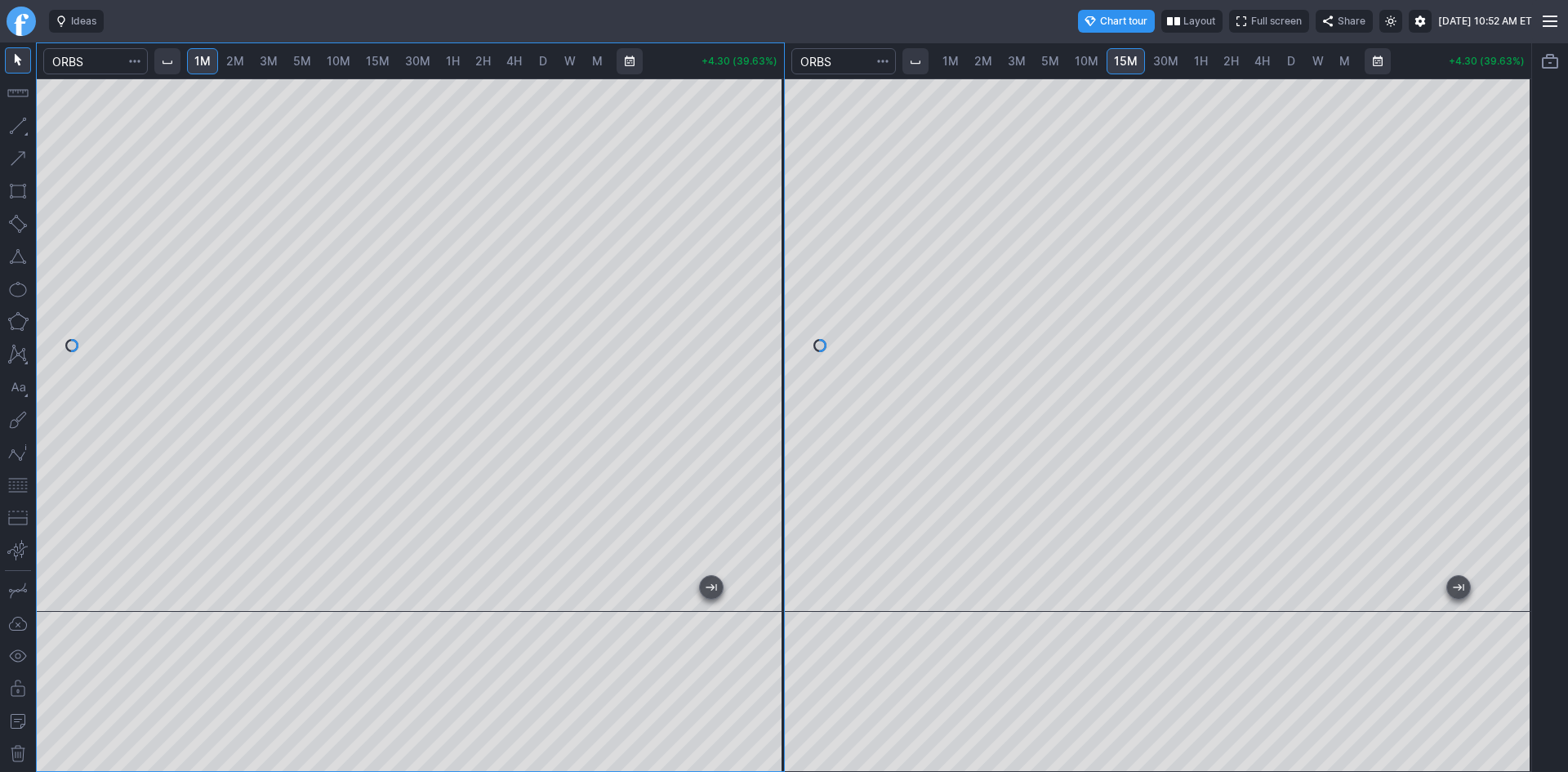
click at [1287, 64] on span "D" at bounding box center [1291, 60] width 8 height 14
click at [1259, 60] on span "4H" at bounding box center [1262, 60] width 16 height 14
click at [1194, 57] on span "1H" at bounding box center [1200, 60] width 14 height 14
click at [1167, 59] on span "30M" at bounding box center [1165, 60] width 26 height 14
click at [1091, 59] on span "10M" at bounding box center [1087, 60] width 24 height 14
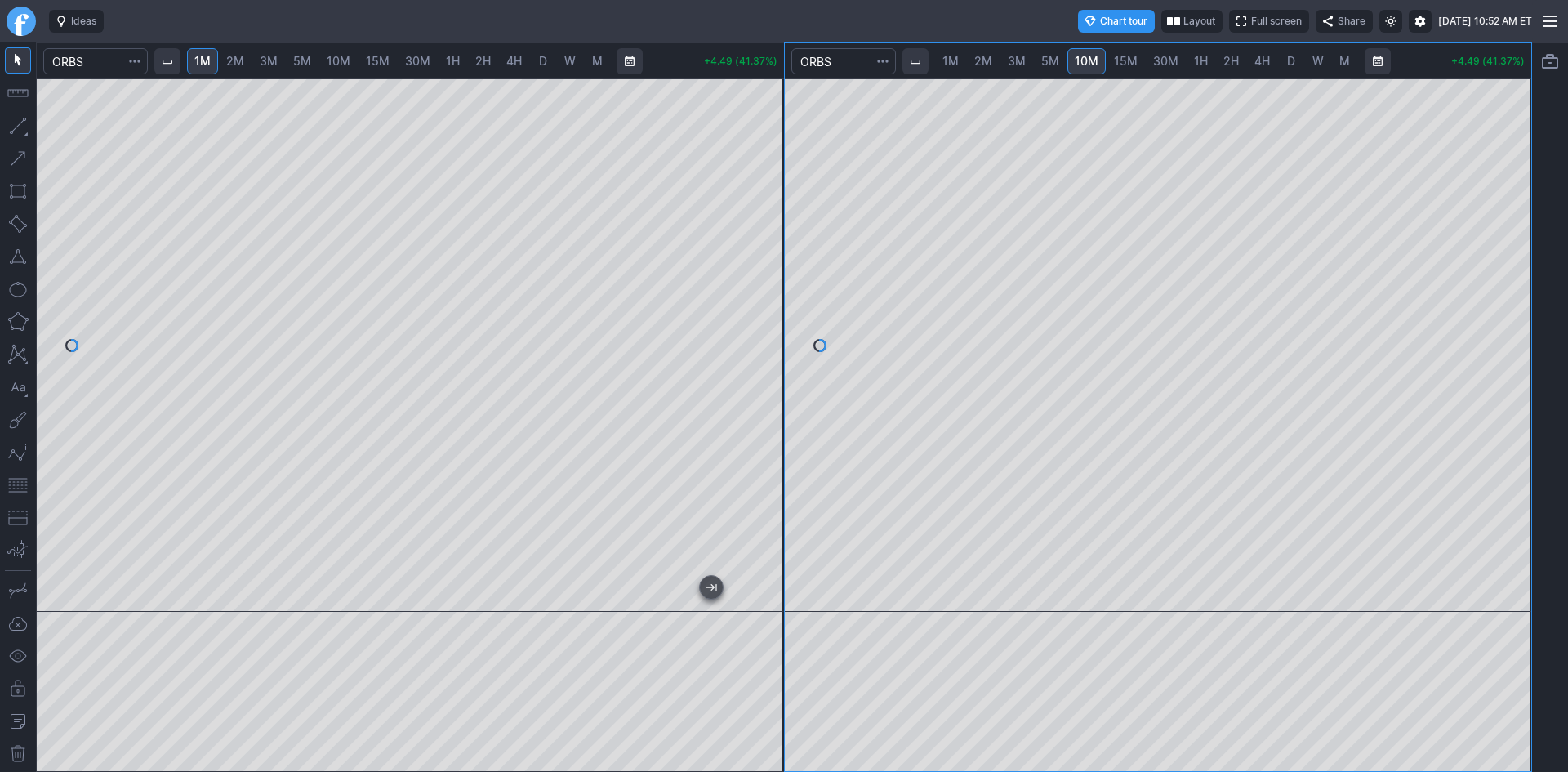
drag, startPoint x: 1521, startPoint y: 231, endPoint x: 1500, endPoint y: 303, distance: 75.0
click at [1509, 303] on div at bounding box center [1513, 341] width 34 height 492
drag, startPoint x: 1509, startPoint y: 256, endPoint x: 1509, endPoint y: 334, distance: 78.0
click at [1509, 334] on div at bounding box center [1513, 341] width 34 height 492
drag, startPoint x: 771, startPoint y: 323, endPoint x: 771, endPoint y: 332, distance: 9.0
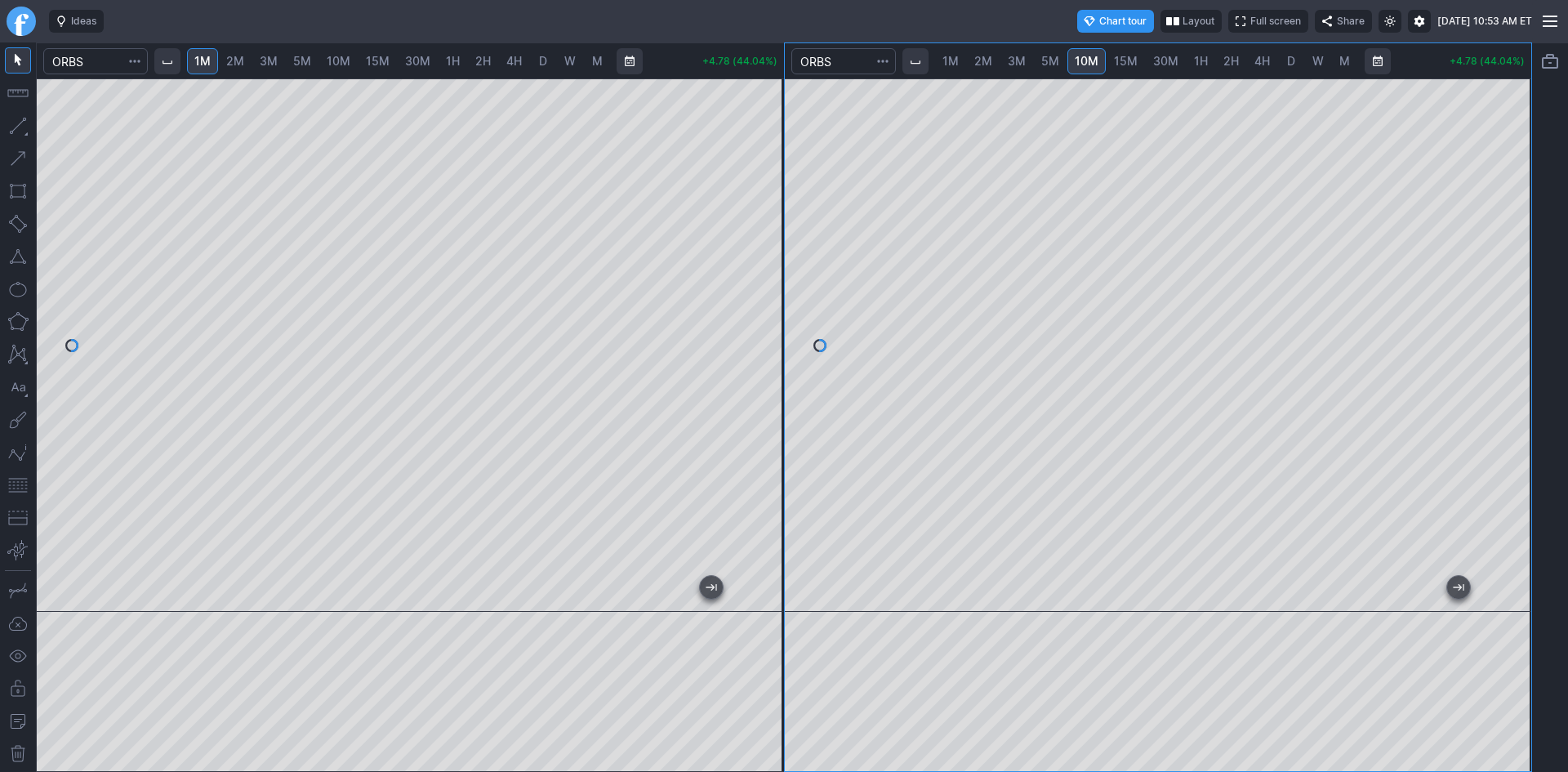
click at [771, 332] on div at bounding box center [766, 341] width 34 height 492
drag, startPoint x: 12, startPoint y: 484, endPoint x: 27, endPoint y: 481, distance: 15.3
click at [23, 481] on button "button" at bounding box center [17, 485] width 27 height 27
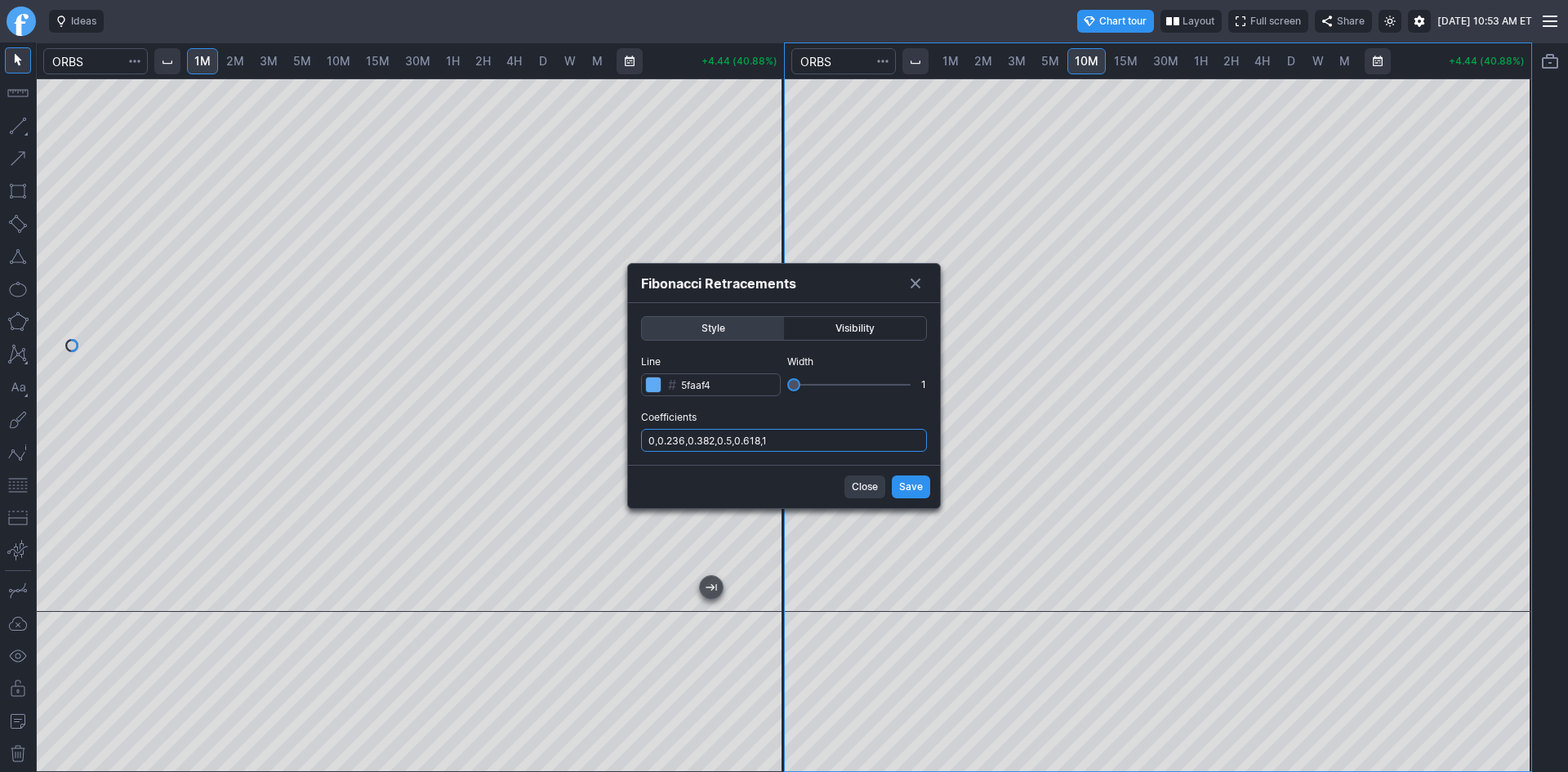
click at [846, 447] on input "0,0.236,0.382,0.5,0.618,1" at bounding box center [784, 440] width 285 height 23
type input "0,0.236,0.382,0.5,0.618,1,.786"
click at [908, 485] on span "Save" at bounding box center [911, 487] width 24 height 16
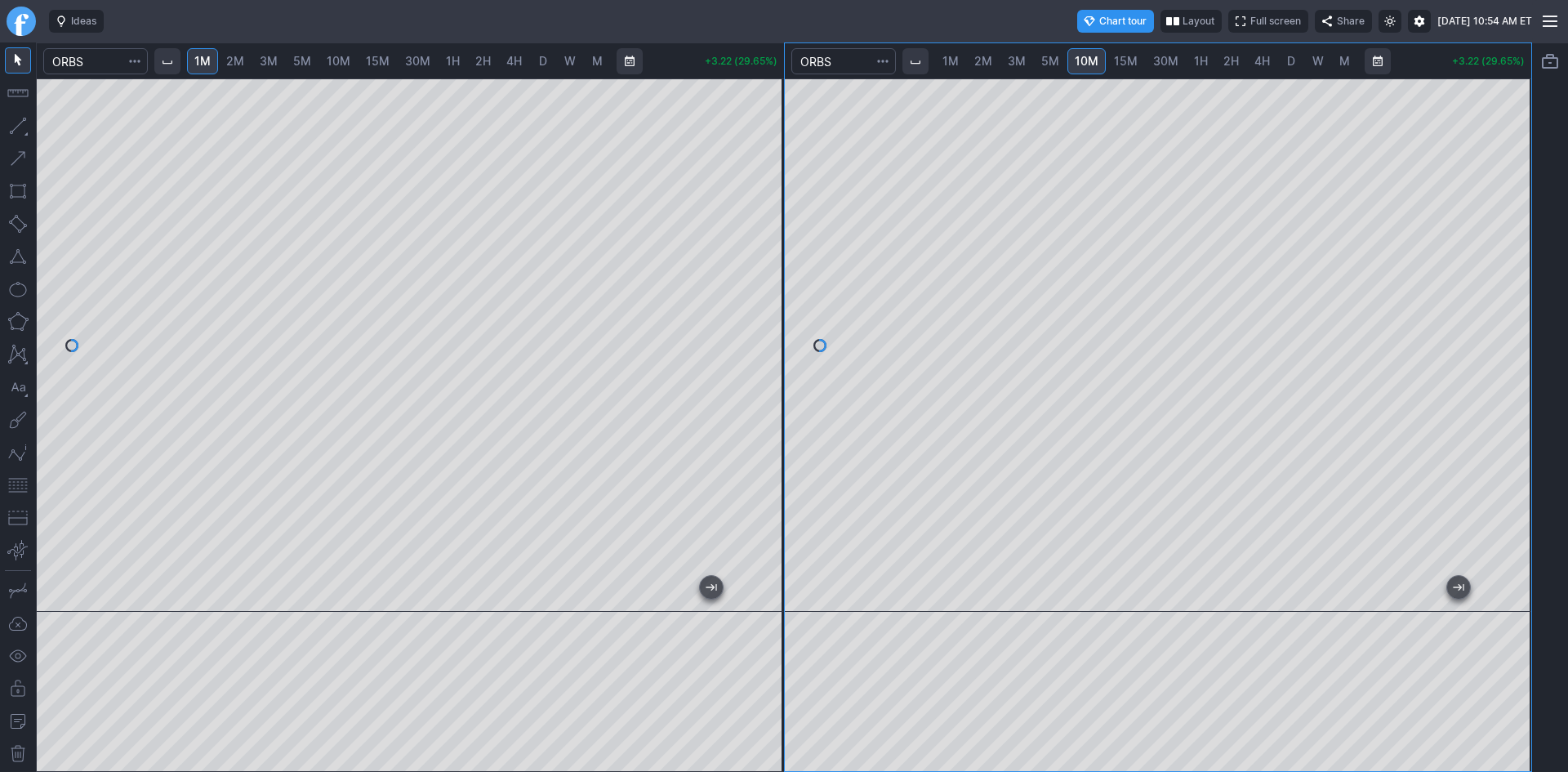
drag, startPoint x: 774, startPoint y: 236, endPoint x: 757, endPoint y: 326, distance: 91.6
click at [764, 306] on div at bounding box center [766, 341] width 34 height 492
click at [796, 292] on div "1M 2M 3M 5M 10M 15M 30M 1H 2H 4H D W M +3.14 (28.91%) 1M 2M 3M 5M 10M 15M 30M 1…" at bounding box center [783, 406] width 1496 height 729
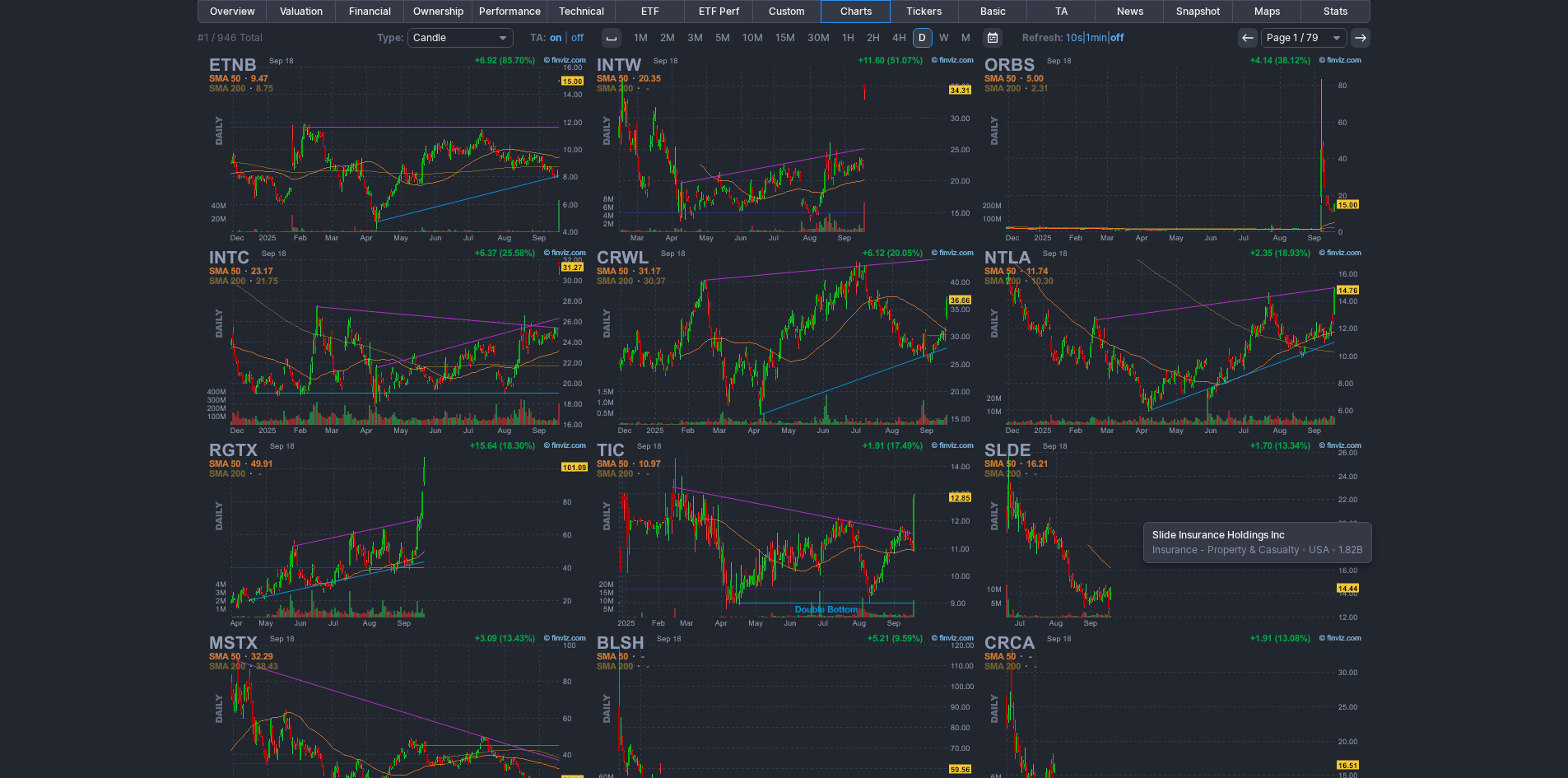
scroll to position [165, 0]
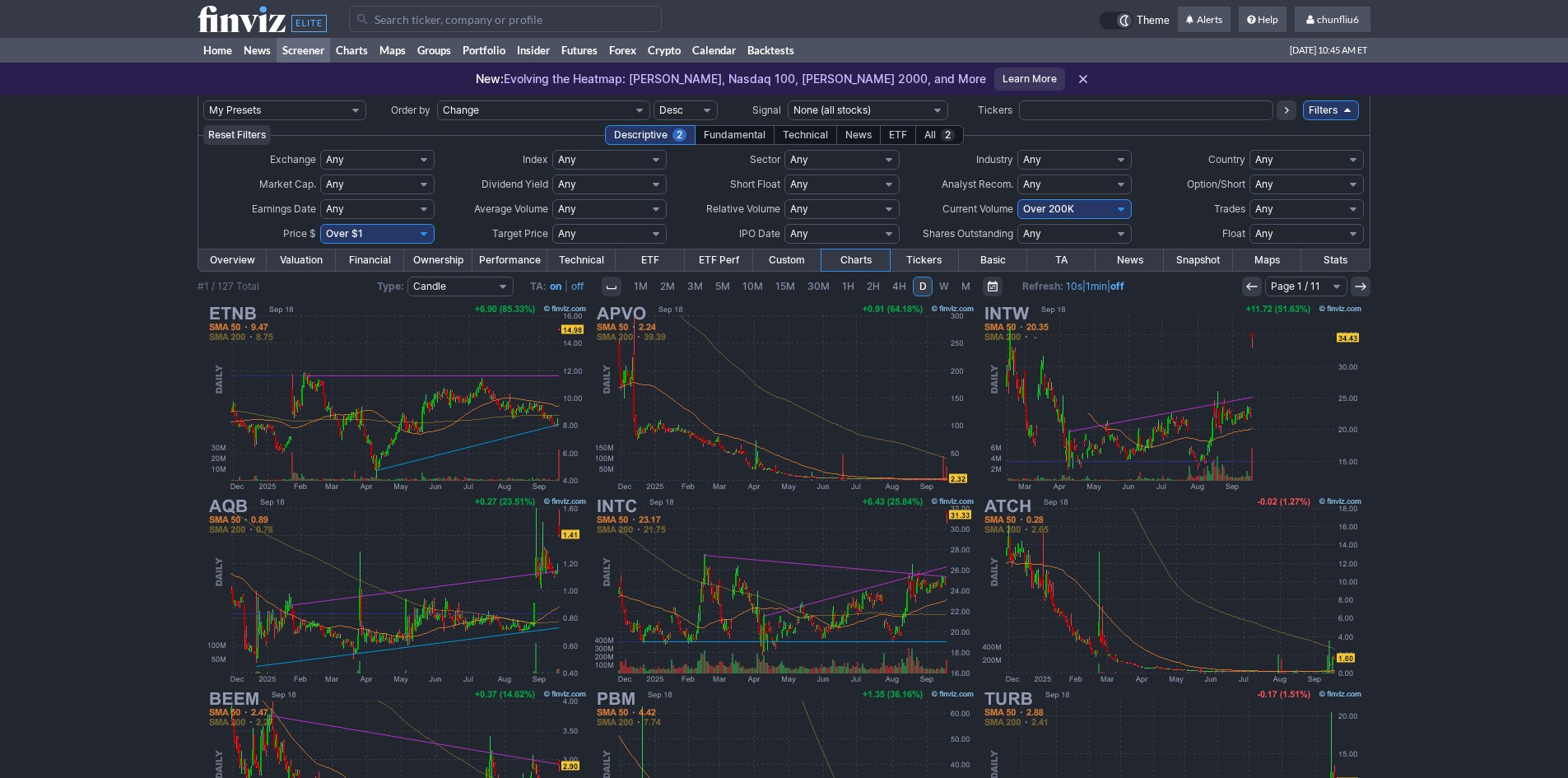
click at [1068, 210] on select "Any Under 50K Under 100K Under 500K Under 750K Under 1M Over 0 Over 50K Over 10…" at bounding box center [1075, 208] width 114 height 19
select select "o300"
click at [1017, 199] on select "Any Under 50K Under 100K Under 500K Under 750K Under 1M Over 0 Over 50K Over 10…" at bounding box center [1075, 208] width 114 height 19
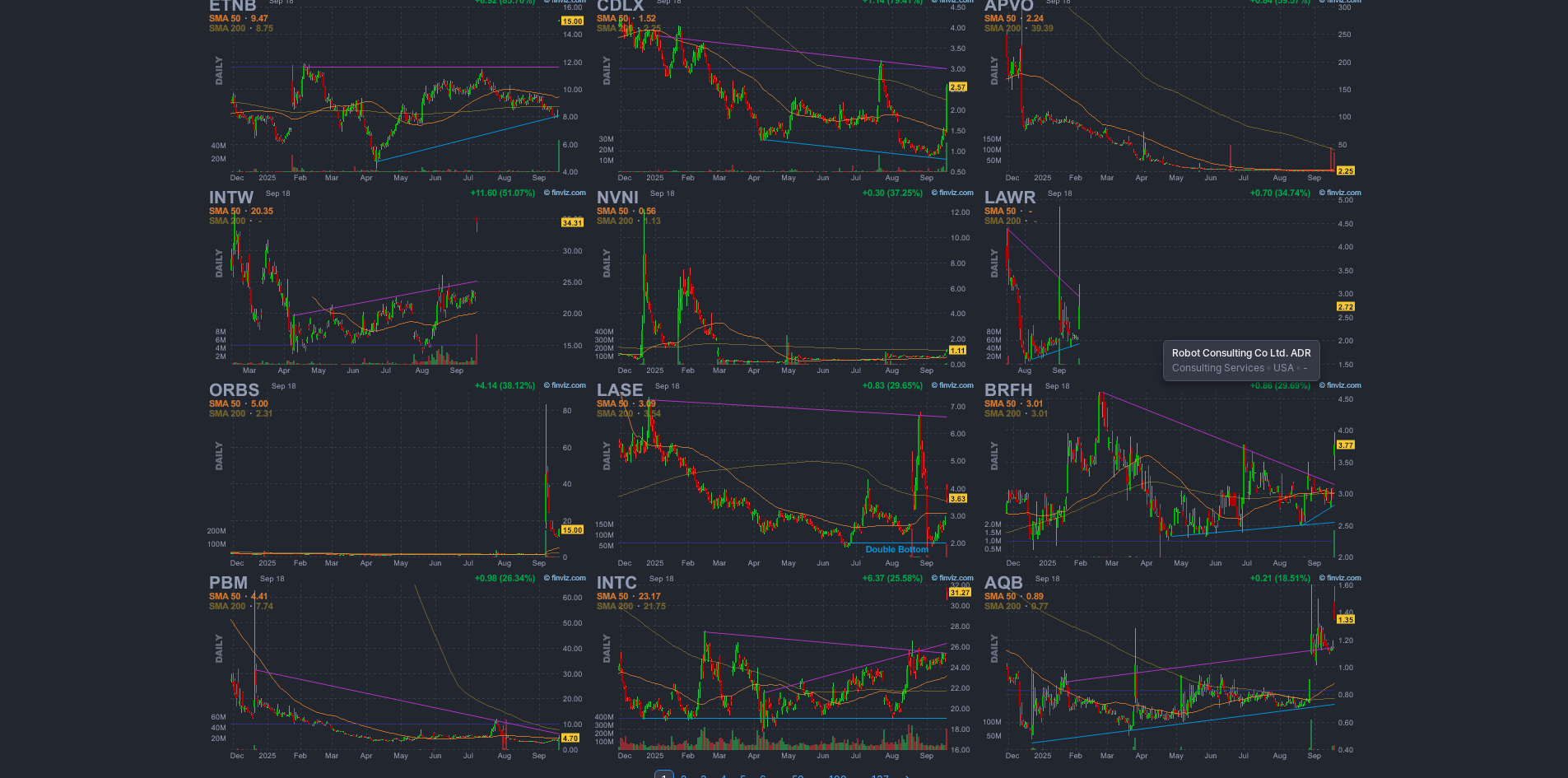
scroll to position [338, 0]
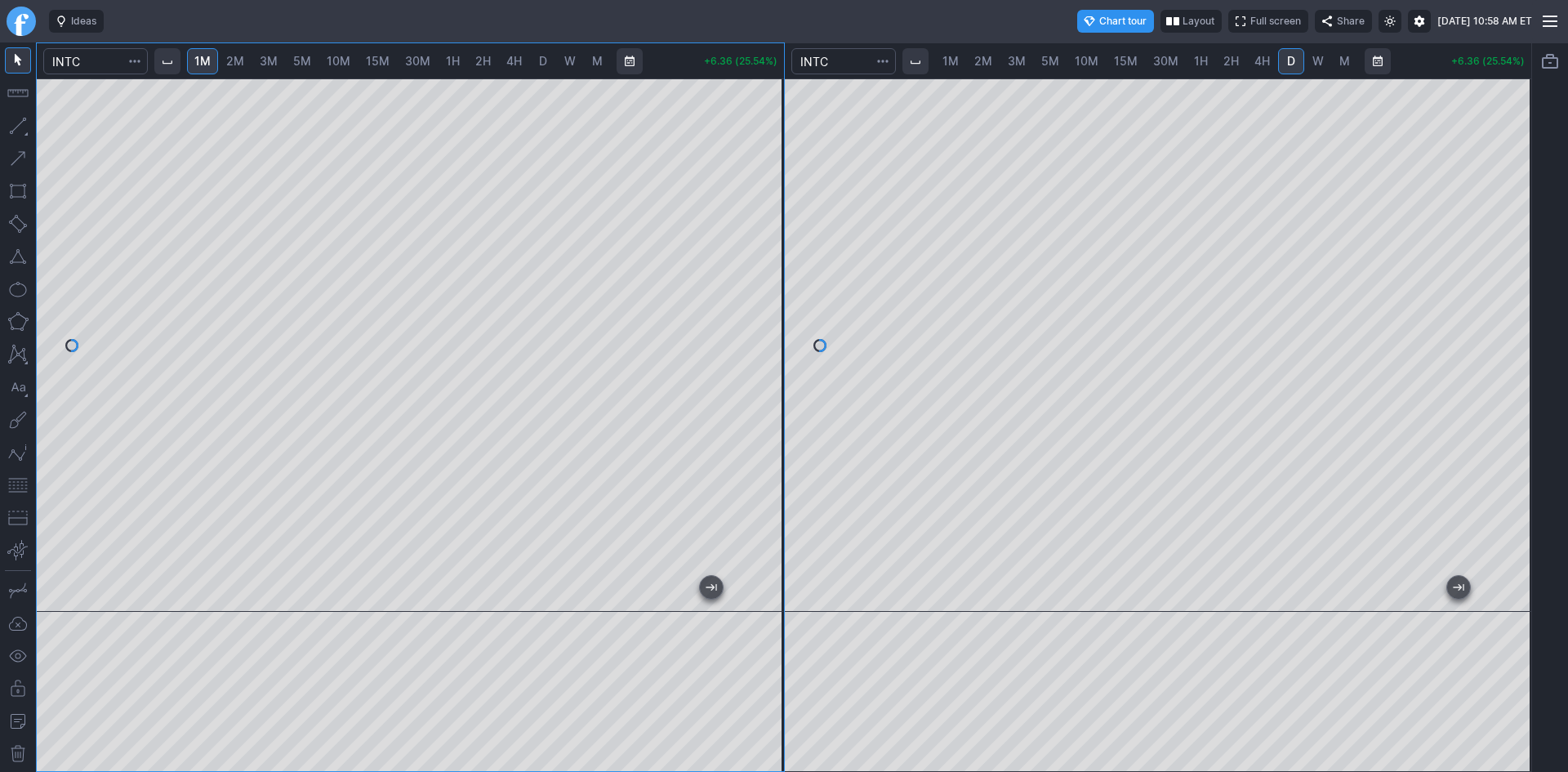
drag, startPoint x: 767, startPoint y: 230, endPoint x: 753, endPoint y: 95, distance: 135.7
click at [753, 95] on div at bounding box center [766, 341] width 34 height 492
drag, startPoint x: 777, startPoint y: 323, endPoint x: 780, endPoint y: 292, distance: 31.1
click at [780, 292] on div at bounding box center [766, 341] width 34 height 492
click at [719, 559] on div at bounding box center [410, 345] width 747 height 533
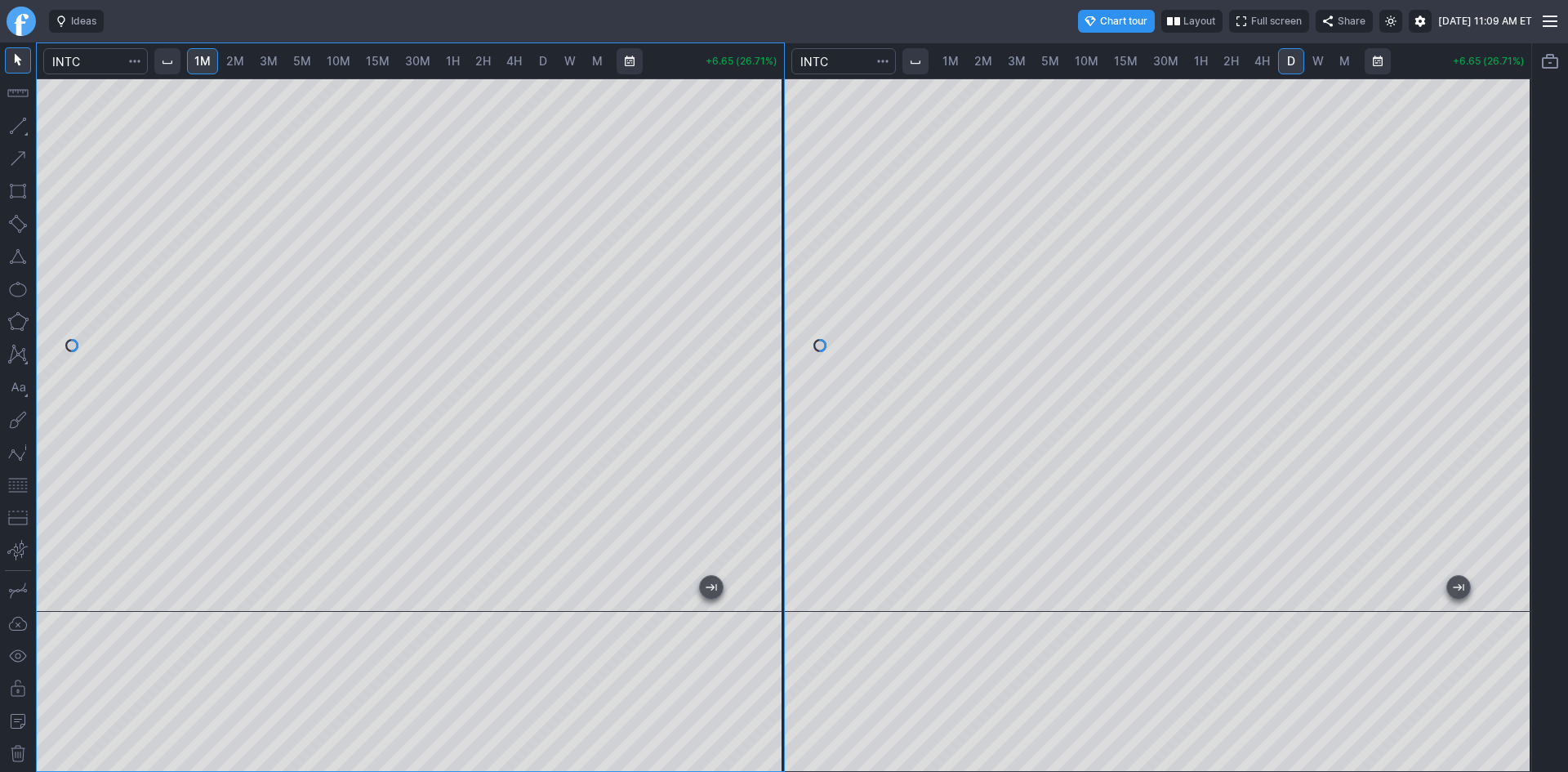
drag, startPoint x: 768, startPoint y: 483, endPoint x: 766, endPoint y: 363, distance: 120.0
click at [766, 363] on div at bounding box center [766, 341] width 34 height 492
drag, startPoint x: 765, startPoint y: 287, endPoint x: 768, endPoint y: 253, distance: 34.1
click at [768, 253] on div at bounding box center [766, 341] width 34 height 492
drag, startPoint x: 764, startPoint y: 415, endPoint x: 764, endPoint y: 405, distance: 10.0
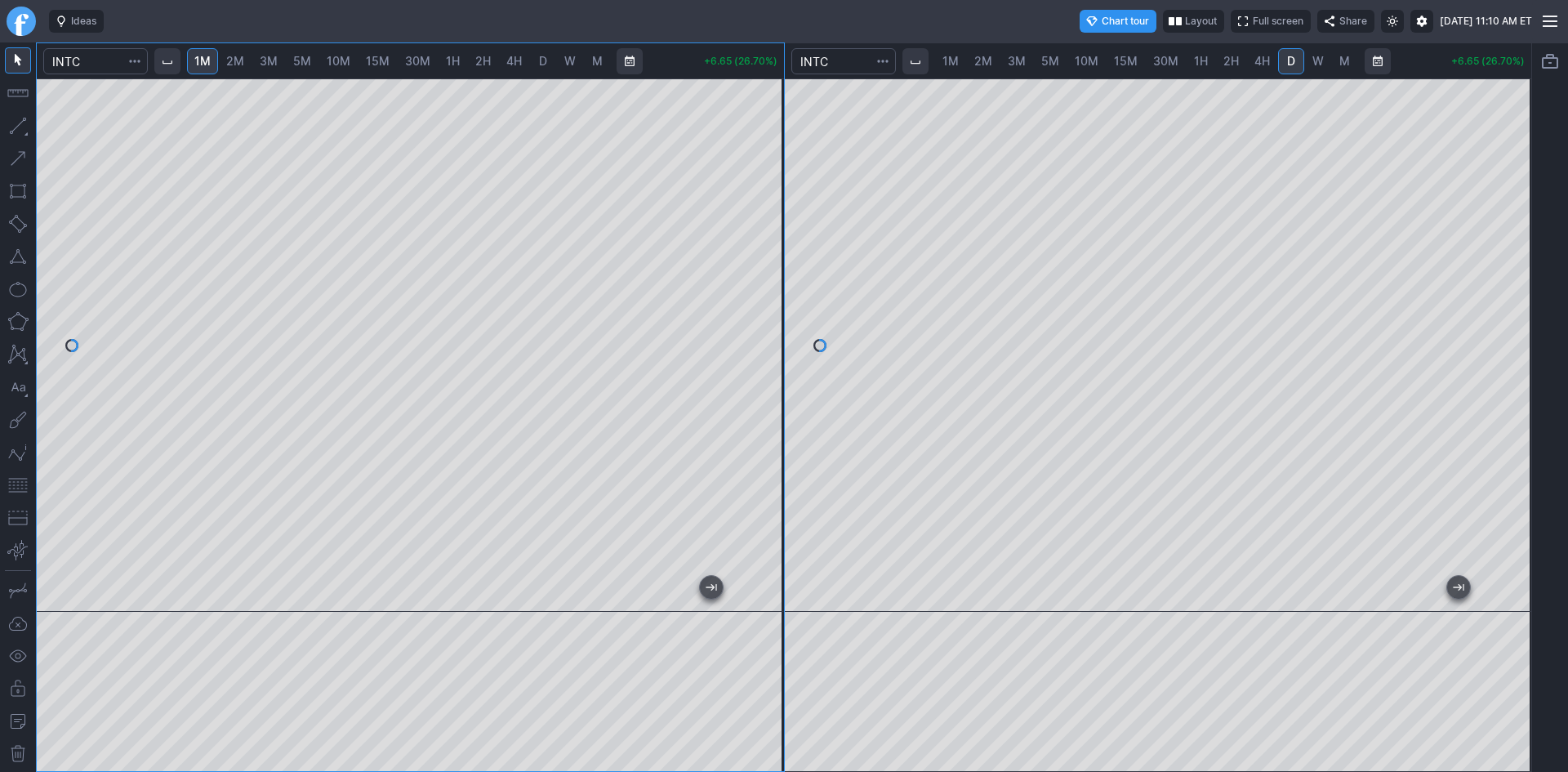
click at [764, 405] on div at bounding box center [766, 341] width 34 height 492
drag, startPoint x: 773, startPoint y: 399, endPoint x: 773, endPoint y: 379, distance: 20.0
click at [773, 379] on div at bounding box center [766, 341] width 34 height 492
click at [746, 256] on div at bounding box center [410, 345] width 747 height 533
drag, startPoint x: 771, startPoint y: 210, endPoint x: 762, endPoint y: 109, distance: 101.4
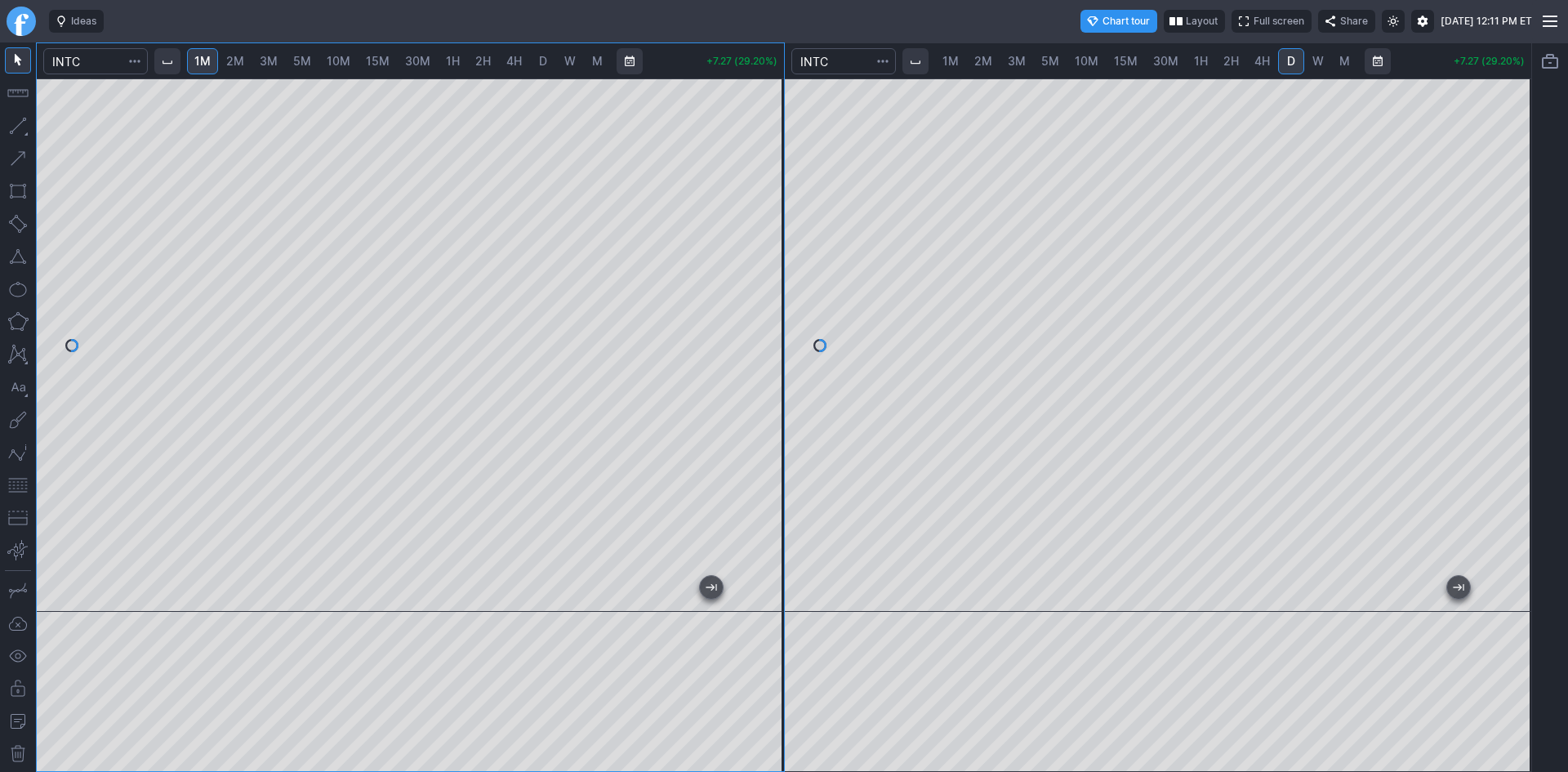
click at [762, 109] on div at bounding box center [766, 341] width 34 height 492
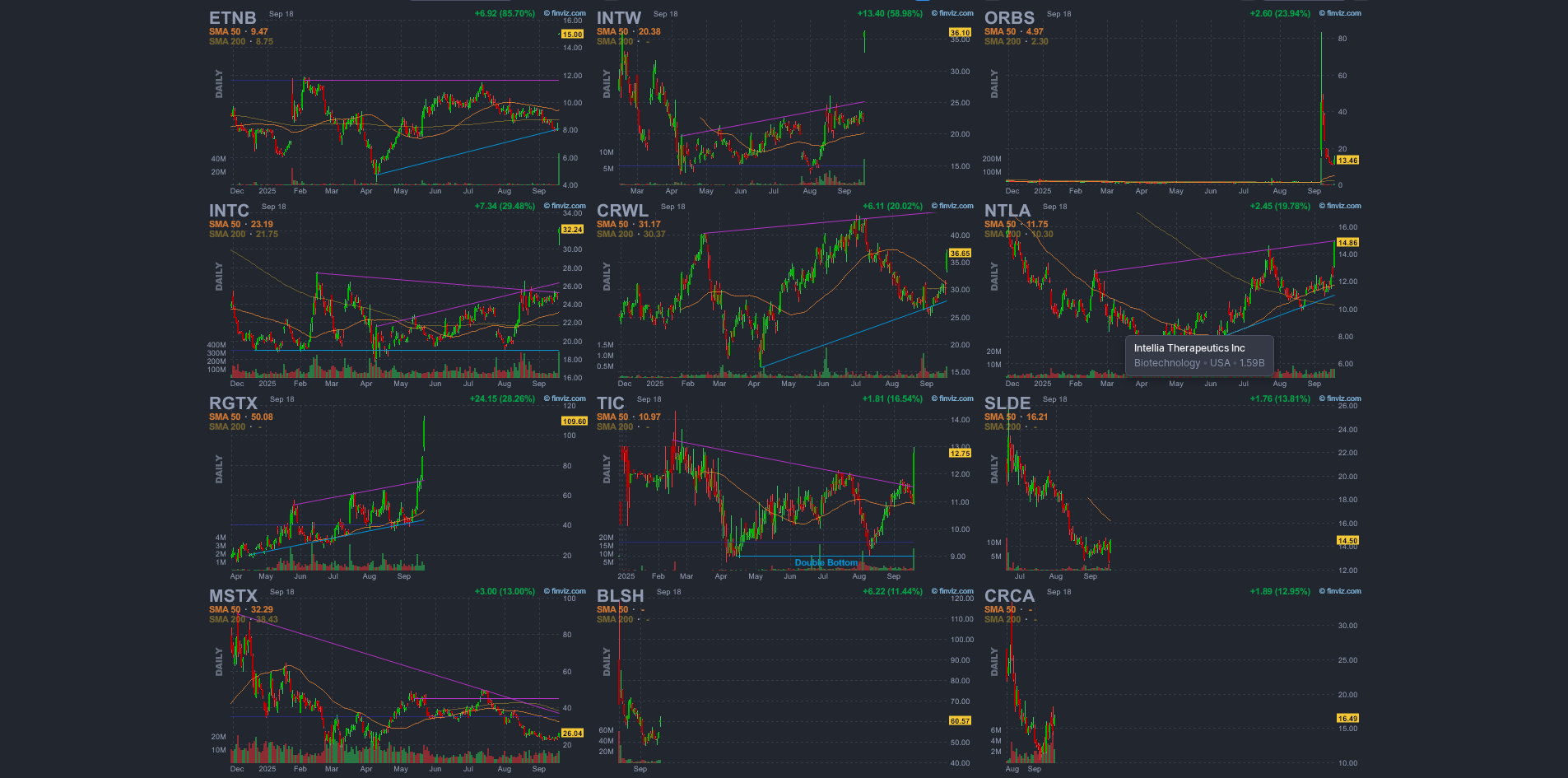
scroll to position [338, 0]
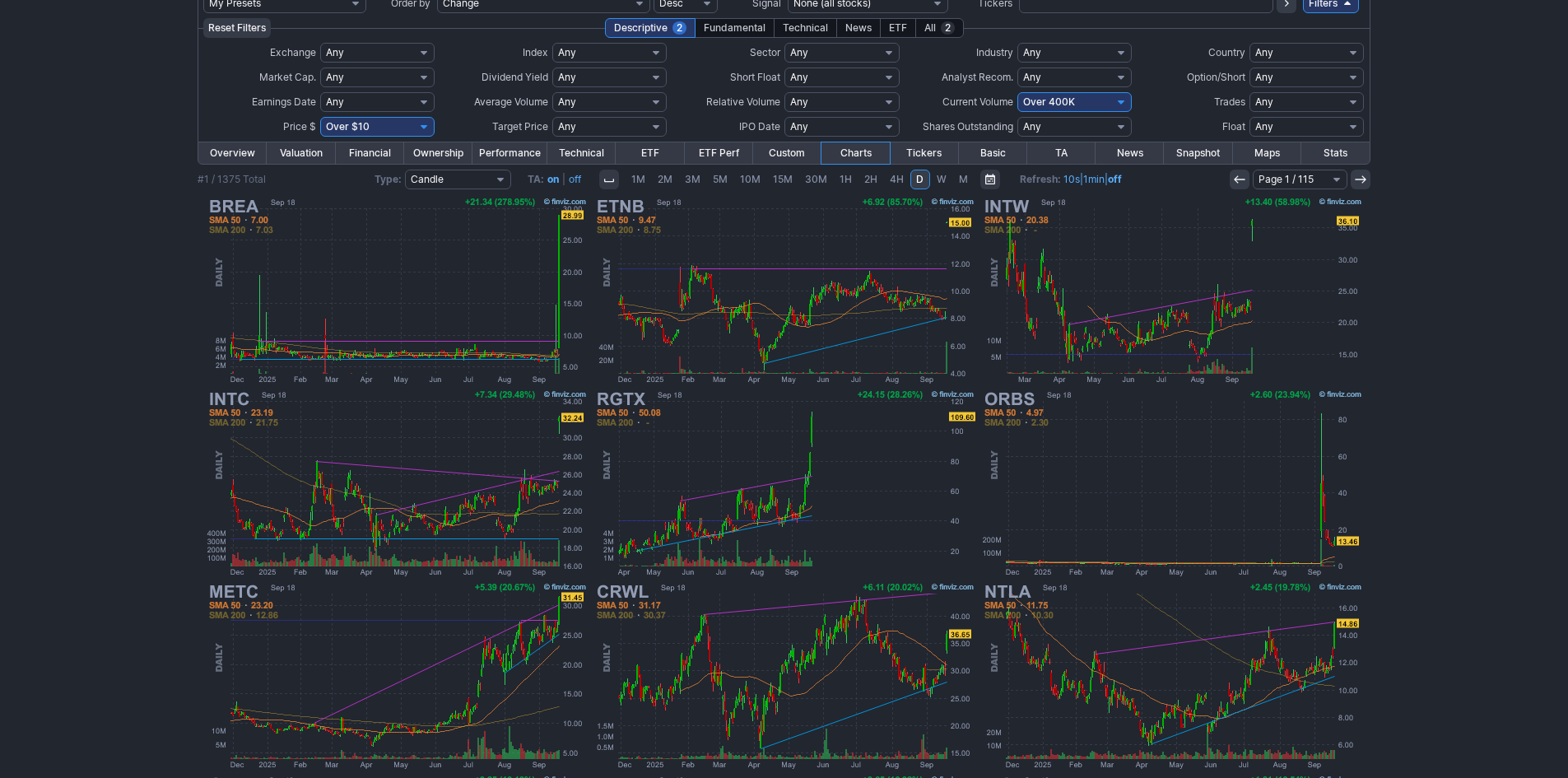
scroll to position [91, 0]
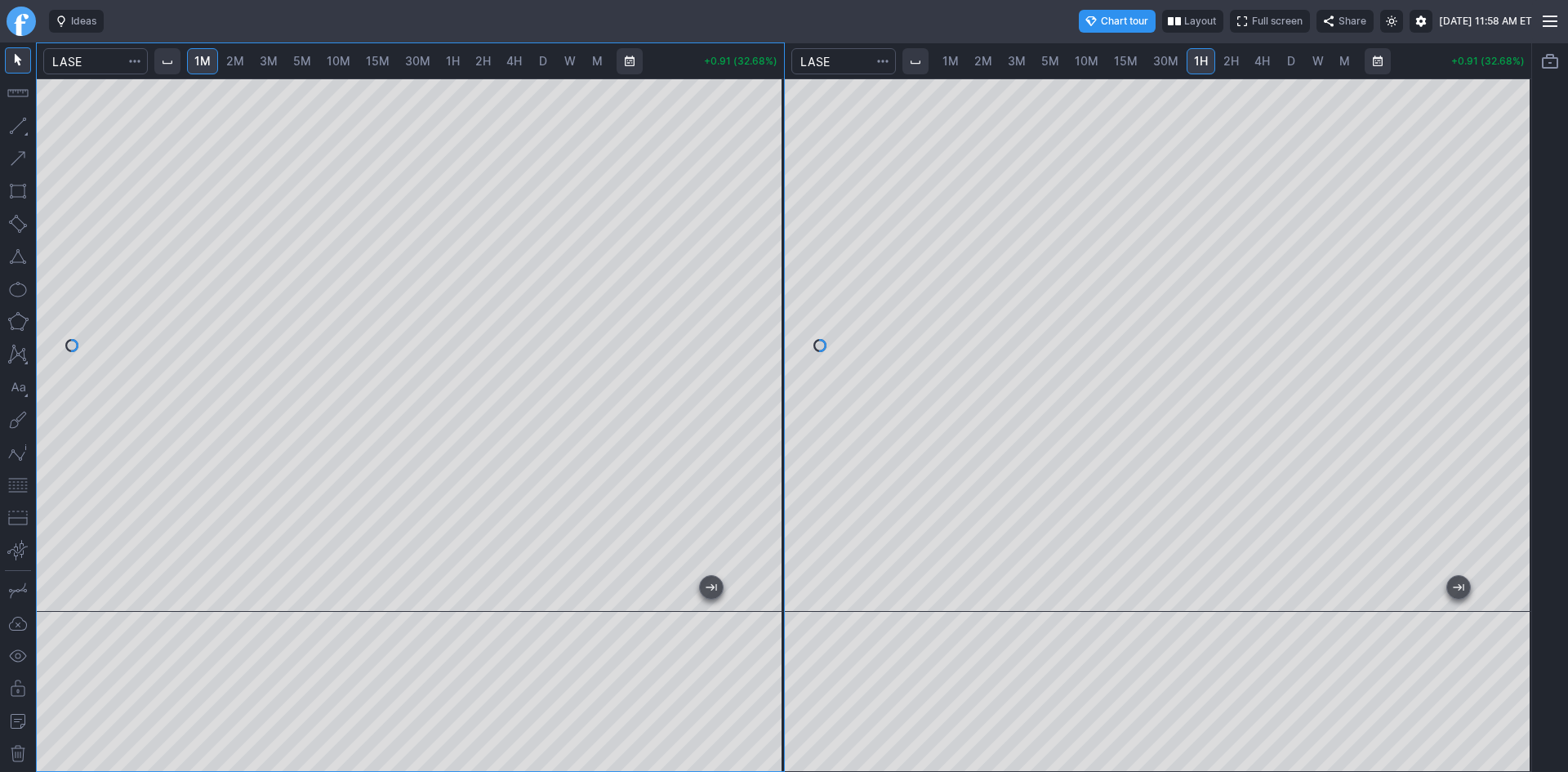
drag, startPoint x: 634, startPoint y: 76, endPoint x: 511, endPoint y: 79, distance: 123.0
click at [511, 79] on div "1M 2M 3M 5M 10M 15M 30M 1H 2H 4H D W M +0.91 (32.68%)" at bounding box center [410, 406] width 747 height 727
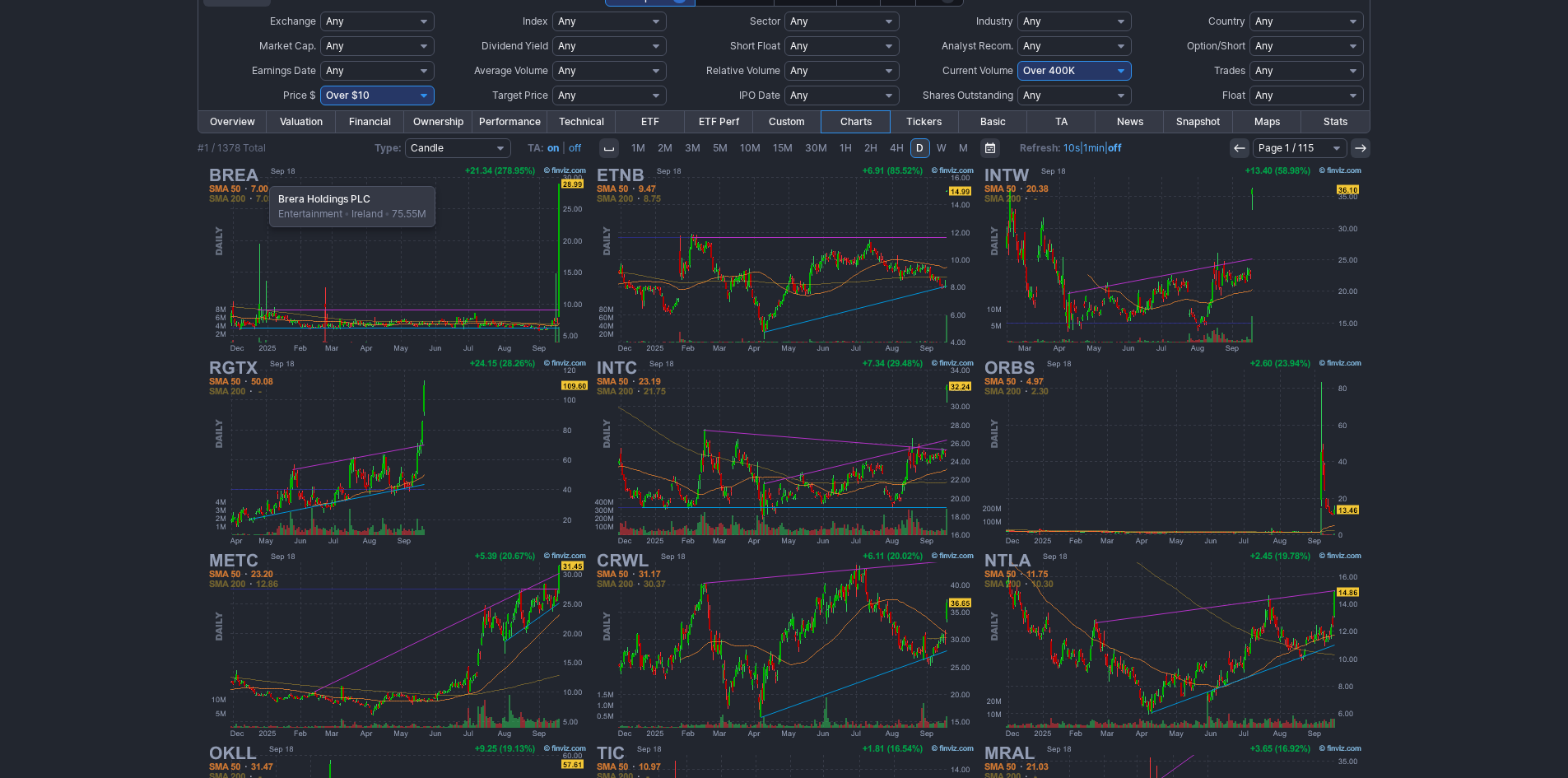
scroll to position [9, 0]
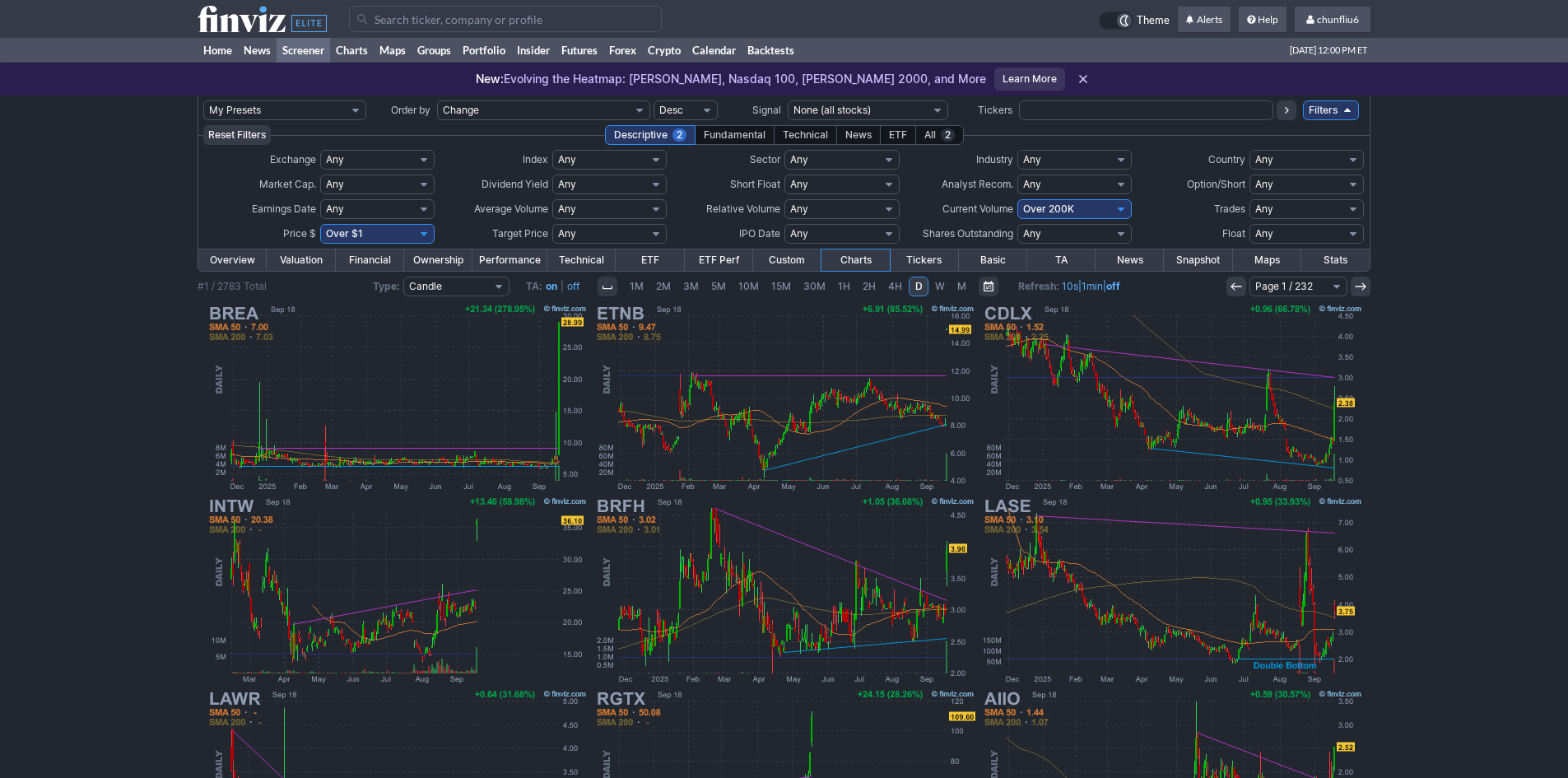
click at [418, 23] on input "Search" at bounding box center [505, 18] width 313 height 27
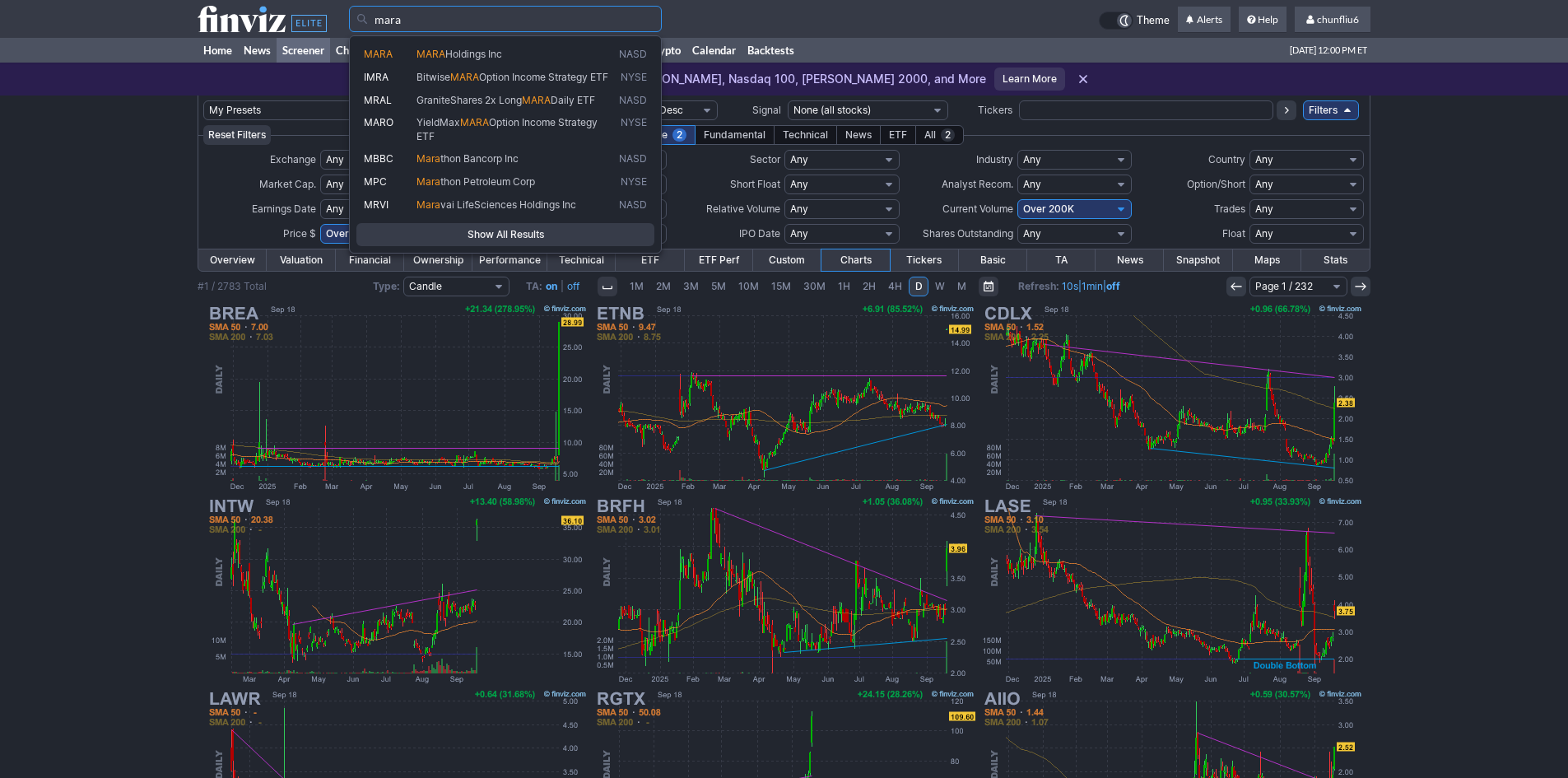
type input "mara"
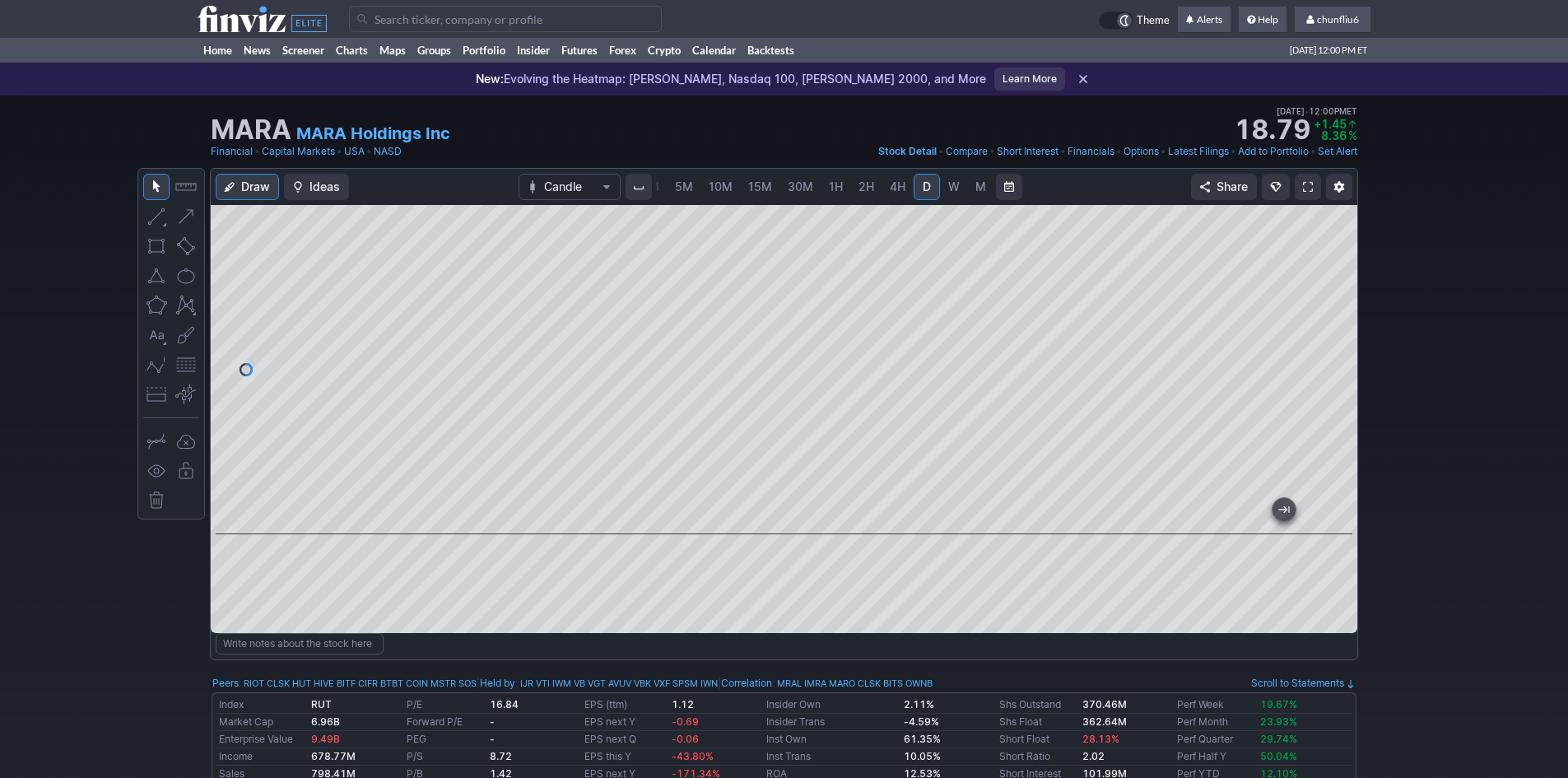
drag, startPoint x: 1336, startPoint y: 305, endPoint x: 1324, endPoint y: 370, distance: 66.1
click at [1324, 370] on div at bounding box center [1339, 365] width 34 height 288
click at [1313, 190] on link at bounding box center [1308, 186] width 27 height 27
click at [1325, 312] on div at bounding box center [1339, 365] width 34 height 288
click at [686, 467] on div at bounding box center [784, 369] width 1146 height 329
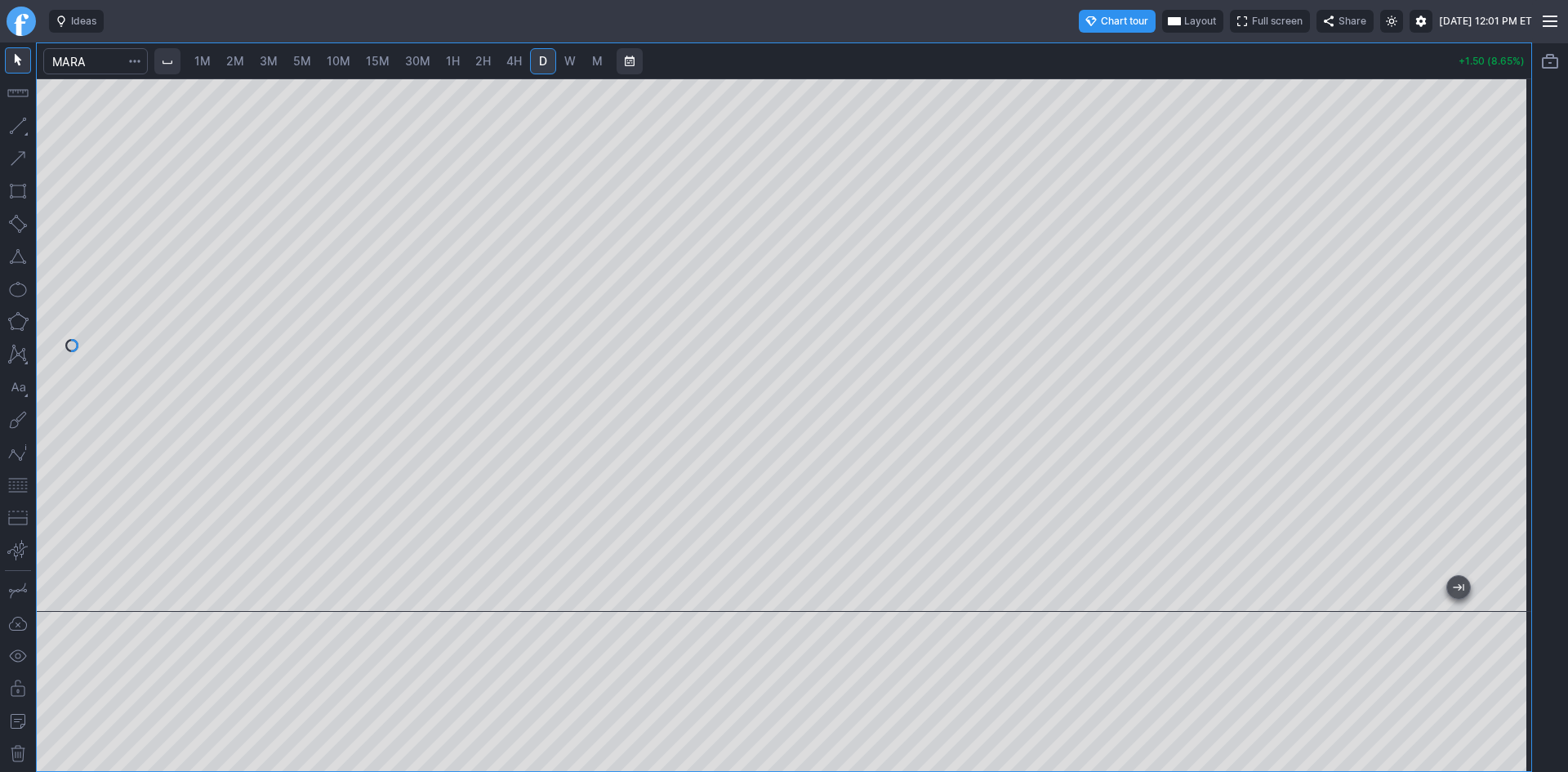
click at [464, 59] on link "1H" at bounding box center [452, 61] width 28 height 27
drag, startPoint x: 1517, startPoint y: 259, endPoint x: 1510, endPoint y: 308, distance: 49.5
click at [1514, 307] on div at bounding box center [1513, 341] width 34 height 492
click at [16, 483] on button "button" at bounding box center [17, 485] width 27 height 27
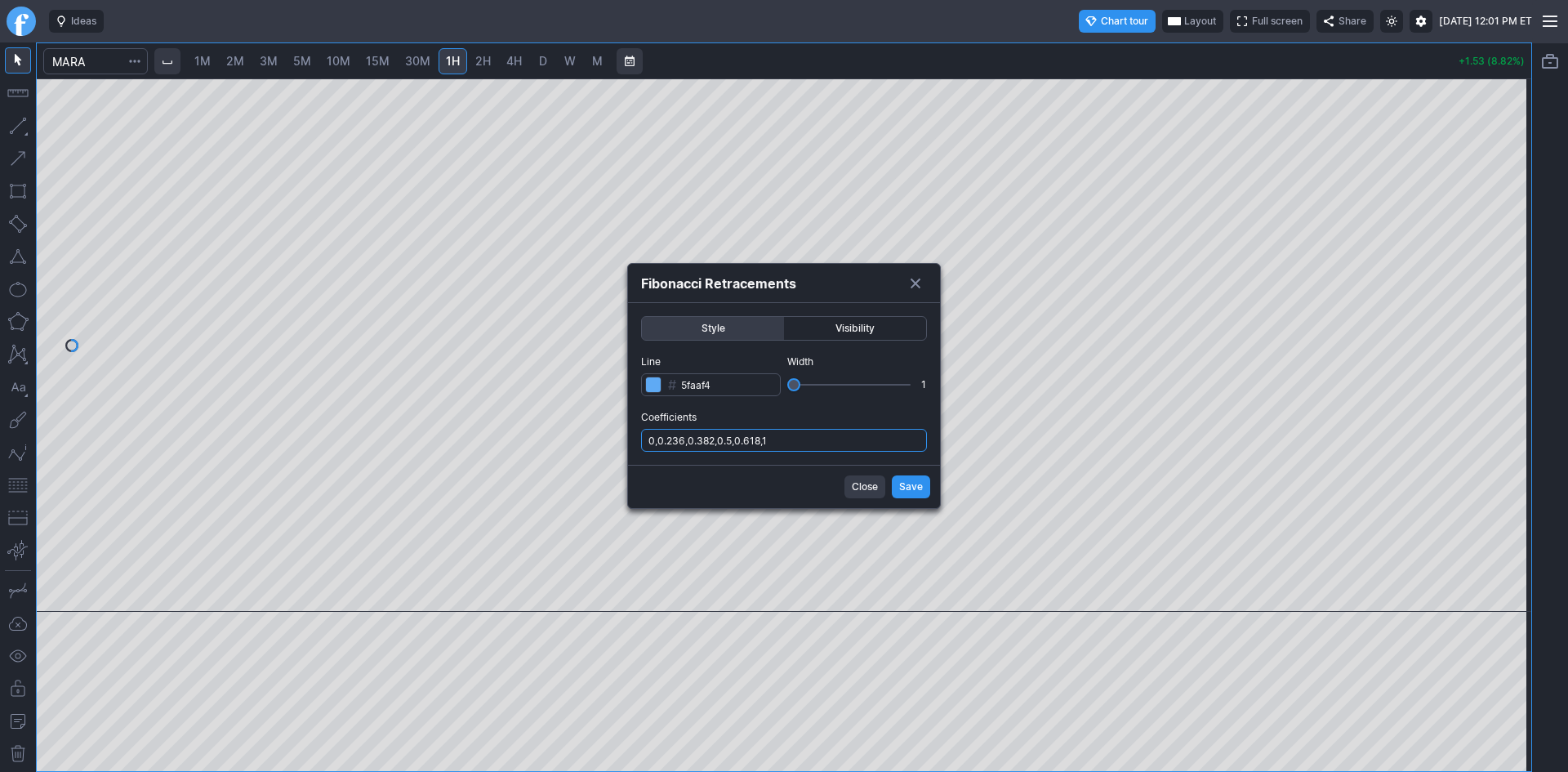
click at [832, 430] on input "0,0.236,0.382,0.5,0.618,1" at bounding box center [784, 440] width 285 height 23
type input "0,0.236,0.382,0.5,0.618,1,.786"
click at [905, 485] on span "Save" at bounding box center [911, 487] width 24 height 16
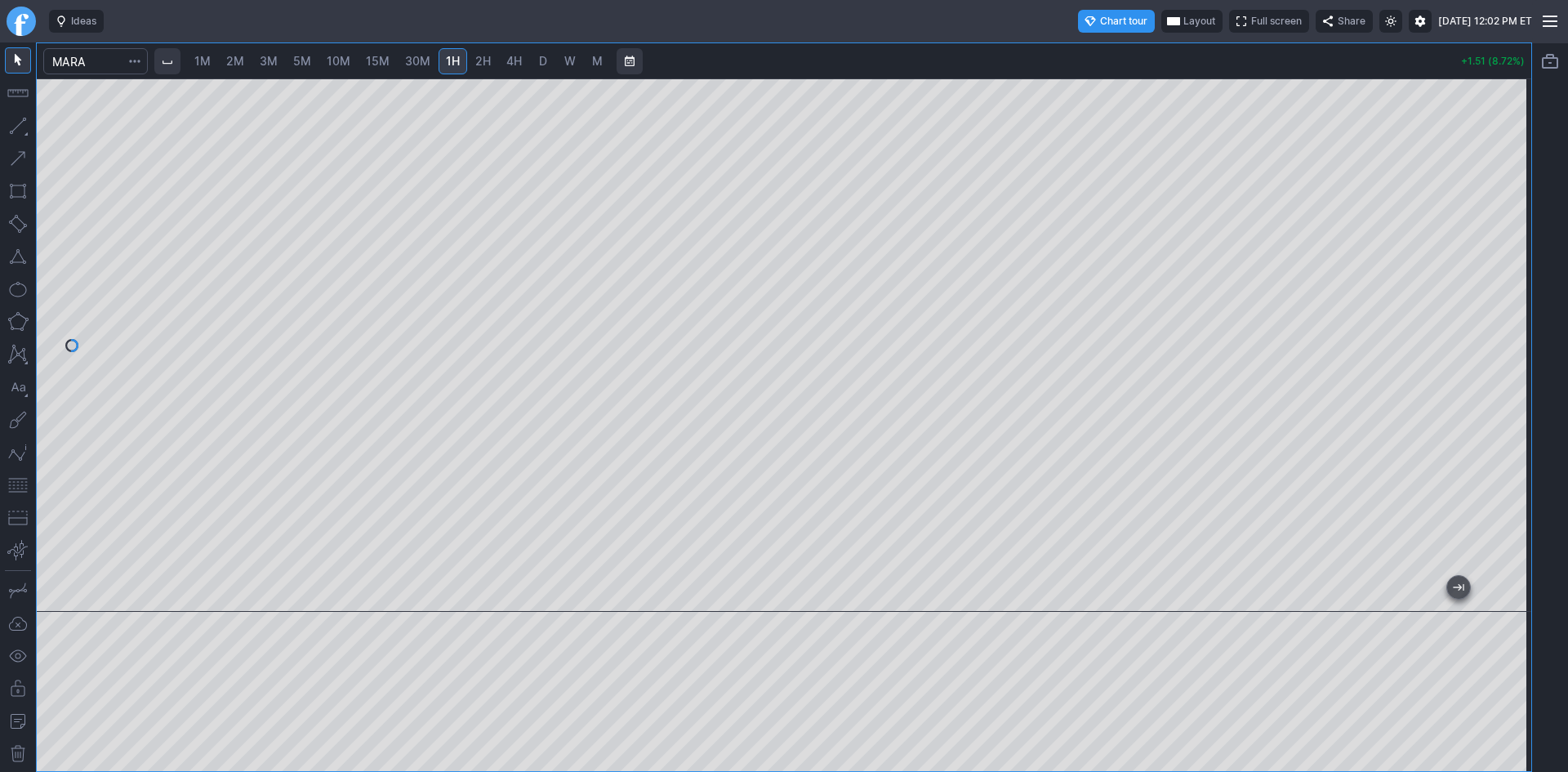
click at [237, 62] on span "2M" at bounding box center [235, 60] width 18 height 14
click at [218, 62] on link "1M" at bounding box center [202, 61] width 31 height 27
click at [529, 515] on div at bounding box center [783, 345] width 1494 height 533
click at [718, 575] on div at bounding box center [783, 345] width 1494 height 533
click at [276, 64] on span "3M" at bounding box center [269, 60] width 18 height 14
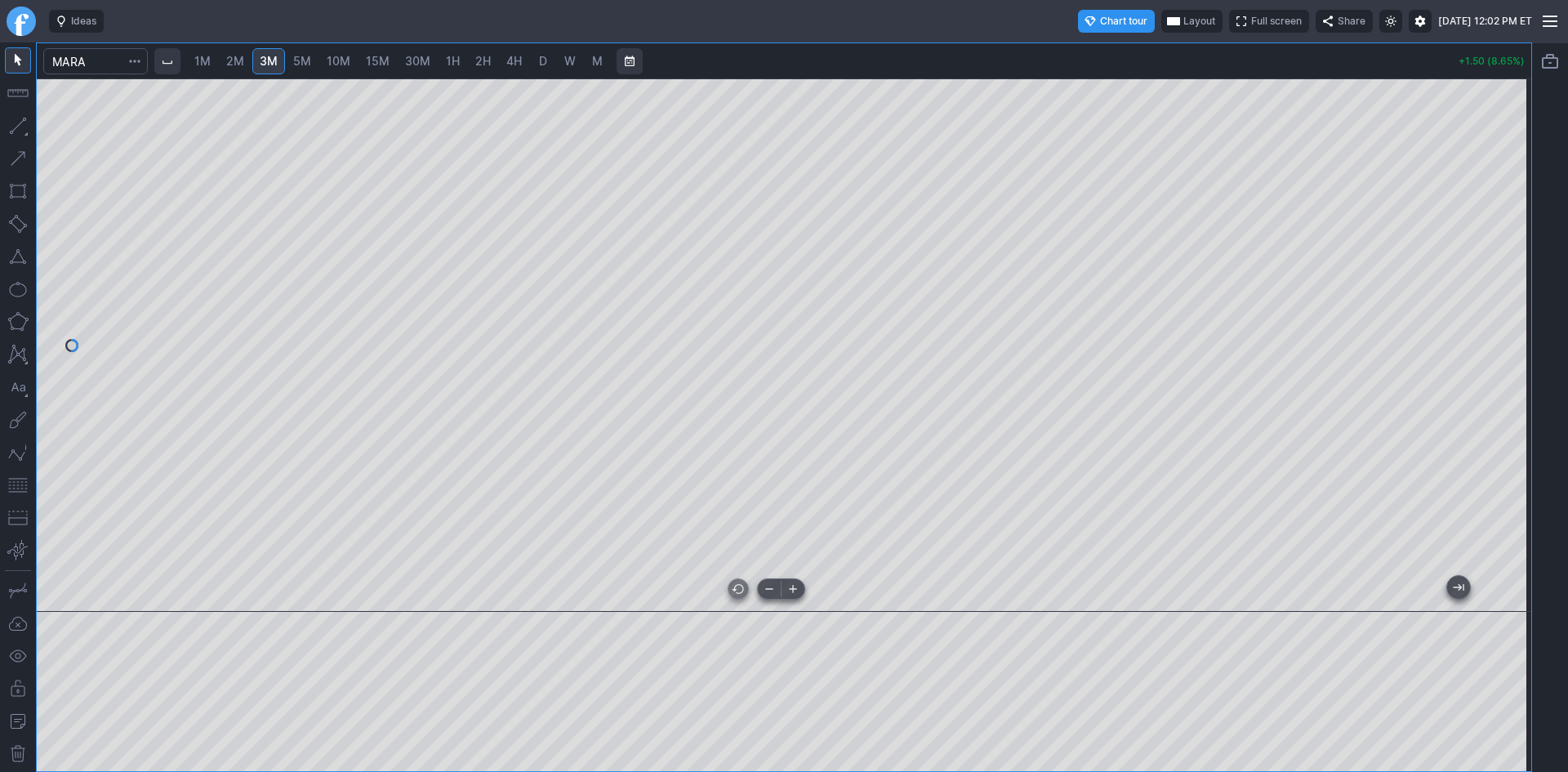
click at [919, 572] on div at bounding box center [783, 345] width 1494 height 533
click at [590, 517] on div at bounding box center [783, 345] width 1494 height 533
drag, startPoint x: 1532, startPoint y: 255, endPoint x: 1529, endPoint y: 299, distance: 44.1
click at [1535, 338] on div at bounding box center [1550, 406] width 36 height 729
click at [1496, 415] on div at bounding box center [783, 345] width 1494 height 533
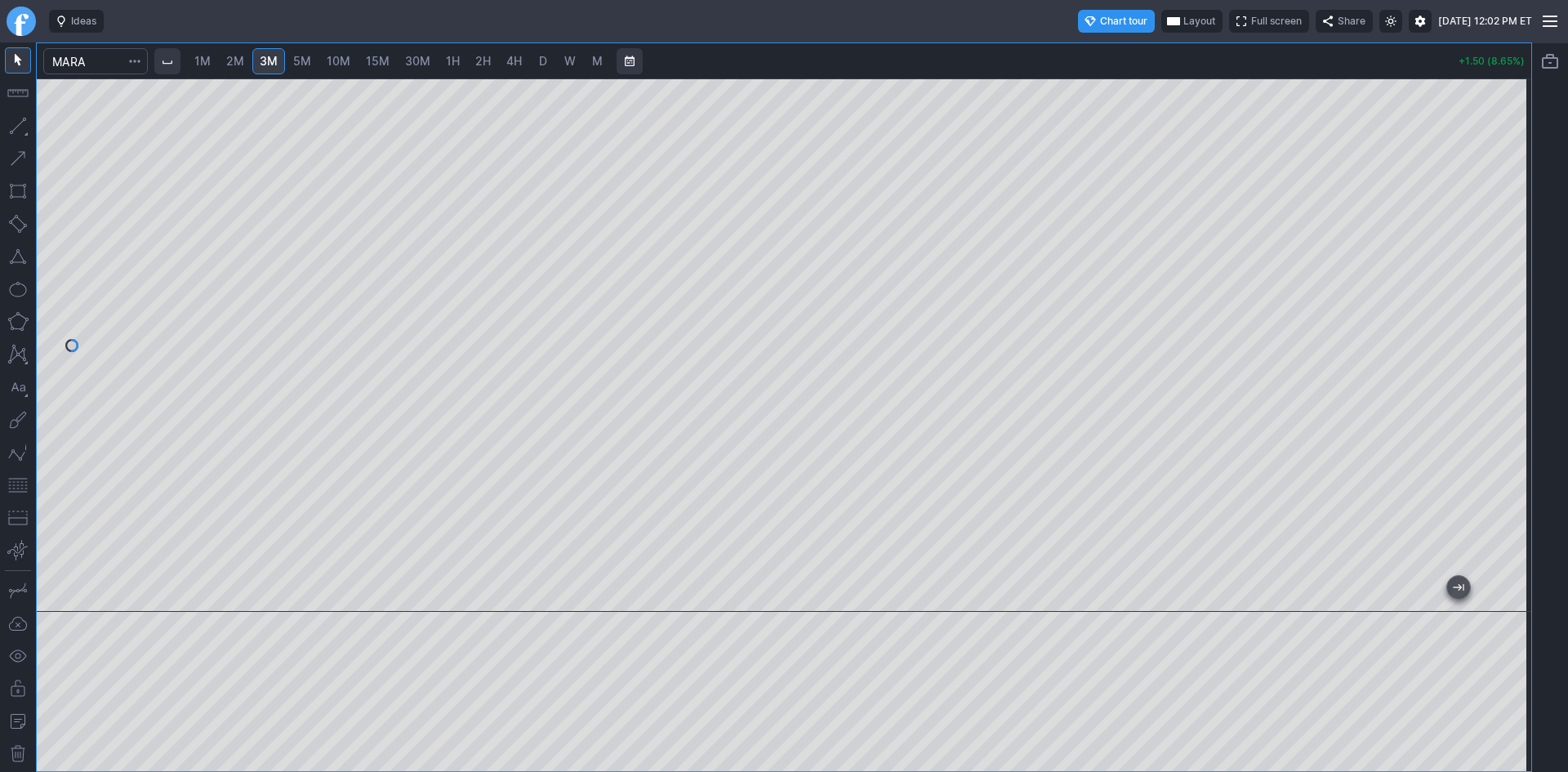
drag, startPoint x: 16, startPoint y: 490, endPoint x: 36, endPoint y: 483, distance: 21.2
click at [16, 489] on button "button" at bounding box center [17, 485] width 27 height 27
drag, startPoint x: 1208, startPoint y: 595, endPoint x: 1061, endPoint y: 602, distance: 147.2
click at [1061, 602] on div at bounding box center [781, 597] width 1433 height 16
click at [1058, 578] on div at bounding box center [783, 345] width 1494 height 533
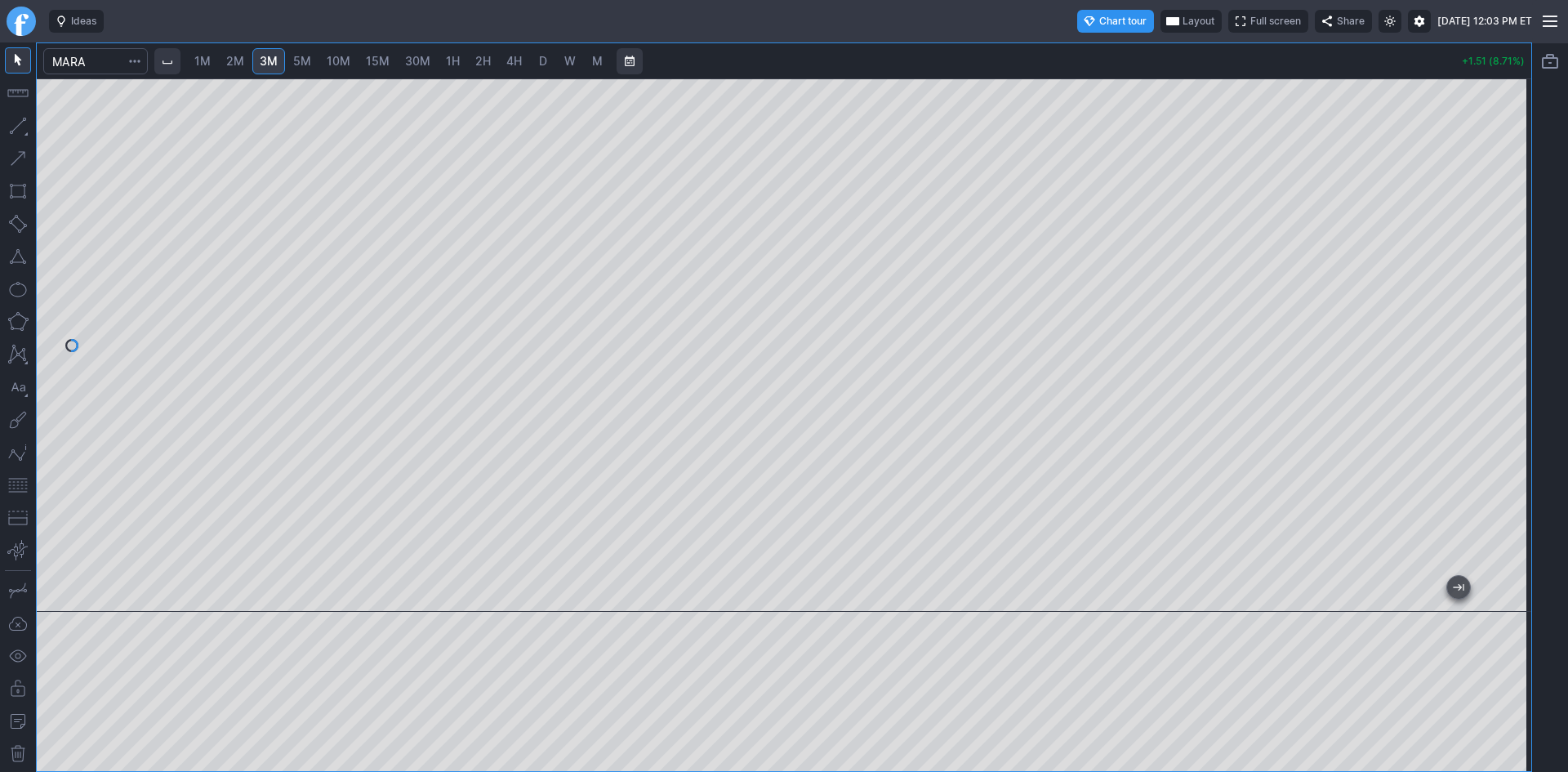
click at [306, 59] on span "5M" at bounding box center [302, 60] width 18 height 14
drag, startPoint x: 1512, startPoint y: 227, endPoint x: 1497, endPoint y: 332, distance: 106.1
click at [1497, 332] on div at bounding box center [1513, 341] width 34 height 492
click at [27, 486] on button "button" at bounding box center [17, 485] width 27 height 27
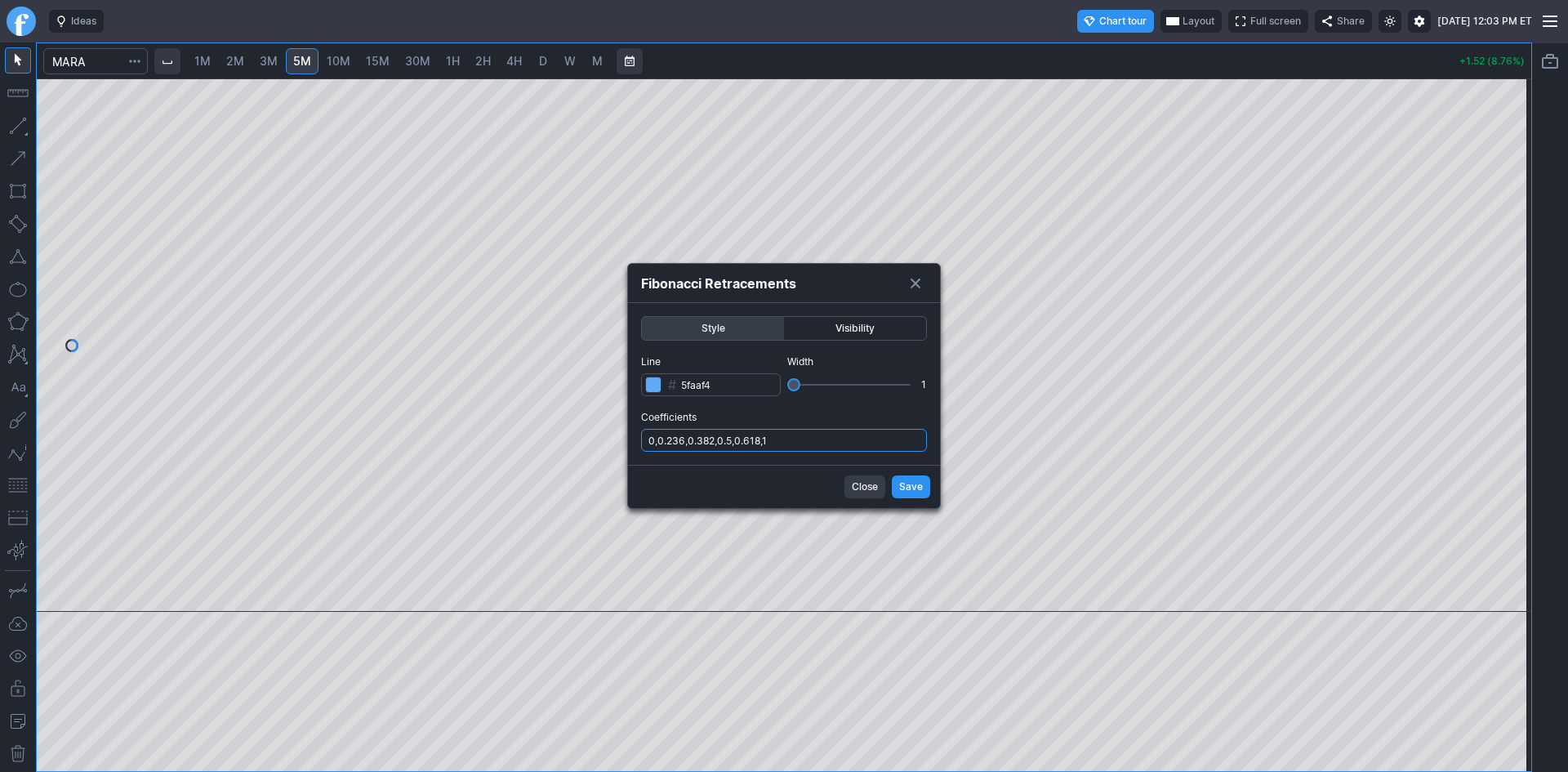
click at [835, 442] on input "0,0.236,0.382,0.5,0.618,1" at bounding box center [784, 440] width 285 height 23
type input "0,0.236,0.382,0.5,0.618,1,.786"
click at [903, 483] on span "Save" at bounding box center [911, 487] width 24 height 16
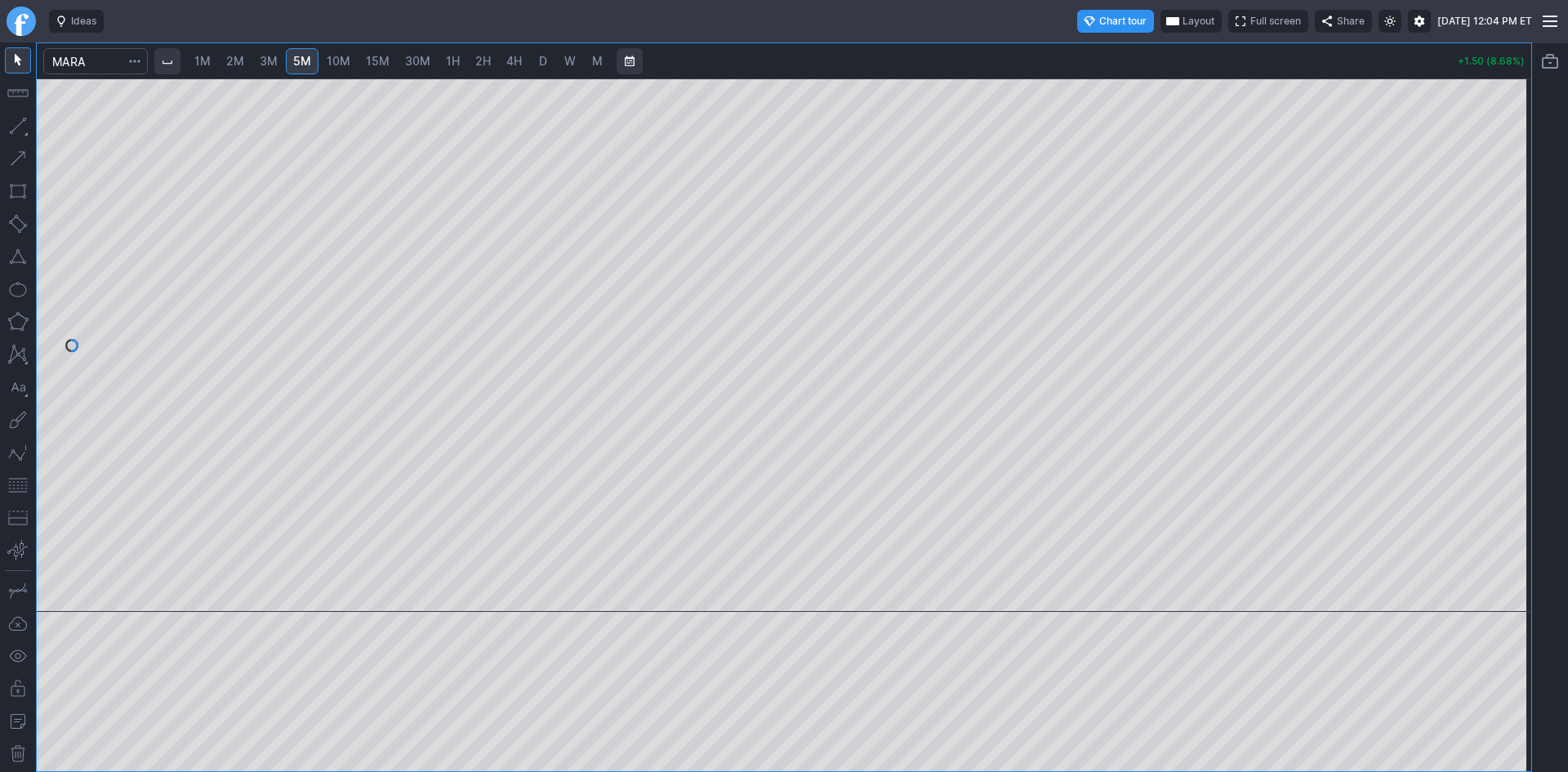
click at [1183, 18] on span "Layout" at bounding box center [1198, 21] width 32 height 16
click at [1114, 50] on button "Layout" at bounding box center [1122, 53] width 23 height 23
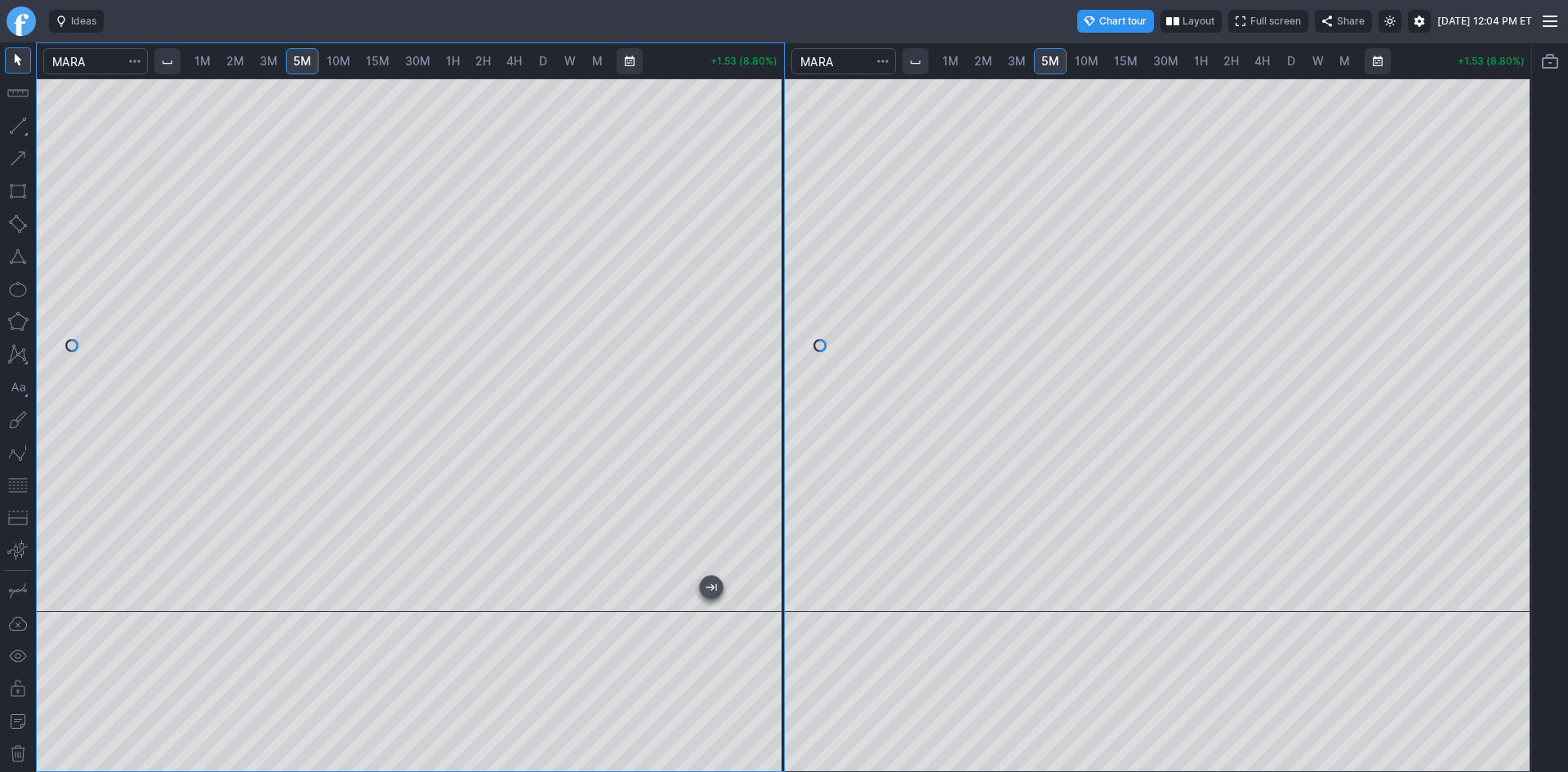
click at [1082, 58] on span "10M" at bounding box center [1087, 60] width 24 height 14
click at [1163, 59] on span "30M" at bounding box center [1165, 60] width 26 height 14
click at [1199, 59] on span "1H" at bounding box center [1200, 60] width 14 height 14
click at [1229, 60] on span "2H" at bounding box center [1230, 60] width 16 height 14
drag, startPoint x: 1509, startPoint y: 241, endPoint x: 1498, endPoint y: 299, distance: 59.0
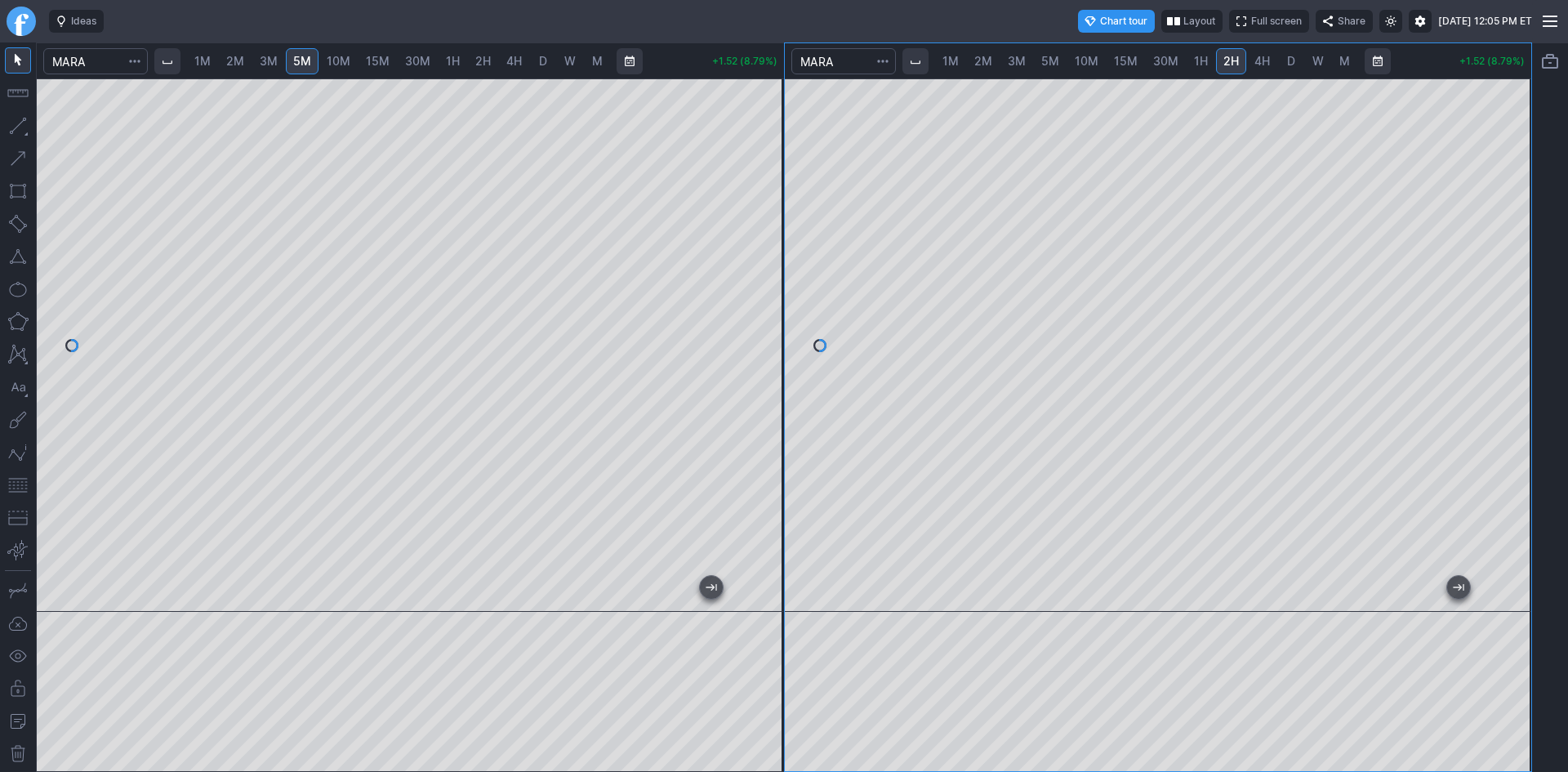
click at [1500, 299] on div at bounding box center [1513, 341] width 34 height 492
click at [16, 491] on button "button" at bounding box center [17, 485] width 27 height 27
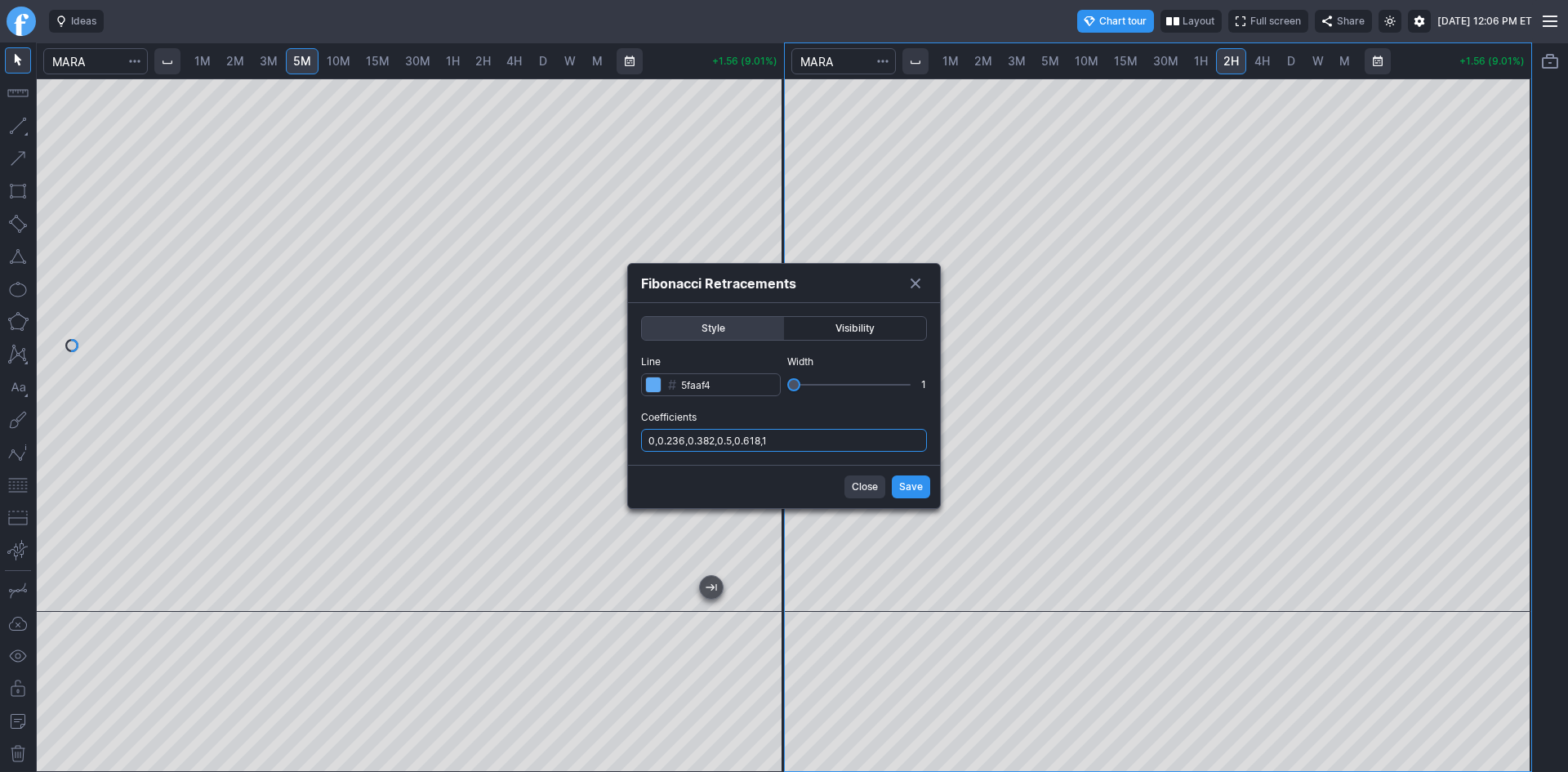
click at [836, 443] on input "0,0.236,0.382,0.5,0.618,1" at bounding box center [784, 440] width 285 height 23
type input "0,0.236,0.382,0.5,0.618,1,.786"
click at [912, 487] on span "Save" at bounding box center [911, 487] width 24 height 16
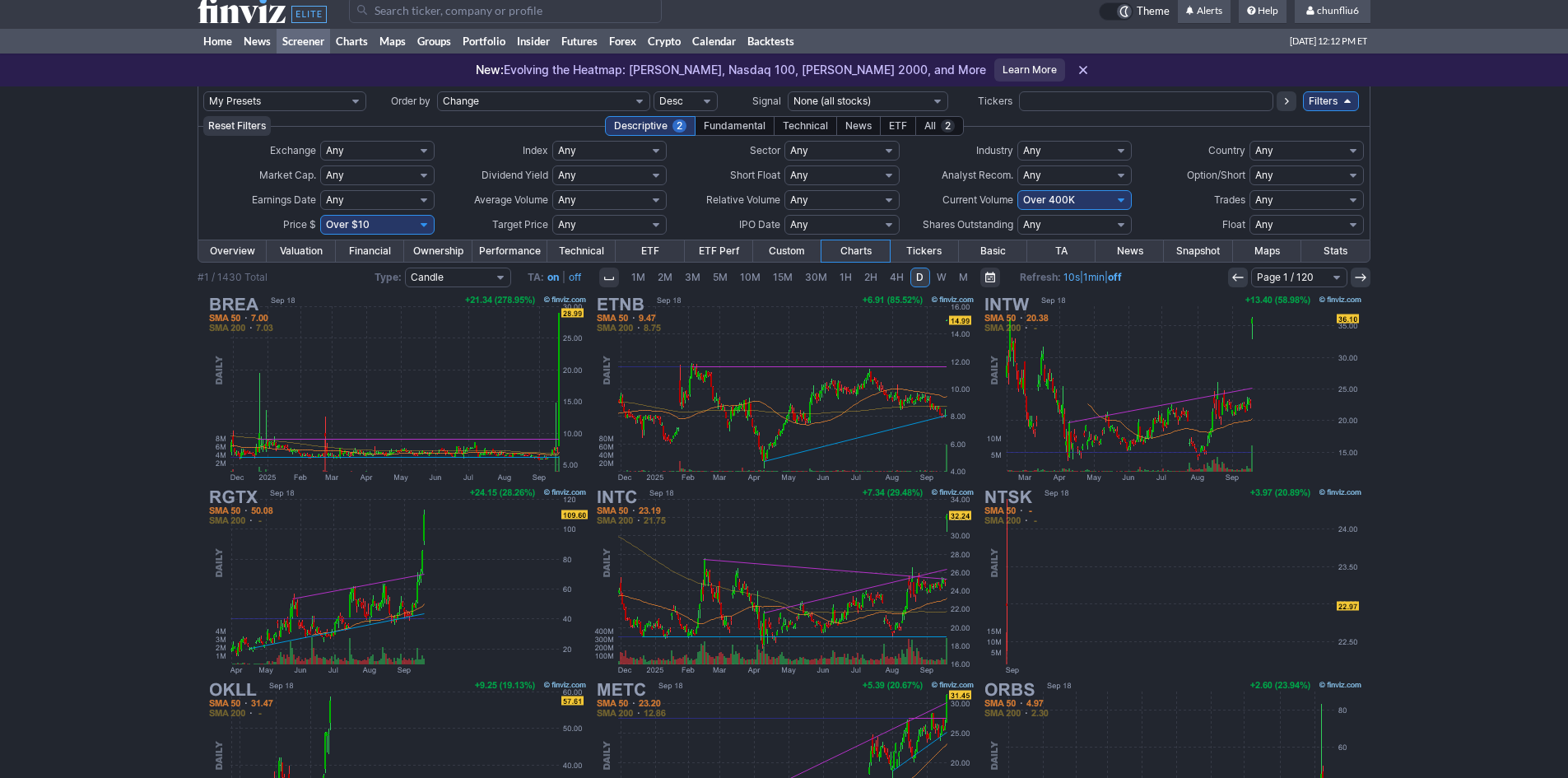
scroll to position [9, 0]
